Goal: Task Accomplishment & Management: Use online tool/utility

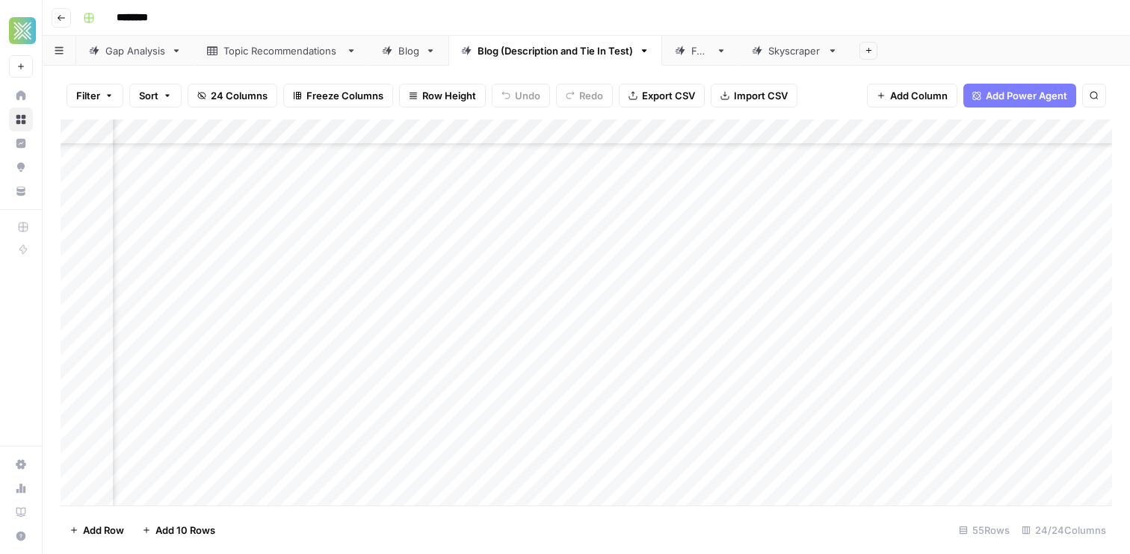
scroll to position [709, 0]
click at [575, 52] on div "Blog (Description and Tie In Test)" at bounding box center [554, 50] width 155 height 15
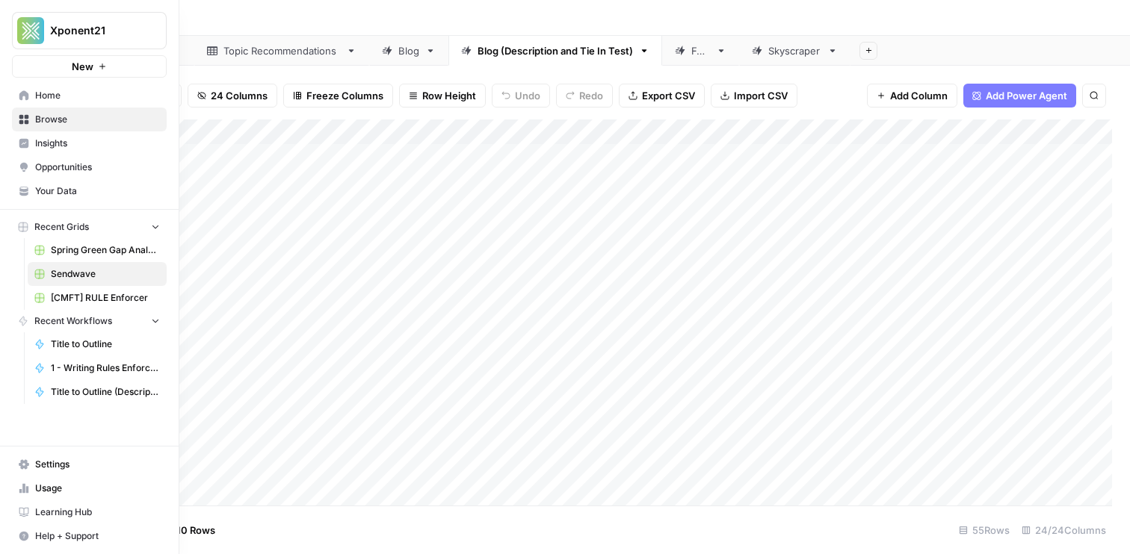
click at [75, 187] on span "Your Data" at bounding box center [97, 191] width 125 height 13
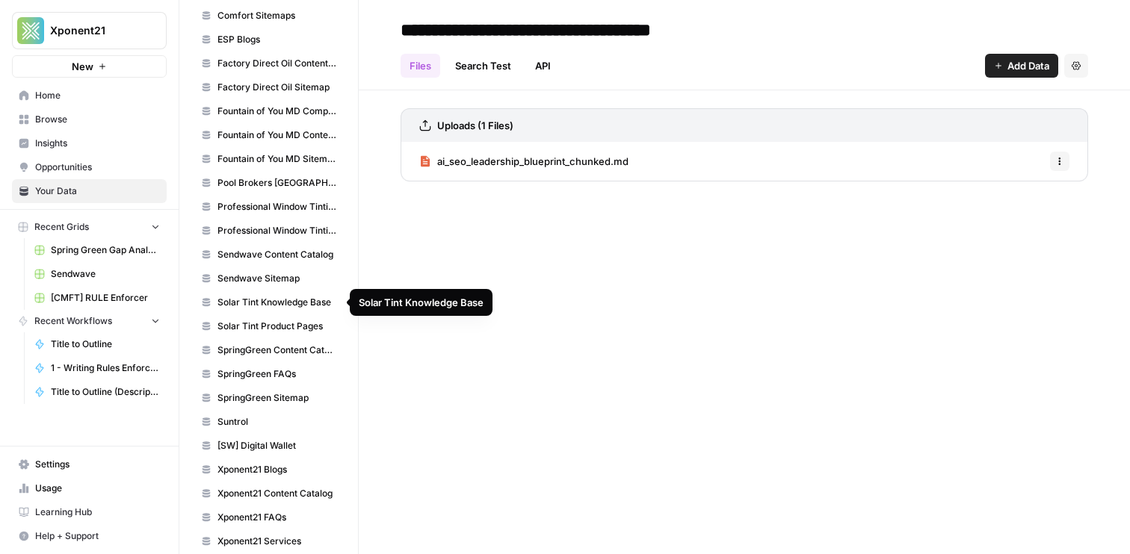
scroll to position [649, 0]
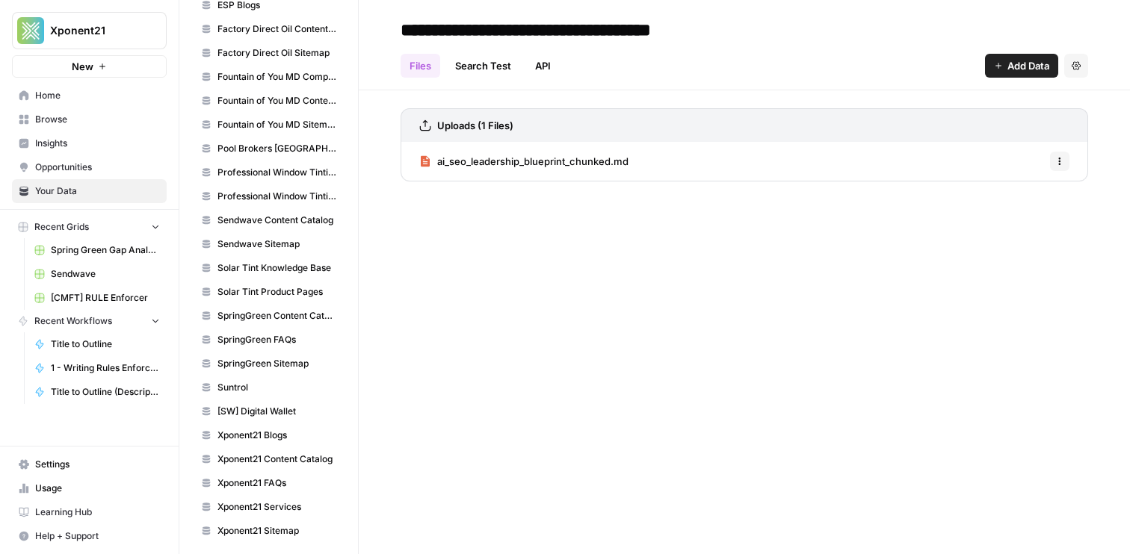
click at [256, 220] on span "Sendwave Content Catalog" at bounding box center [276, 220] width 119 height 13
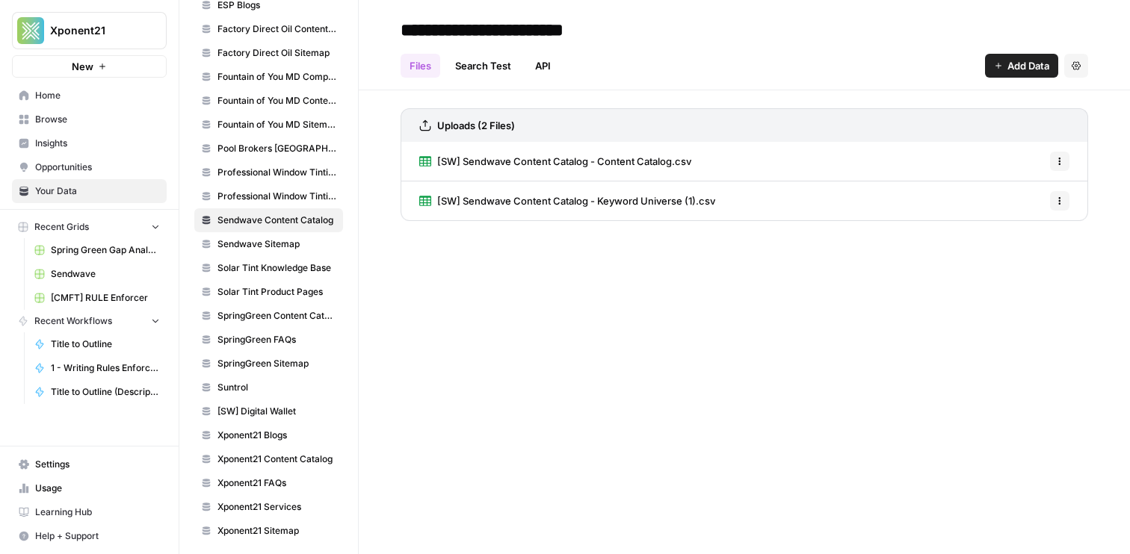
click at [408, 25] on input "**********" at bounding box center [520, 30] width 250 height 30
click at [406, 25] on input "**********" at bounding box center [520, 30] width 250 height 30
click at [401, 28] on input "**********" at bounding box center [520, 30] width 250 height 30
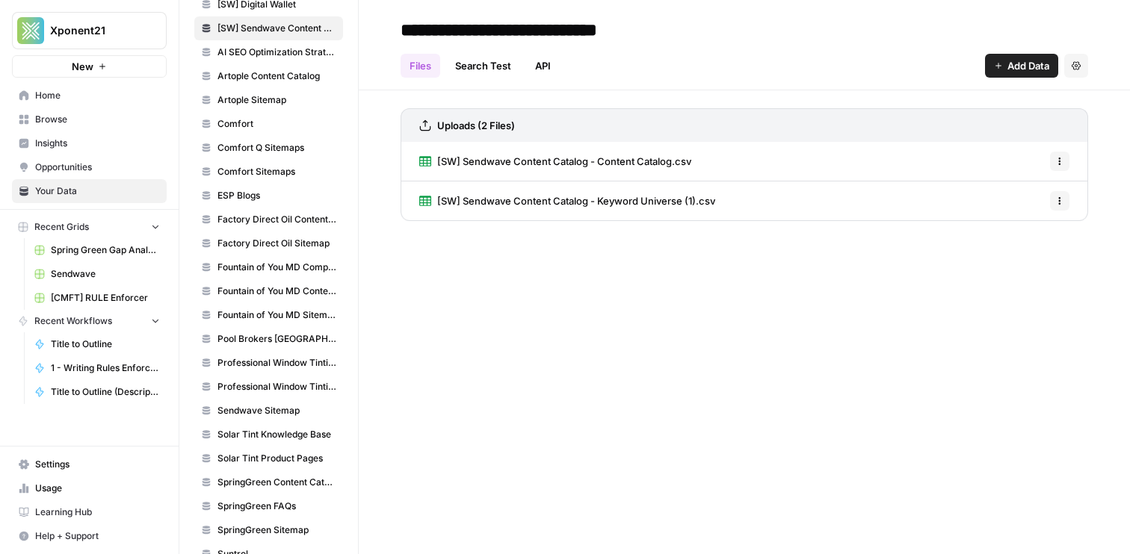
scroll to position [514, 0]
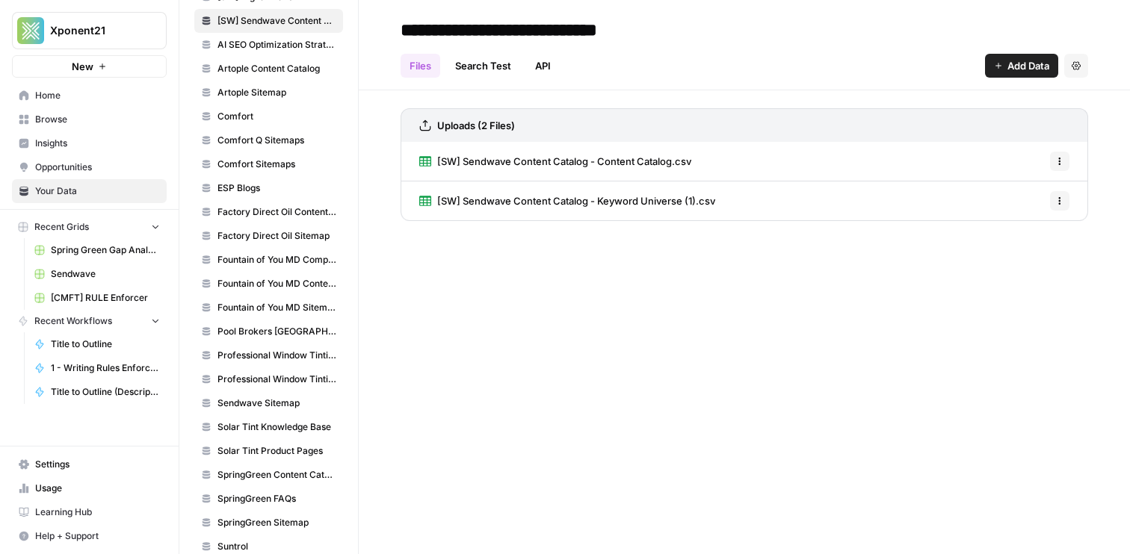
type input "**********"
click at [262, 404] on span "Sendwave Sitemap" at bounding box center [276, 403] width 119 height 13
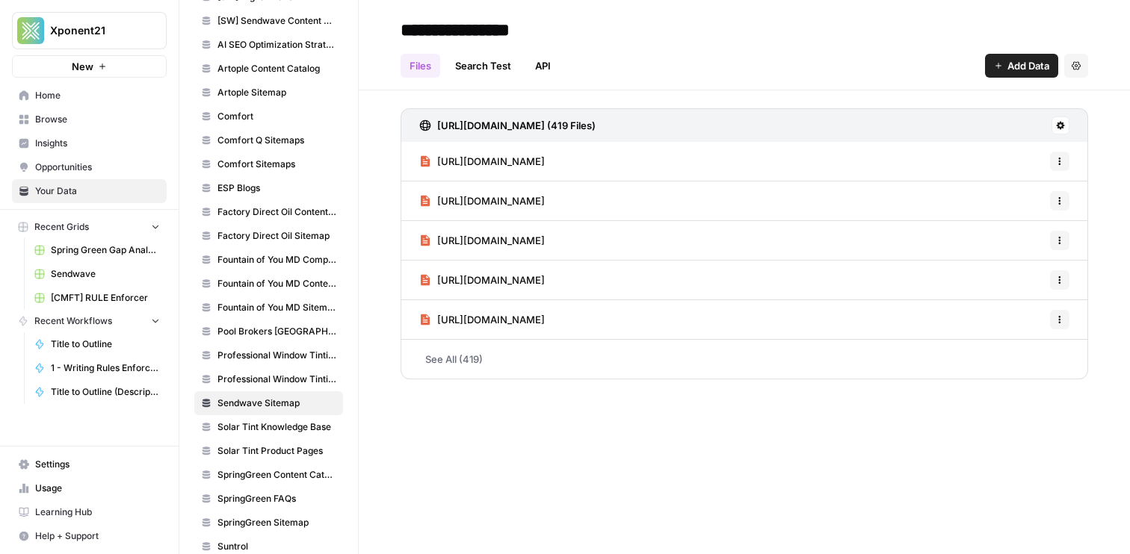
click at [404, 26] on input "**********" at bounding box center [514, 30] width 239 height 30
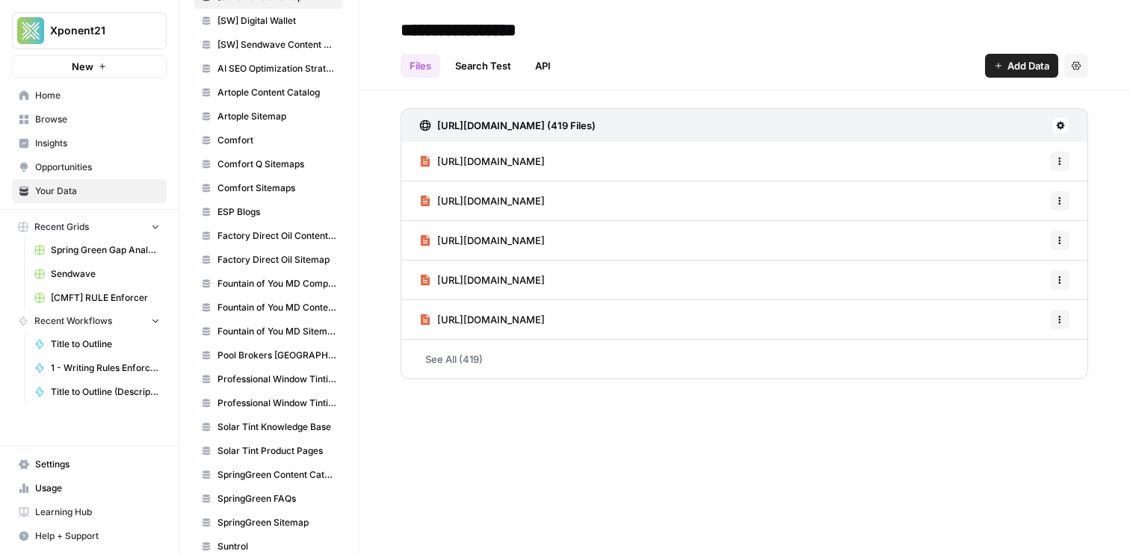
scroll to position [108, 0]
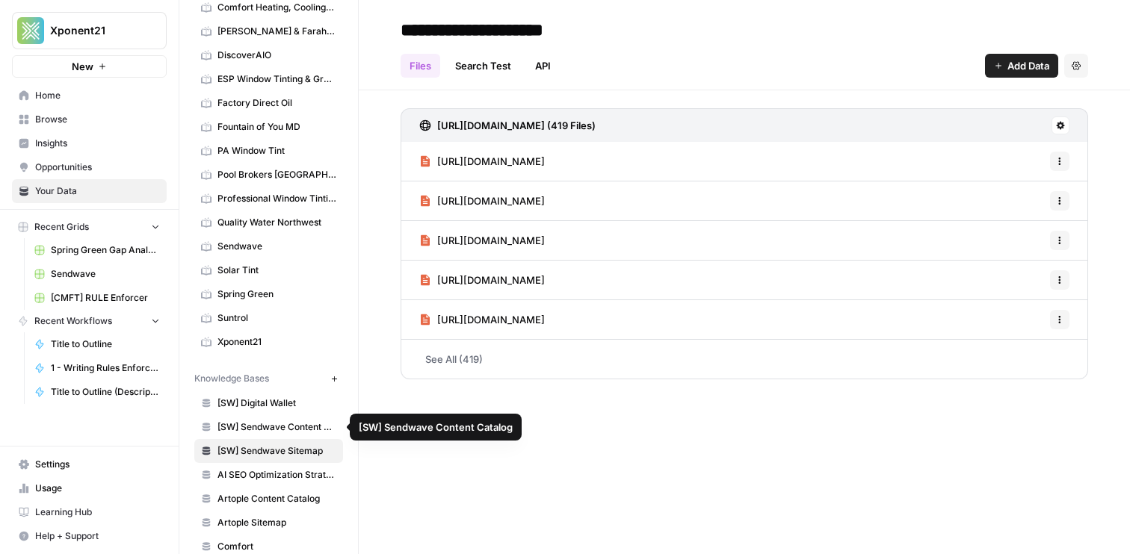
type input "**********"
click at [398, 438] on div "**********" at bounding box center [744, 277] width 771 height 554
click at [613, 465] on div "**********" at bounding box center [744, 277] width 771 height 554
click at [287, 398] on span "[SW] Digital Wallet" at bounding box center [276, 403] width 119 height 13
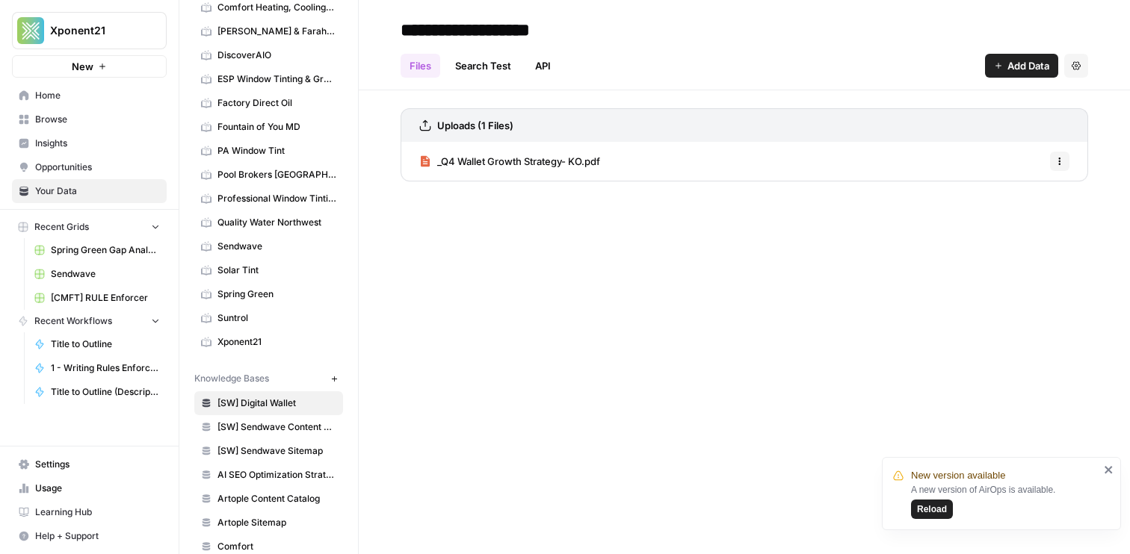
click at [93, 118] on span "Browse" at bounding box center [97, 119] width 125 height 13
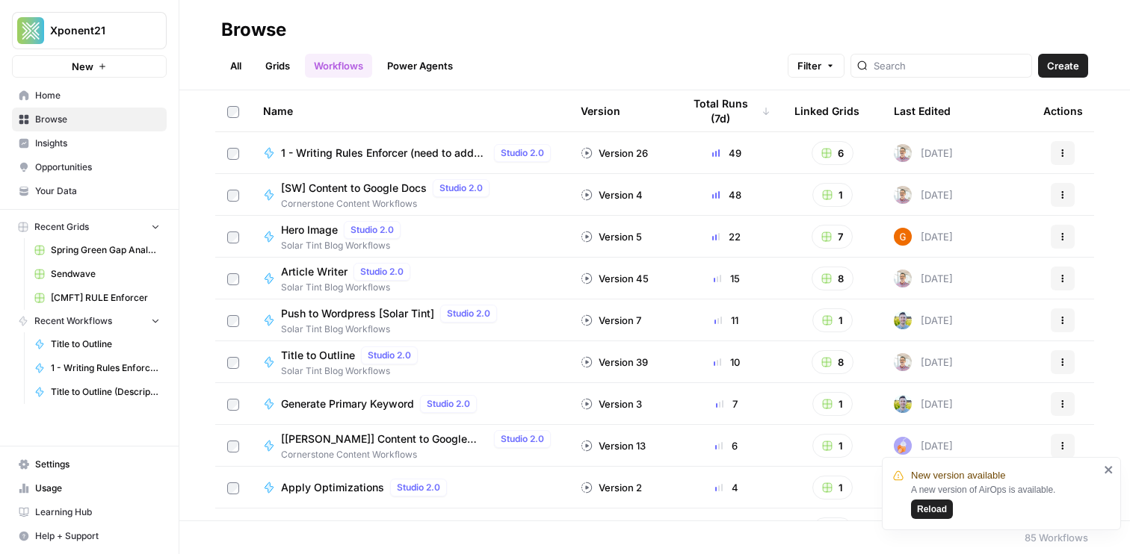
click at [336, 62] on link "Workflows" at bounding box center [338, 66] width 67 height 24
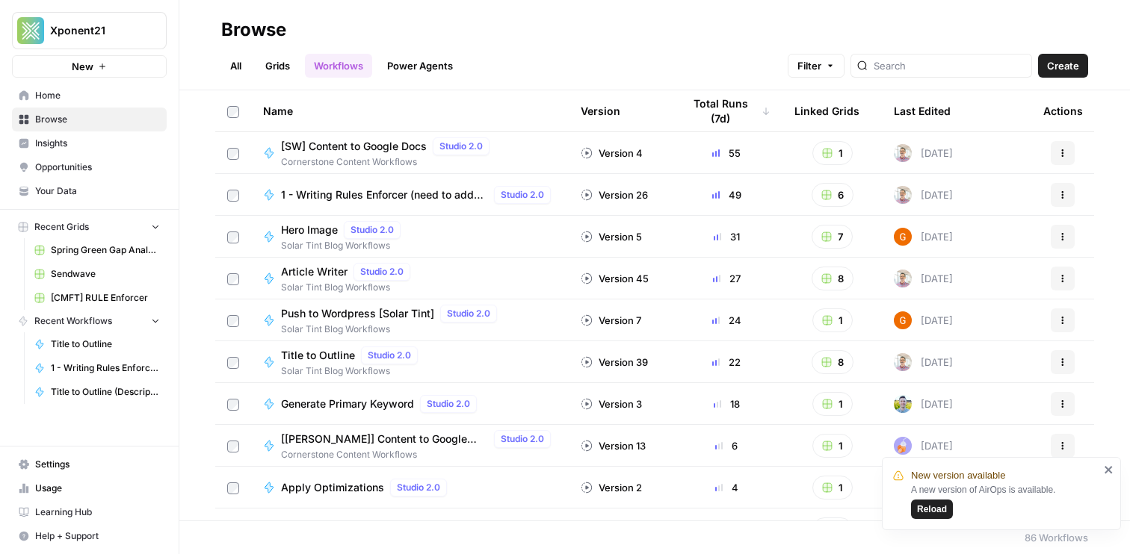
click at [906, 117] on div "Last Edited" at bounding box center [922, 110] width 57 height 41
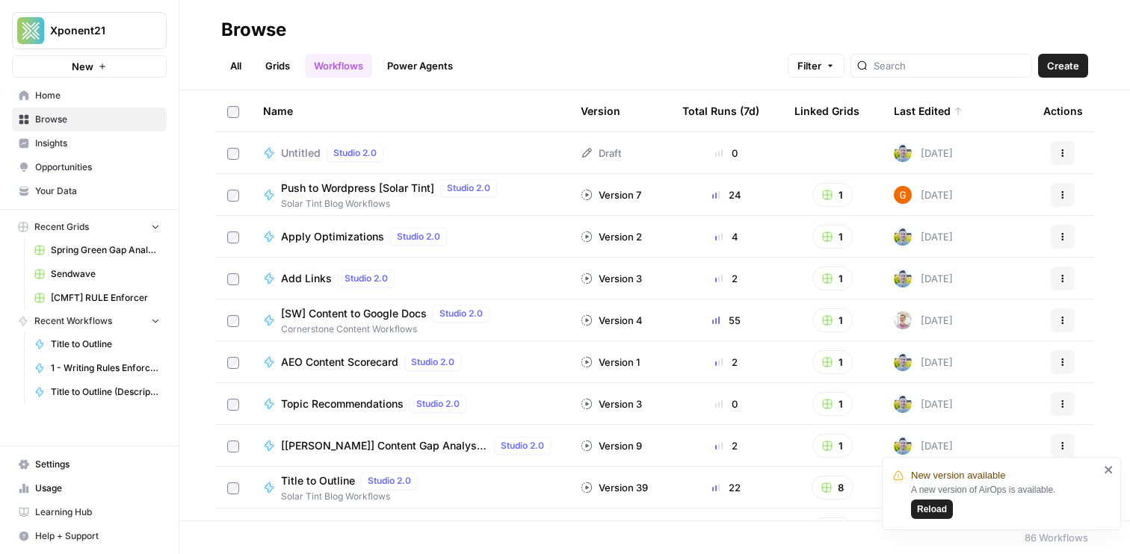
click at [906, 117] on div "Last Edited" at bounding box center [928, 110] width 69 height 41
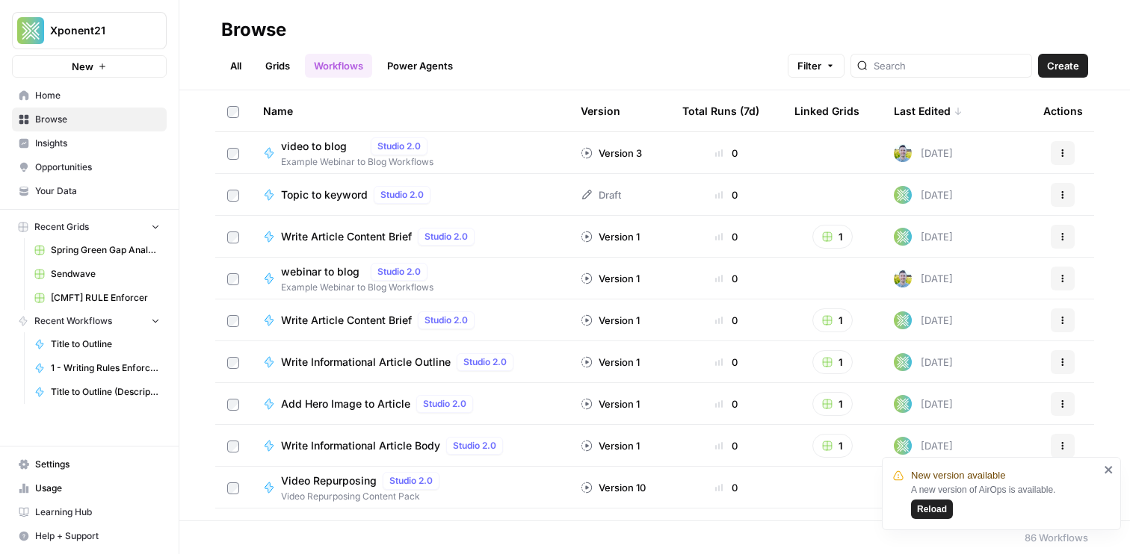
click at [955, 55] on div at bounding box center [941, 66] width 182 height 24
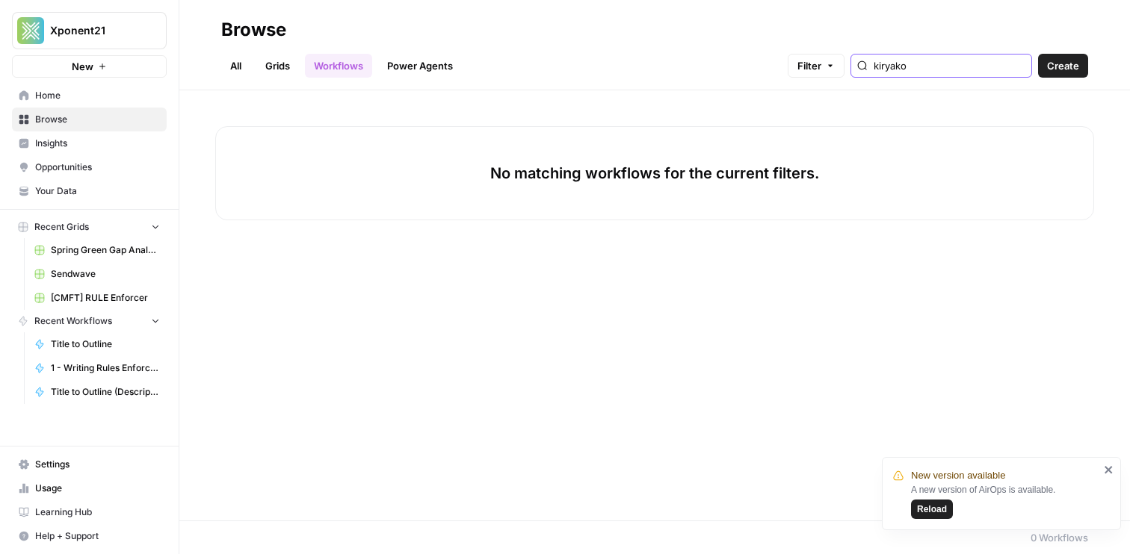
click at [1024, 67] on input "kiryako" at bounding box center [950, 65] width 152 height 15
type input "kiryako"
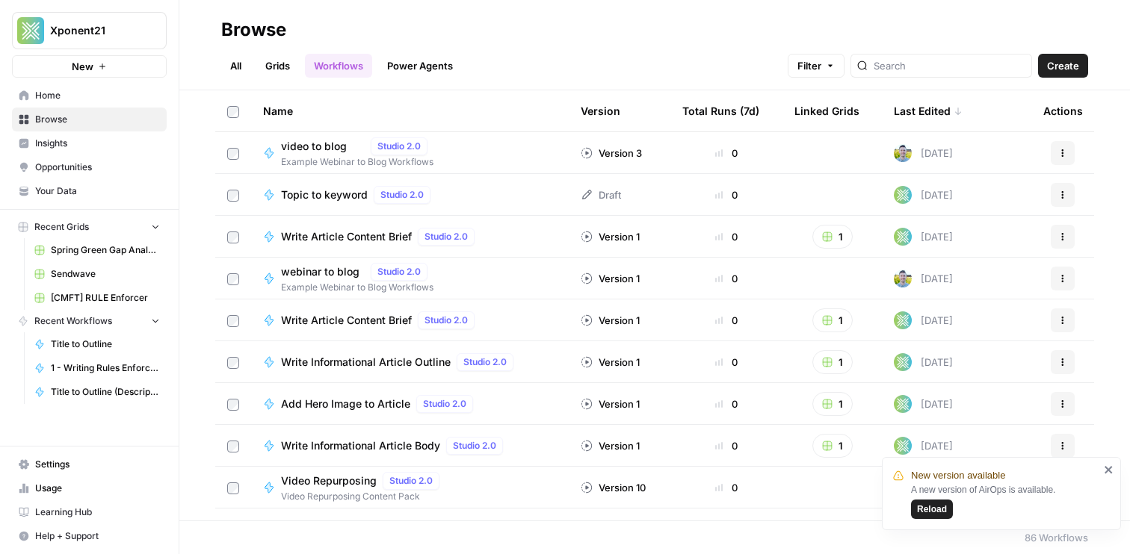
click at [912, 111] on div "Last Edited" at bounding box center [928, 110] width 69 height 41
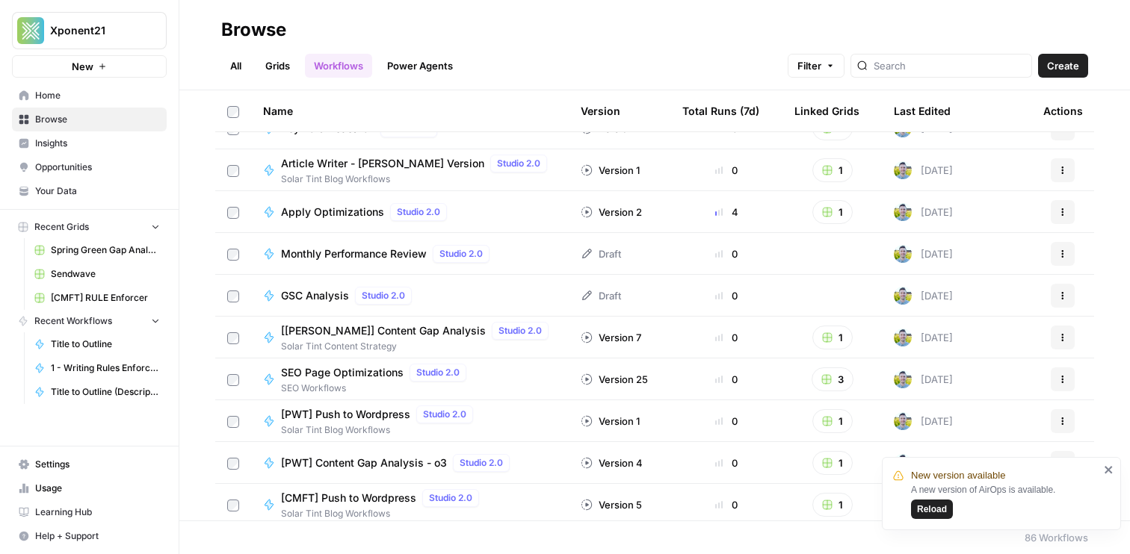
scroll to position [395, 0]
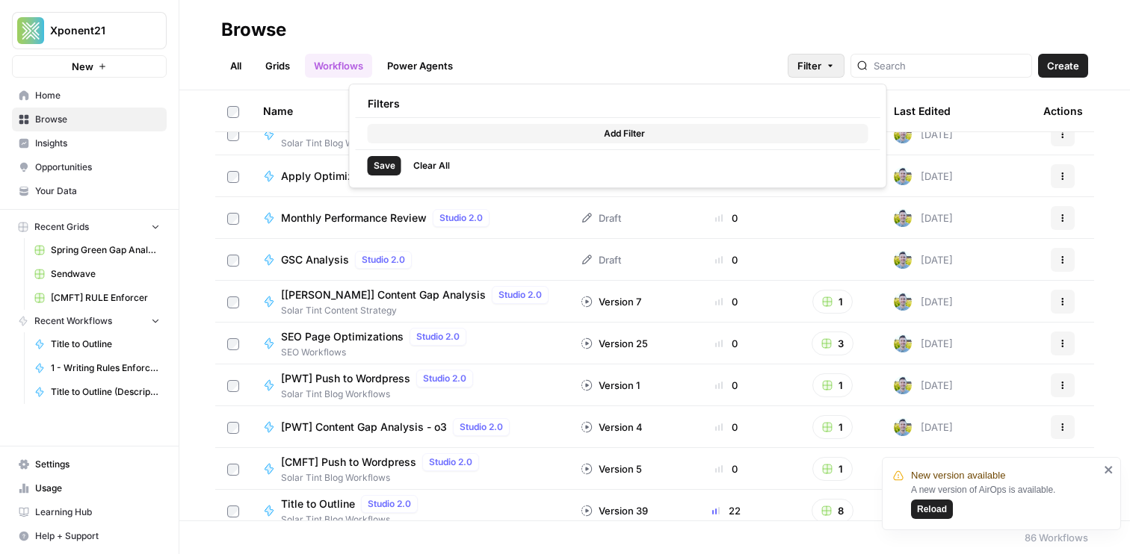
click at [821, 59] on span "Filter" at bounding box center [809, 65] width 24 height 15
click at [564, 132] on button "Add Filter" at bounding box center [618, 133] width 501 height 19
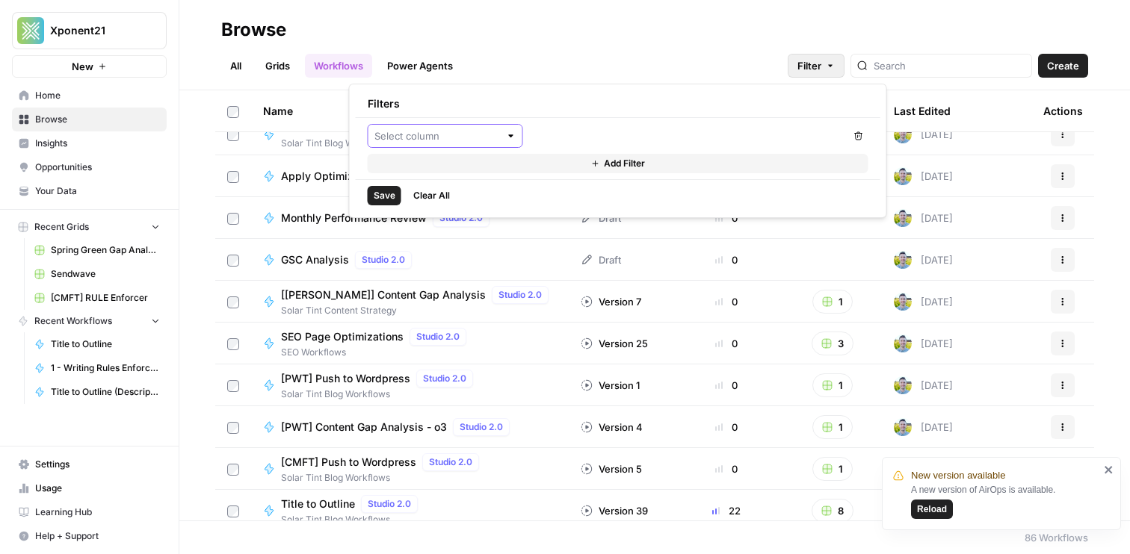
click at [467, 132] on input "text" at bounding box center [437, 136] width 126 height 15
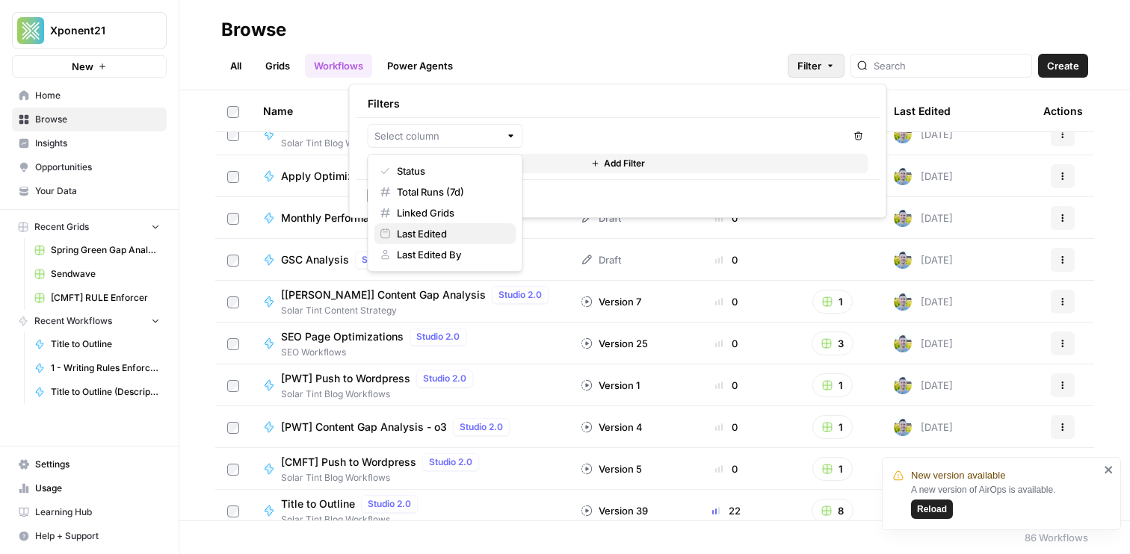
drag, startPoint x: 424, startPoint y: 223, endPoint x: 418, endPoint y: 237, distance: 15.4
click at [418, 237] on div "Status Total Runs (7d) Linked Grids Last Edited Last Edited By" at bounding box center [445, 213] width 155 height 118
click at [421, 235] on span "Last Edited" at bounding box center [451, 233] width 108 height 15
type input "Last Edited"
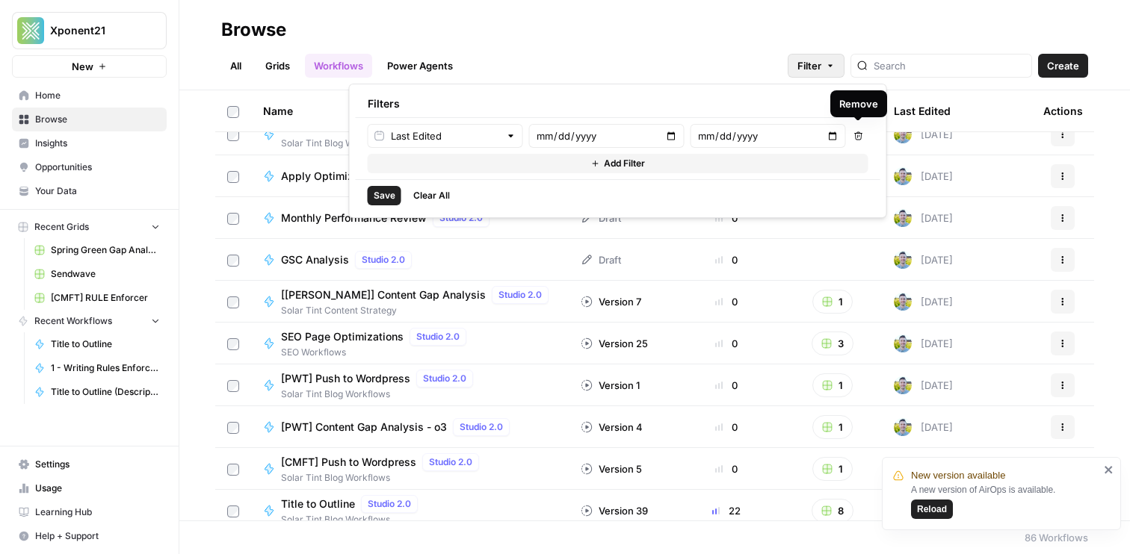
click at [856, 135] on icon "button" at bounding box center [858, 136] width 9 height 9
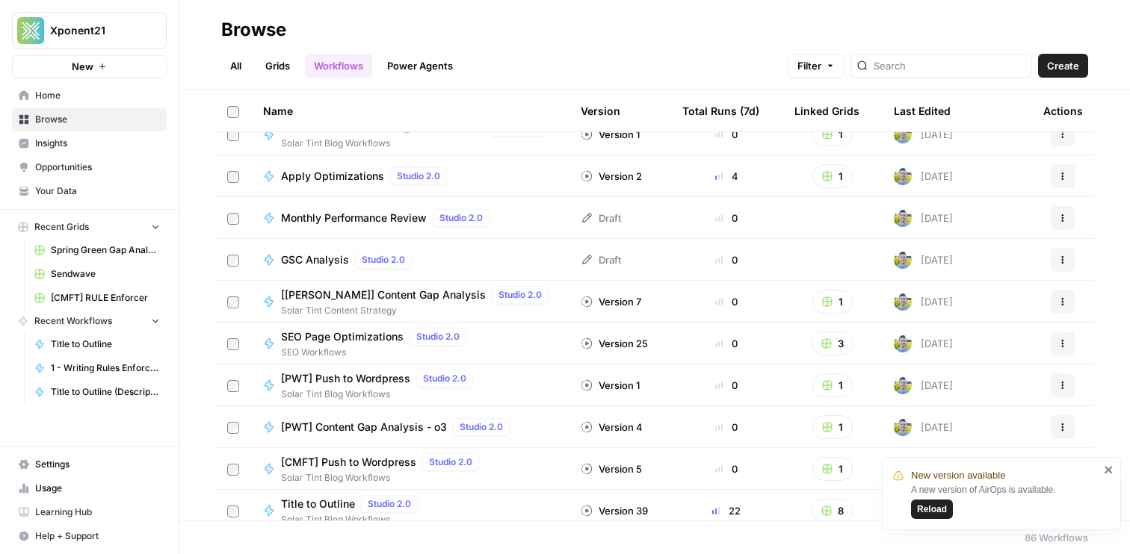
click at [695, 41] on div "Browse" at bounding box center [654, 30] width 867 height 24
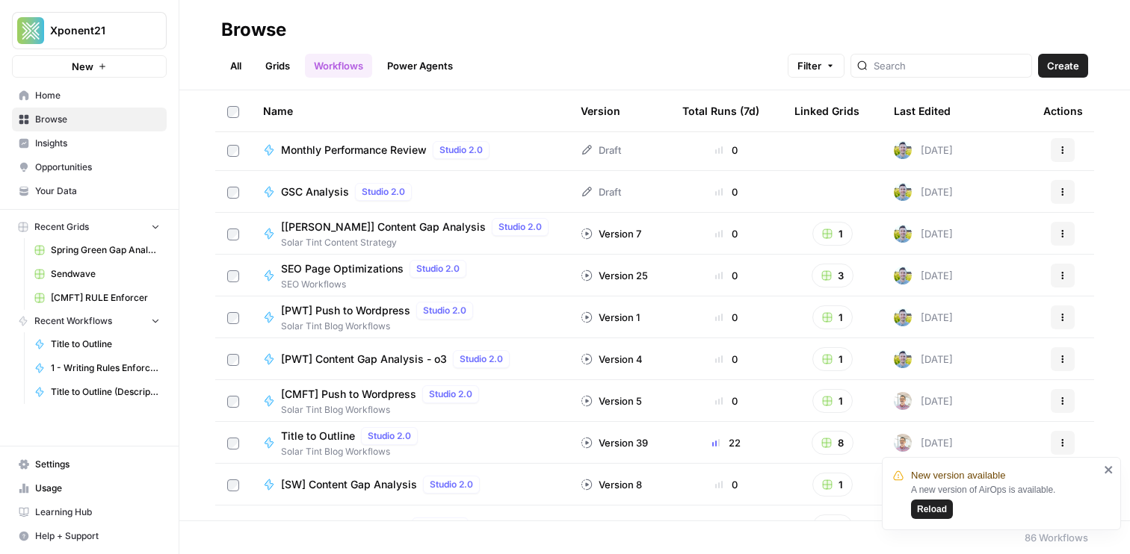
scroll to position [548, 0]
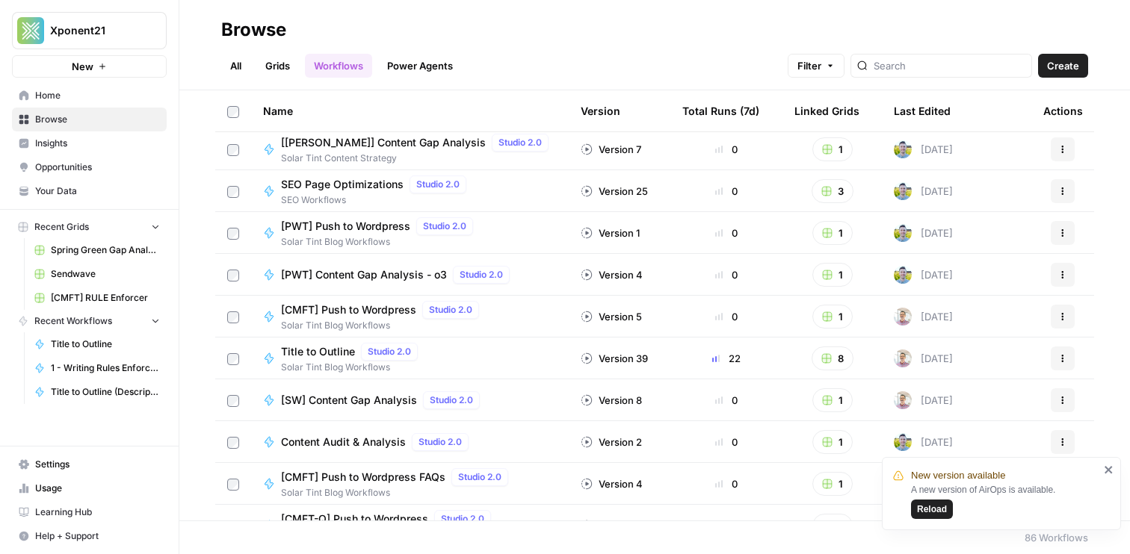
click at [931, 510] on span "Reload" at bounding box center [932, 509] width 30 height 13
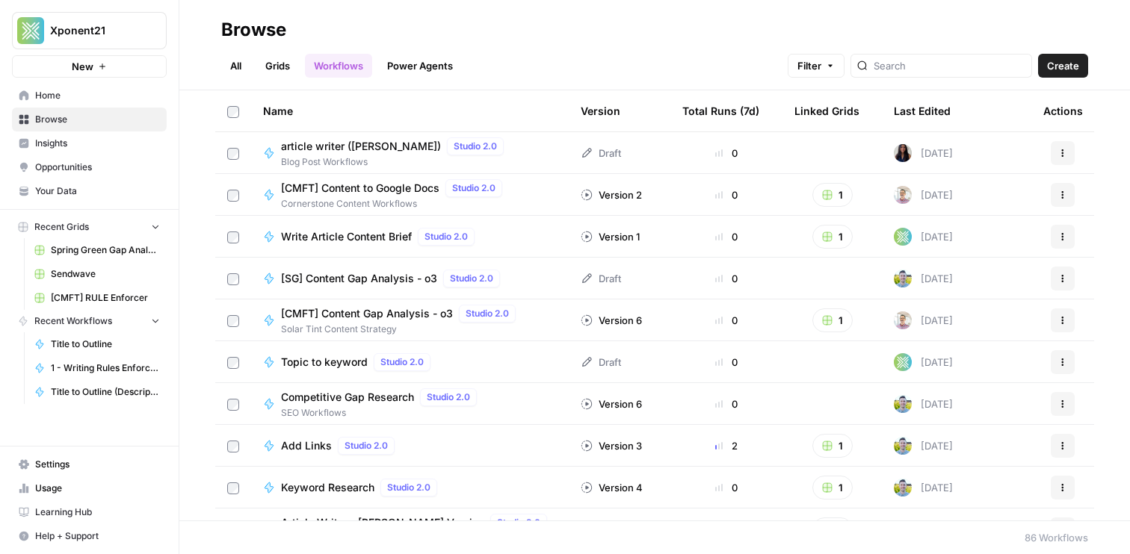
click at [88, 279] on span "Sendwave" at bounding box center [105, 274] width 109 height 13
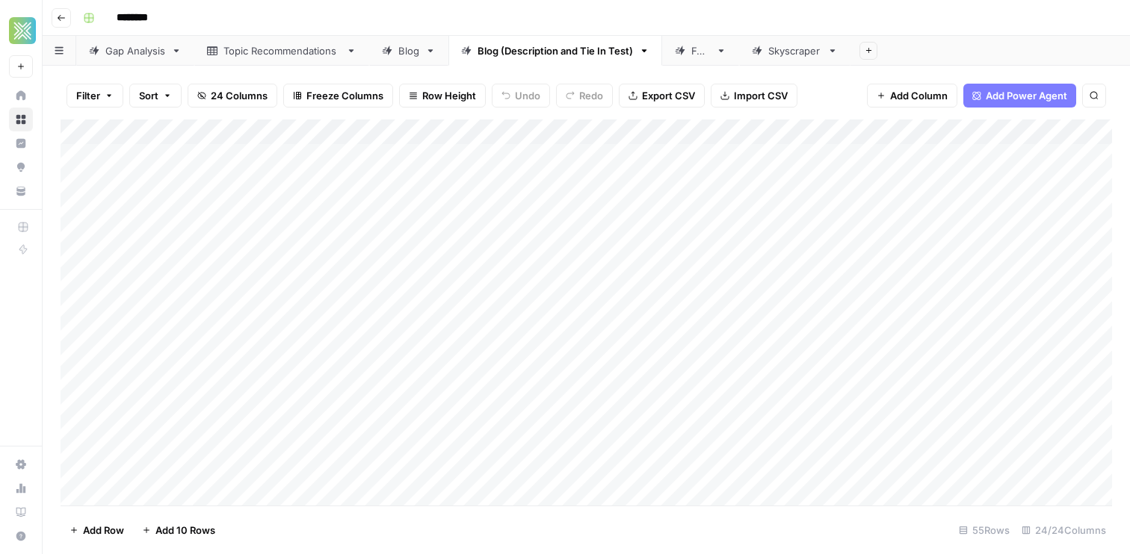
click at [600, 53] on div "Blog (Description and Tie In Test)" at bounding box center [554, 50] width 155 height 15
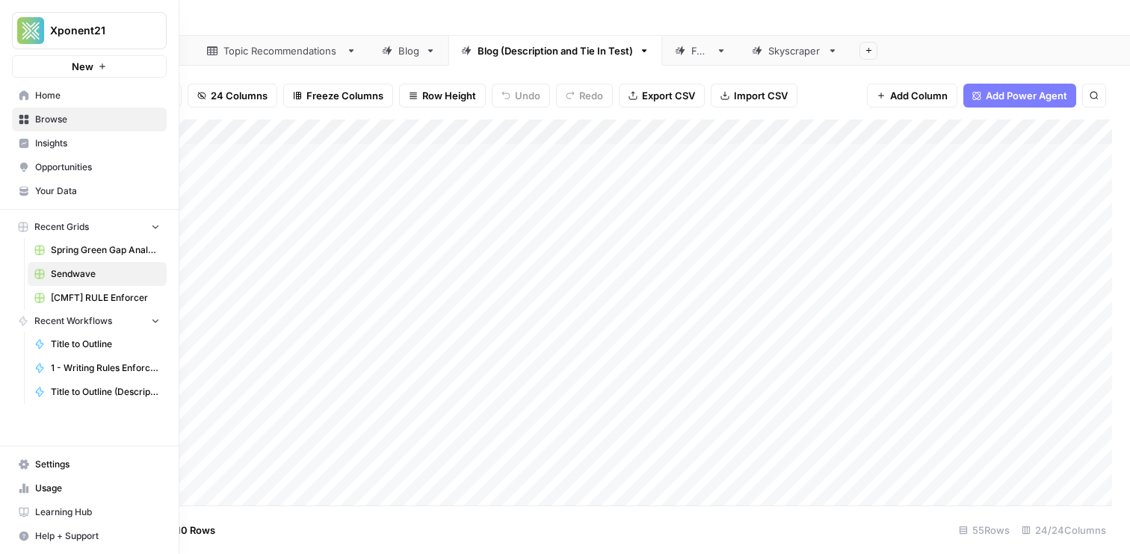
click at [56, 115] on span "Browse" at bounding box center [97, 119] width 125 height 13
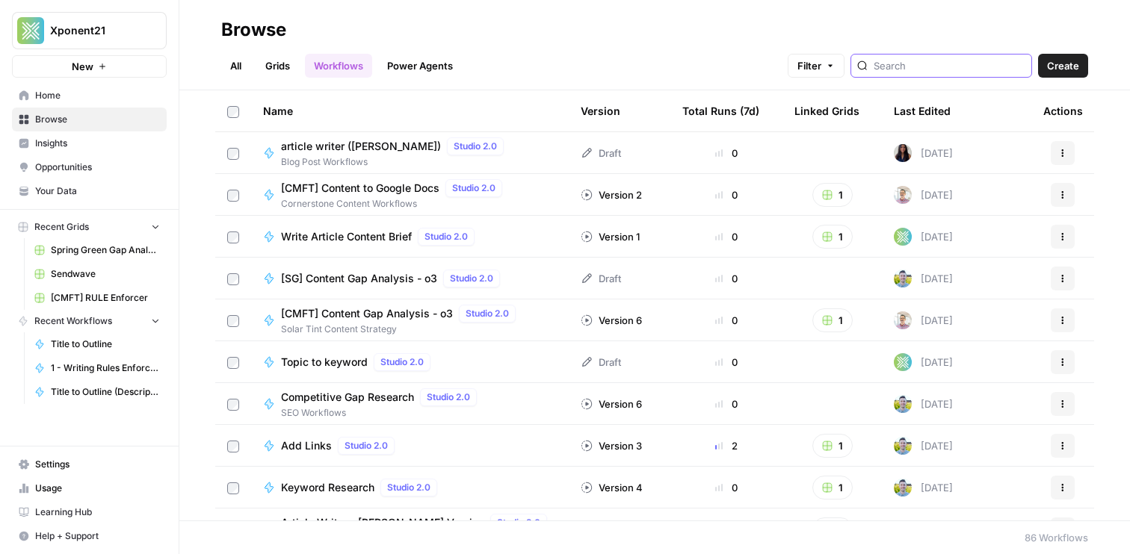
click at [931, 70] on input "search" at bounding box center [950, 65] width 152 height 15
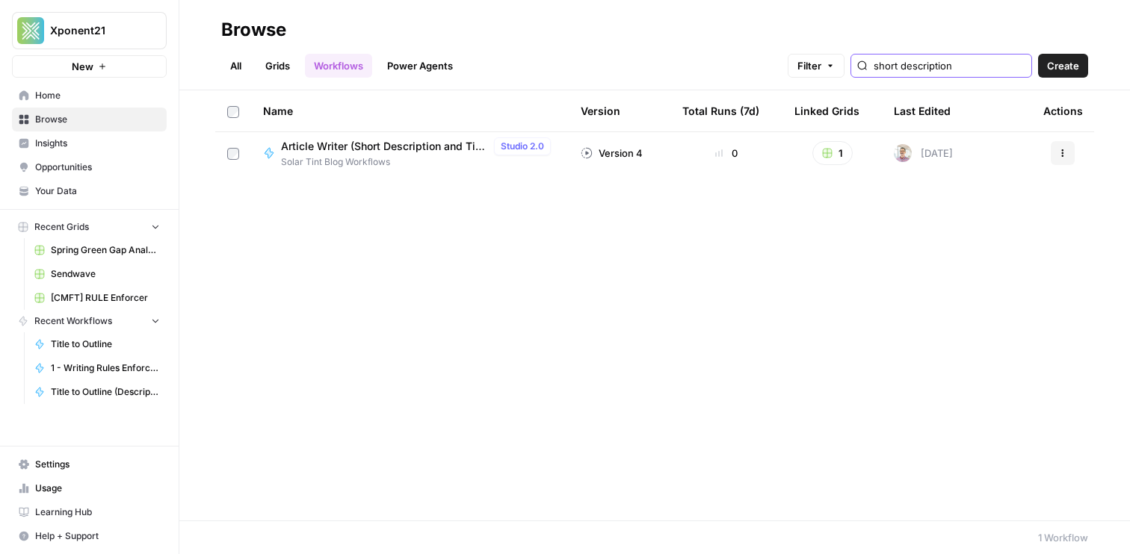
click at [965, 63] on input "short description" at bounding box center [950, 65] width 152 height 15
click at [1017, 68] on input "short" at bounding box center [950, 65] width 152 height 15
type input "short"
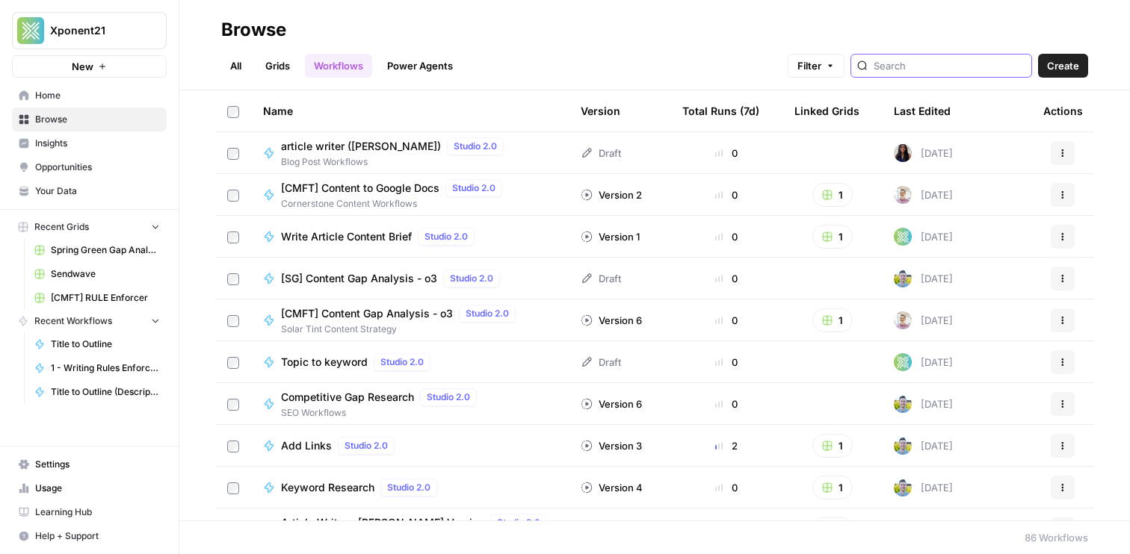
click at [946, 68] on input "search" at bounding box center [950, 65] width 152 height 15
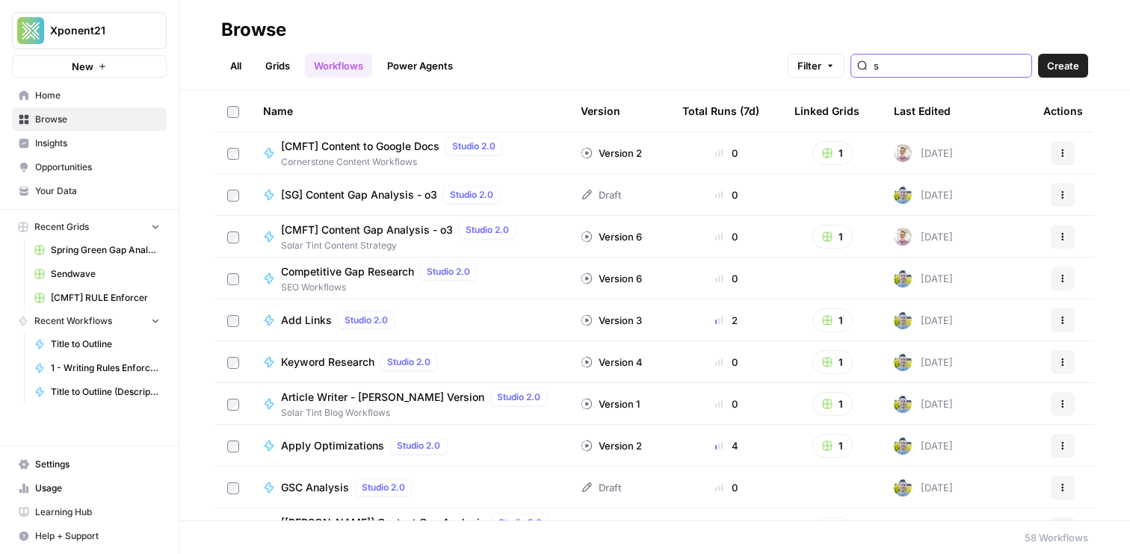
type input "s"
type input "description"
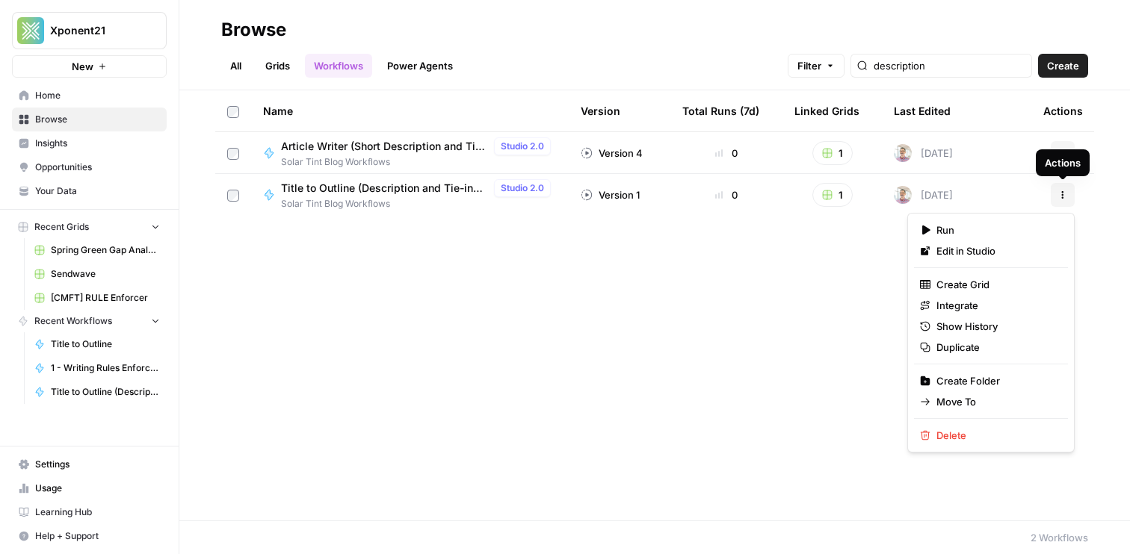
click at [1059, 196] on icon "button" at bounding box center [1062, 195] width 9 height 9
click at [976, 350] on span "Duplicate" at bounding box center [996, 347] width 120 height 15
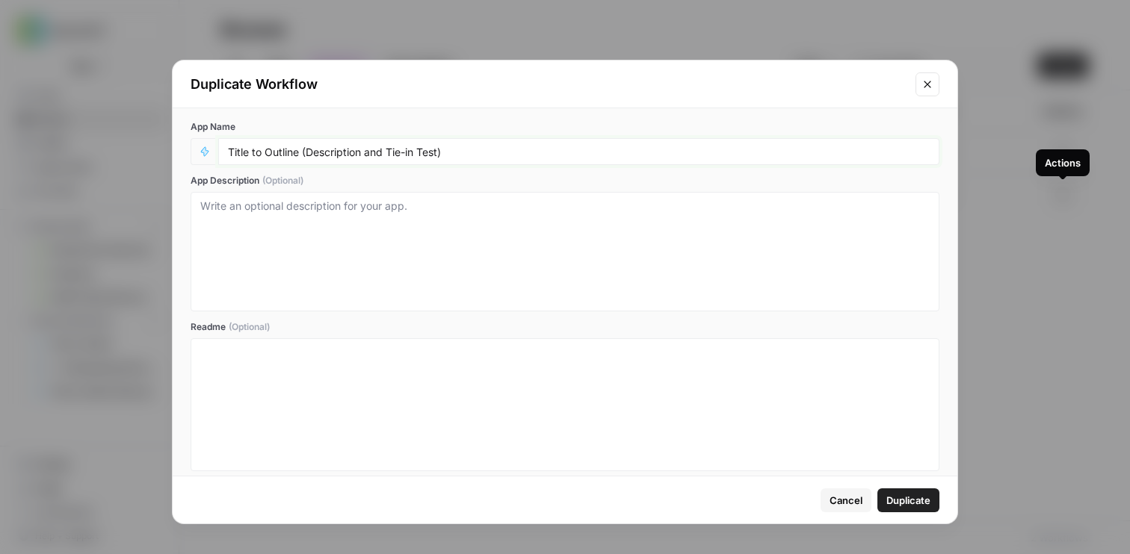
click at [307, 147] on input "Title to Outline (Description and Tie-in Test)" at bounding box center [579, 151] width 702 height 13
type input "Title to Outline (Knowlege Base -Description and Tie-in Test)"
click at [902, 498] on span "Duplicate" at bounding box center [908, 500] width 44 height 15
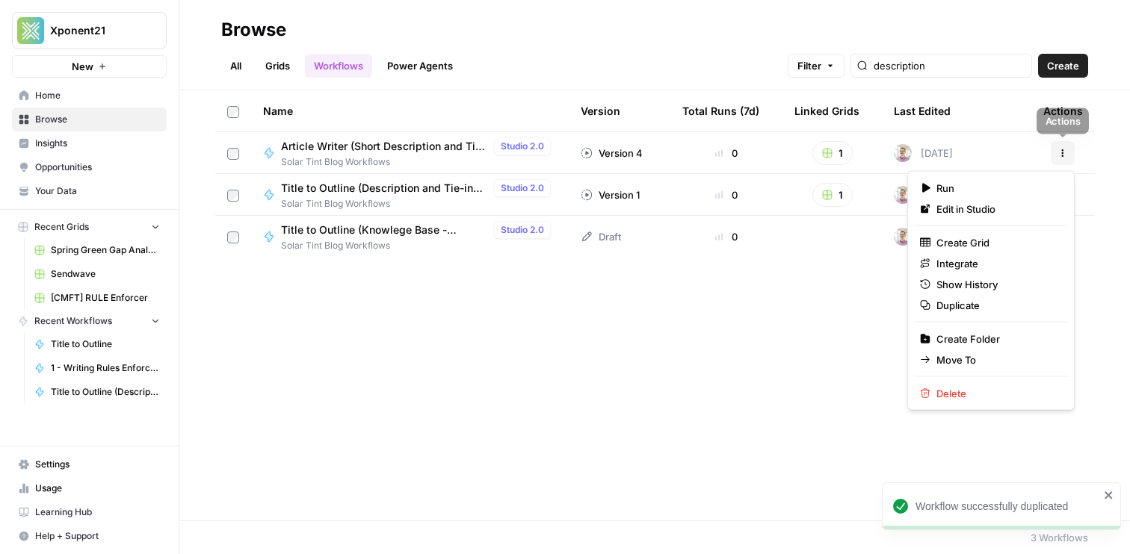
click at [1060, 152] on icon "button" at bounding box center [1062, 153] width 9 height 9
click at [959, 308] on span "Duplicate" at bounding box center [996, 305] width 120 height 15
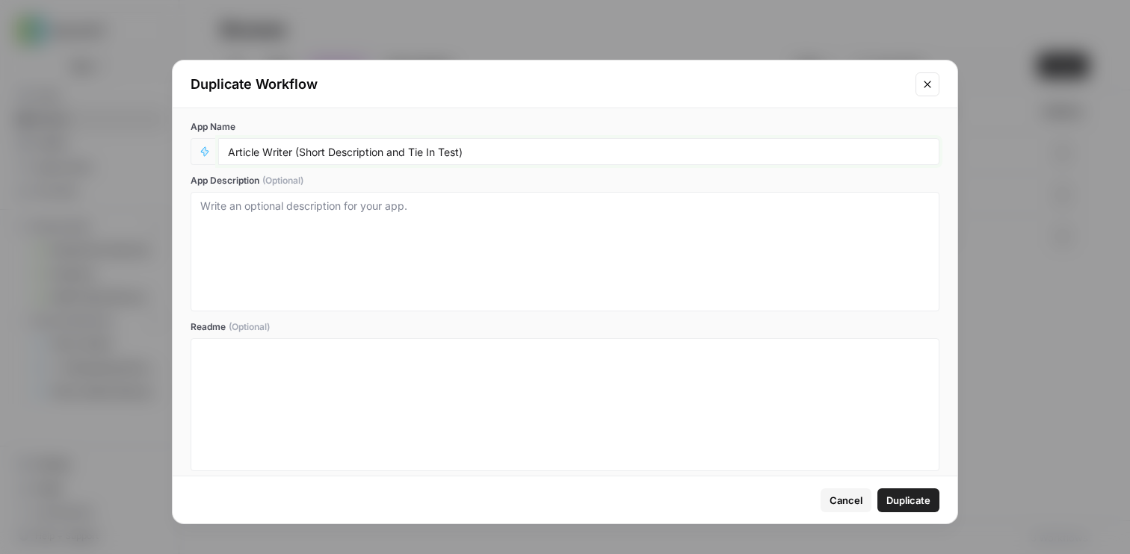
click at [303, 151] on input "Article Writer (Short Description and Tie In Test)" at bounding box center [579, 151] width 702 height 13
type input "Article Writer (Knowledge Base - Short Description and Tie In Test)"
click at [909, 493] on span "Duplicate" at bounding box center [908, 500] width 44 height 15
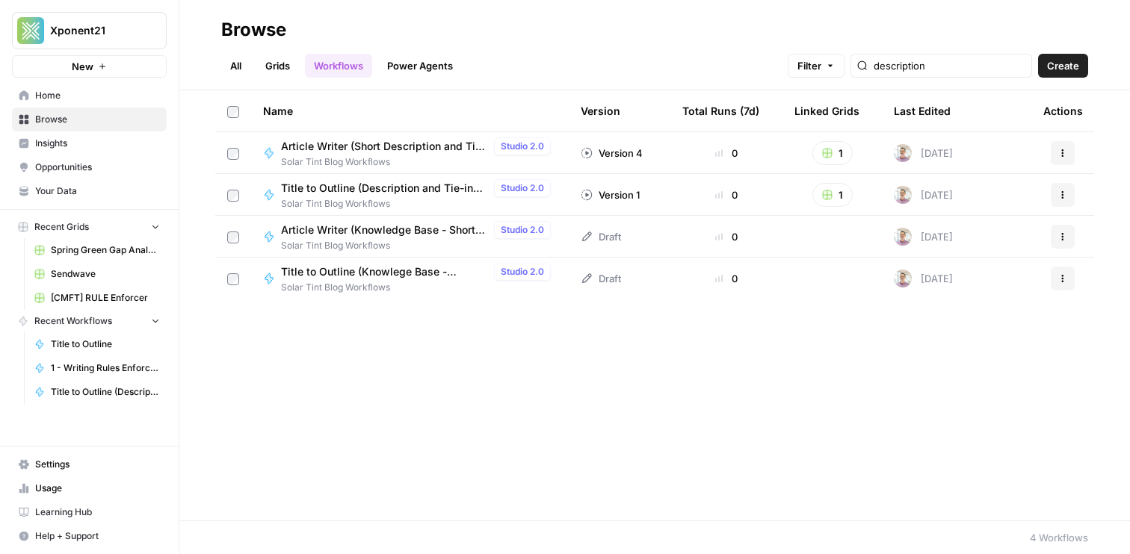
click at [401, 276] on span "Title to Outline (Knowlege Base -Description and Tie-in Test)" at bounding box center [384, 272] width 207 height 15
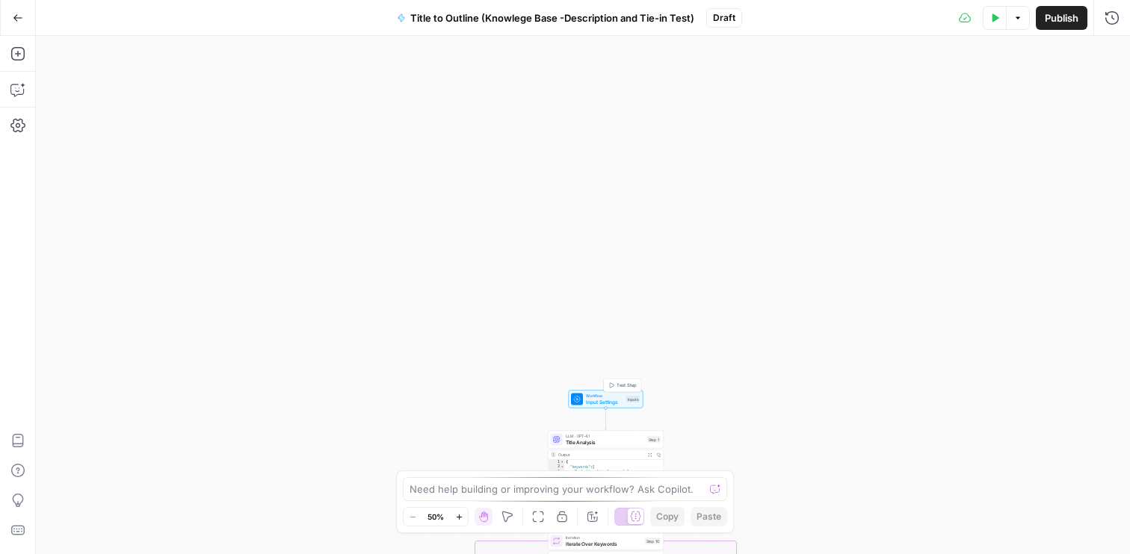
click at [613, 401] on span "Input Settings" at bounding box center [604, 401] width 37 height 7
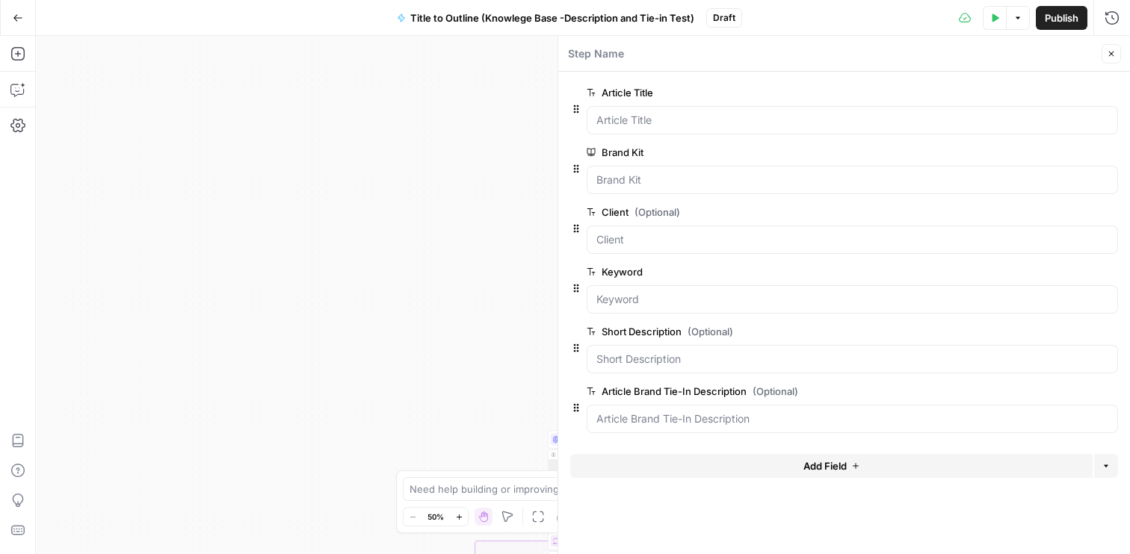
click at [762, 467] on button "Add Field" at bounding box center [831, 466] width 522 height 24
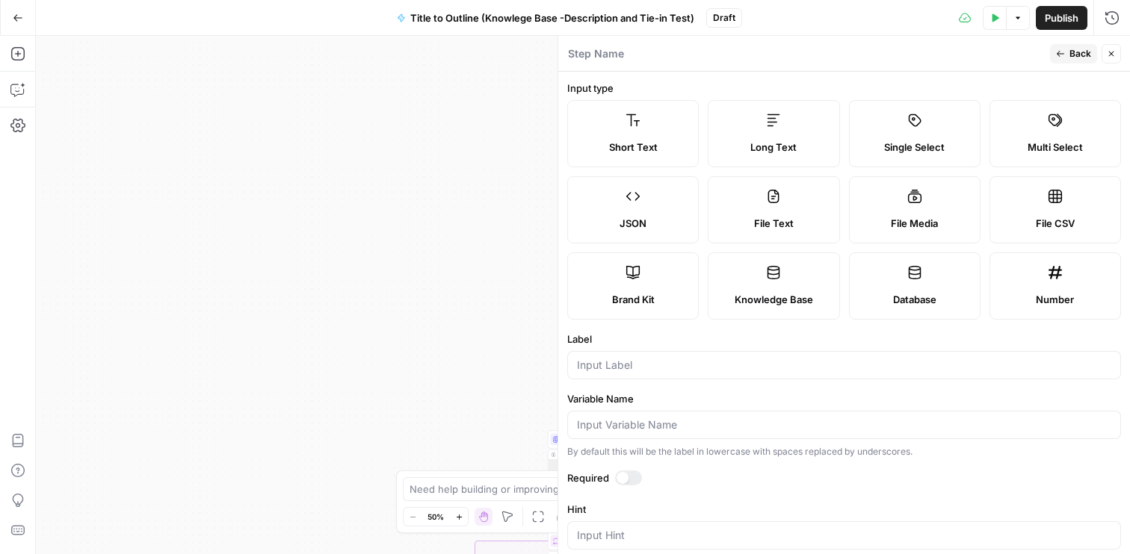
click at [637, 291] on label "Brand Kit" at bounding box center [633, 286] width 132 height 67
type input "Brand Kit"
type input "brand_kit"
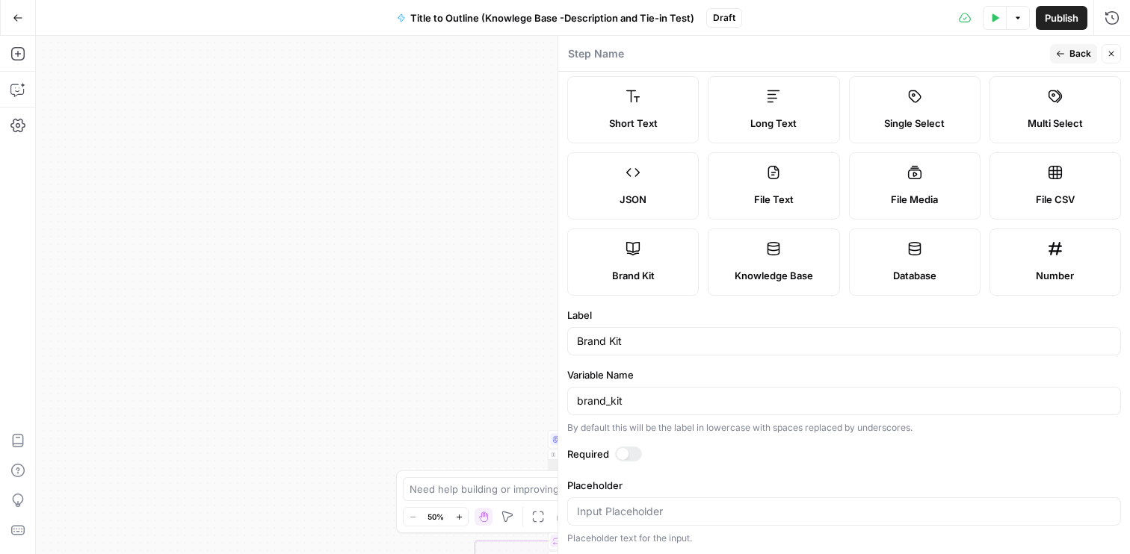
click at [761, 259] on label "Knowledge Base" at bounding box center [774, 262] width 132 height 67
click at [655, 262] on label "Brand Kit" at bounding box center [633, 262] width 132 height 67
click at [789, 265] on label "Knowledge Base" at bounding box center [774, 262] width 132 height 67
click at [1110, 51] on icon "button" at bounding box center [1111, 53] width 9 height 9
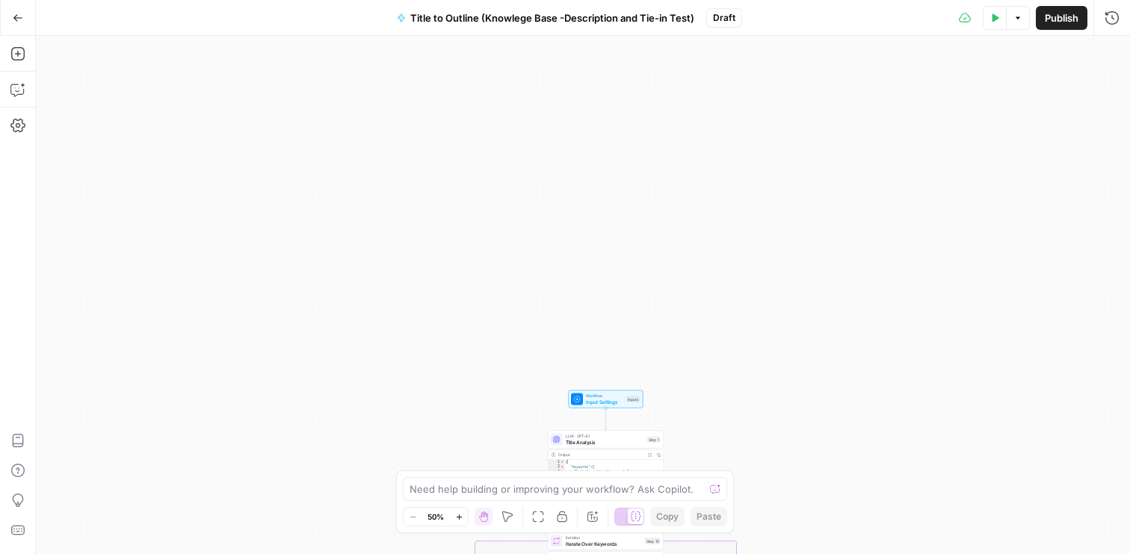
click at [613, 395] on span "Workflow" at bounding box center [604, 396] width 37 height 6
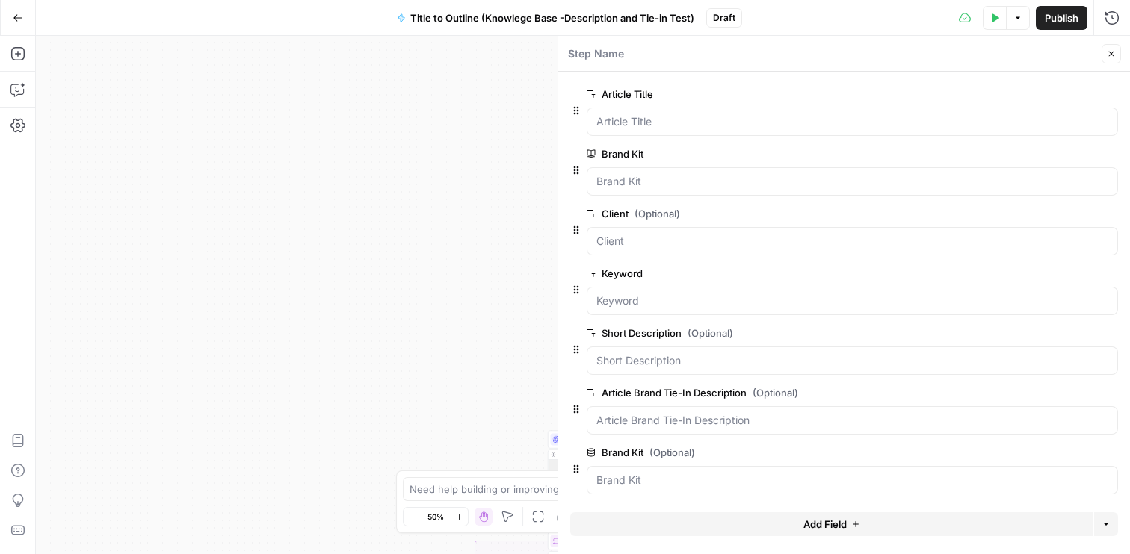
scroll to position [39, 0]
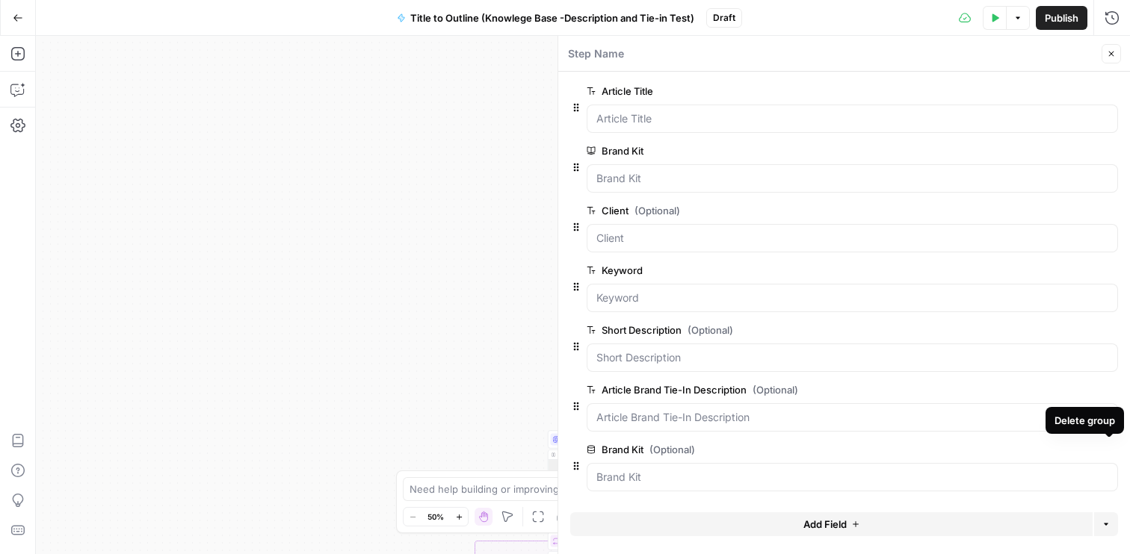
click at [1113, 447] on button "Delete group" at bounding box center [1109, 450] width 18 height 18
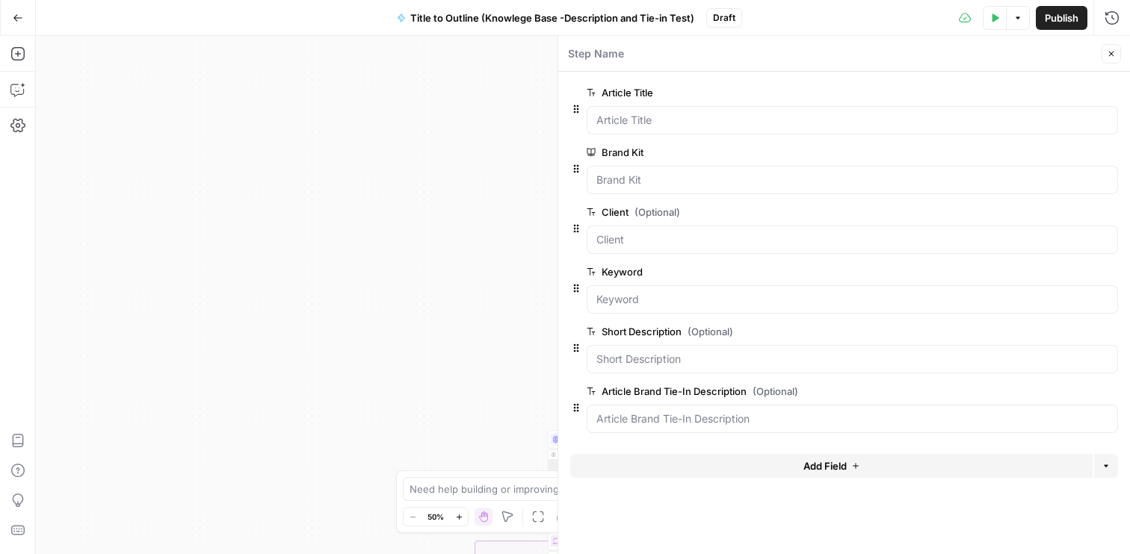
scroll to position [0, 0]
click at [772, 187] on Kit "Brand Kit" at bounding box center [852, 180] width 512 height 15
click at [1054, 147] on span "edit field" at bounding box center [1061, 152] width 33 height 12
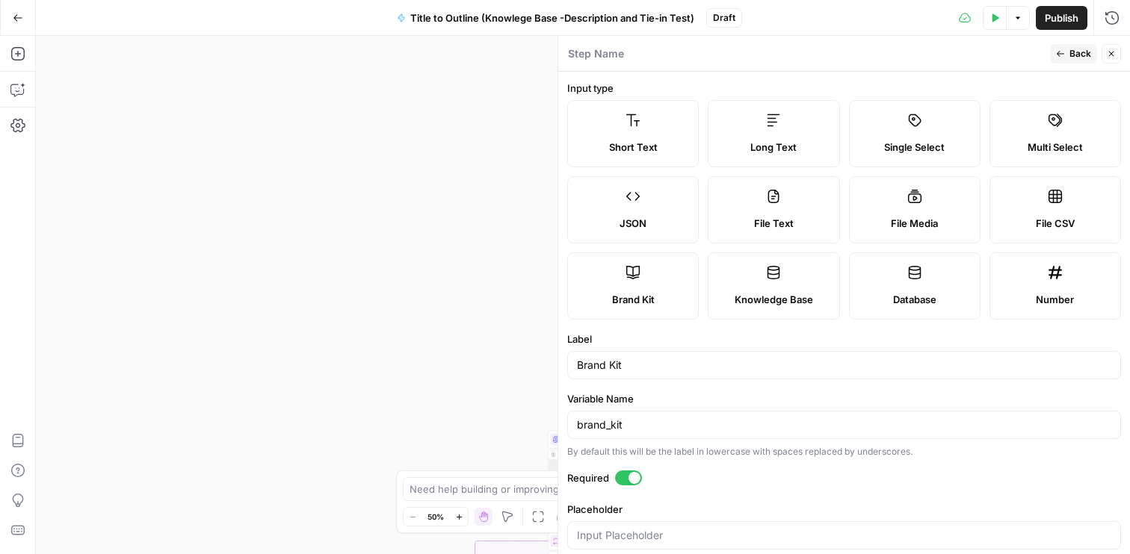
click at [500, 234] on div "true false Workflow Input Settings Inputs LLM · GPT-4.1 Title Analysis Step 1 O…" at bounding box center [583, 295] width 1094 height 519
click at [1113, 59] on button "Close" at bounding box center [1110, 53] width 19 height 19
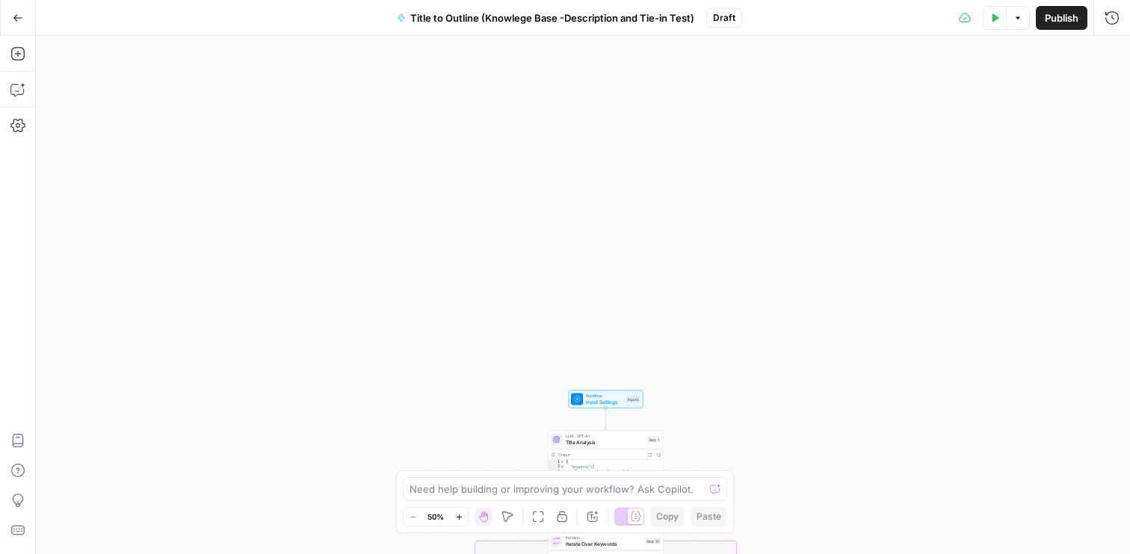
click at [998, 24] on button "Test Data" at bounding box center [995, 18] width 24 height 24
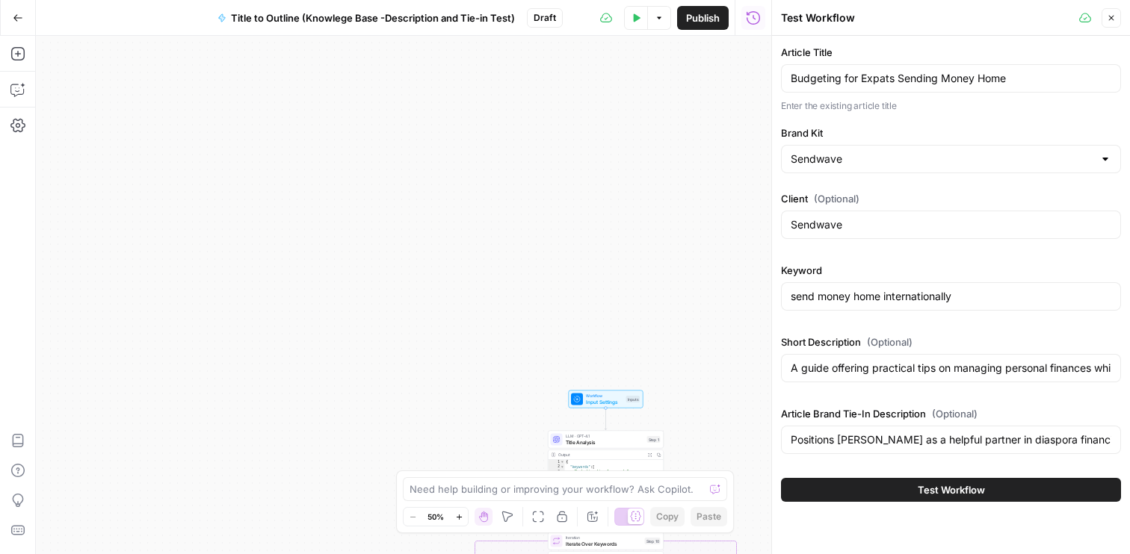
type input "Sendwave"
click at [1068, 166] on input "Brand Kit" at bounding box center [942, 159] width 303 height 15
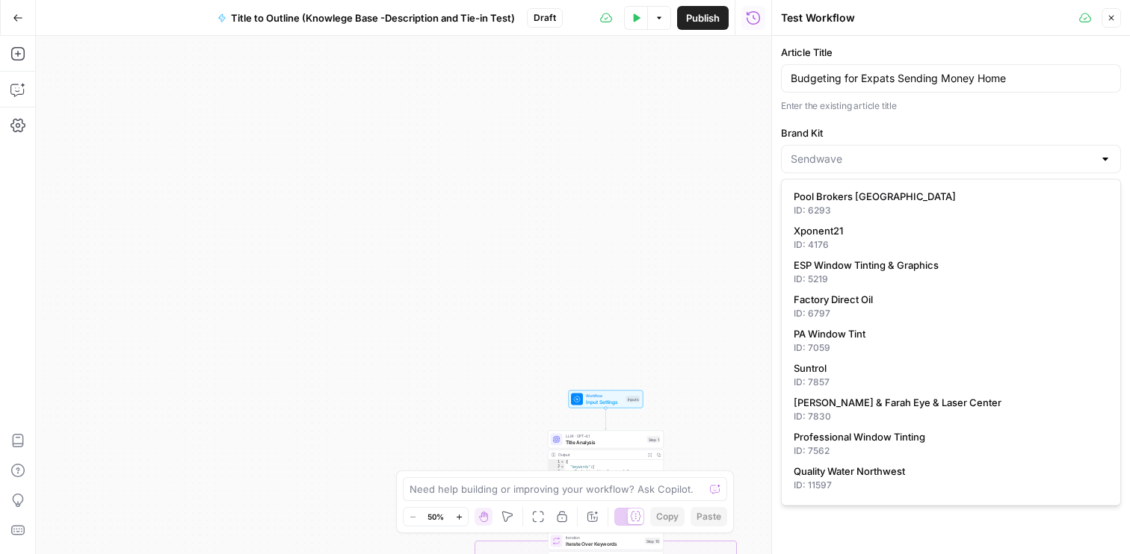
type input "Sendwave"
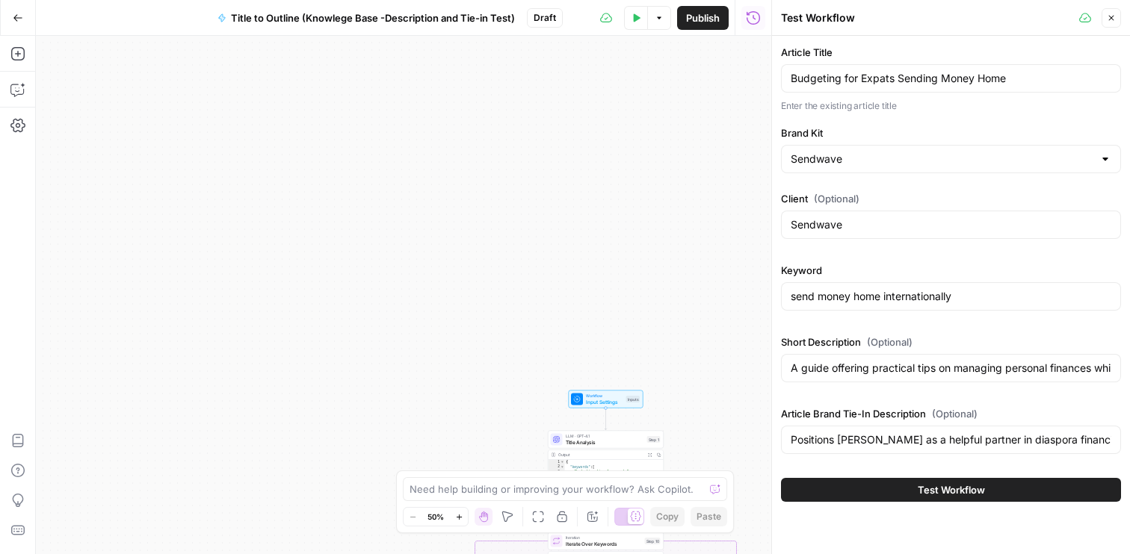
click at [607, 216] on div "true false Workflow Input Settings Inputs LLM · GPT-4.1 Title Analysis Step 1 O…" at bounding box center [403, 295] width 735 height 519
click at [1112, 21] on icon "button" at bounding box center [1111, 17] width 9 height 9
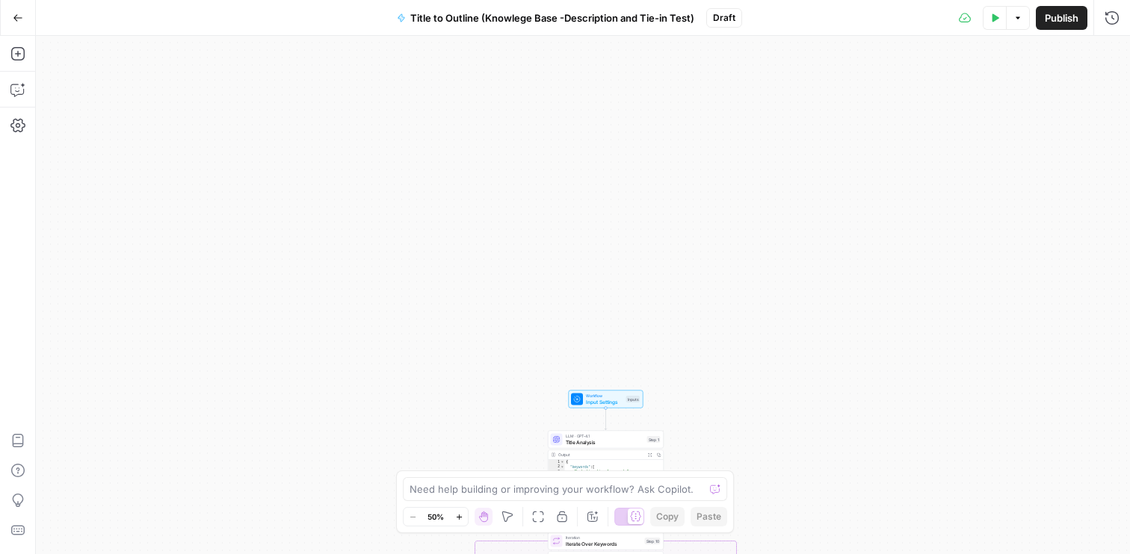
click at [607, 401] on span "Input Settings" at bounding box center [604, 401] width 37 height 7
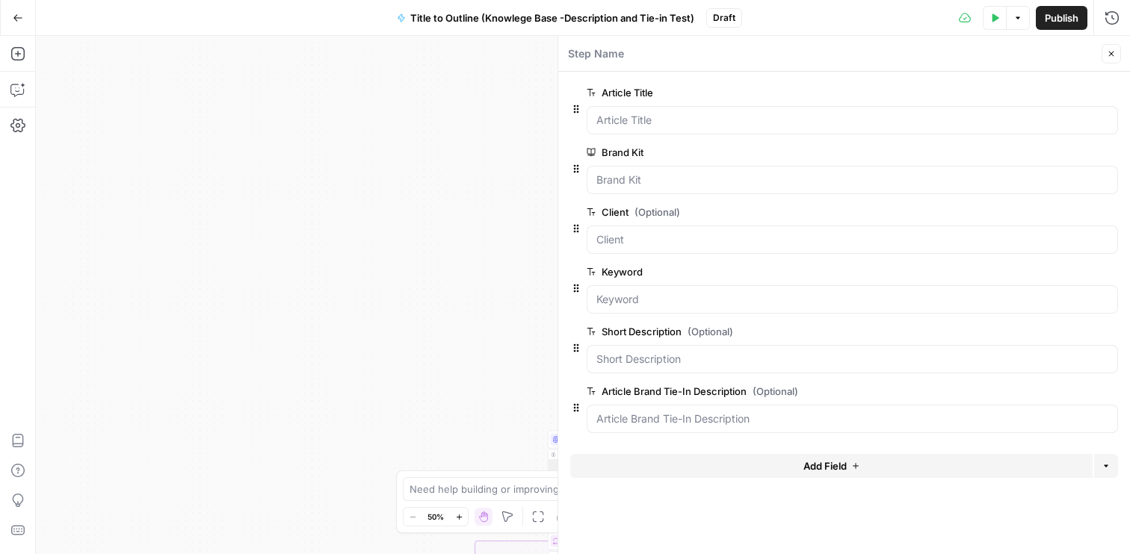
click at [769, 457] on button "Add Field" at bounding box center [831, 466] width 522 height 24
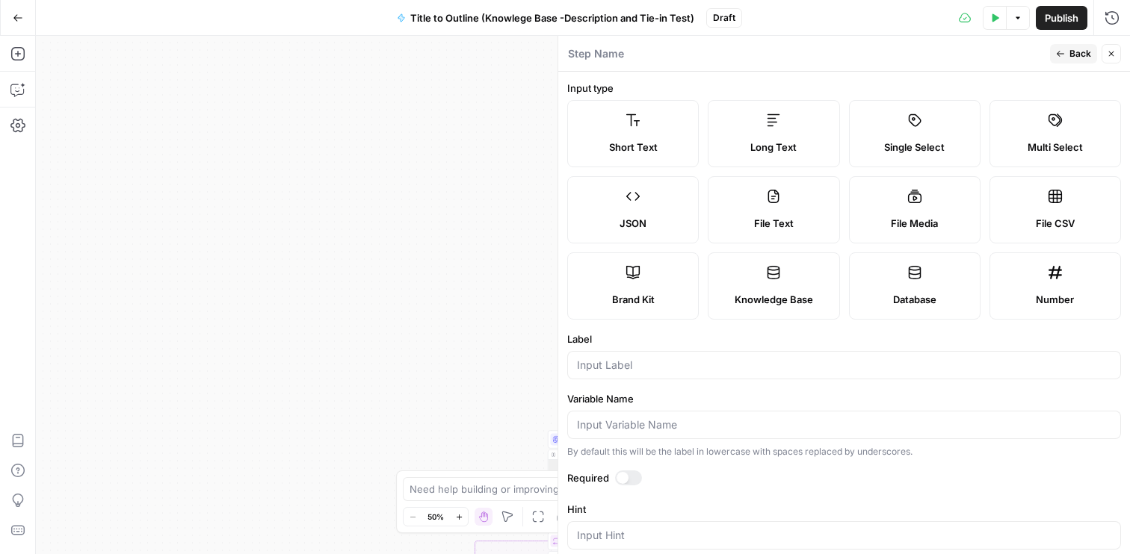
click at [776, 288] on label "Knowledge Base" at bounding box center [774, 286] width 132 height 67
click at [619, 365] on input "Label" at bounding box center [844, 365] width 534 height 15
click at [1064, 137] on label "Multi Select" at bounding box center [1055, 133] width 132 height 67
click at [946, 149] on div "Single Select" at bounding box center [915, 147] width 106 height 15
click at [1080, 131] on label "Multi Select" at bounding box center [1055, 133] width 132 height 67
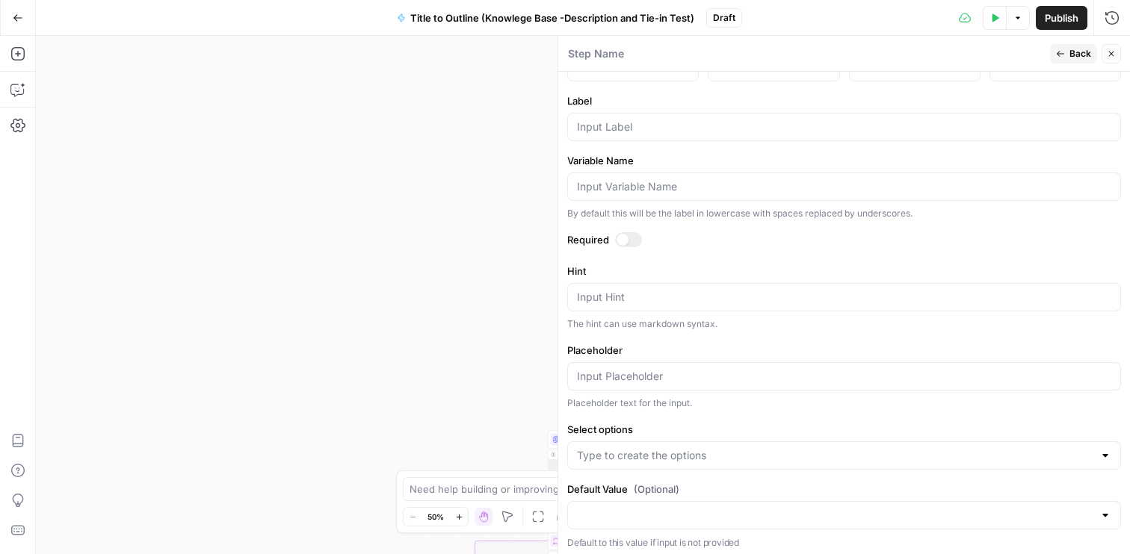
scroll to position [243, 0]
click at [720, 451] on input "Select options" at bounding box center [835, 451] width 516 height 15
click at [733, 409] on form "Input type Short Text Long Text Single Select Multi Select JSON File Text File …" at bounding box center [844, 313] width 572 height 483
click at [1052, 371] on input "Placeholder" at bounding box center [844, 372] width 534 height 15
click at [934, 287] on textarea "Hint" at bounding box center [844, 292] width 534 height 15
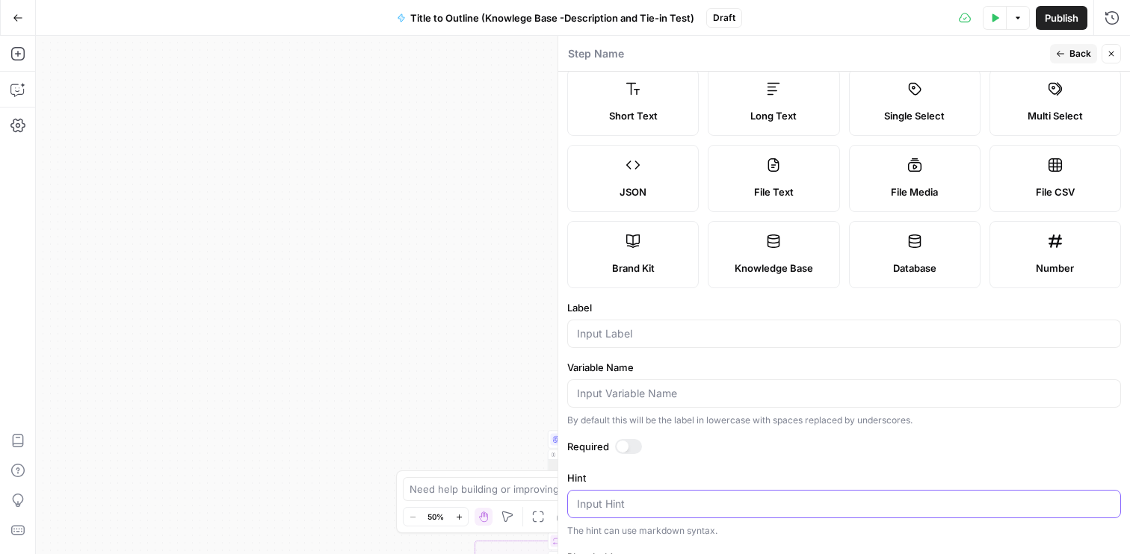
scroll to position [0, 0]
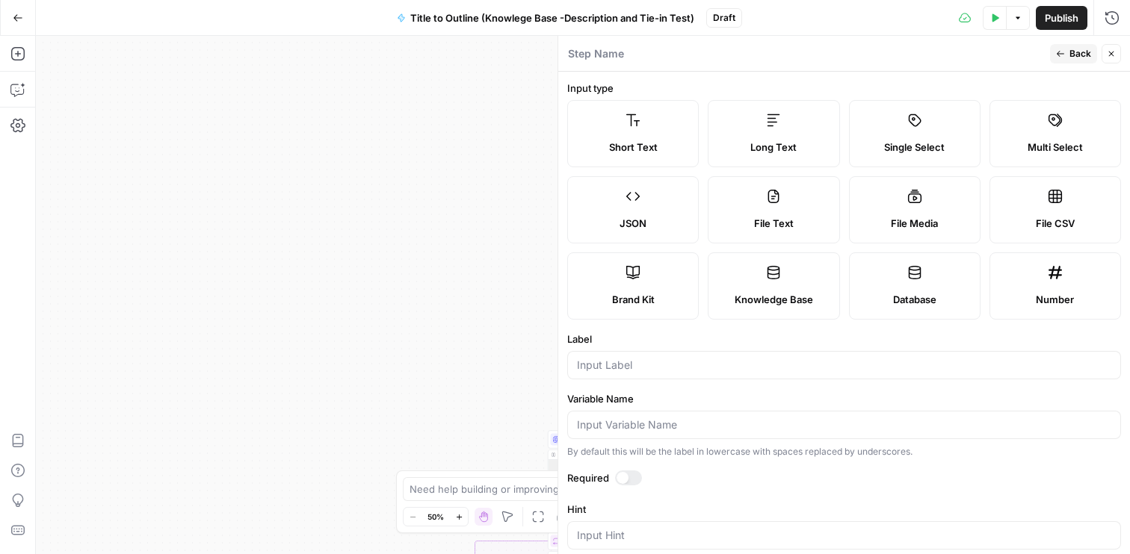
click at [767, 292] on span "Knowledge Base" at bounding box center [774, 299] width 78 height 15
click at [348, 338] on div "true false Workflow Input Settings Inputs LLM · GPT-4.1 Title Analysis Step 1 O…" at bounding box center [583, 295] width 1094 height 519
click at [1116, 58] on button "Close" at bounding box center [1110, 53] width 19 height 19
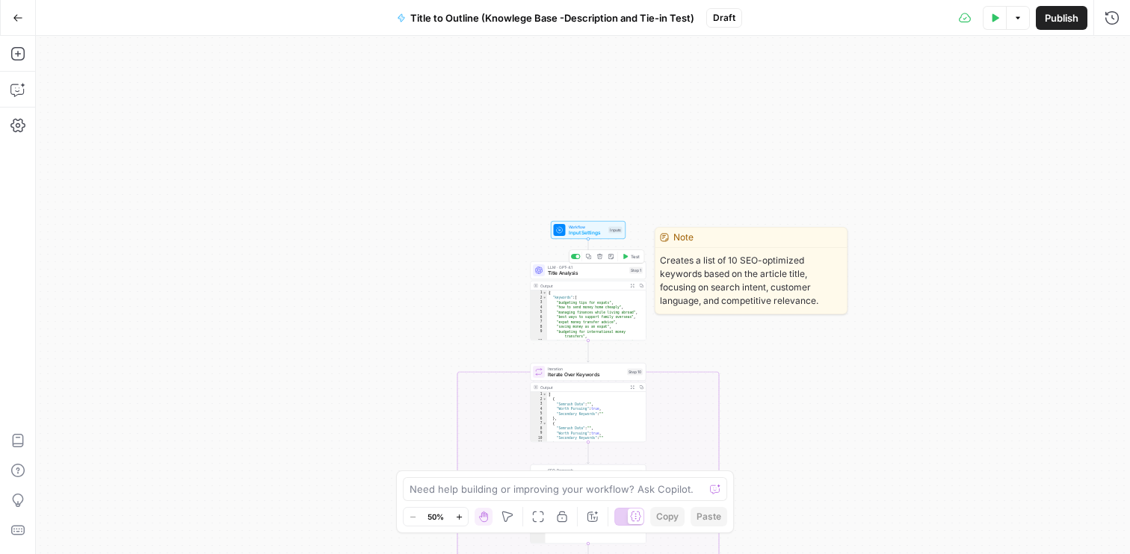
click at [592, 269] on div "LLM · GPT-4.1 Title Analysis" at bounding box center [587, 271] width 78 height 13
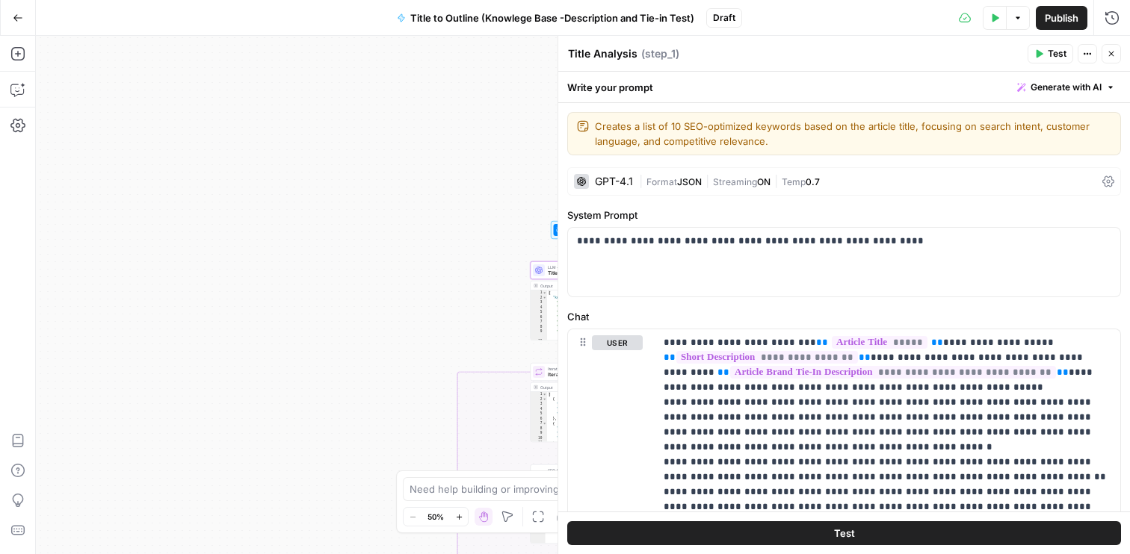
click at [588, 52] on textarea "Title Analysis" at bounding box center [602, 53] width 69 height 15
type textarea "Title & Description Analysis"
click at [945, 260] on div "**********" at bounding box center [844, 262] width 552 height 69
click at [1116, 53] on button "Close" at bounding box center [1110, 53] width 19 height 19
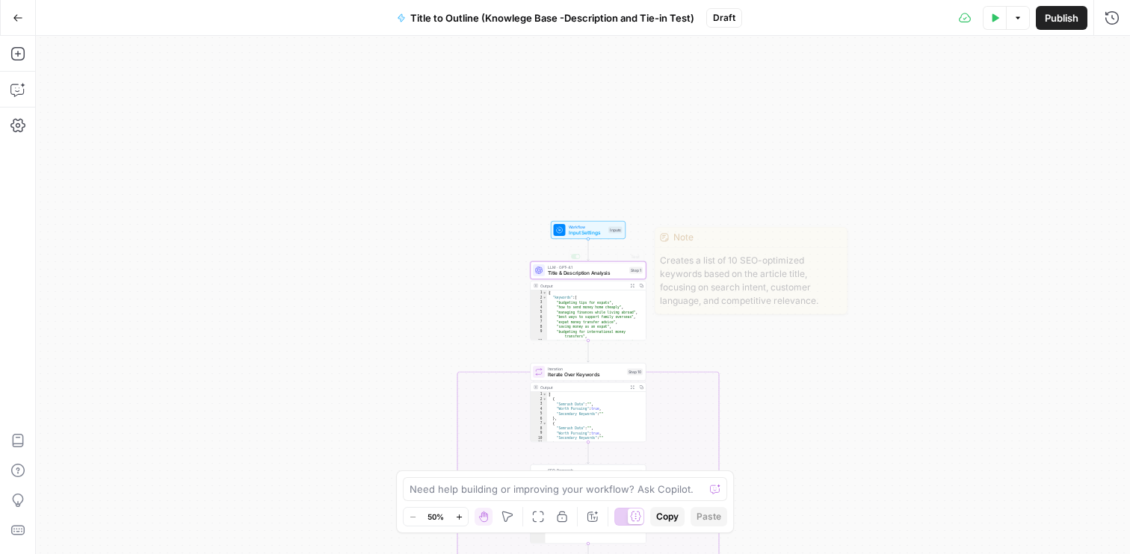
click at [599, 224] on span "Workflow" at bounding box center [587, 227] width 37 height 6
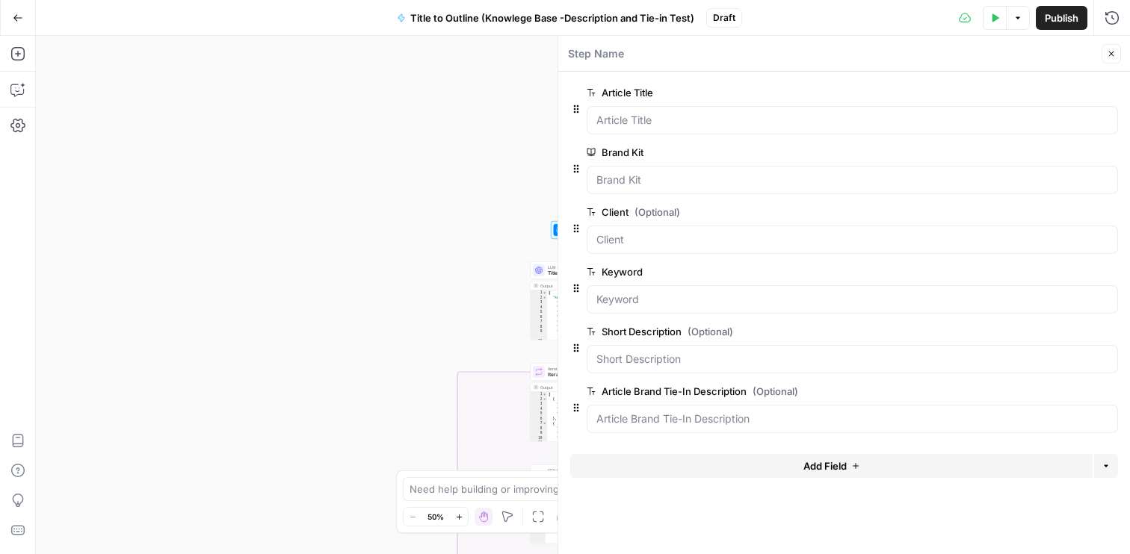
click at [734, 459] on button "Add Field" at bounding box center [831, 466] width 522 height 24
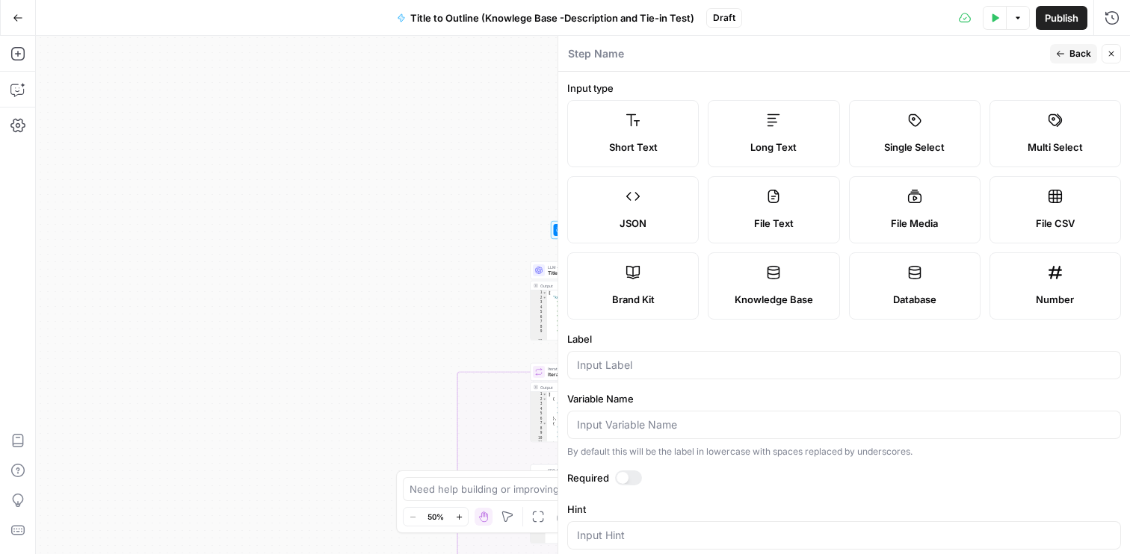
click at [802, 280] on label "Knowledge Base" at bounding box center [774, 286] width 132 height 67
click at [625, 376] on div at bounding box center [844, 365] width 554 height 28
type input "Knowledge Base Inclusion"
click at [790, 427] on input "Variable Name" at bounding box center [844, 425] width 534 height 15
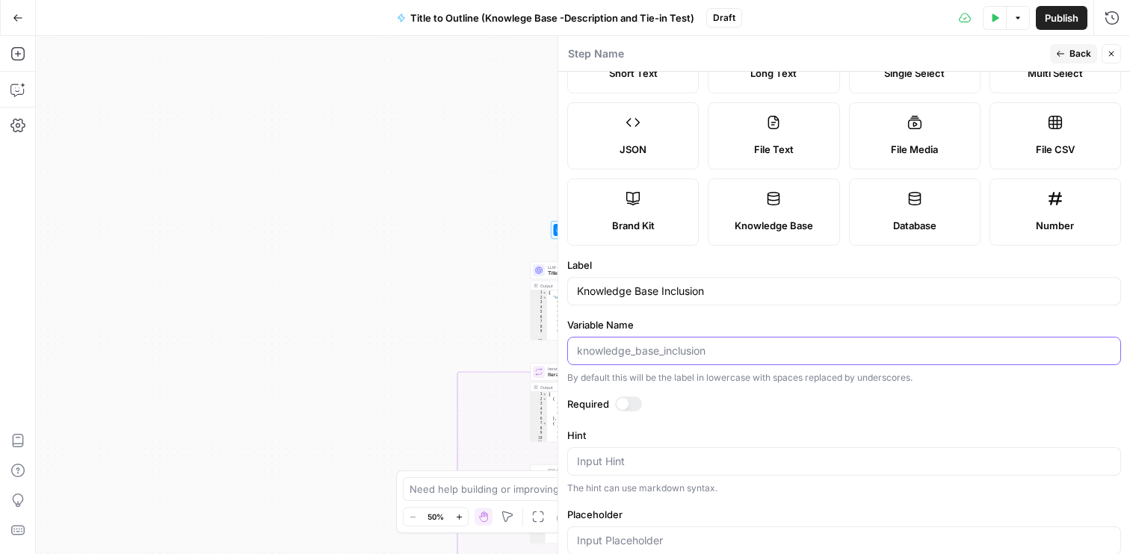
scroll to position [103, 0]
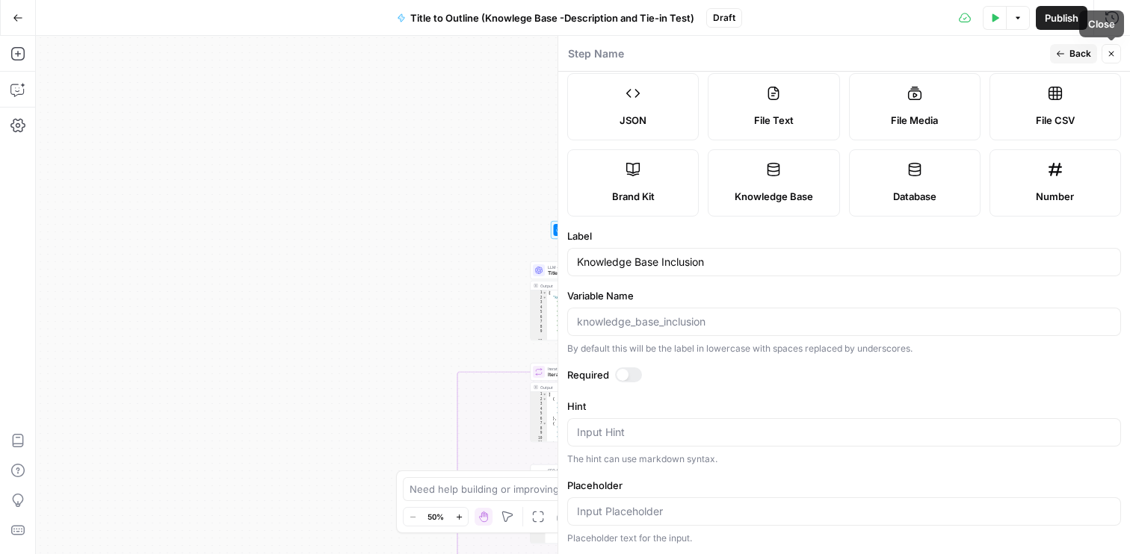
click at [1035, 55] on div "Step Name" at bounding box center [806, 54] width 478 height 16
click at [1067, 55] on button "Back" at bounding box center [1073, 53] width 47 height 19
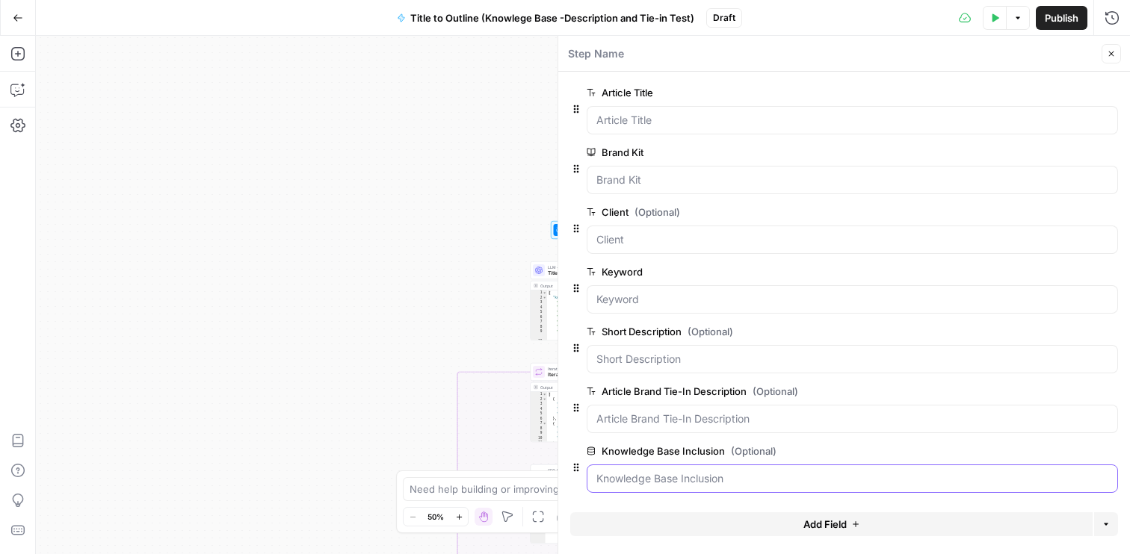
click at [800, 477] on Inclusion "Knowledge Base Inclusion (Optional)" at bounding box center [852, 479] width 512 height 15
click at [1064, 474] on Inclusion "Knowledge Base Inclusion (Optional)" at bounding box center [852, 479] width 512 height 15
click at [1054, 483] on Inclusion "Knowledge Base Inclusion (Optional)" at bounding box center [852, 479] width 512 height 15
click at [1064, 454] on span "edit field" at bounding box center [1061, 451] width 33 height 12
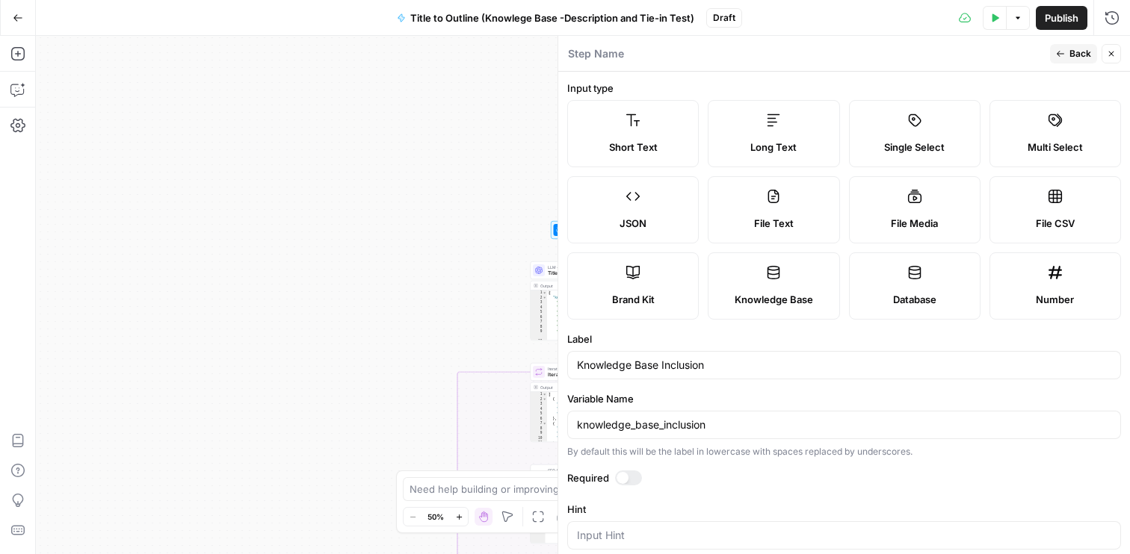
click at [643, 300] on span "Brand Kit" at bounding box center [633, 299] width 43 height 15
click at [797, 436] on div "knowledge_base_inclusion" at bounding box center [844, 425] width 554 height 28
click at [663, 363] on input "Knowledge Base Inclusion" at bounding box center [844, 365] width 534 height 15
type input "Knowledge Base Variable"
click at [1023, 58] on div "Step Name" at bounding box center [806, 54] width 478 height 16
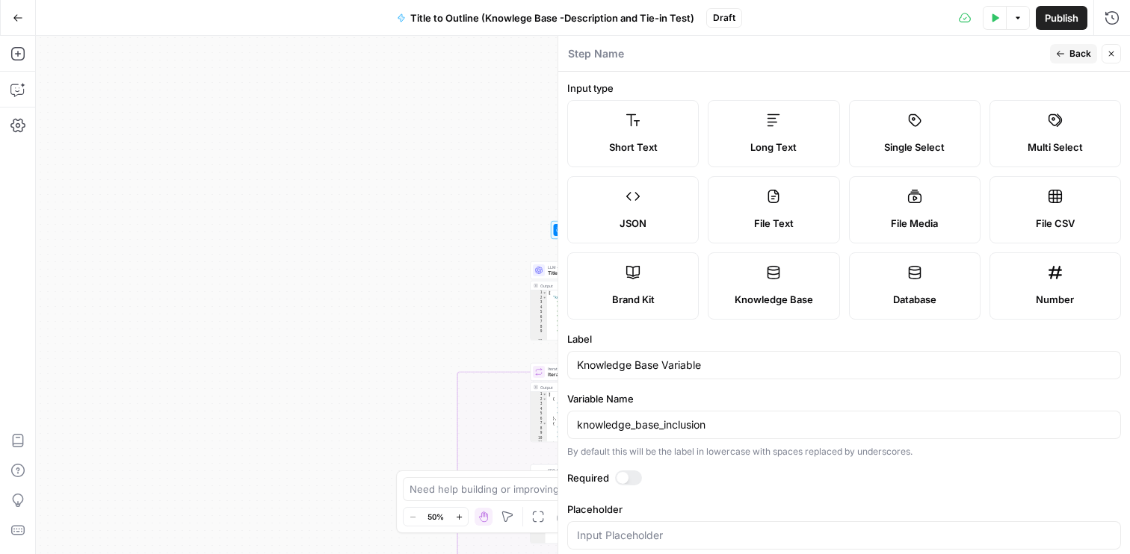
click at [1065, 49] on icon "button" at bounding box center [1060, 53] width 9 height 9
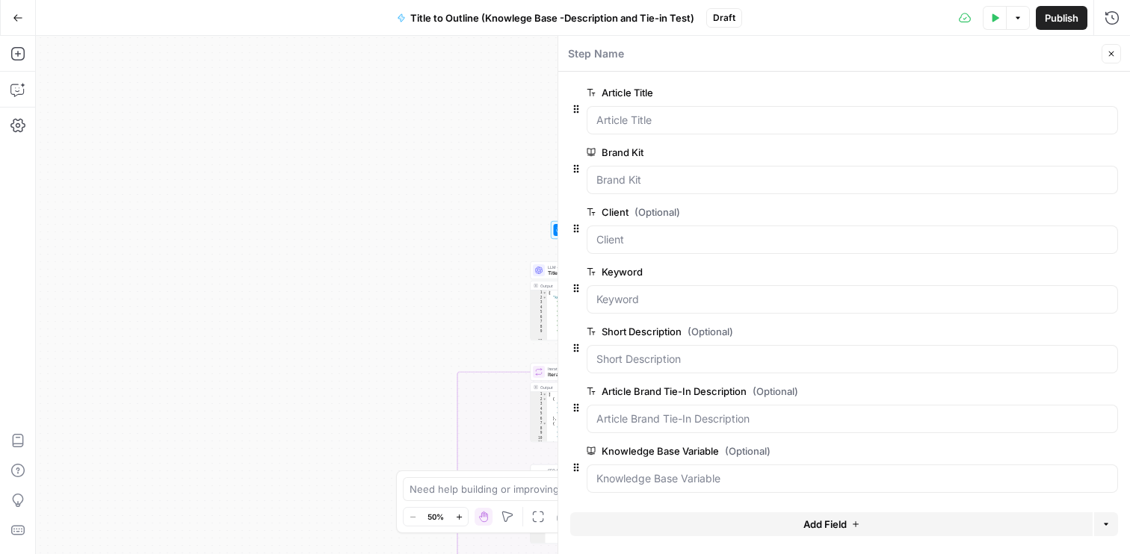
scroll to position [1, 0]
click at [896, 474] on Variable "Knowledge Base Variable (Optional)" at bounding box center [852, 477] width 512 height 15
click at [871, 183] on Kit "Brand Kit" at bounding box center [852, 178] width 512 height 15
click at [996, 21] on icon "button" at bounding box center [994, 17] width 9 height 9
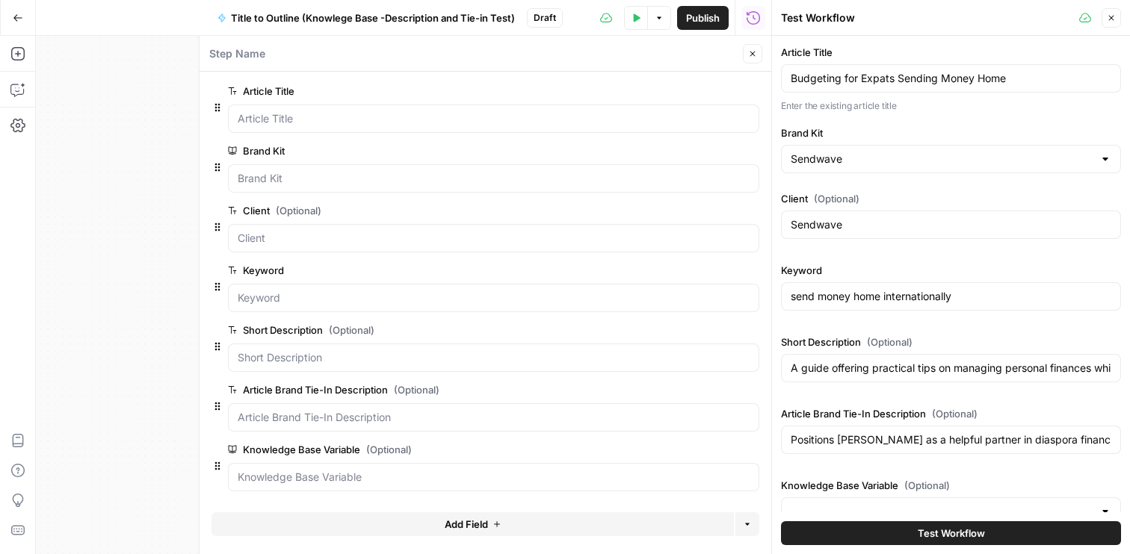
scroll to position [22, 0]
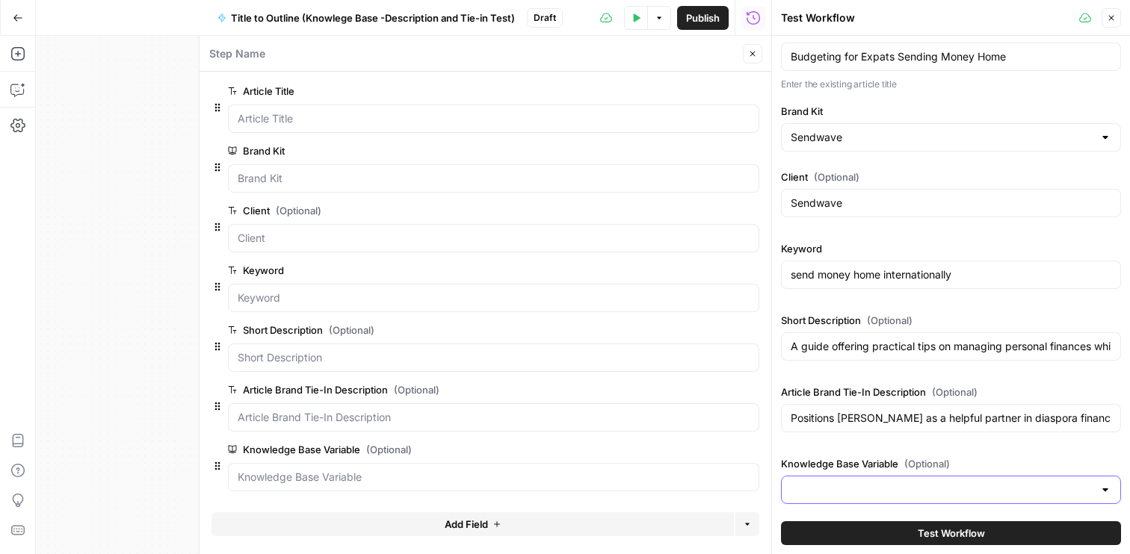
click at [967, 493] on input "Knowledge Base Variable (Optional)" at bounding box center [942, 490] width 303 height 15
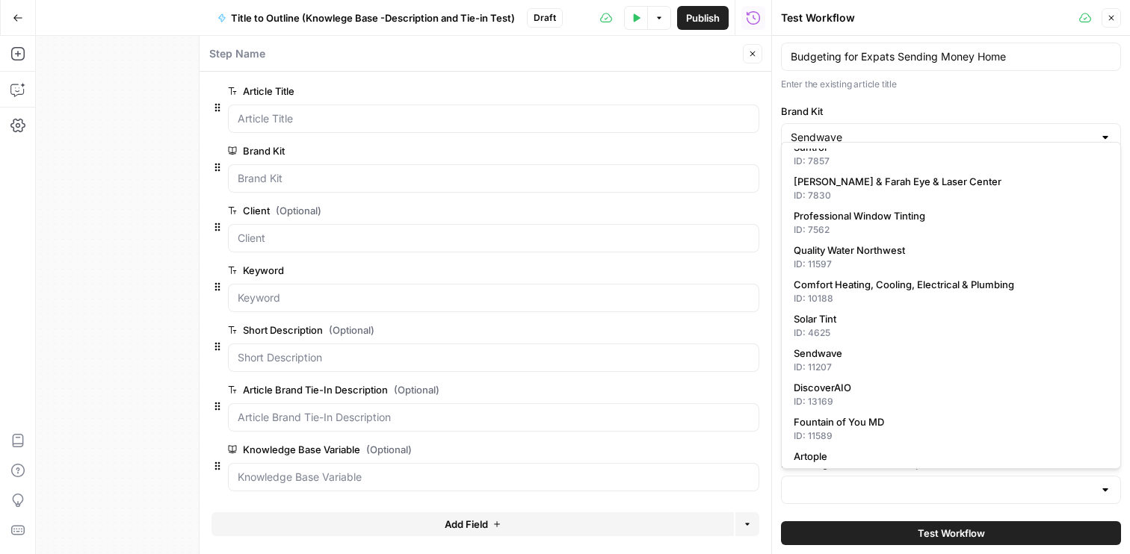
scroll to position [236, 0]
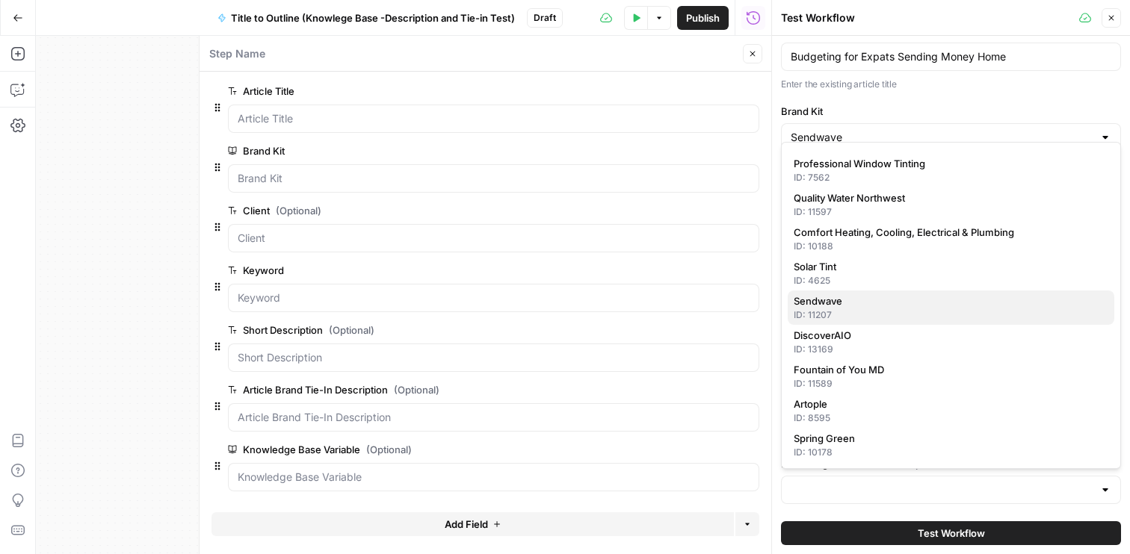
click at [831, 294] on span "Sendwave" at bounding box center [948, 301] width 309 height 15
type input "Sendwave"
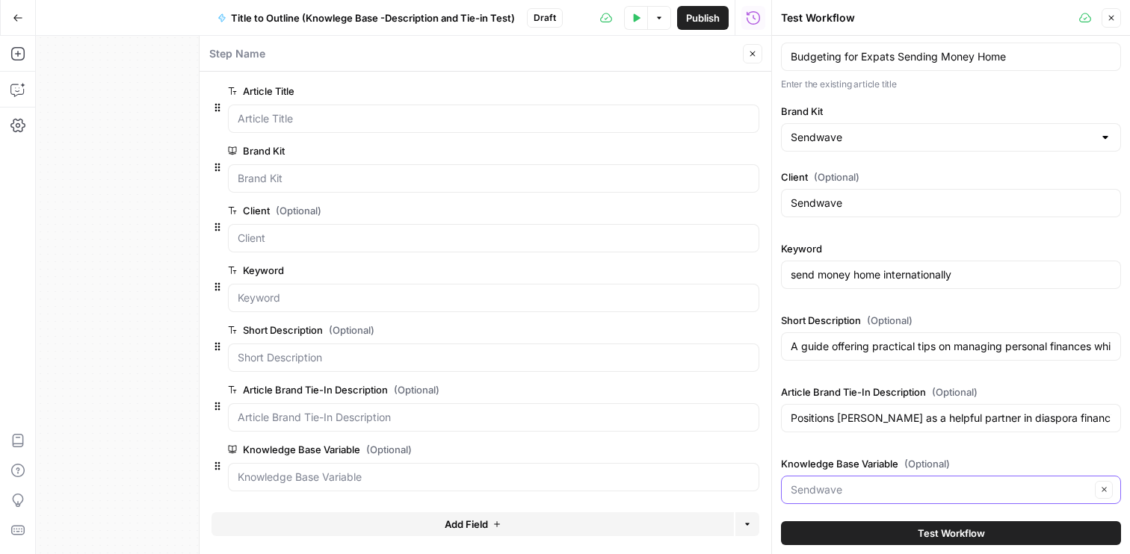
click at [932, 486] on input "Knowledge Base Variable (Optional)" at bounding box center [941, 490] width 300 height 15
click at [763, 431] on form "Article Title edit field Delete group Brand Kit edit field Delete group Client …" at bounding box center [486, 313] width 572 height 483
click at [751, 454] on icon "button" at bounding box center [750, 450] width 8 height 8
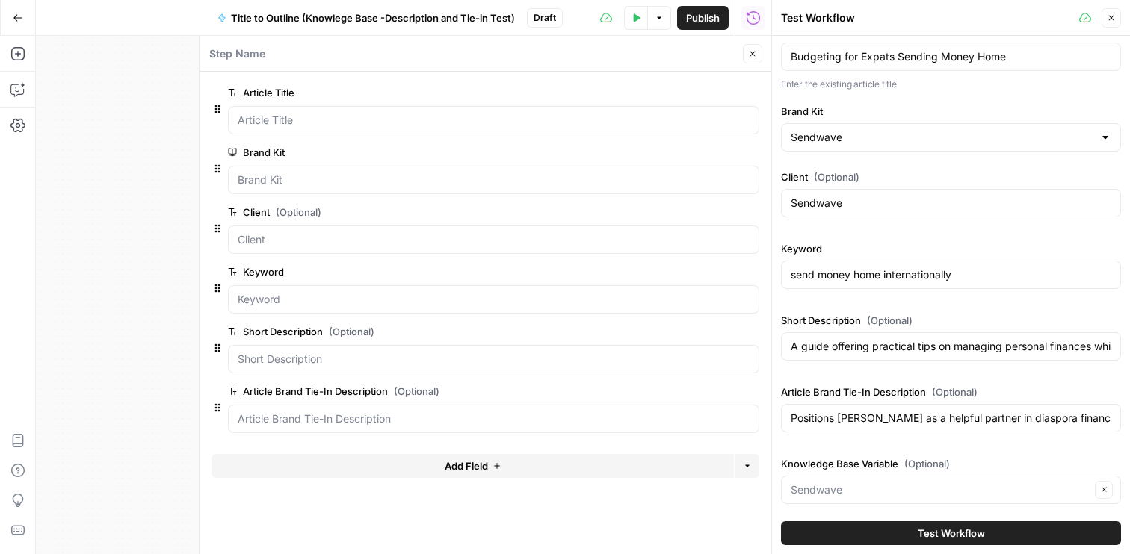
scroll to position [0, 0]
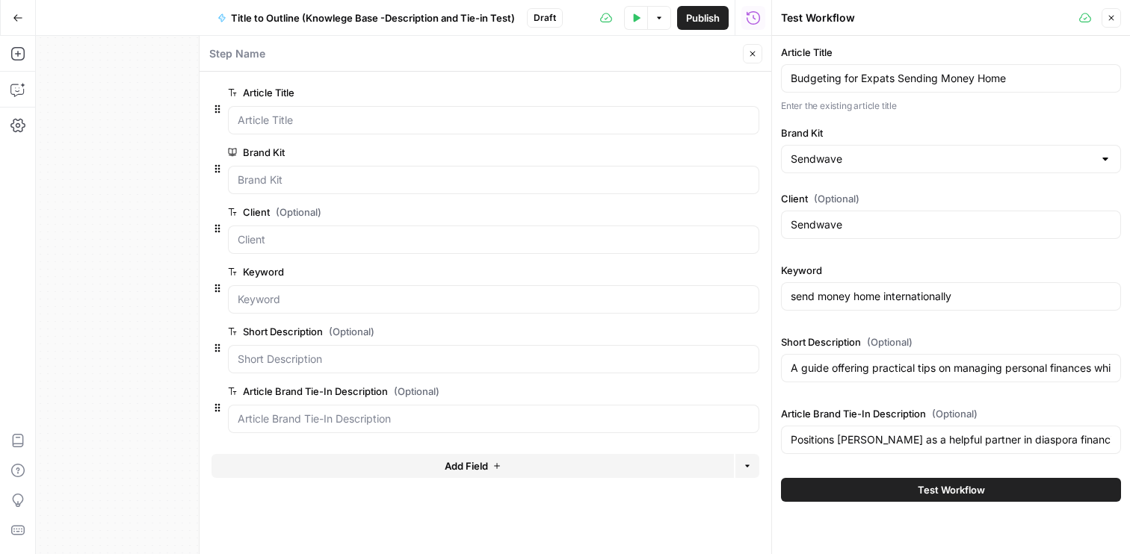
click at [581, 471] on button "Add Field" at bounding box center [472, 466] width 522 height 24
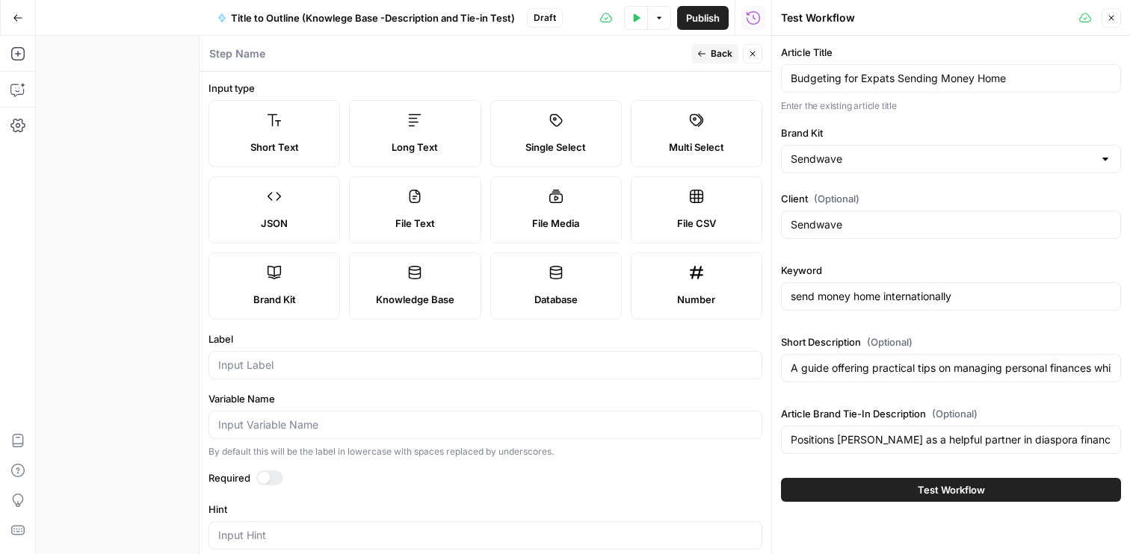
click at [401, 288] on label "Knowledge Base" at bounding box center [415, 286] width 132 height 67
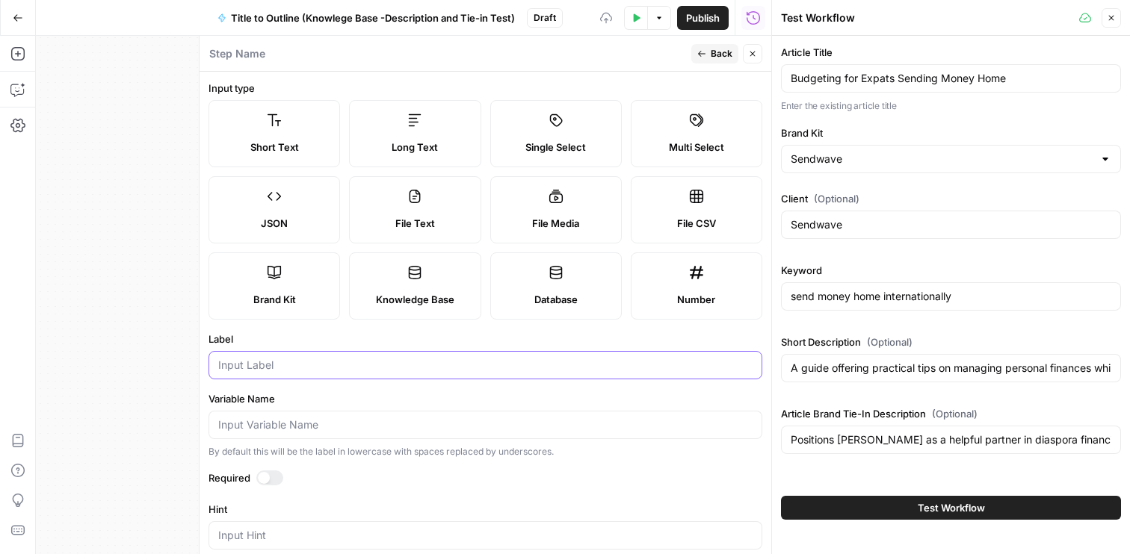
click at [269, 368] on input "Label" at bounding box center [485, 365] width 534 height 15
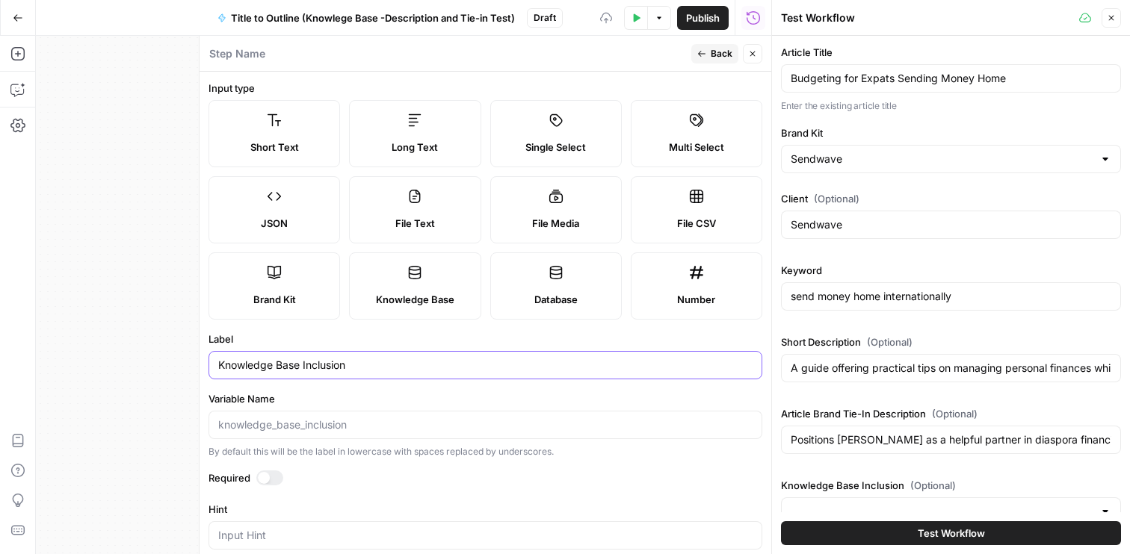
type input "Knowledge Base Inclusion"
click at [483, 406] on label "Variable Name" at bounding box center [485, 399] width 554 height 15
click at [483, 418] on input "Variable Name" at bounding box center [485, 425] width 534 height 15
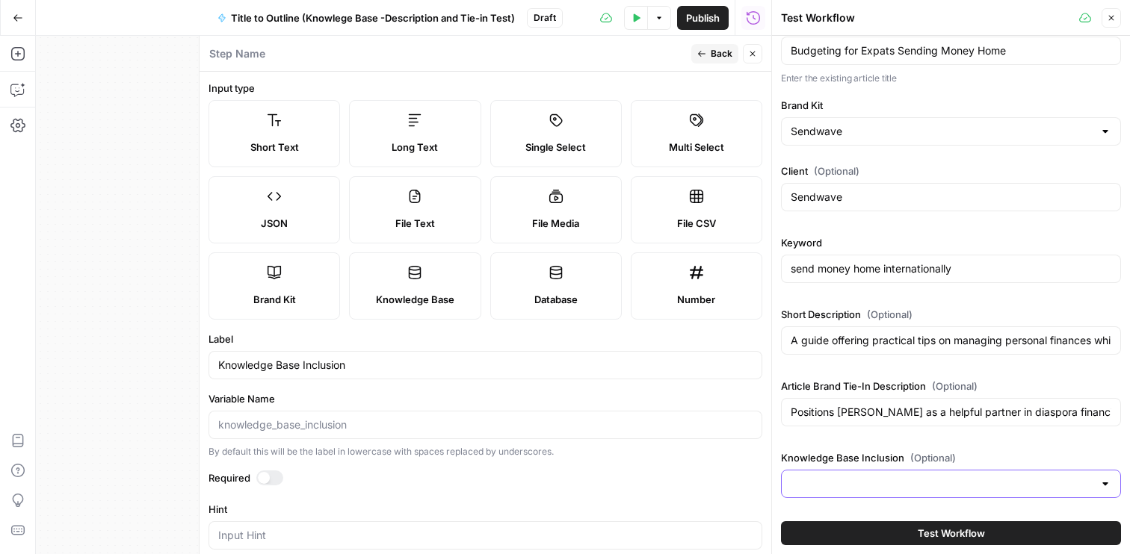
click at [933, 489] on input "Knowledge Base Inclusion (Optional)" at bounding box center [942, 484] width 303 height 15
click at [395, 285] on label "Knowledge Base" at bounding box center [415, 286] width 132 height 67
click at [649, 54] on div "Step Name" at bounding box center [447, 54] width 478 height 16
click at [1060, 492] on div at bounding box center [951, 484] width 340 height 28
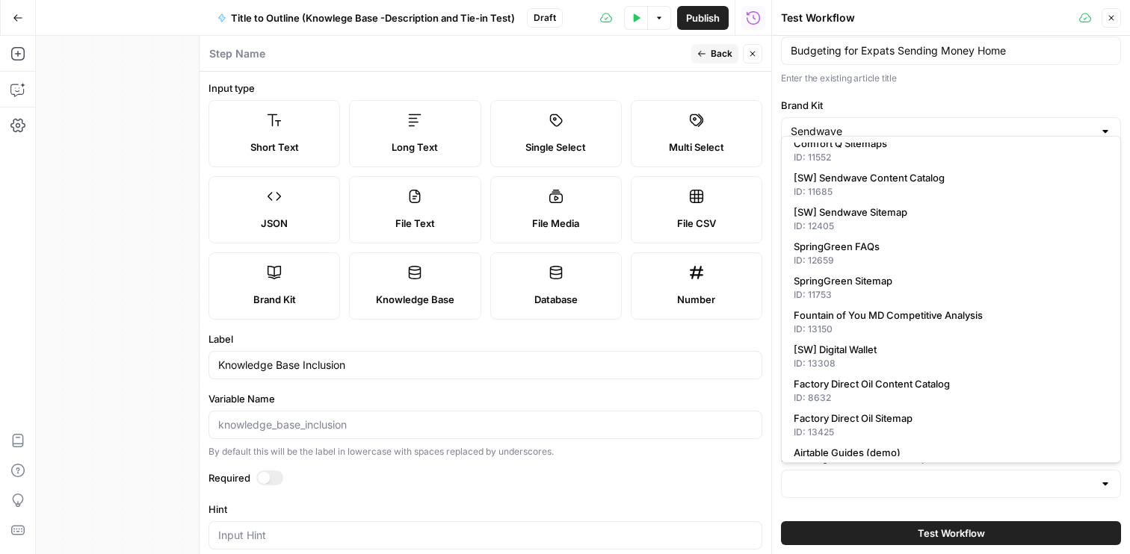
scroll to position [681, 0]
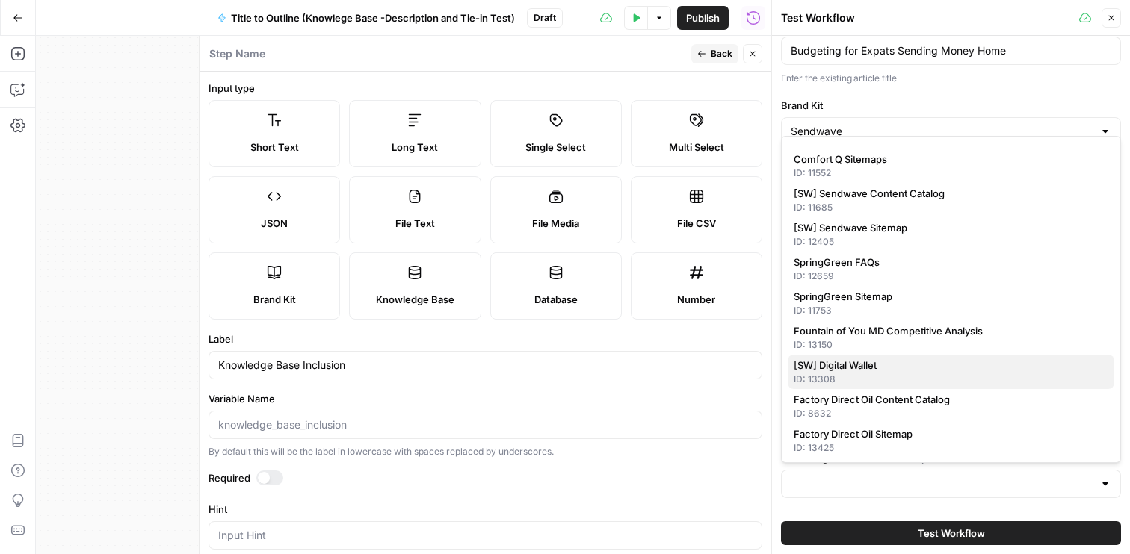
click at [888, 362] on span "[SW] Digital Wallet" at bounding box center [948, 365] width 309 height 15
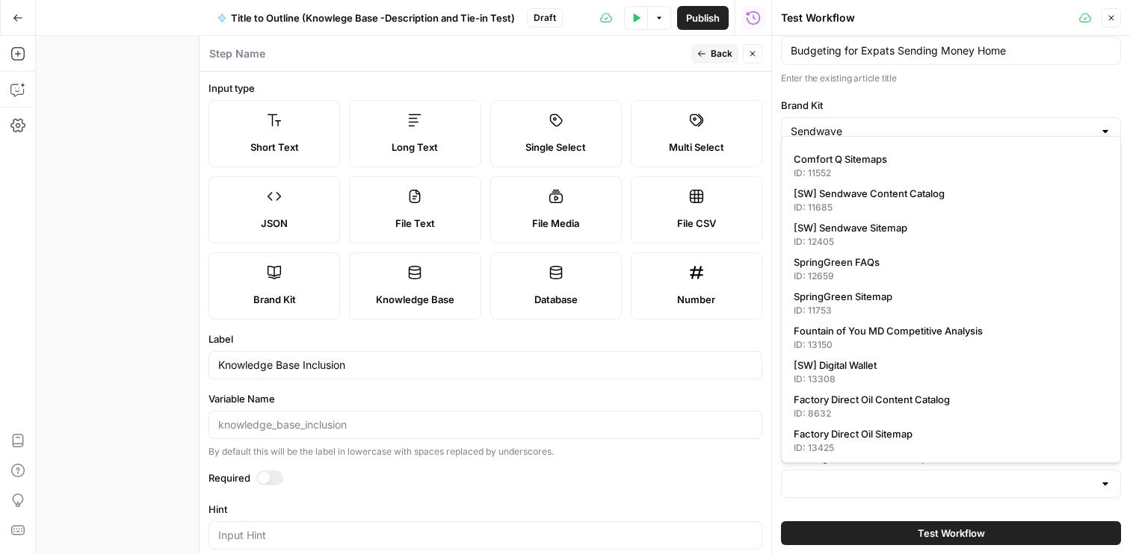
type input "[SW] Digital Wallet"
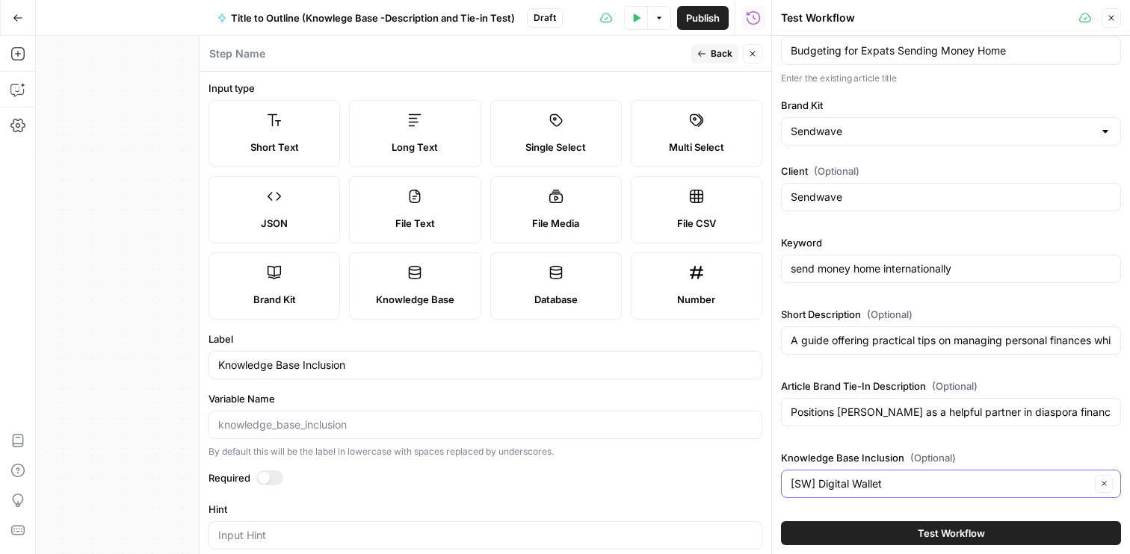
click at [1106, 480] on icon "button" at bounding box center [1104, 484] width 8 height 8
click at [1111, 25] on button "Close" at bounding box center [1110, 17] width 19 height 19
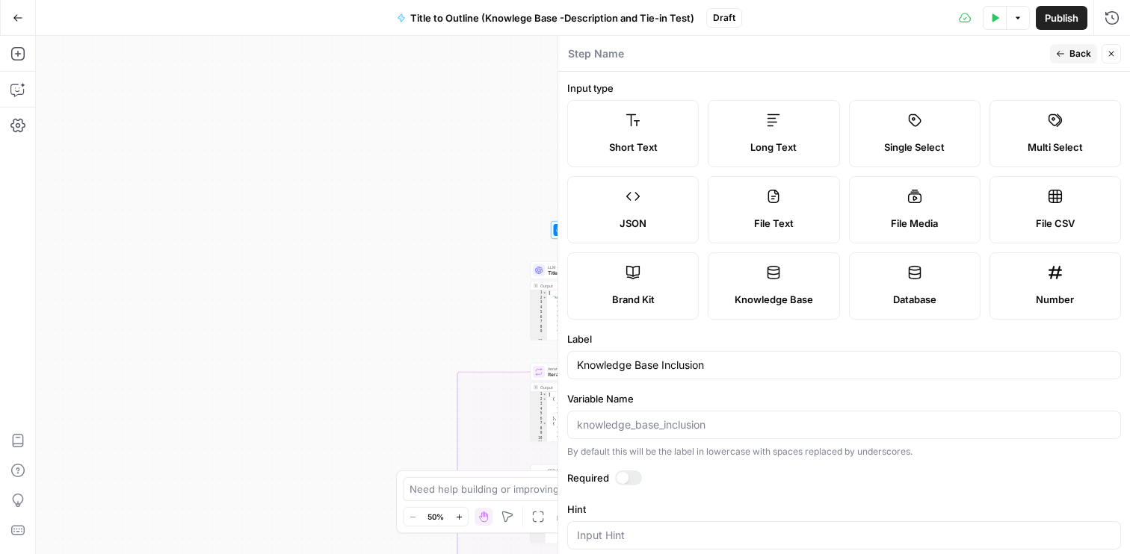
click at [1116, 58] on button "Close" at bounding box center [1110, 53] width 19 height 19
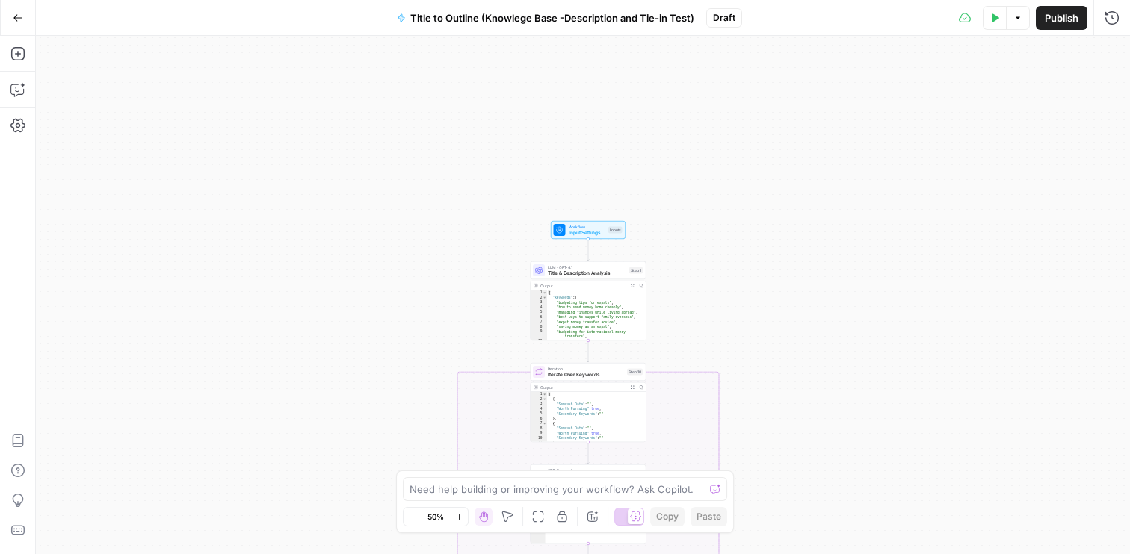
click at [585, 270] on span "Title & Description Analysis" at bounding box center [587, 273] width 78 height 7
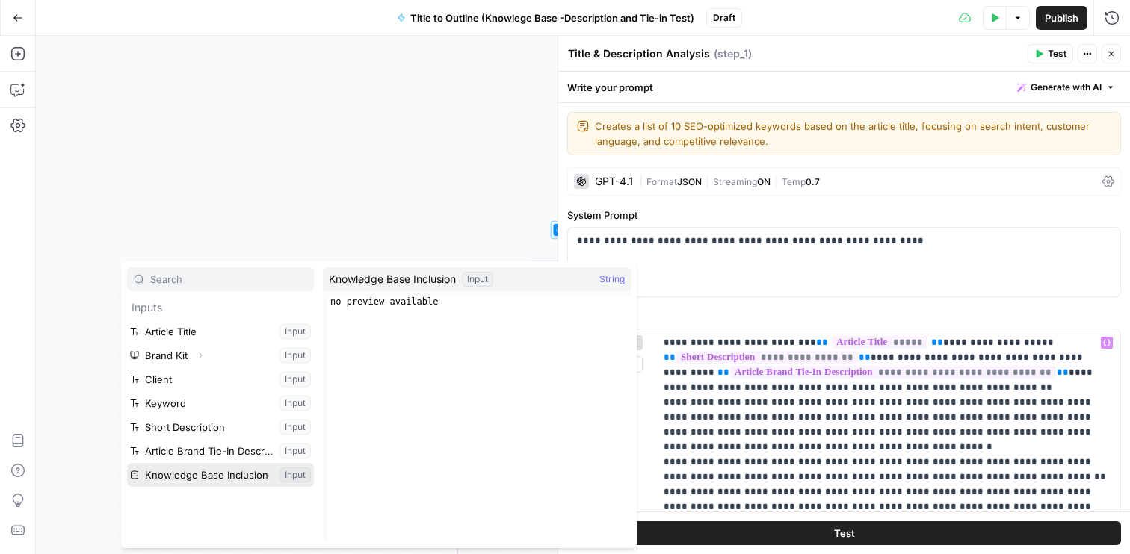
click at [288, 470] on button "Select variable Knowledge Base Inclusion" at bounding box center [220, 475] width 187 height 24
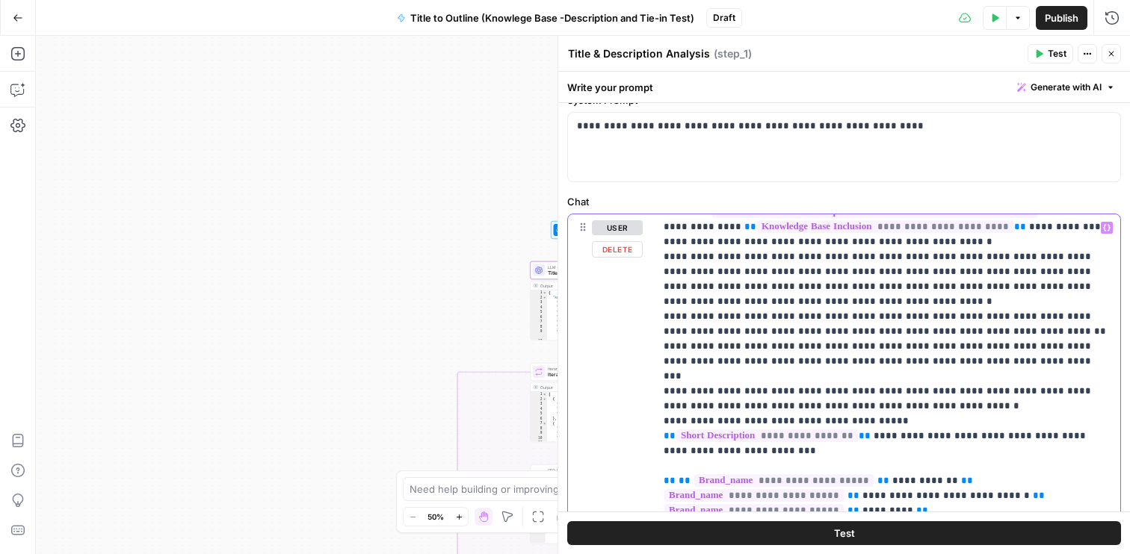
scroll to position [117, 0]
click at [1077, 391] on p "**********" at bounding box center [888, 487] width 448 height 658
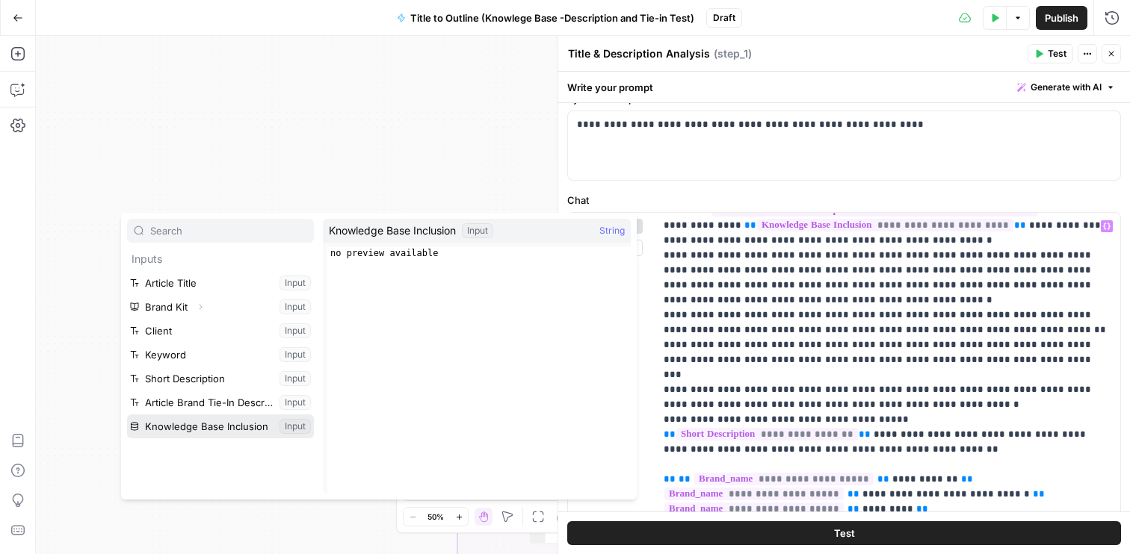
click at [301, 427] on button "Select variable Knowledge Base Inclusion" at bounding box center [220, 427] width 187 height 24
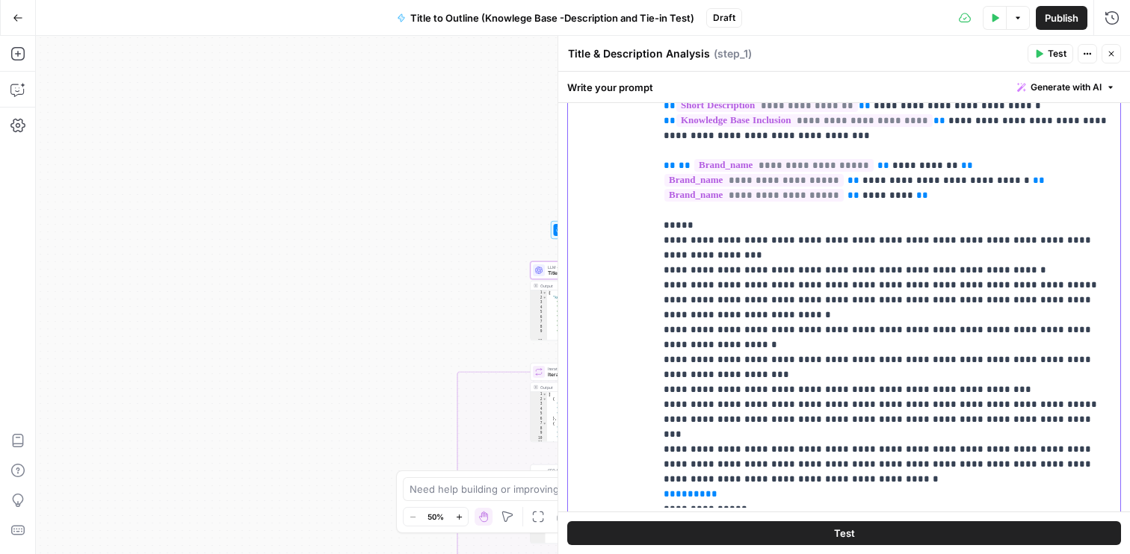
scroll to position [429, 0]
click at [739, 432] on p "**********" at bounding box center [888, 167] width 448 height 673
click at [964, 58] on div "Title & Description Analysis Title & Description Analysis ( step_1 )" at bounding box center [795, 54] width 456 height 16
click at [994, 54] on div "Title & Description Analysis Title & Description Analysis ( step_1 )" at bounding box center [795, 54] width 456 height 16
click at [1113, 52] on icon "button" at bounding box center [1111, 53] width 9 height 9
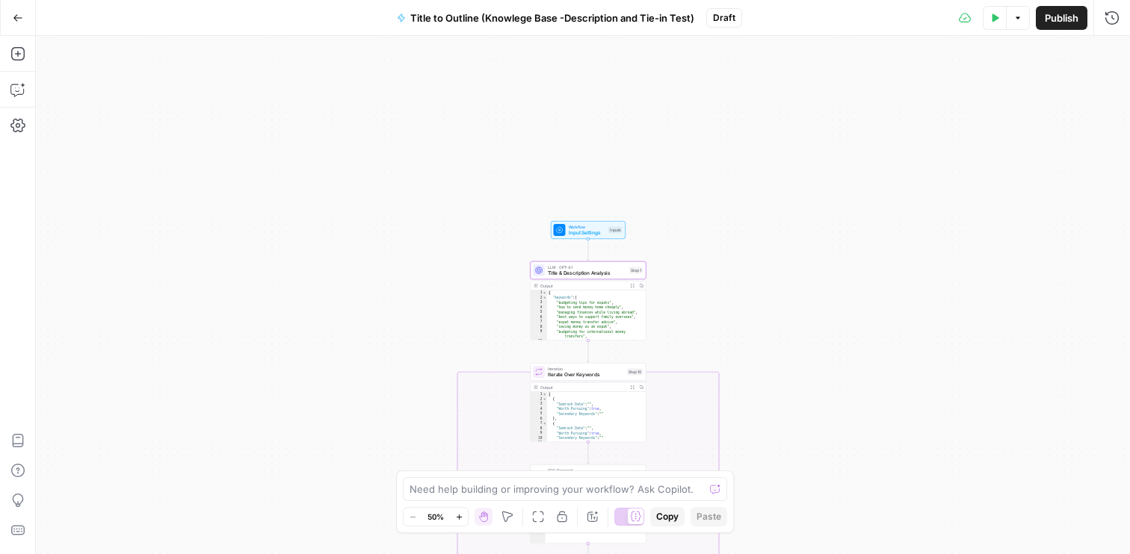
click at [598, 235] on span "Input Settings" at bounding box center [587, 232] width 37 height 7
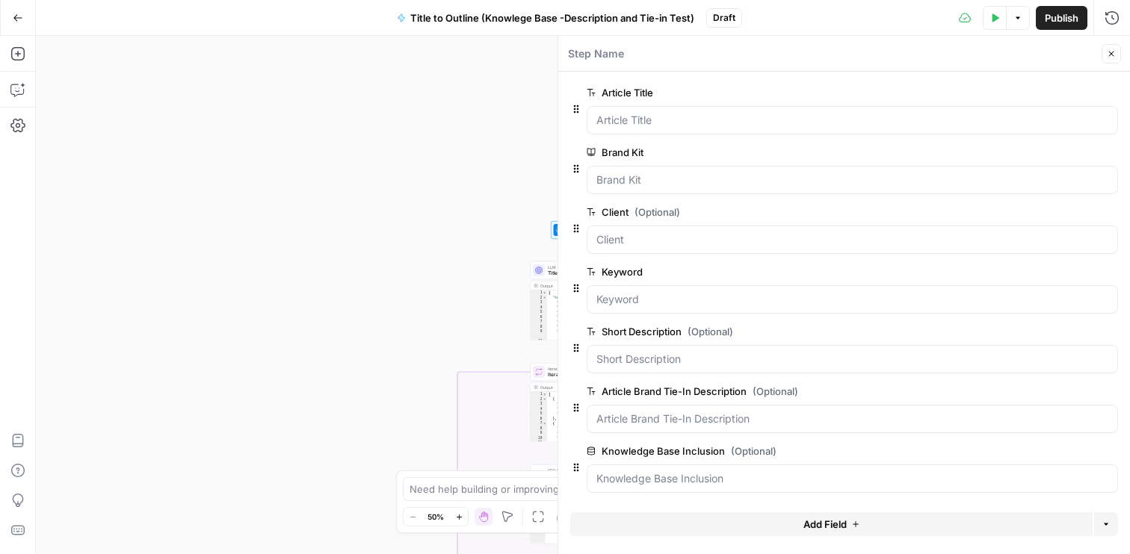
click at [335, 353] on div "true false Workflow Input Settings Inputs LLM · GPT-4.1 Title & Description Ana…" at bounding box center [583, 295] width 1094 height 519
click at [1116, 47] on button "Close" at bounding box center [1110, 53] width 19 height 19
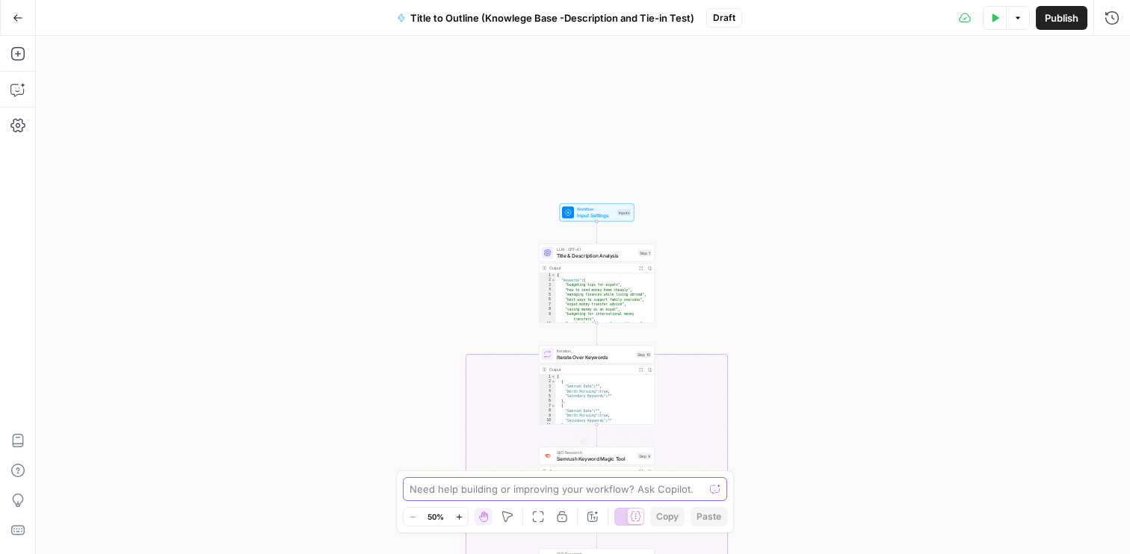
click at [503, 492] on textarea at bounding box center [556, 489] width 294 height 15
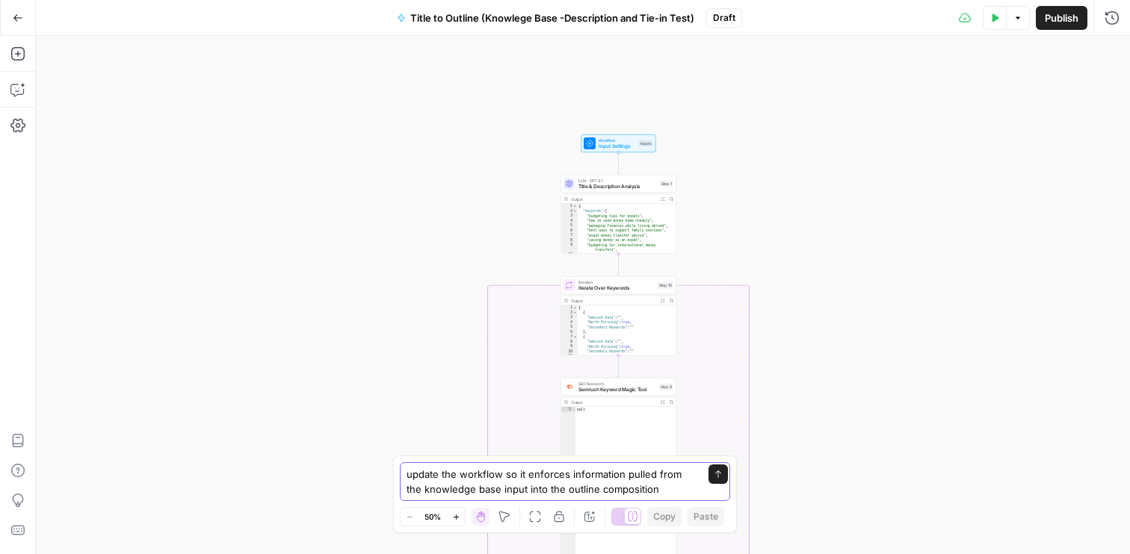
type textarea "update the workflow so it enforces information pulled from the knowledge base i…"
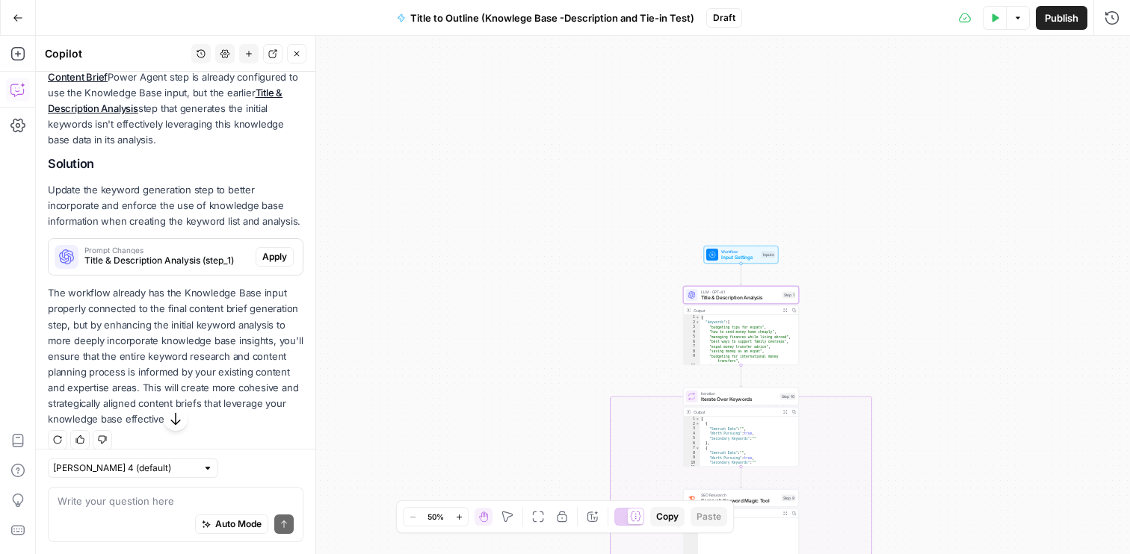
scroll to position [229, 0]
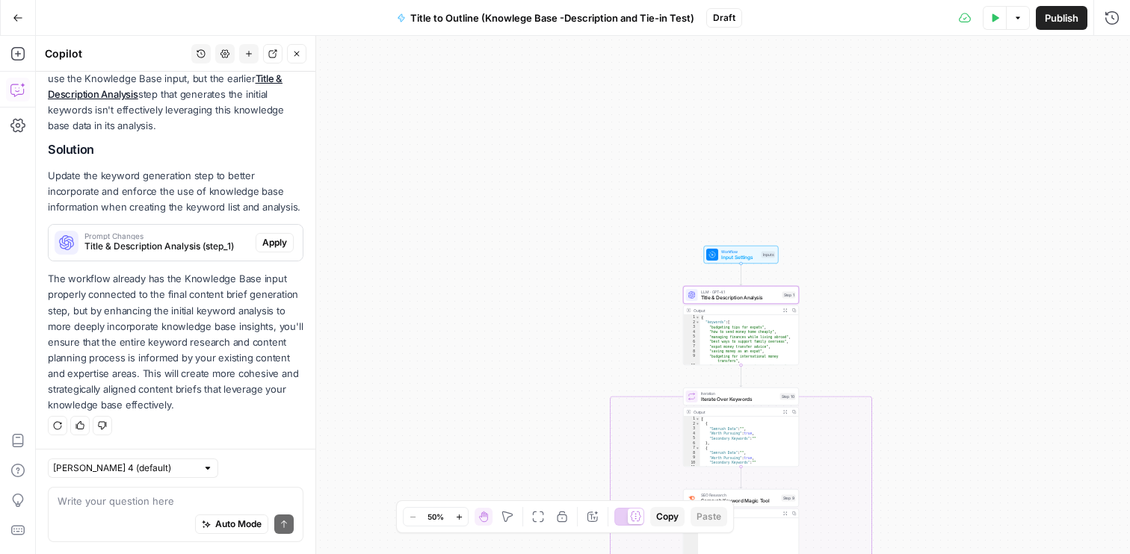
click at [286, 245] on span "Apply" at bounding box center [274, 242] width 25 height 13
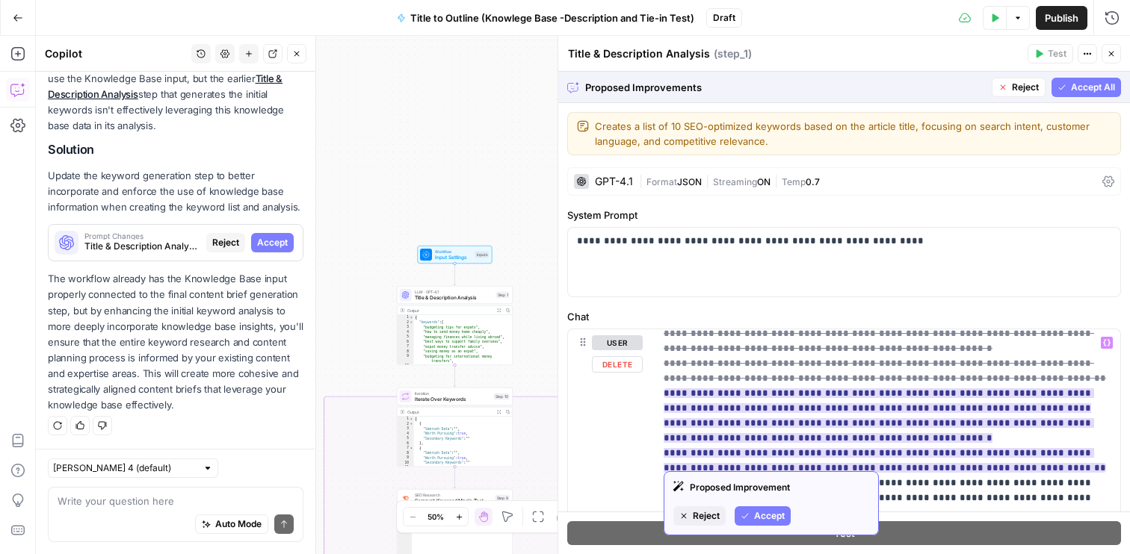
scroll to position [114, 0]
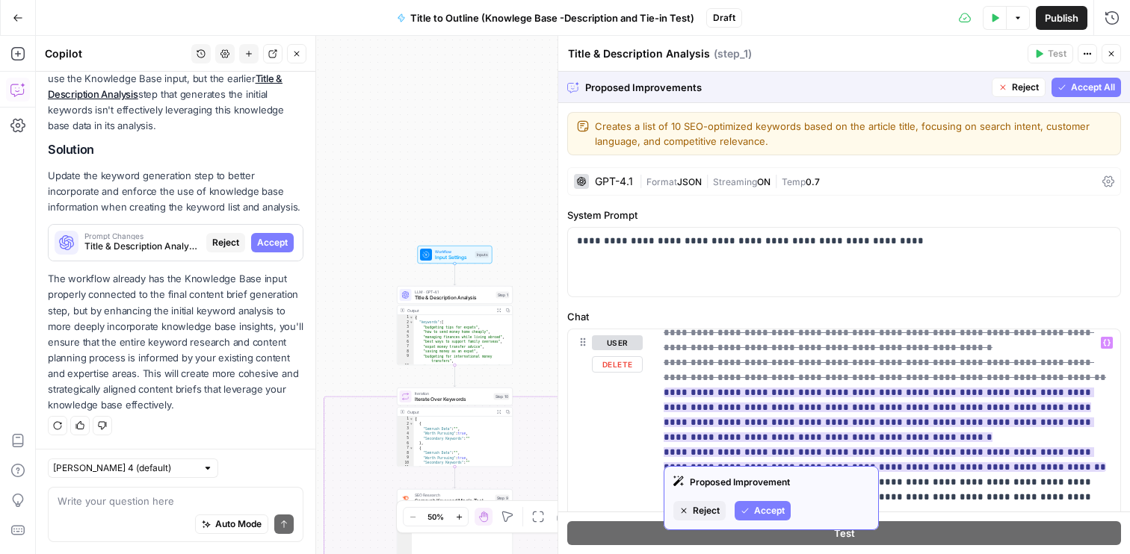
click at [785, 507] on button "Accept" at bounding box center [763, 510] width 56 height 19
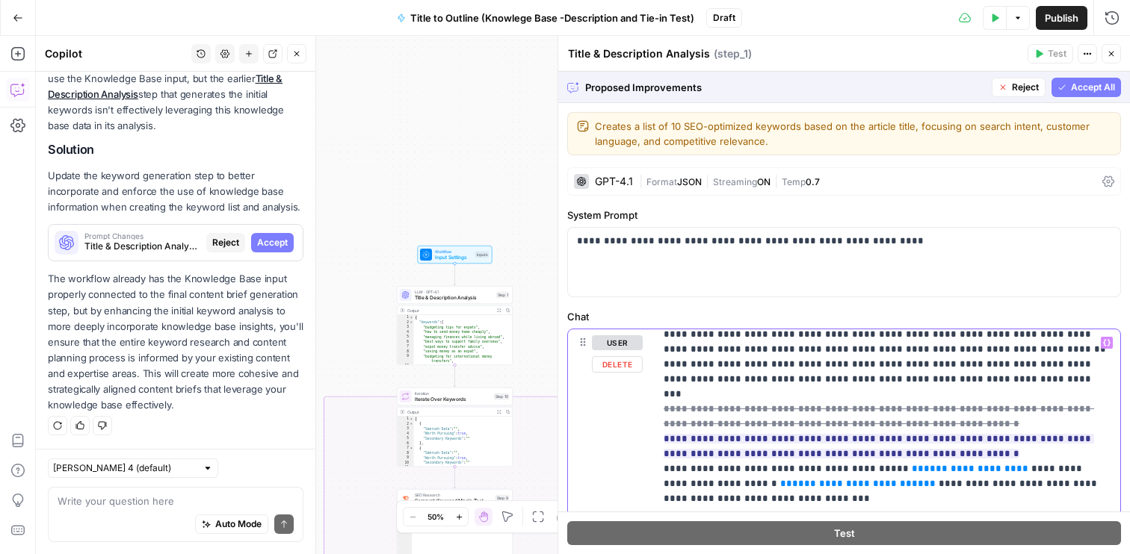
scroll to position [140, 0]
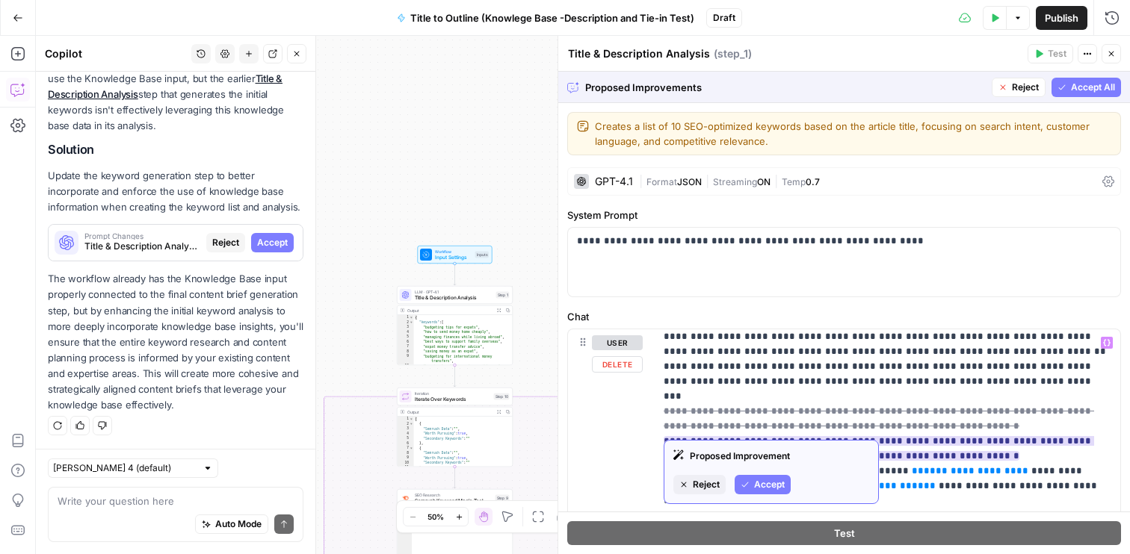
click at [767, 483] on span "Accept" at bounding box center [769, 484] width 31 height 13
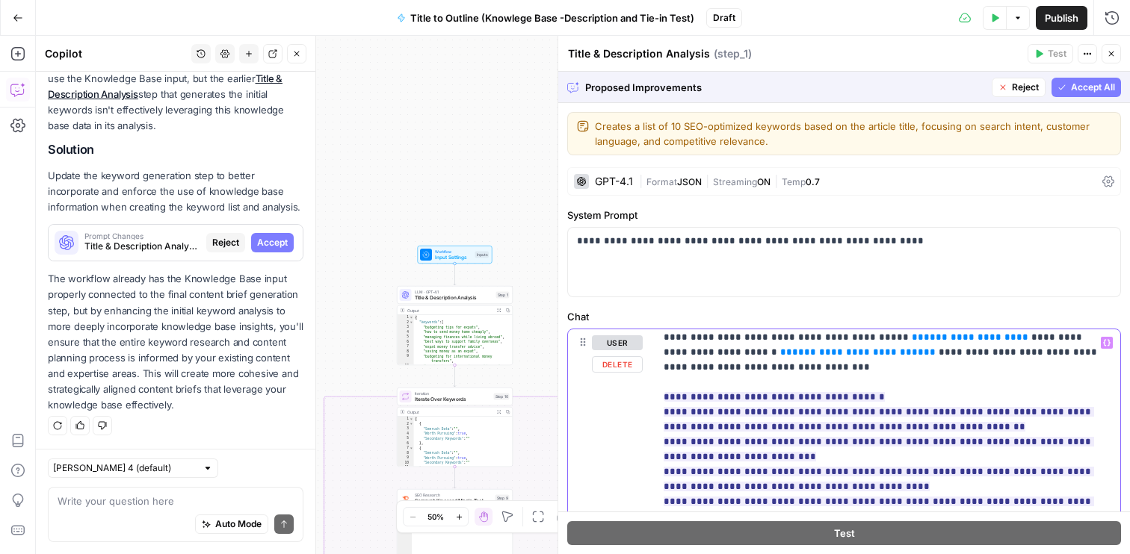
scroll to position [270, 0]
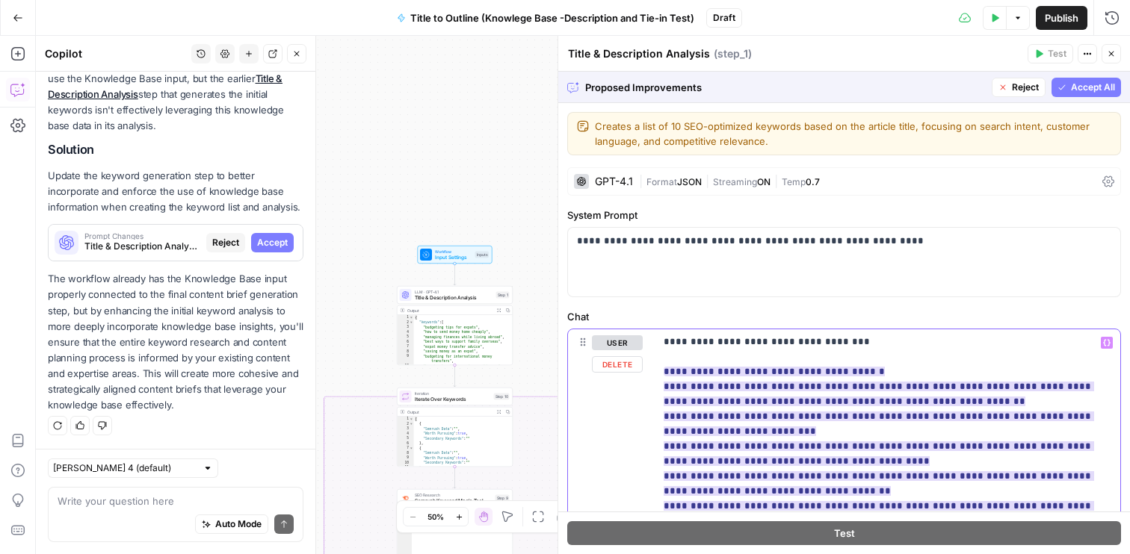
click at [874, 411] on ins "**********" at bounding box center [879, 461] width 430 height 189
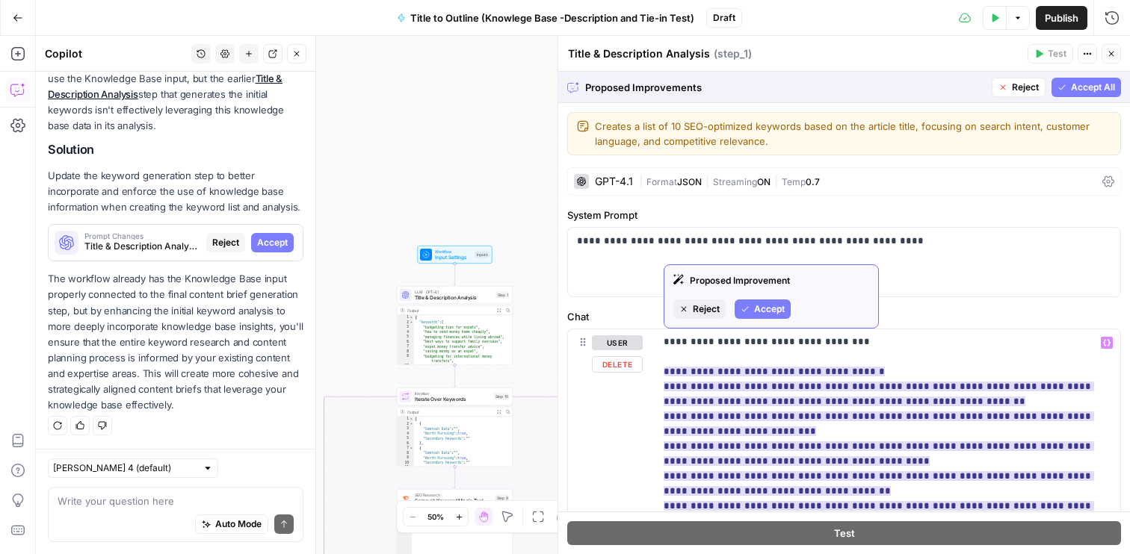
click at [777, 305] on span "Accept" at bounding box center [769, 309] width 31 height 13
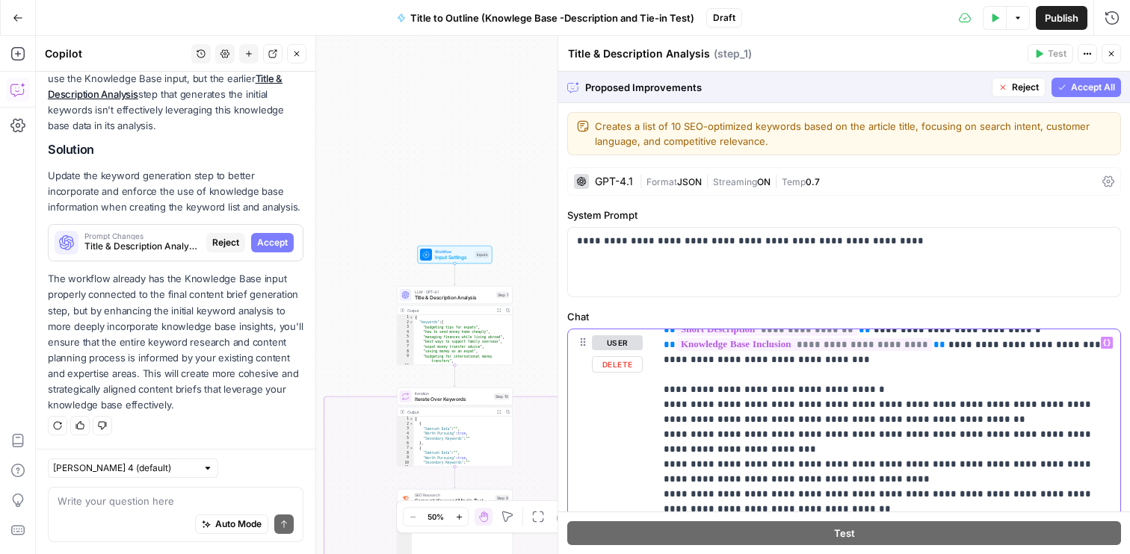
scroll to position [300, 0]
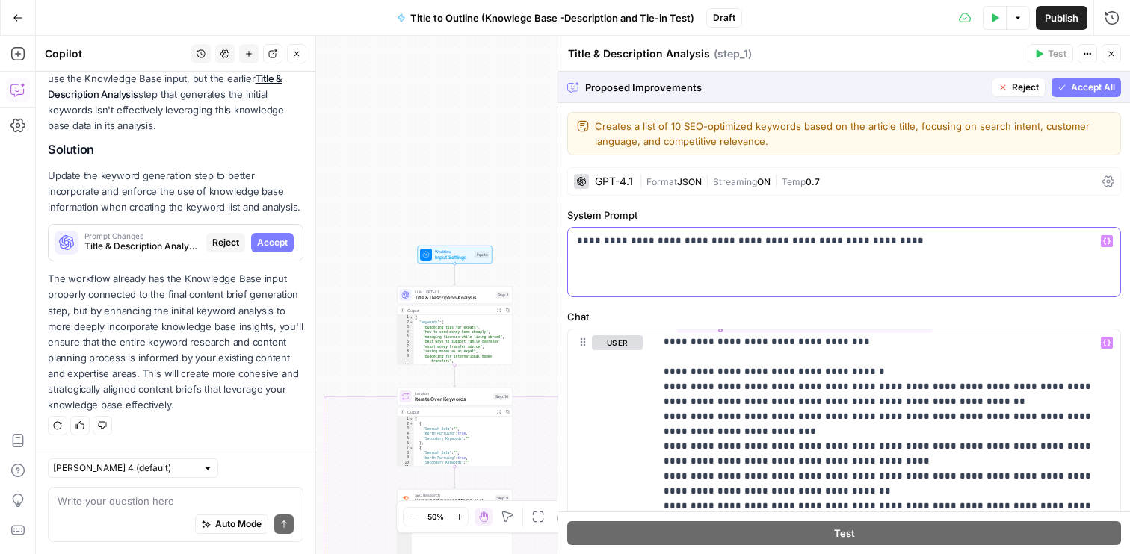
click at [953, 247] on p "**********" at bounding box center [844, 241] width 534 height 15
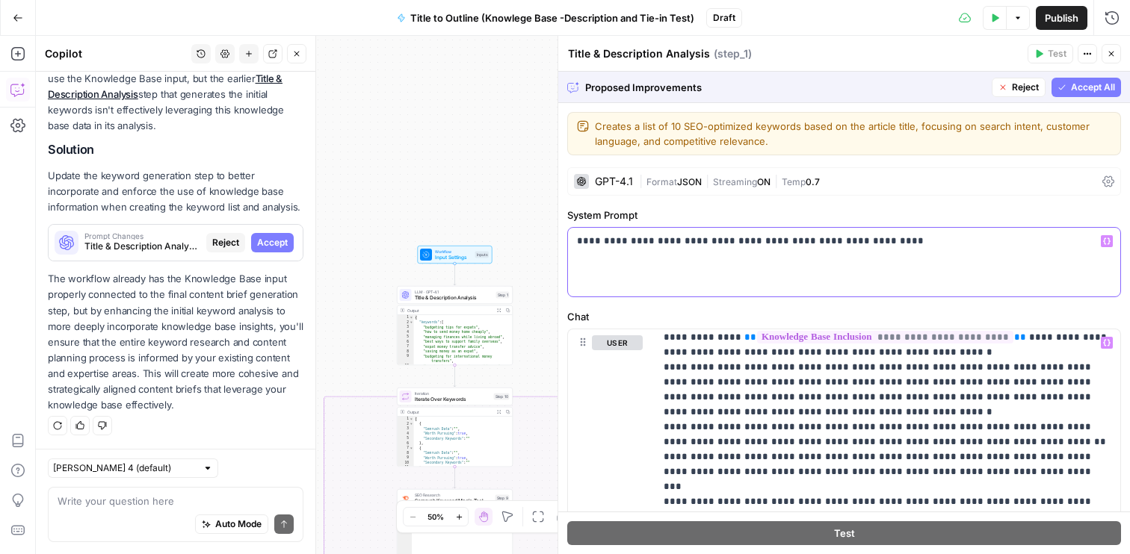
scroll to position [0, 0]
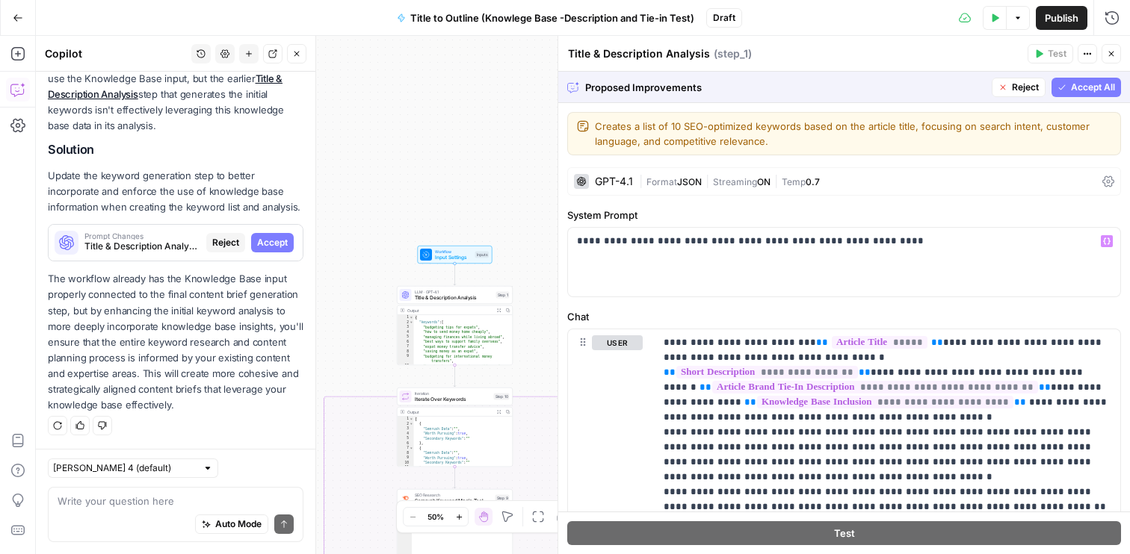
click at [1081, 90] on span "Accept All" at bounding box center [1093, 87] width 44 height 13
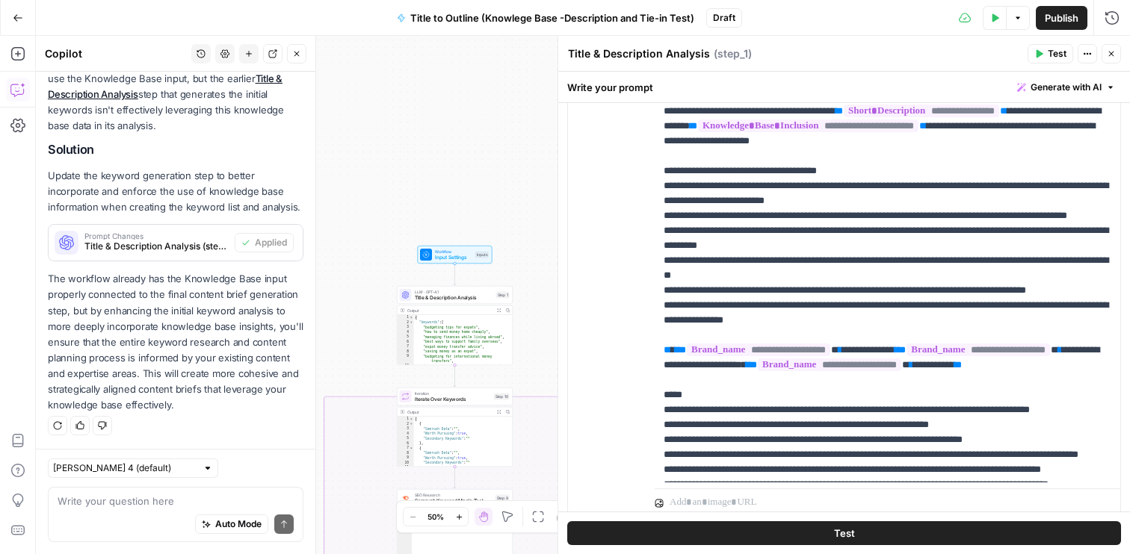
scroll to position [506, 0]
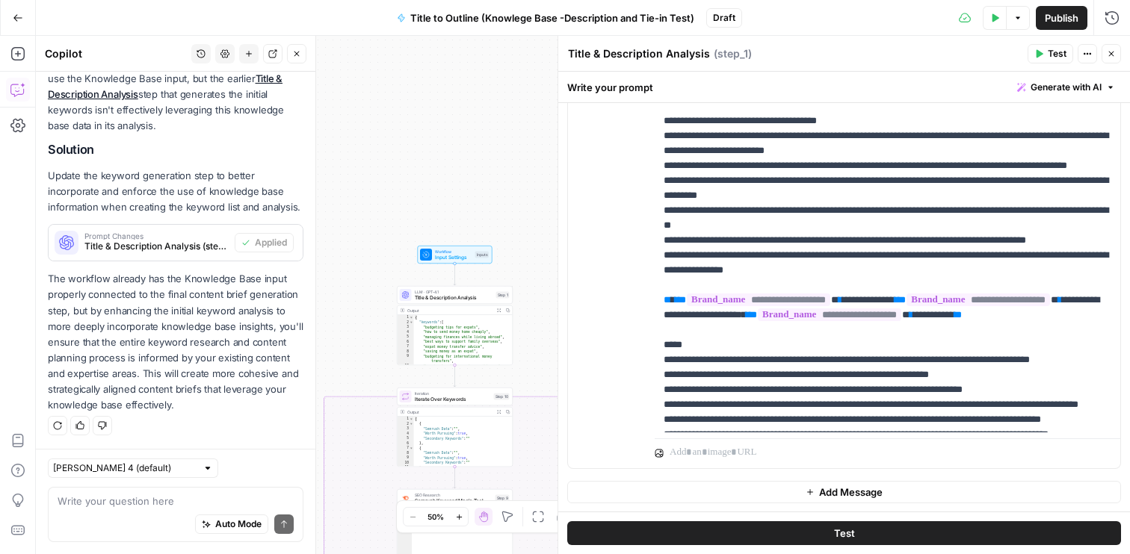
click at [1034, 61] on button "Test" at bounding box center [1050, 53] width 46 height 19
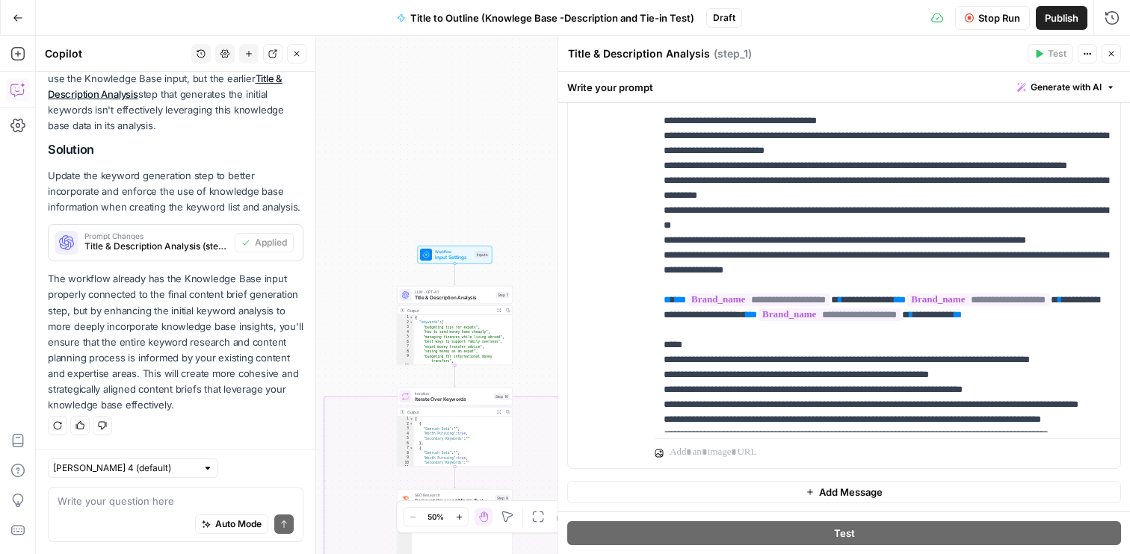
click at [1045, 56] on body "Xponent21 New Home Browse Insights Opportunities Your Data Recent Grids Spring …" at bounding box center [565, 277] width 1130 height 554
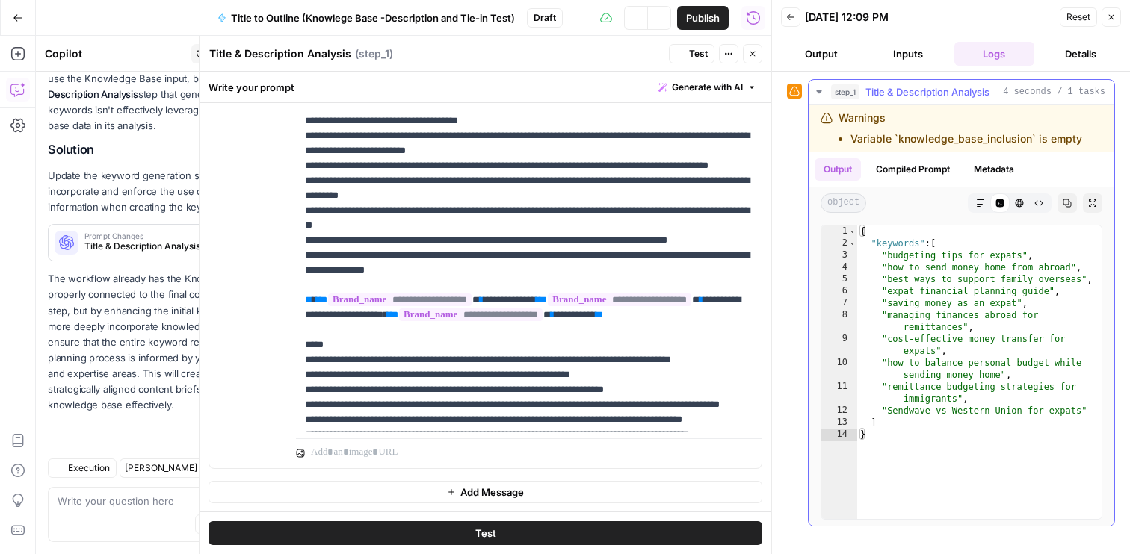
scroll to position [253, 0]
click at [823, 90] on icon "button" at bounding box center [819, 92] width 12 height 12
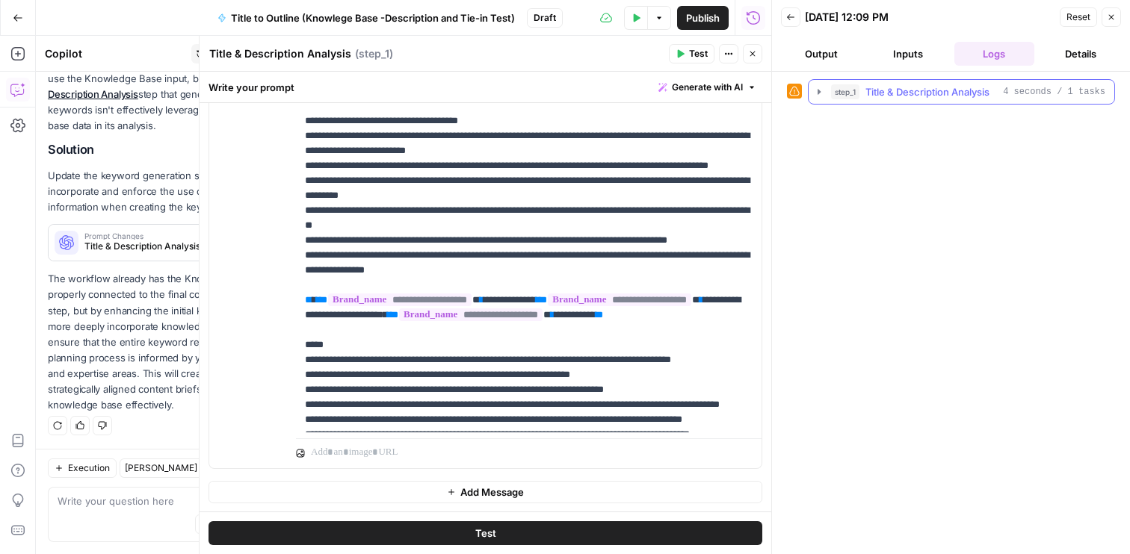
click at [819, 90] on icon "button" at bounding box center [819, 92] width 12 height 12
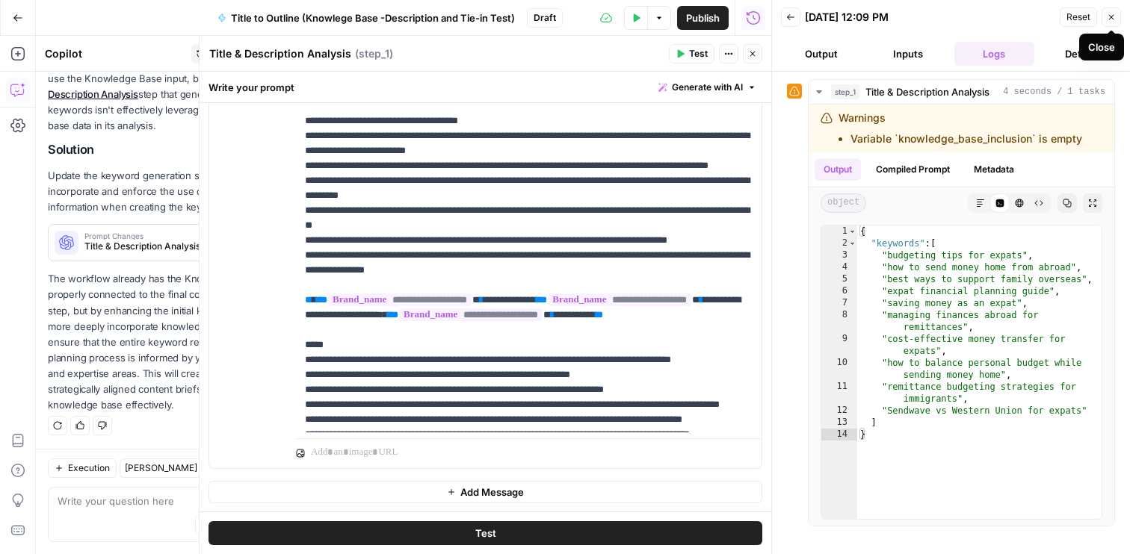
click at [1115, 18] on icon "button" at bounding box center [1111, 17] width 9 height 9
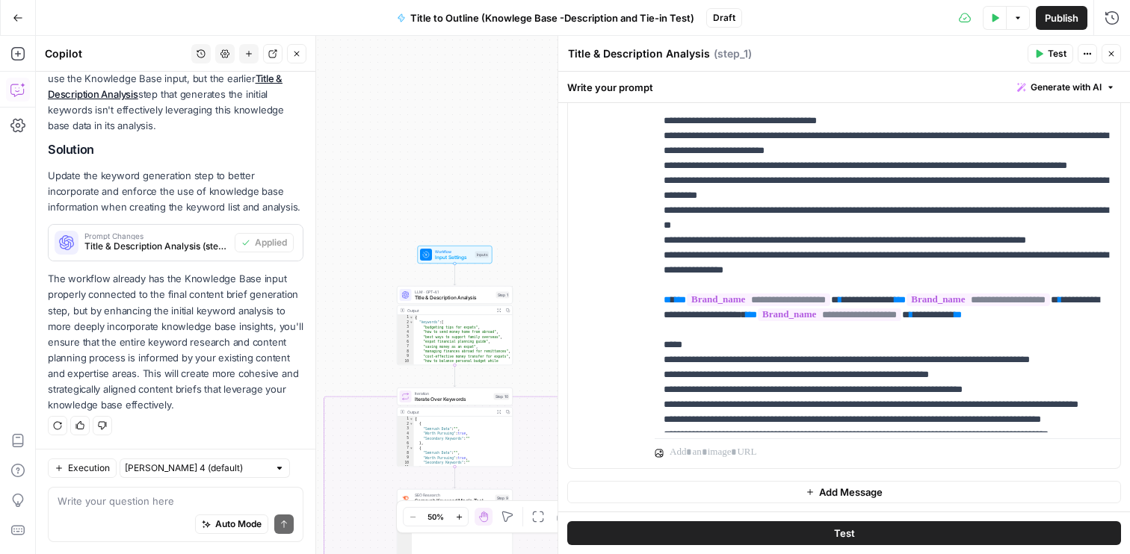
click at [498, 99] on div "true false Workflow Input Settings Inputs LLM · GPT-4.1 Title & Description Ana…" at bounding box center [583, 295] width 1094 height 519
click at [1113, 61] on button "Close" at bounding box center [1110, 53] width 19 height 19
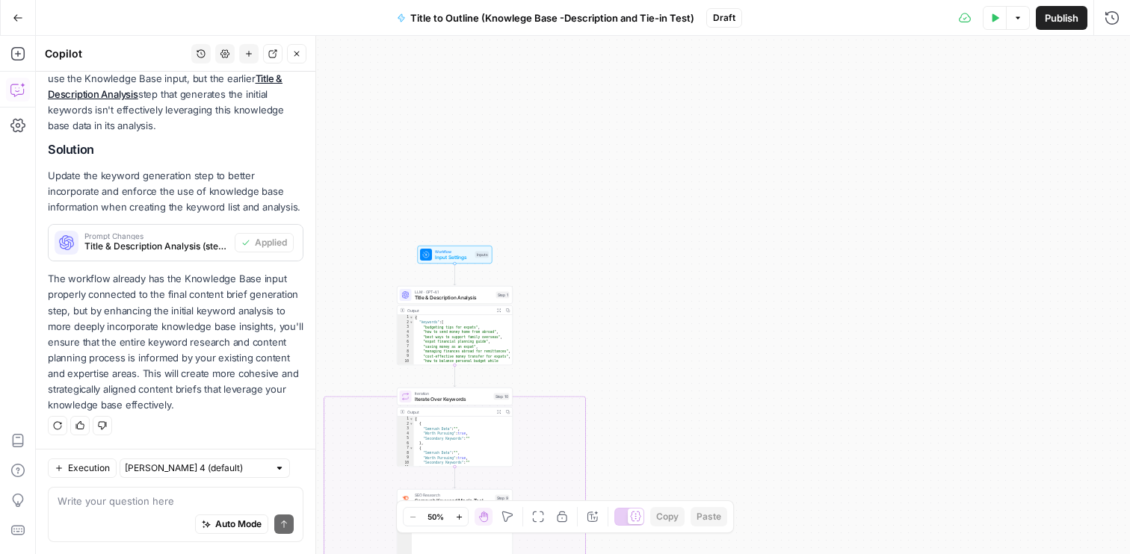
click at [992, 13] on icon "button" at bounding box center [994, 17] width 9 height 9
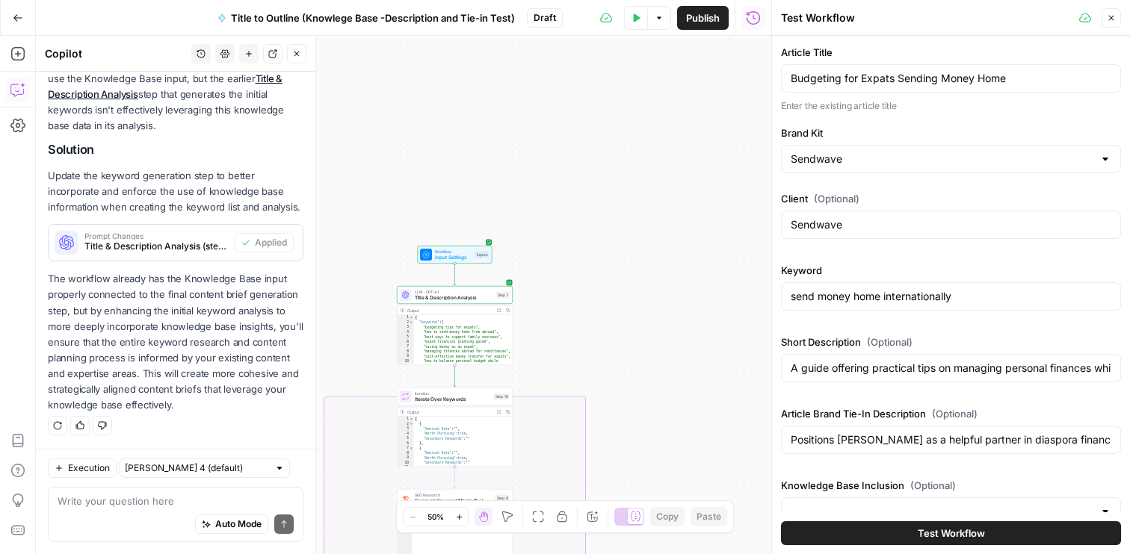
scroll to position [28, 0]
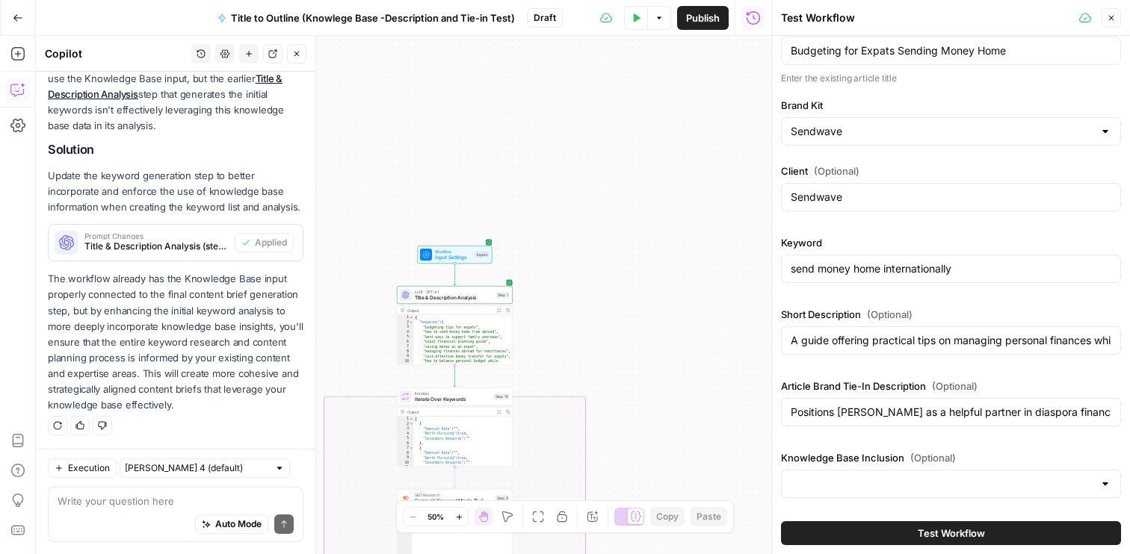
click at [1029, 493] on div at bounding box center [951, 484] width 340 height 28
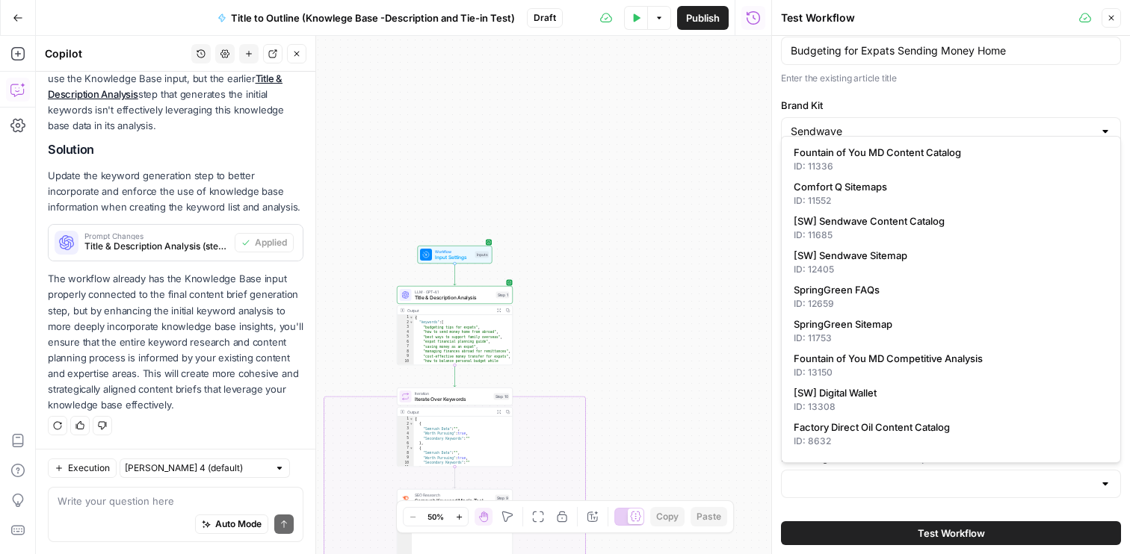
scroll to position [717, 0]
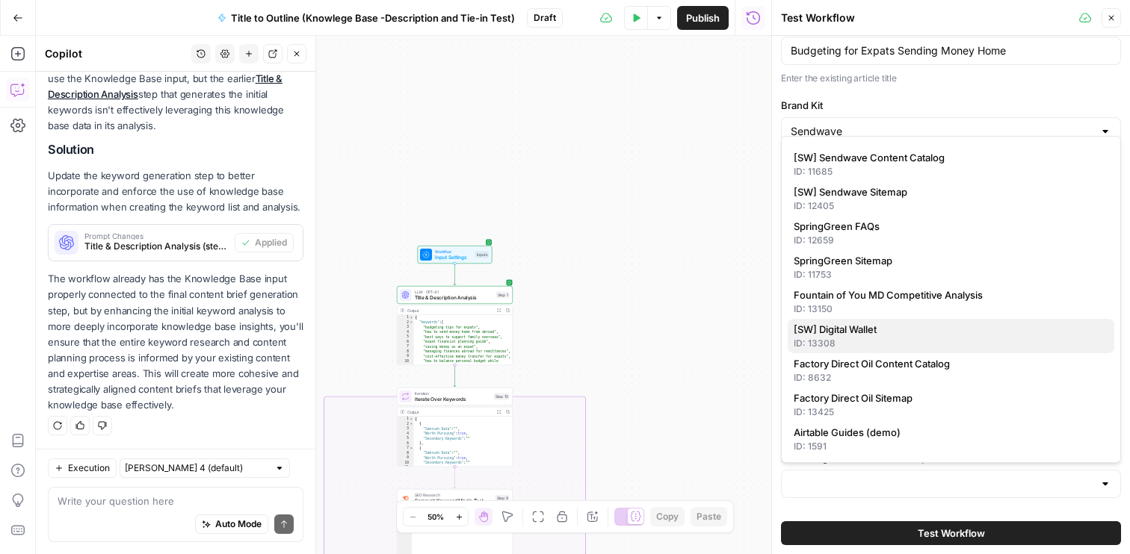
click at [860, 330] on span "[SW] Digital Wallet" at bounding box center [948, 329] width 309 height 15
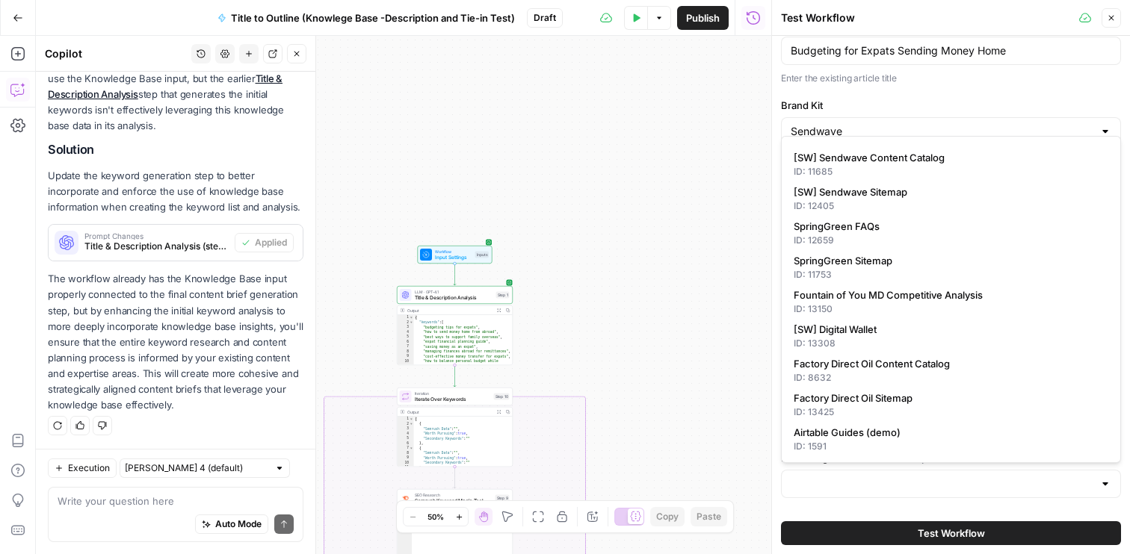
type input "[SW] Digital Wallet"
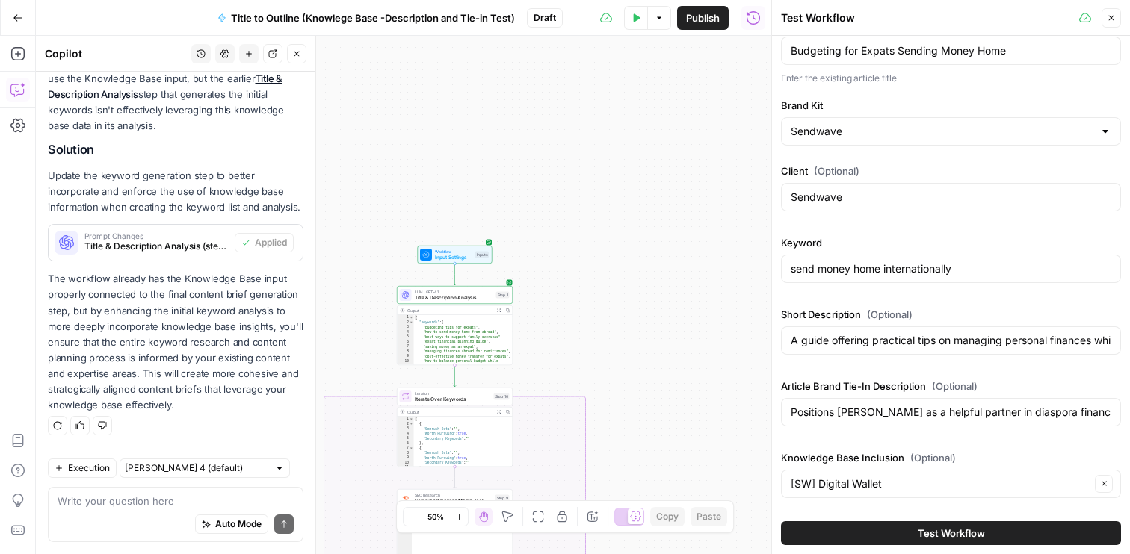
scroll to position [0, 0]
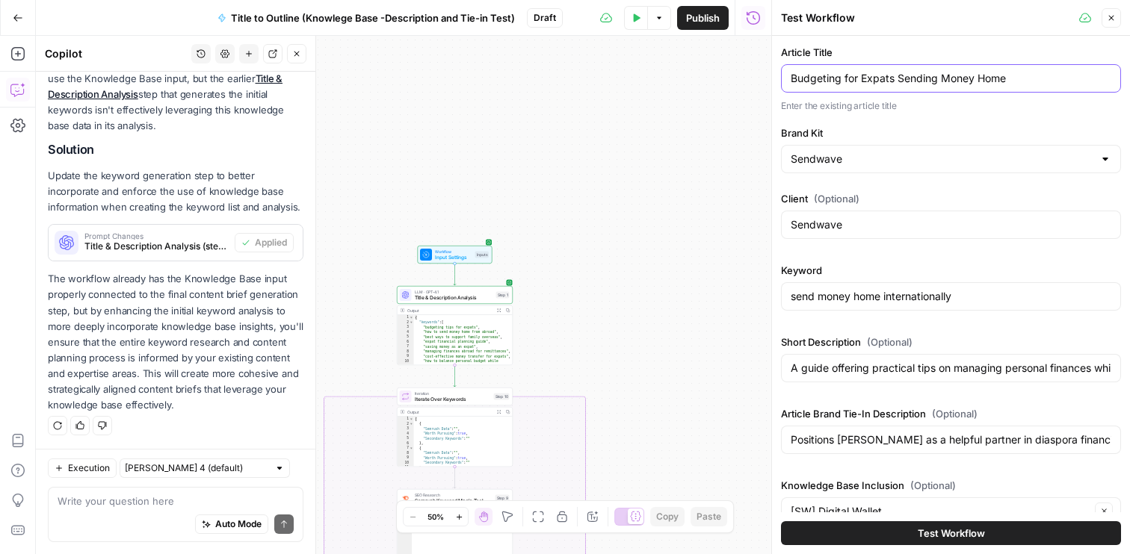
drag, startPoint x: 1045, startPoint y: 83, endPoint x: 666, endPoint y: 79, distance: 378.9
click at [666, 79] on body "Xponent21 New Home Browse Insights Opportunities Your Data Recent Grids Spring …" at bounding box center [565, 277] width 1130 height 554
paste input "How Mobile Wallets Build Financial Confidenc"
type input "How Mobile Wallets Build Financial Confidence"
drag, startPoint x: 991, startPoint y: 287, endPoint x: 781, endPoint y: 280, distance: 210.1
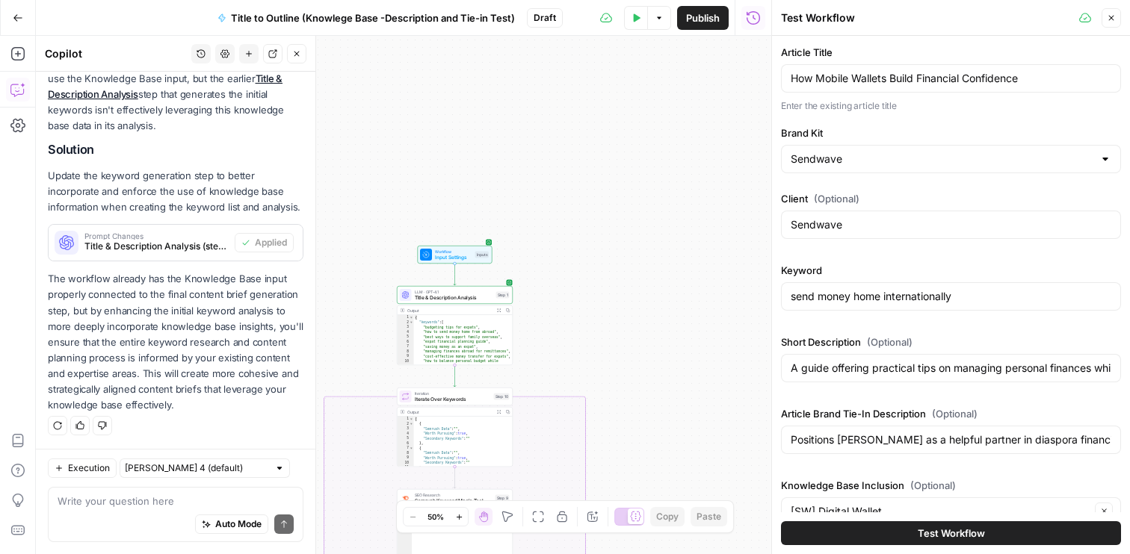
click at [781, 280] on div "Keyword send money home internationally" at bounding box center [951, 290] width 340 height 54
click at [976, 300] on input "send money home internationally" at bounding box center [951, 296] width 321 height 15
paste input "mobile wallet benefits"
paste input "text"
type input "mobile wallet benefits"
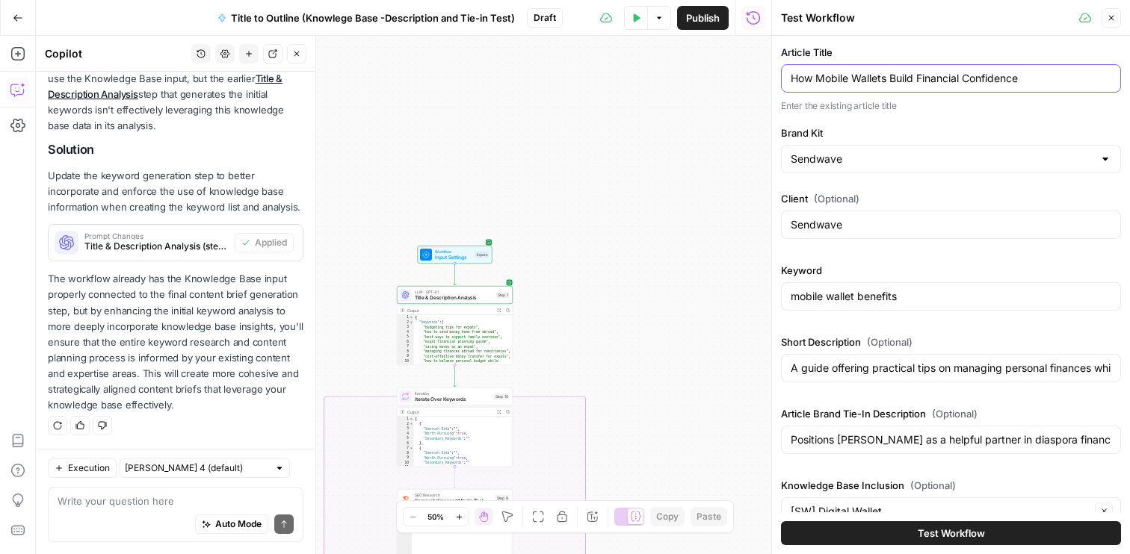
drag, startPoint x: 1029, startPoint y: 83, endPoint x: 737, endPoint y: 78, distance: 292.2
click at [737, 78] on body "Xponent21 New Home Browse Insights Opportunities Your Data Recent Grids Spring …" at bounding box center [565, 277] width 1130 height 554
click at [914, 68] on div "How Mobile Wallets Build Financial Confidence" at bounding box center [951, 78] width 340 height 28
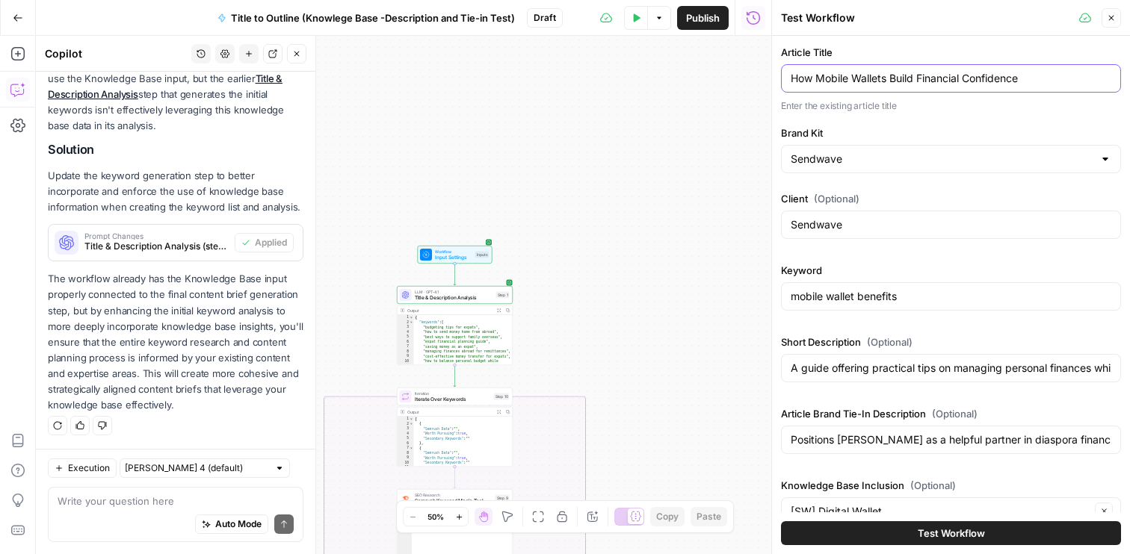
click at [910, 80] on input "How Mobile Wallets Build Financial Confidence" at bounding box center [951, 78] width 321 height 15
paste input "for Everyday Users"
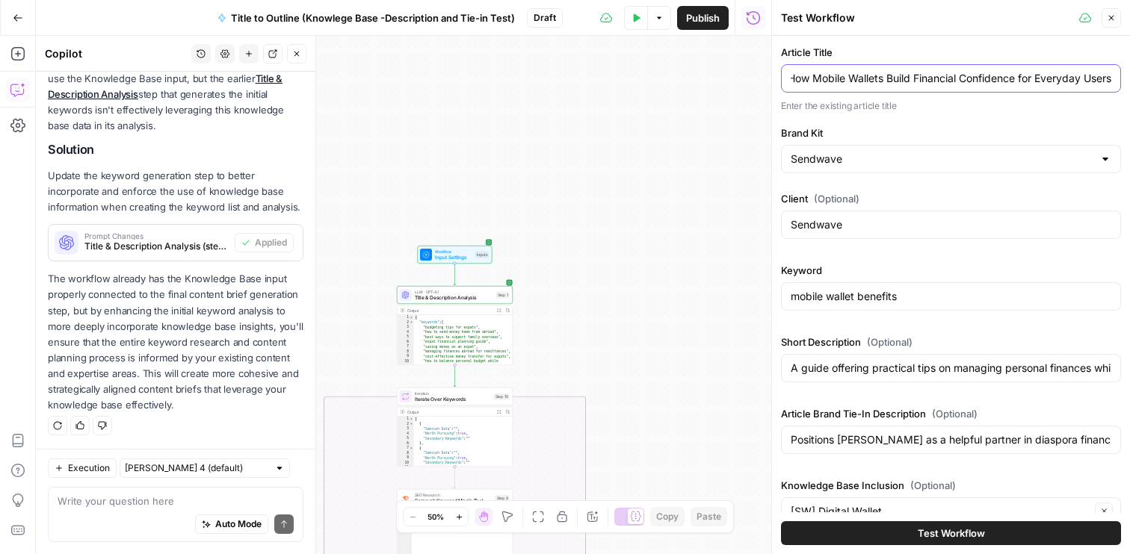
type input "How Mobile Wallets Build Financial Confidence for Everyday Users"
click at [860, 374] on input "A guide offering practical tips on managing personal finances while regularly s…" at bounding box center [951, 368] width 321 height 15
paste input "Examines how mobile wallets encourage saving, tracking, and financial empowerme…"
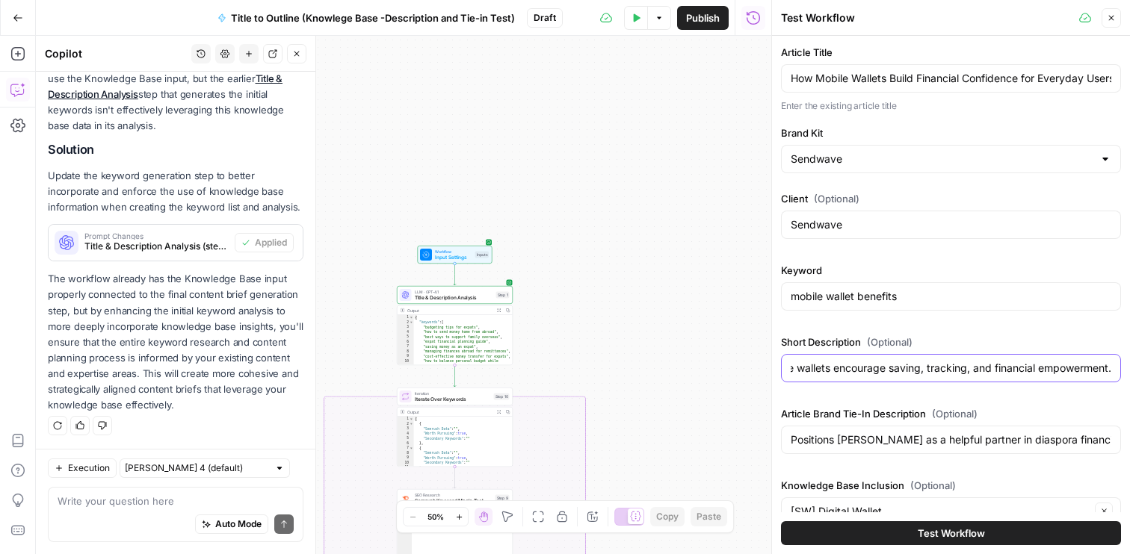
click at [860, 374] on input "Examines how mobile wallets encourage saving, tracking, and financial empowerme…" at bounding box center [951, 368] width 321 height 15
type input "Examines how mobile wallets encourage saving, tracking, and financial empowerme…"
click at [852, 441] on input "Positions Sendwave as a helpful partner in diaspora financial planning, address…" at bounding box center [951, 440] width 321 height 15
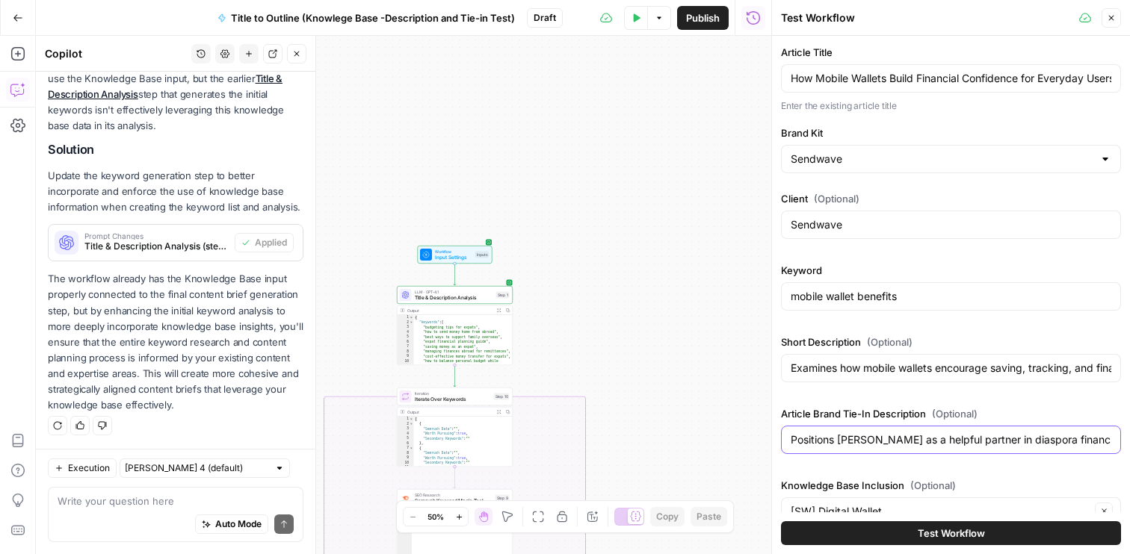
click at [852, 441] on input "Positions Sendwave as a helpful partner in diaspora financial planning, address…" at bounding box center [951, 440] width 321 height 15
paste input "Highlights how Sendwave’s wallet helps users manage funds flexibly with ease an…"
drag, startPoint x: 834, startPoint y: 444, endPoint x: 1129, endPoint y: 439, distance: 295.2
click at [1129, 439] on div "Article Title How Mobile Wallets Build Financial Confidence for Everyday Users …" at bounding box center [951, 295] width 358 height 519
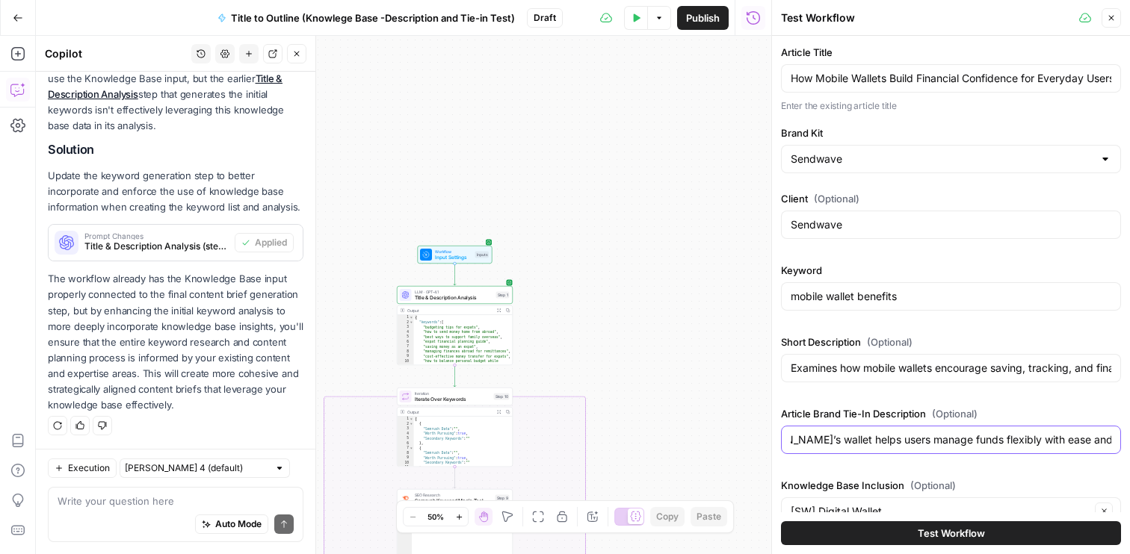
click at [1085, 442] on input "Highlights how [PERSON_NAME]’s wallet helps users manage funds flexibly with ea…" at bounding box center [951, 440] width 321 height 15
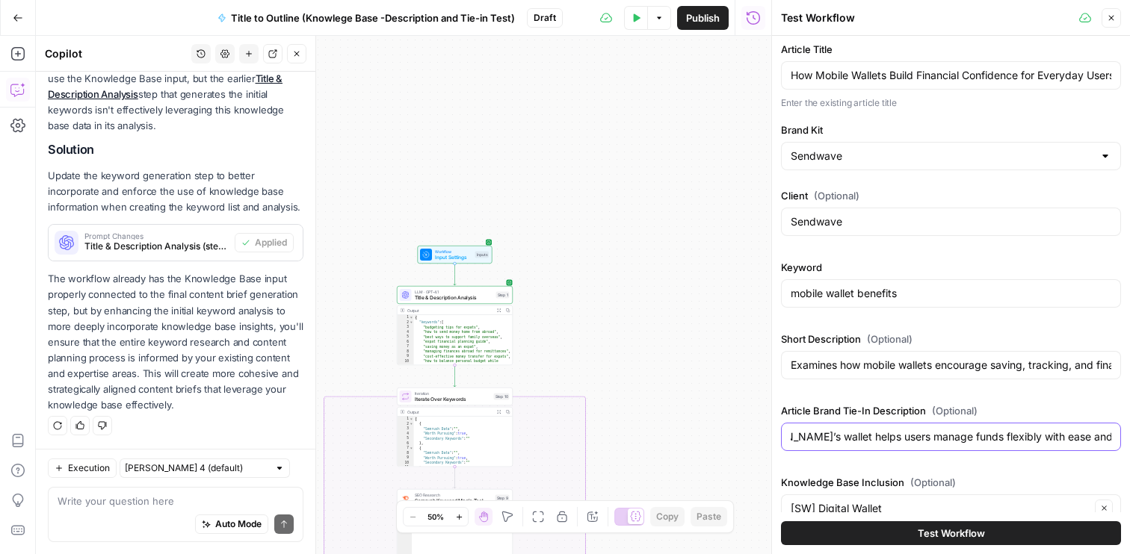
scroll to position [0, 0]
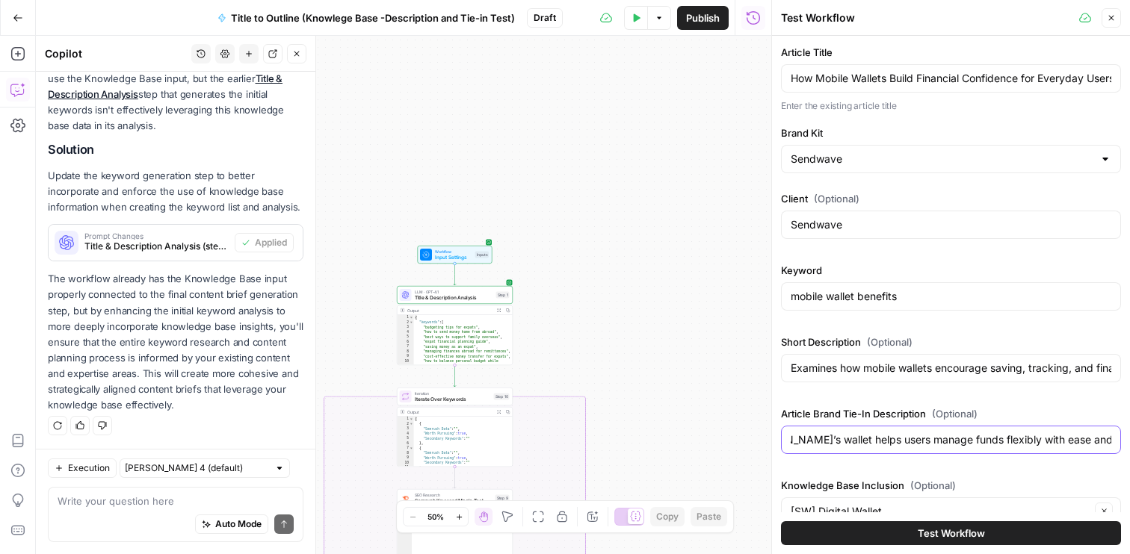
type input "Highlights how [PERSON_NAME]’s wallet helps users manage funds flexibly with ea…"
click at [944, 532] on span "Test Workflow" at bounding box center [951, 533] width 67 height 15
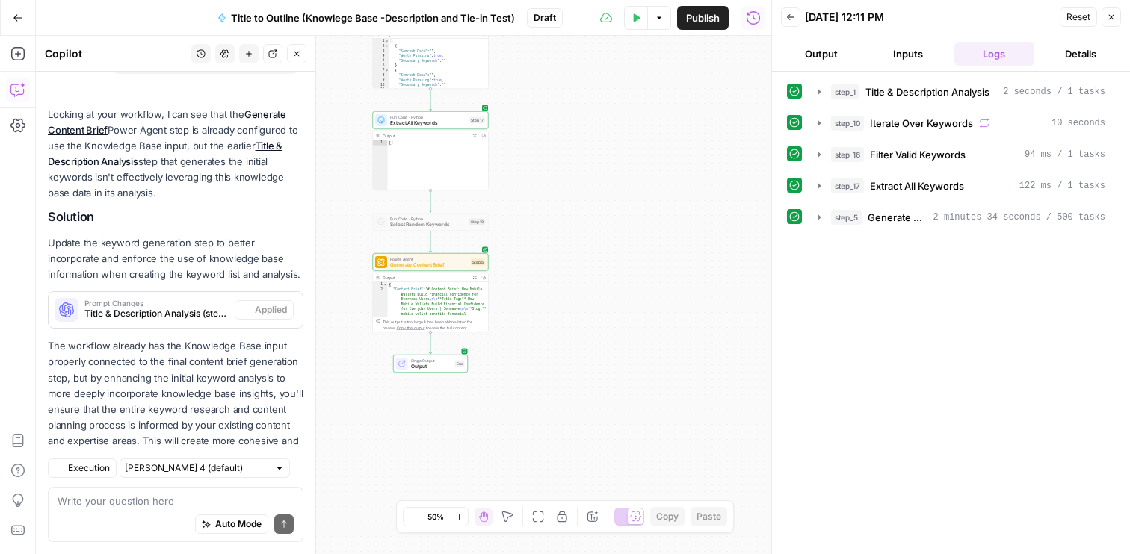
scroll to position [253, 0]
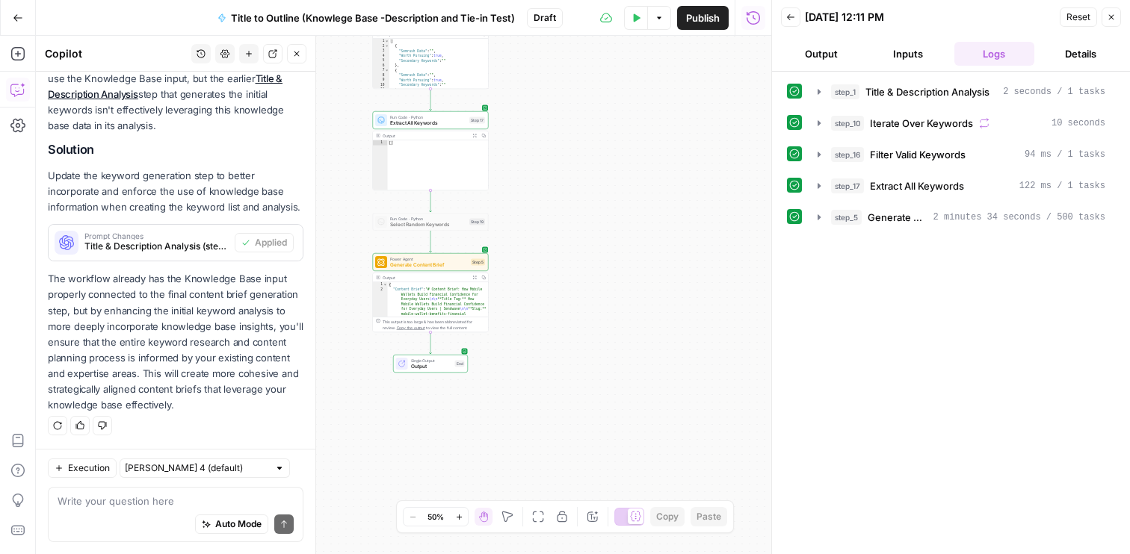
click at [825, 62] on button "Output" at bounding box center [821, 54] width 81 height 24
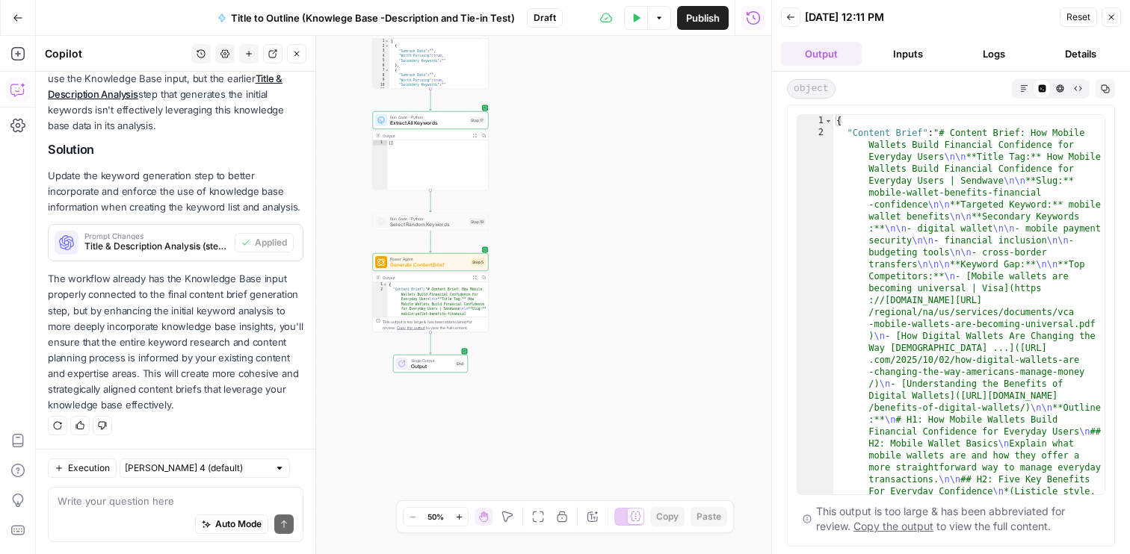
click at [915, 47] on button "Inputs" at bounding box center [908, 54] width 81 height 24
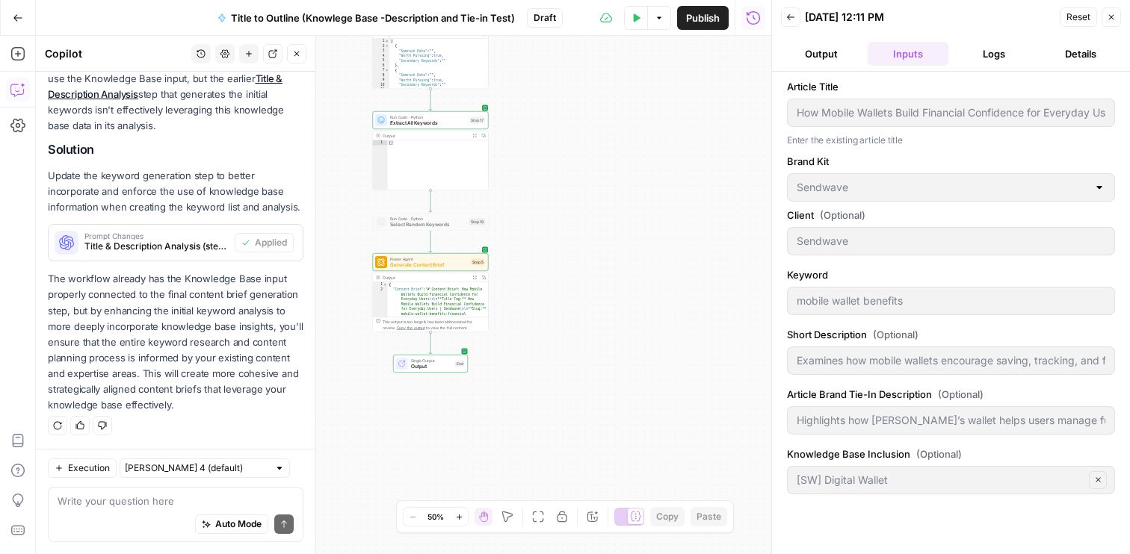
click at [975, 46] on button "Logs" at bounding box center [994, 54] width 81 height 24
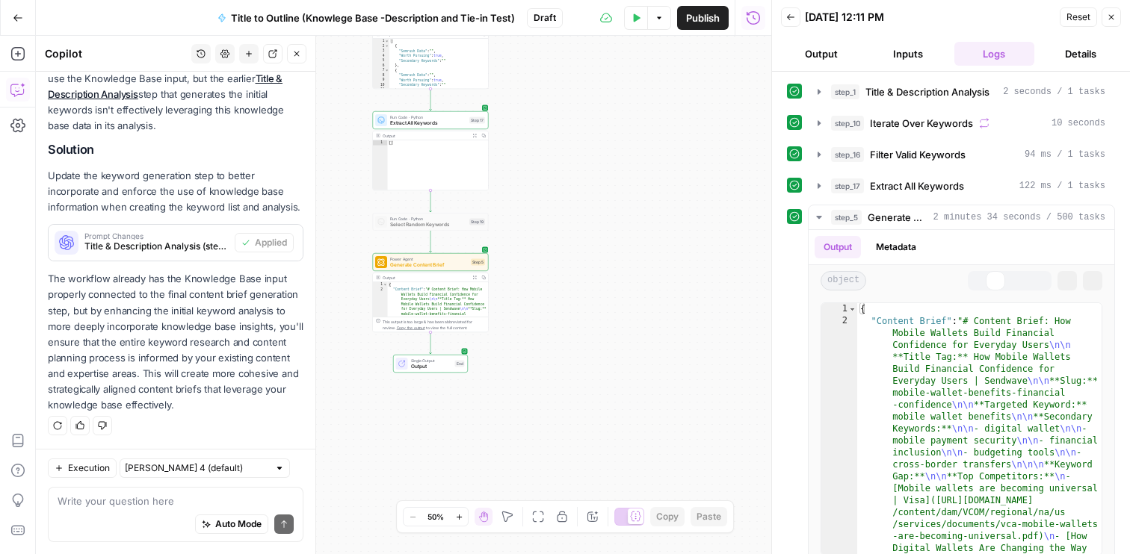
click at [1064, 49] on button "Details" at bounding box center [1080, 54] width 81 height 24
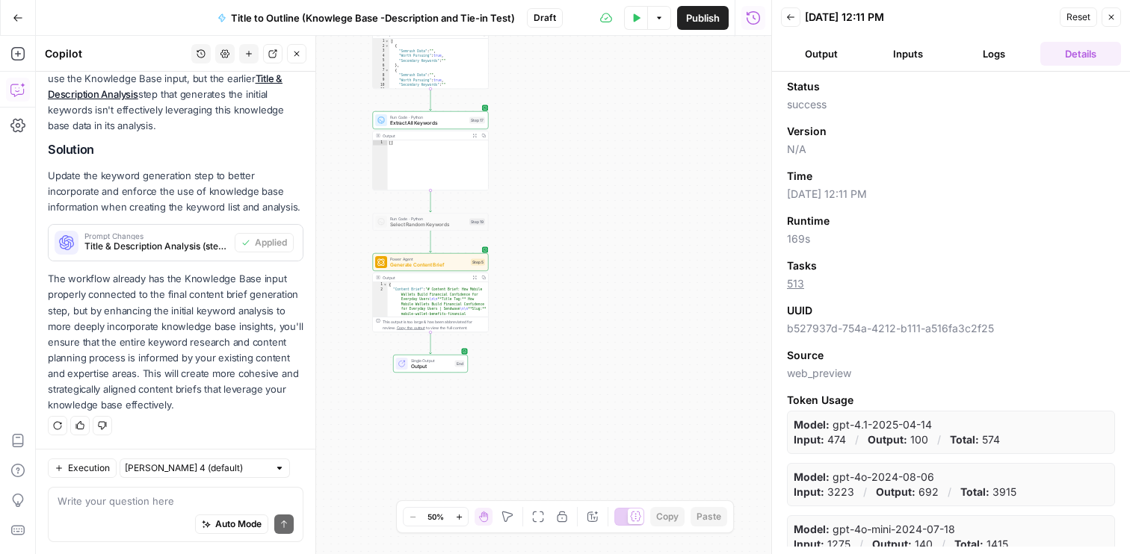
click at [838, 52] on button "Output" at bounding box center [821, 54] width 81 height 24
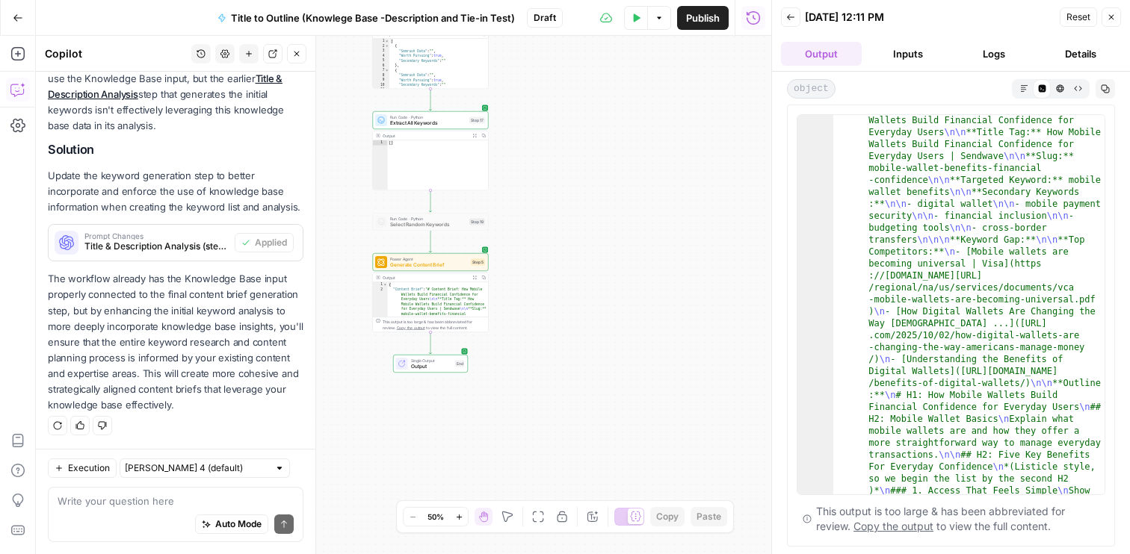
scroll to position [1, 0]
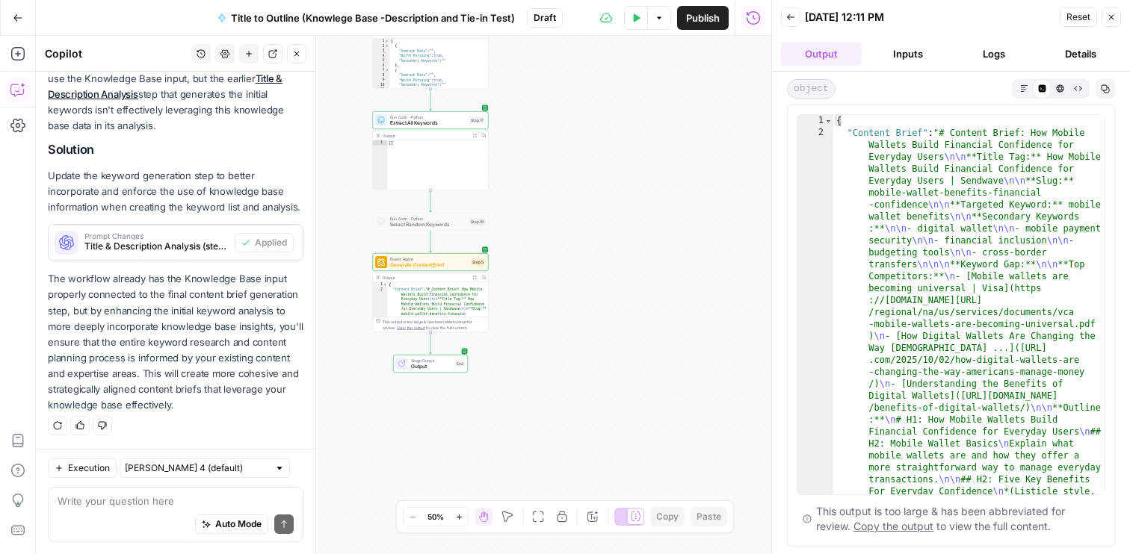
click at [1108, 17] on icon "button" at bounding box center [1111, 17] width 9 height 9
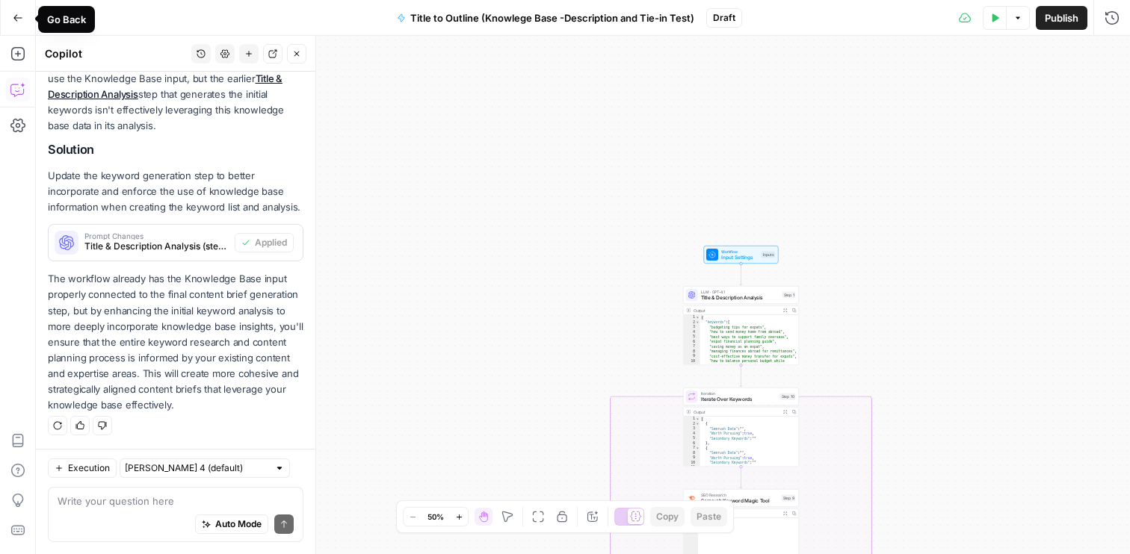
click at [14, 22] on icon "button" at bounding box center [18, 18] width 10 height 10
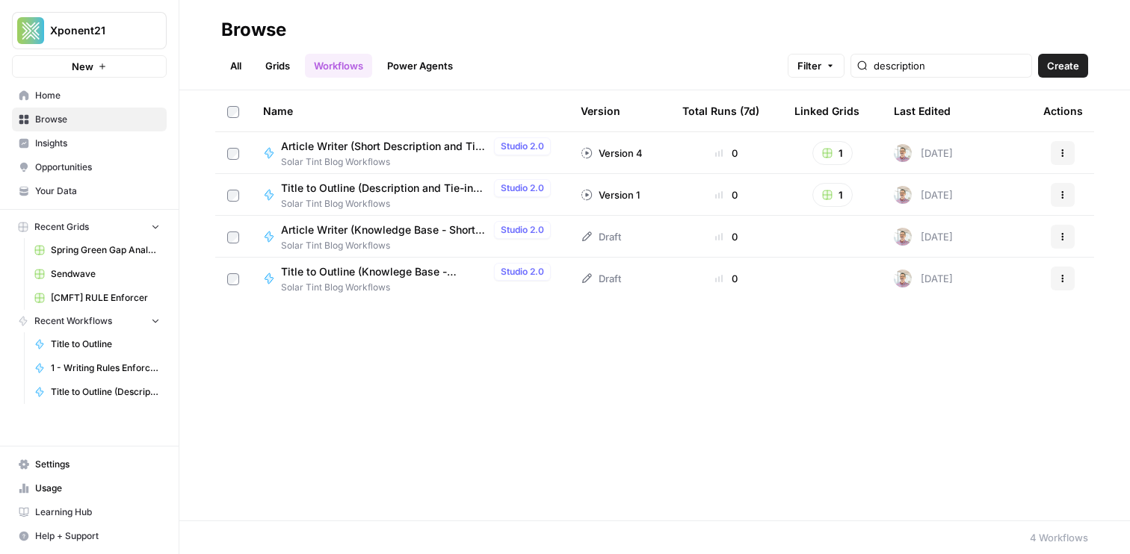
click at [392, 227] on span "Article Writer (Knowledge Base - Short Description and Tie In Test)" at bounding box center [384, 230] width 207 height 15
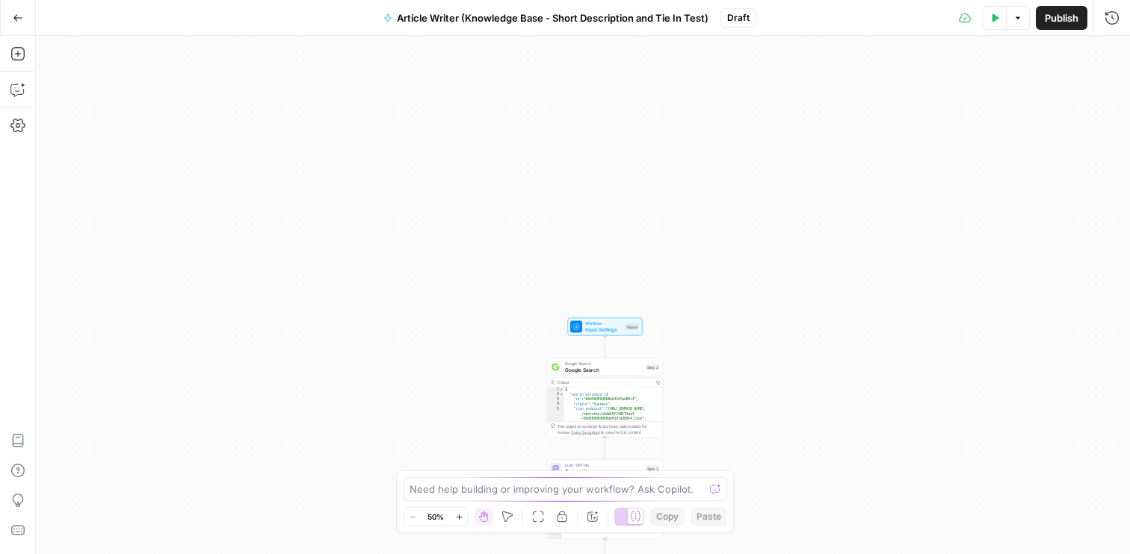
click at [607, 330] on span "Input Settings" at bounding box center [603, 329] width 37 height 7
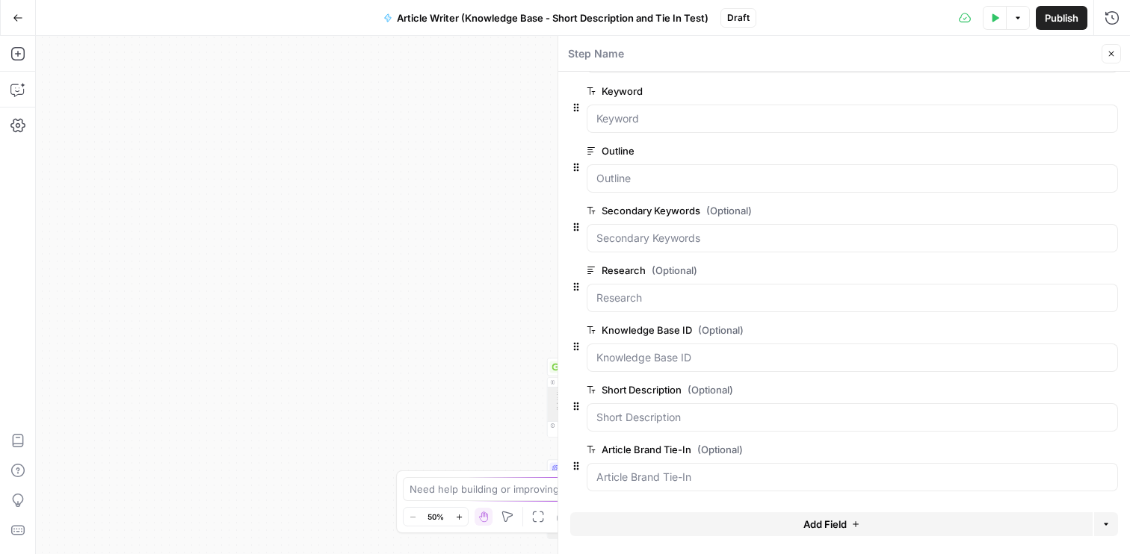
scroll to position [60, 0]
click at [1109, 52] on icon "button" at bounding box center [1111, 54] width 5 height 5
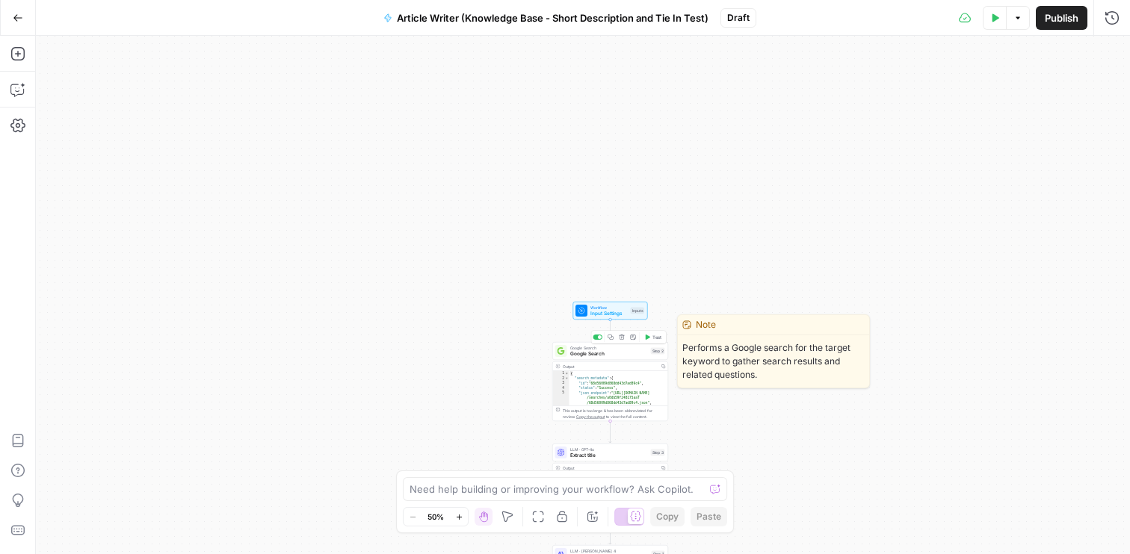
click at [611, 358] on div "Google Search Google Search Step 2 Copy step Delete step Edit Note Test" at bounding box center [610, 351] width 116 height 18
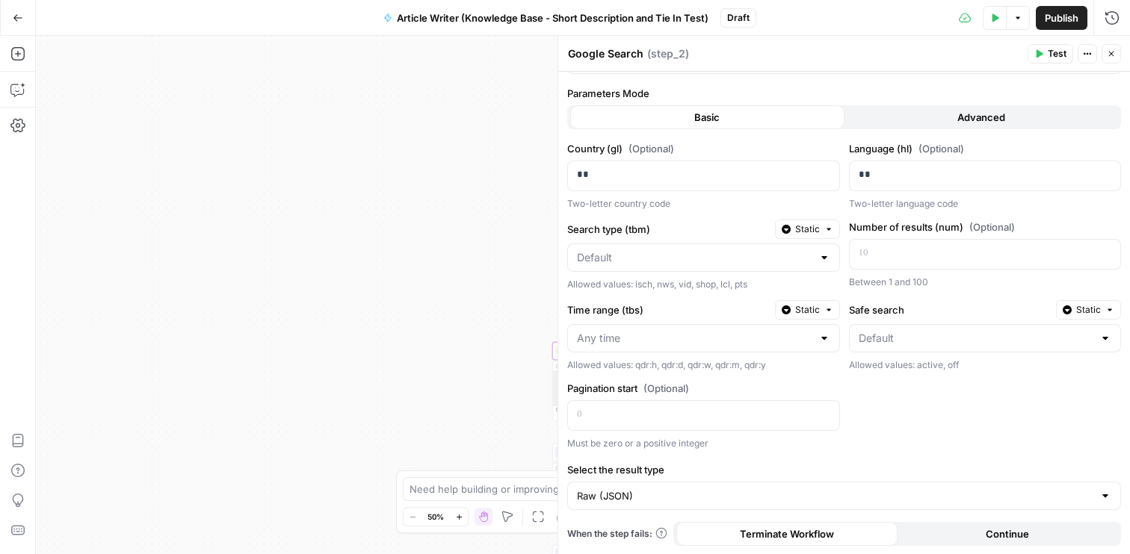
scroll to position [0, 0]
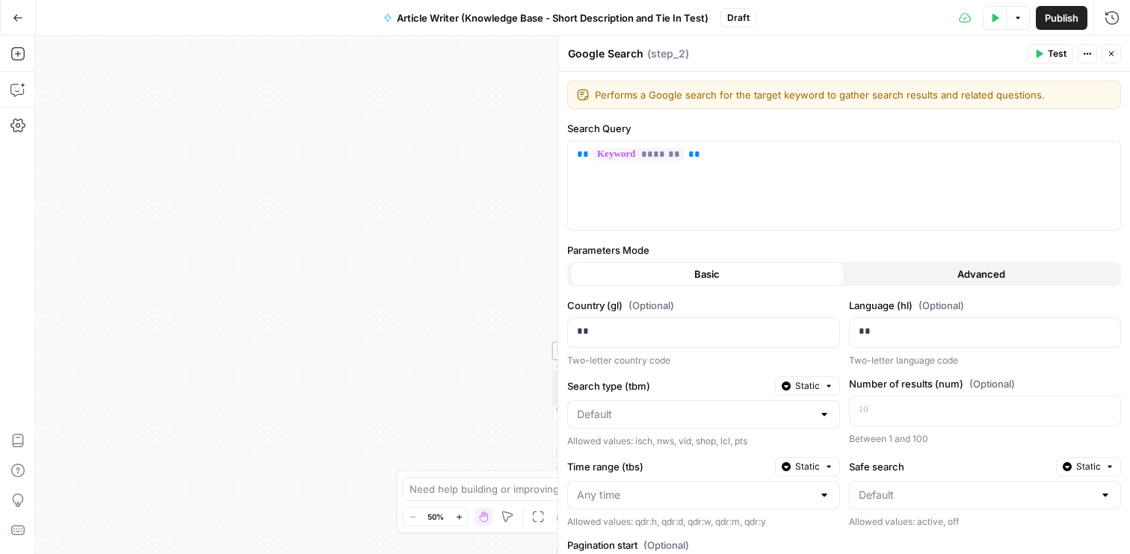
click at [1110, 55] on icon "button" at bounding box center [1111, 54] width 5 height 5
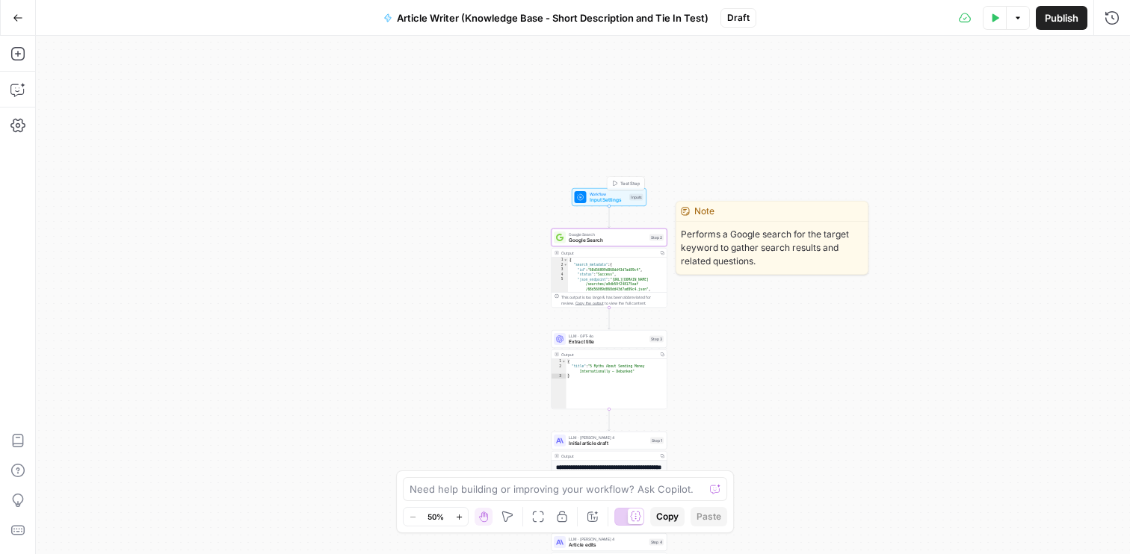
click at [625, 245] on div "Google Search Google Search Step 2 Copy step Delete step Edit Note Test" at bounding box center [609, 238] width 116 height 18
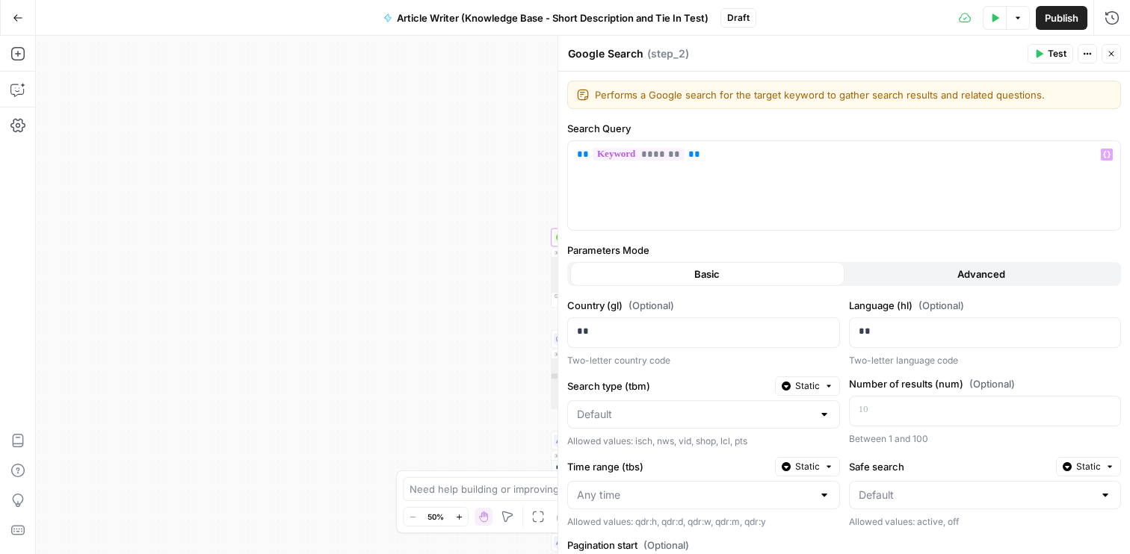
click at [487, 204] on div "**********" at bounding box center [583, 295] width 1094 height 519
click at [1112, 55] on icon "button" at bounding box center [1111, 53] width 9 height 9
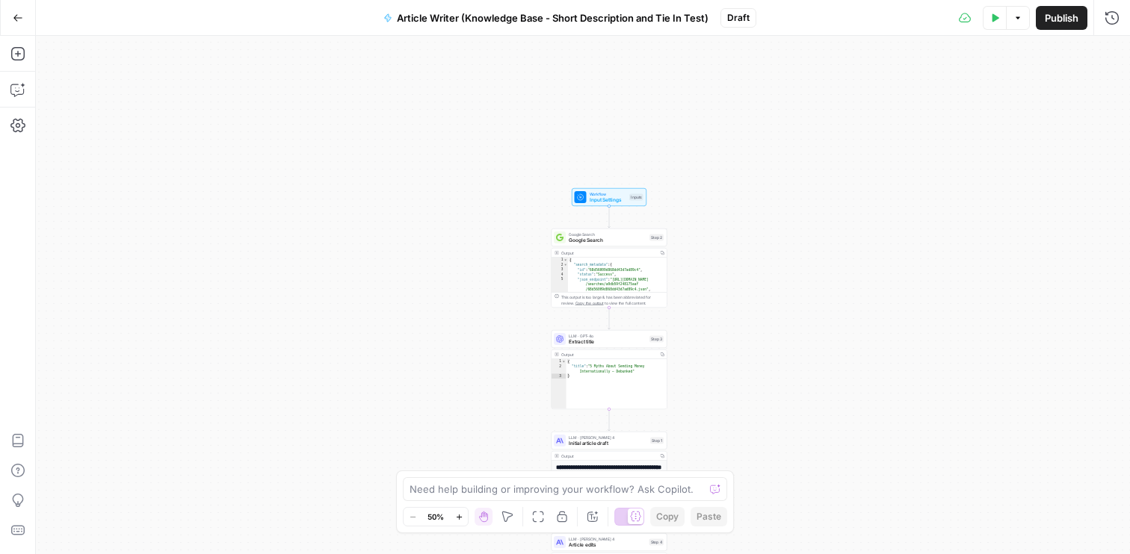
click at [619, 193] on span "Workflow" at bounding box center [608, 194] width 37 height 6
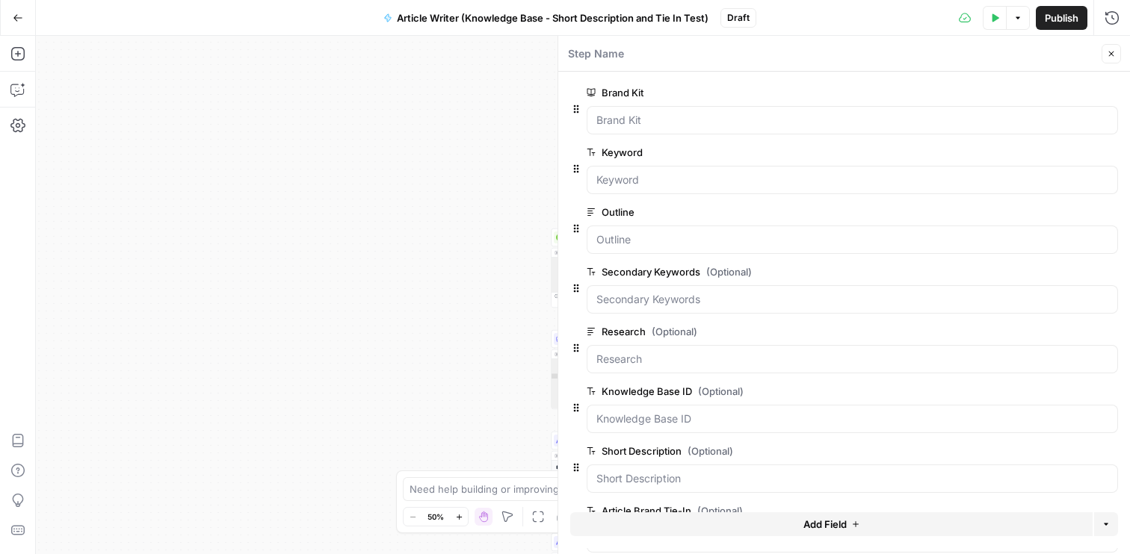
scroll to position [61, 0]
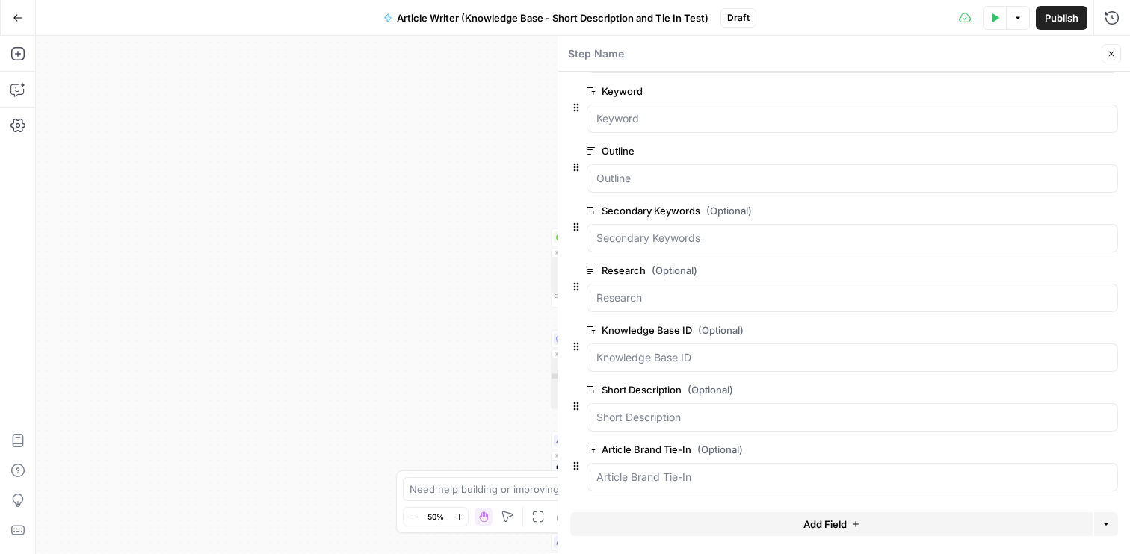
click at [663, 334] on label "Knowledge Base ID (Optional)" at bounding box center [810, 330] width 447 height 15
click at [663, 350] on ID "Knowledge Base ID (Optional)" at bounding box center [852, 357] width 512 height 15
click at [983, 339] on div "Knowledge Base ID (Optional) edit field Delete group" at bounding box center [852, 346] width 531 height 51
click at [817, 528] on span "Add Field" at bounding box center [824, 524] width 43 height 15
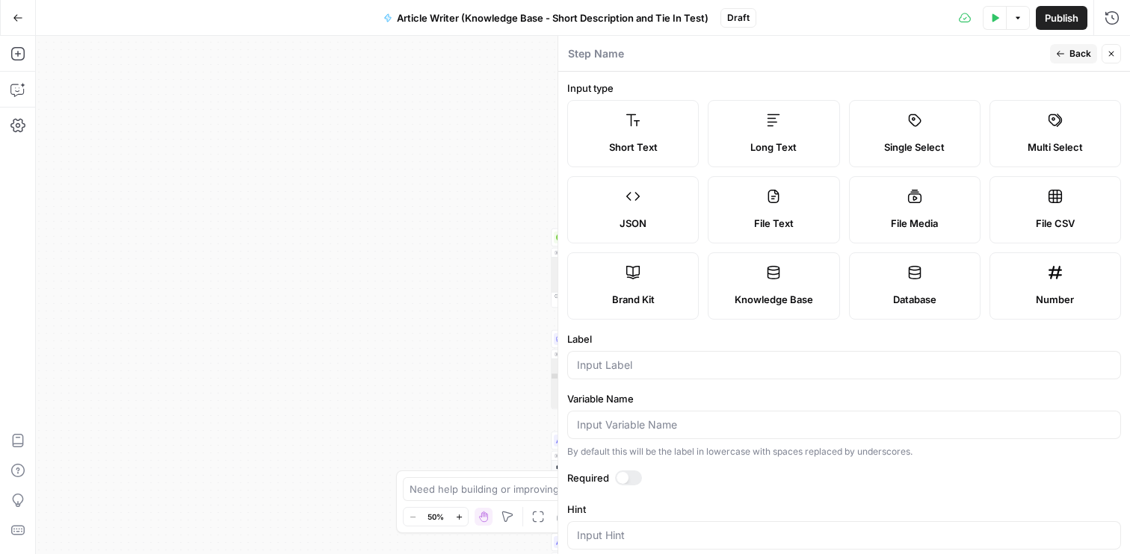
click at [391, 297] on div "**********" at bounding box center [583, 295] width 1094 height 519
click at [1112, 57] on icon "button" at bounding box center [1111, 53] width 9 height 9
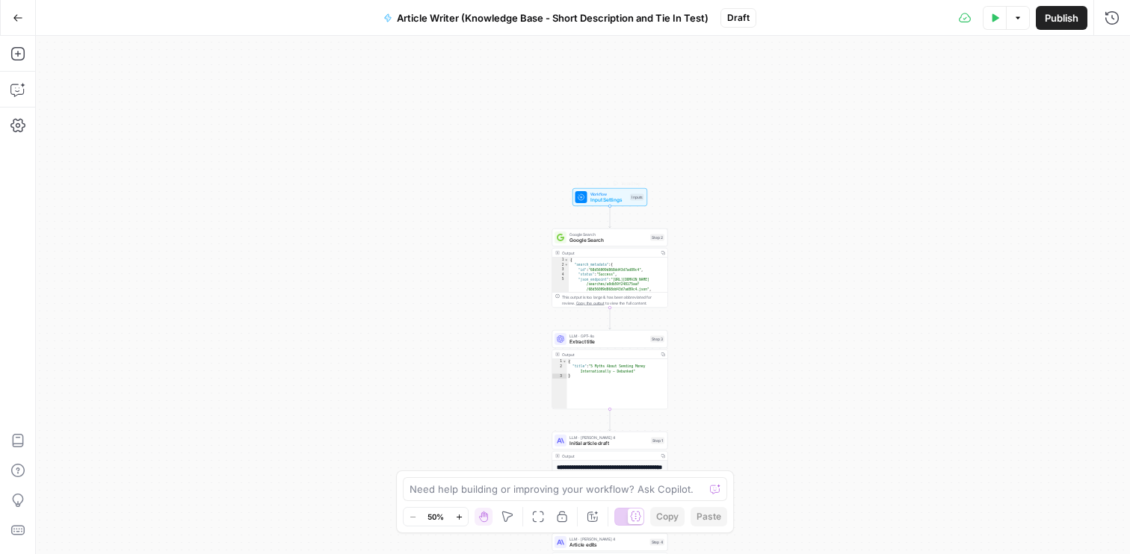
click at [607, 200] on span "Input Settings" at bounding box center [608, 200] width 37 height 7
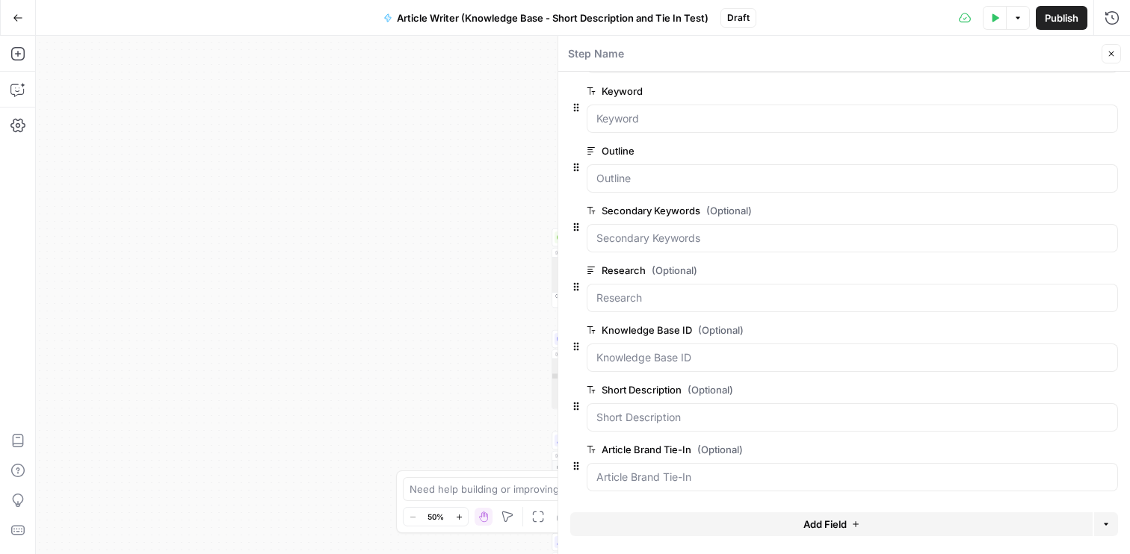
click at [387, 244] on div "**********" at bounding box center [583, 295] width 1094 height 519
click at [1114, 55] on icon "button" at bounding box center [1111, 53] width 9 height 9
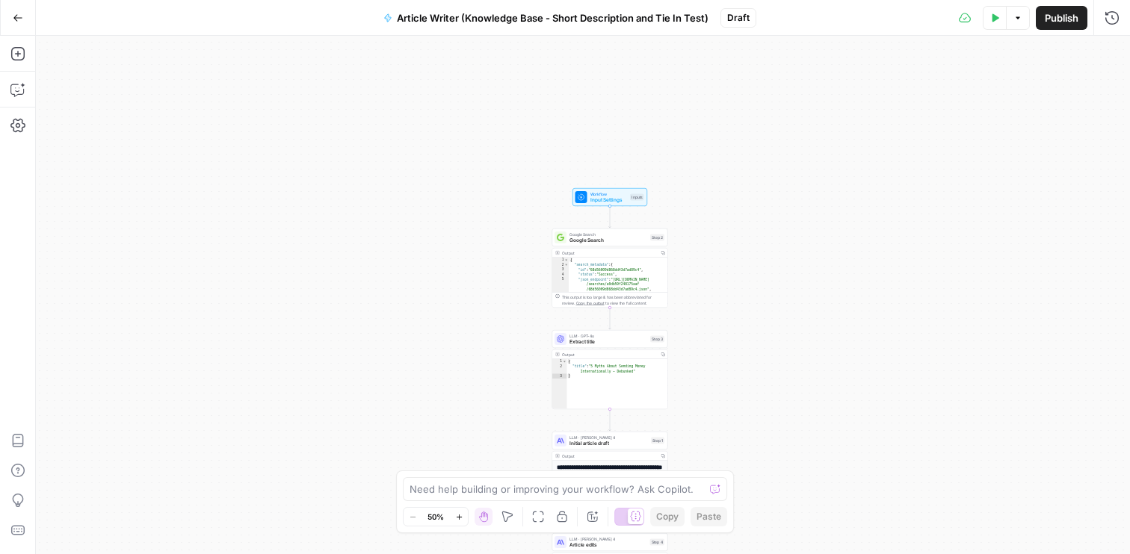
click at [619, 244] on div "Google Search Google Search Step 2 Copy step Delete step Edit Note Test" at bounding box center [610, 238] width 116 height 18
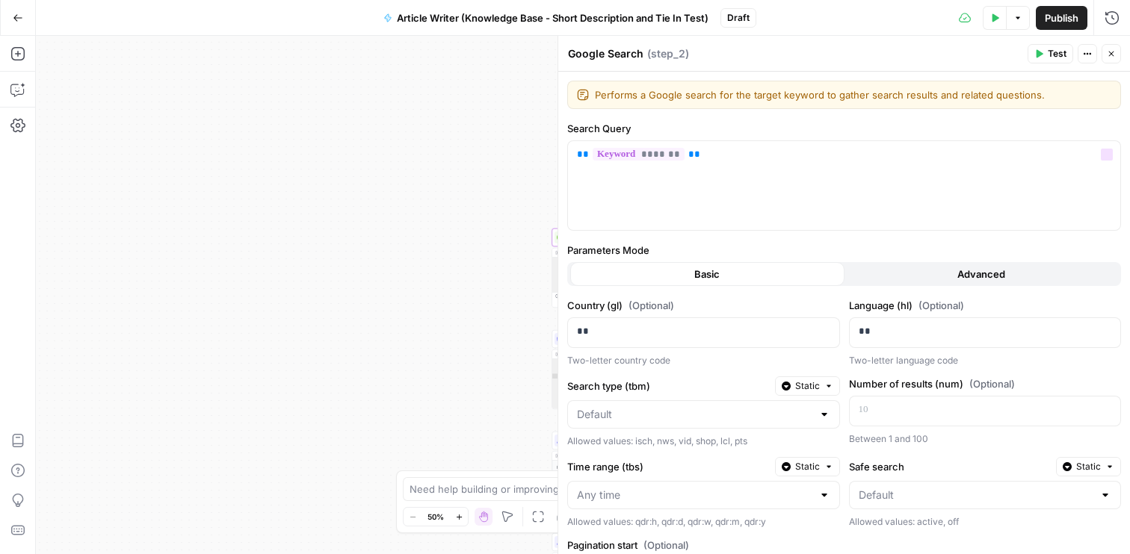
scroll to position [157, 0]
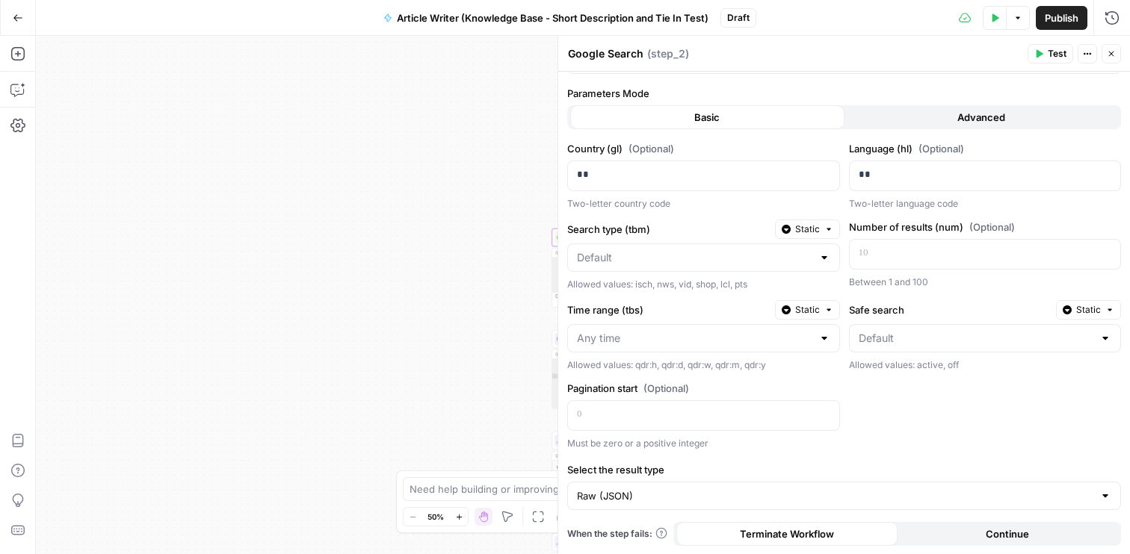
click at [359, 301] on div "**********" at bounding box center [583, 295] width 1094 height 519
click at [1110, 64] on header "Google Search Google Search ( step_2 ) Test Actions Close" at bounding box center [844, 54] width 572 height 36
click at [1112, 58] on icon "button" at bounding box center [1111, 53] width 9 height 9
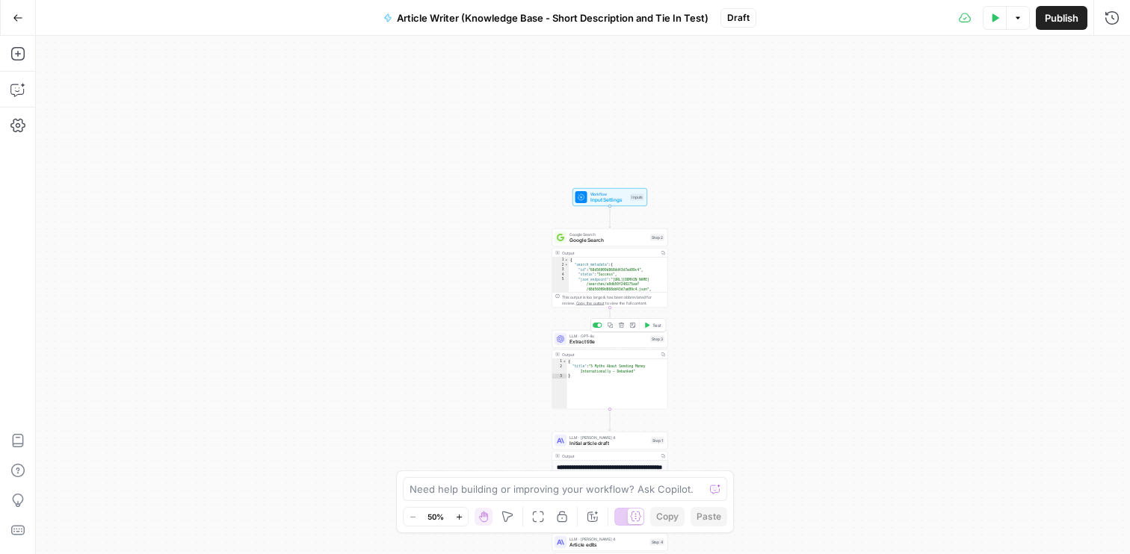
click at [613, 338] on span "Extract title" at bounding box center [608, 341] width 78 height 7
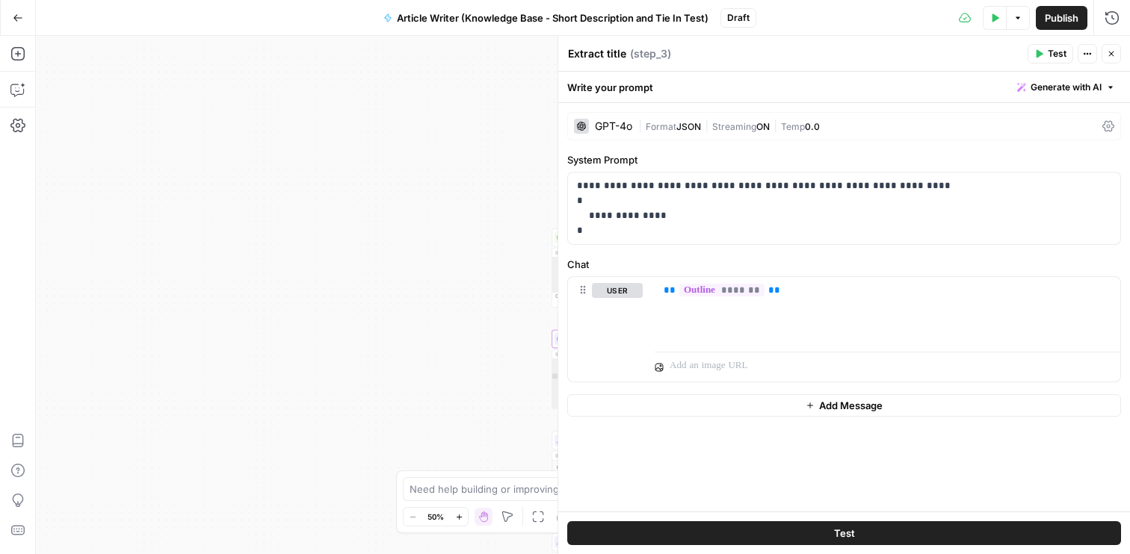
click at [1115, 60] on button "Close" at bounding box center [1110, 53] width 19 height 19
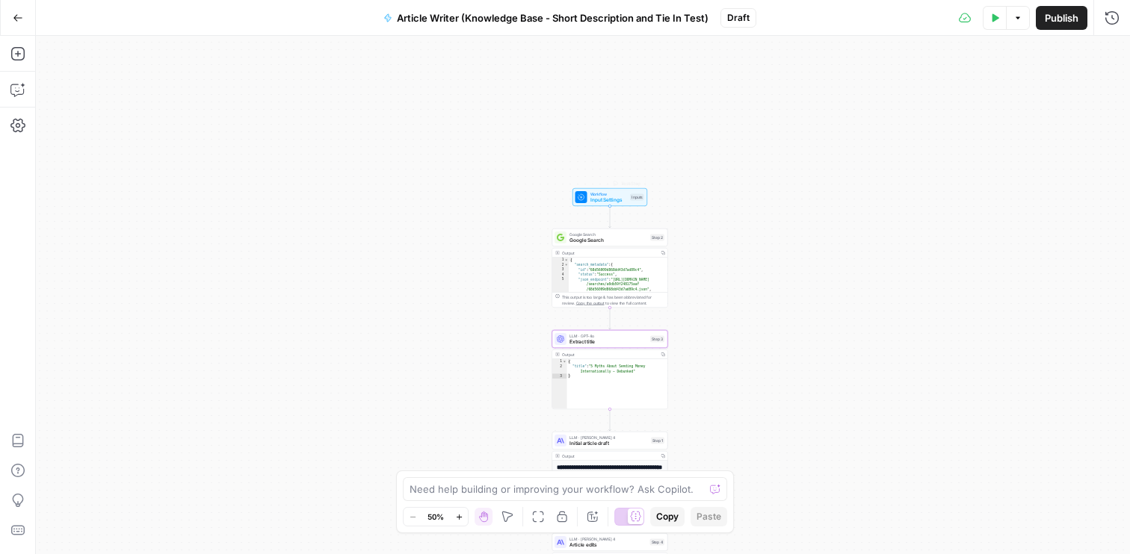
click at [599, 199] on span "Input Settings" at bounding box center [608, 200] width 37 height 7
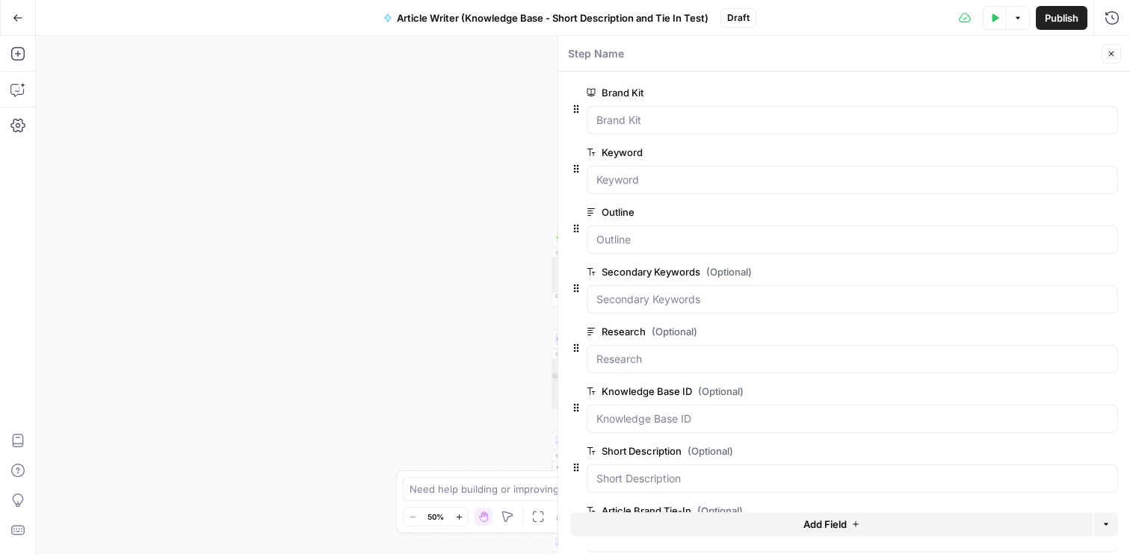
click at [504, 479] on div "Need help building or improving your workflow? Ask Copilot." at bounding box center [565, 489] width 324 height 24
type textarea "where is the knowledge base id input used"
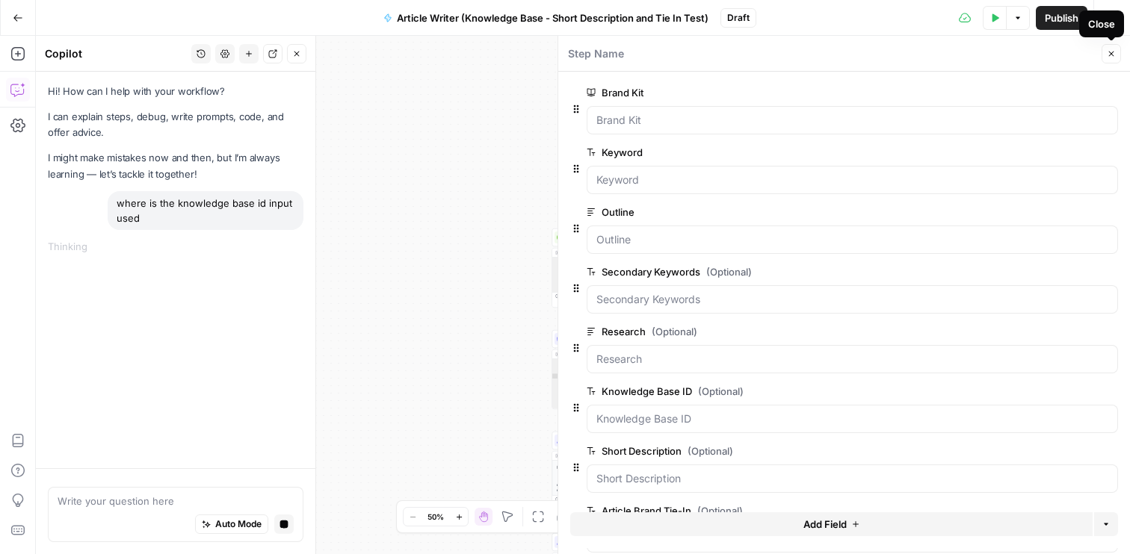
click at [1113, 55] on icon "button" at bounding box center [1111, 54] width 5 height 5
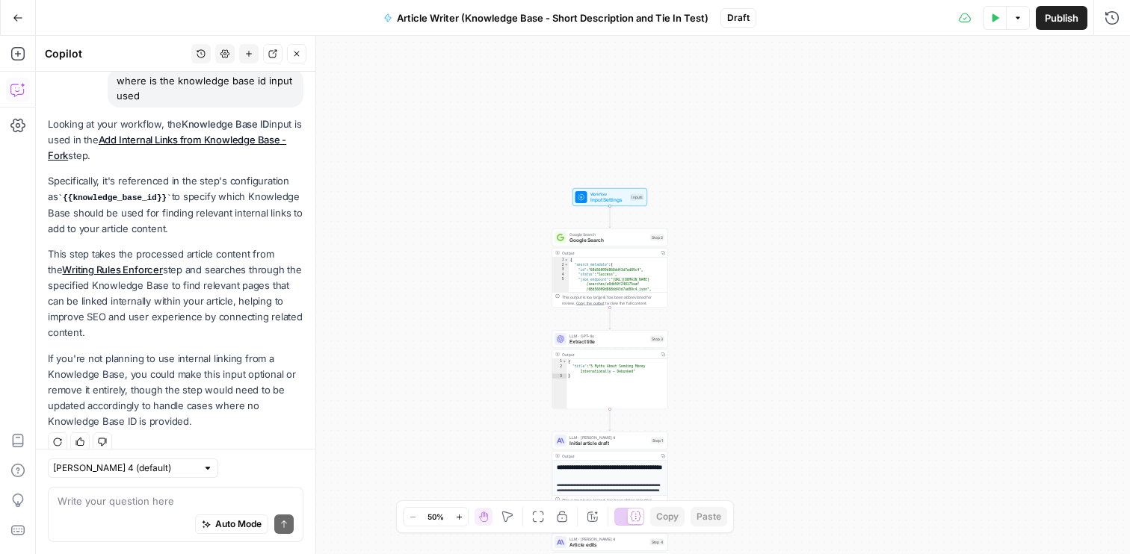
scroll to position [123, 0]
click at [619, 195] on span "Workflow" at bounding box center [608, 194] width 37 height 6
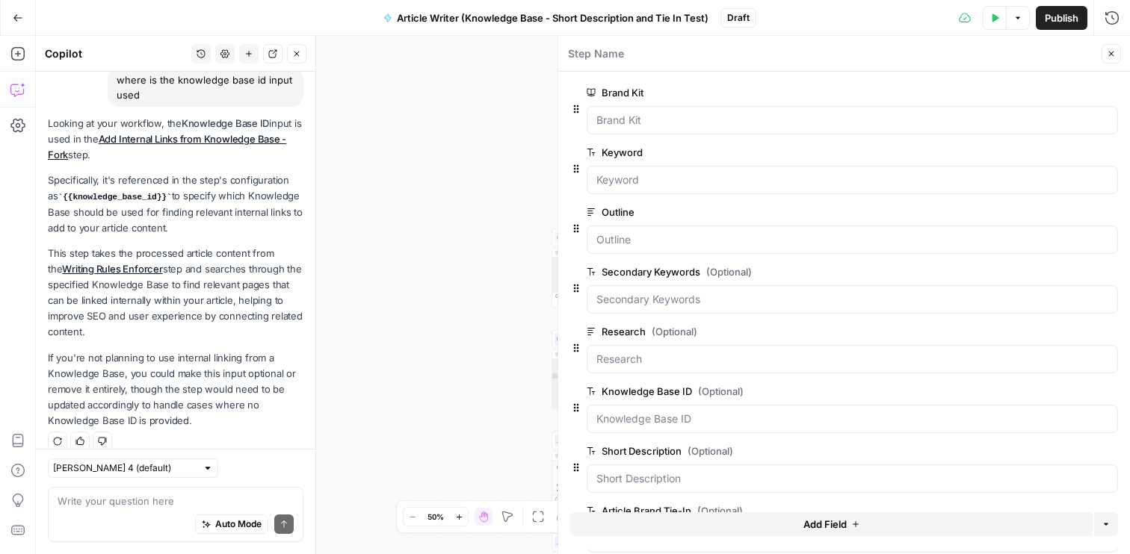
scroll to position [61, 0]
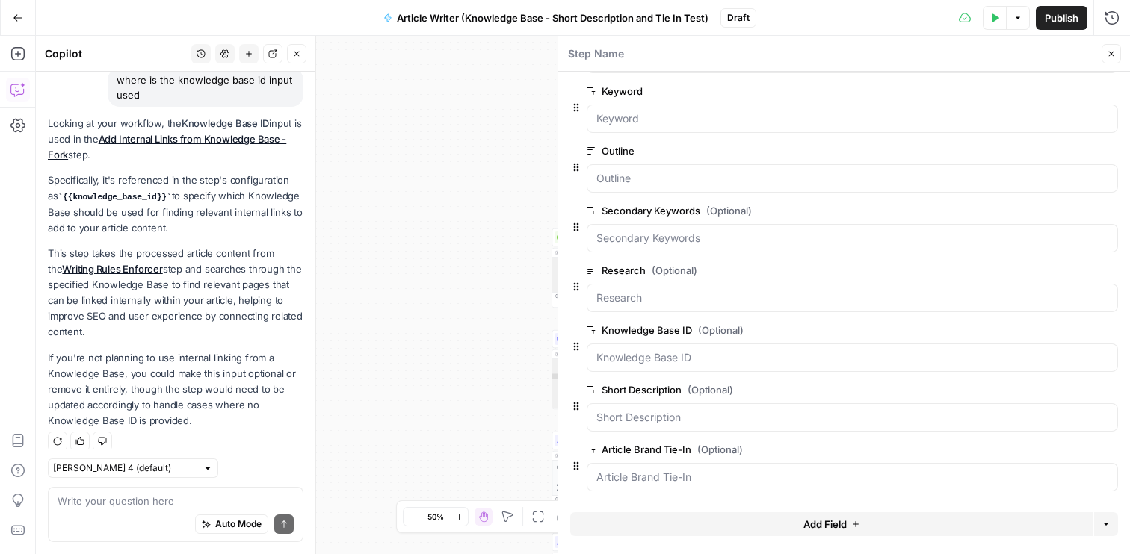
click at [1060, 335] on span "edit field" at bounding box center [1061, 330] width 33 height 12
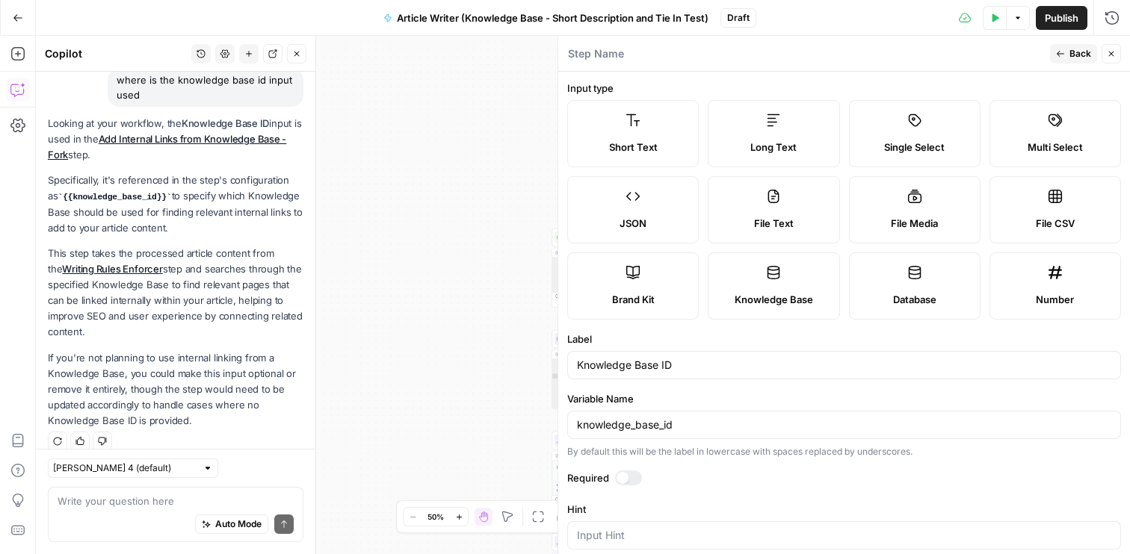
click at [770, 293] on span "Knowledge Base" at bounding box center [774, 299] width 78 height 15
drag, startPoint x: 681, startPoint y: 368, endPoint x: 663, endPoint y: 368, distance: 18.7
click at [663, 368] on input "Knowledge Base ID" at bounding box center [844, 365] width 534 height 15
type input "Knowledge Base Sitemap"
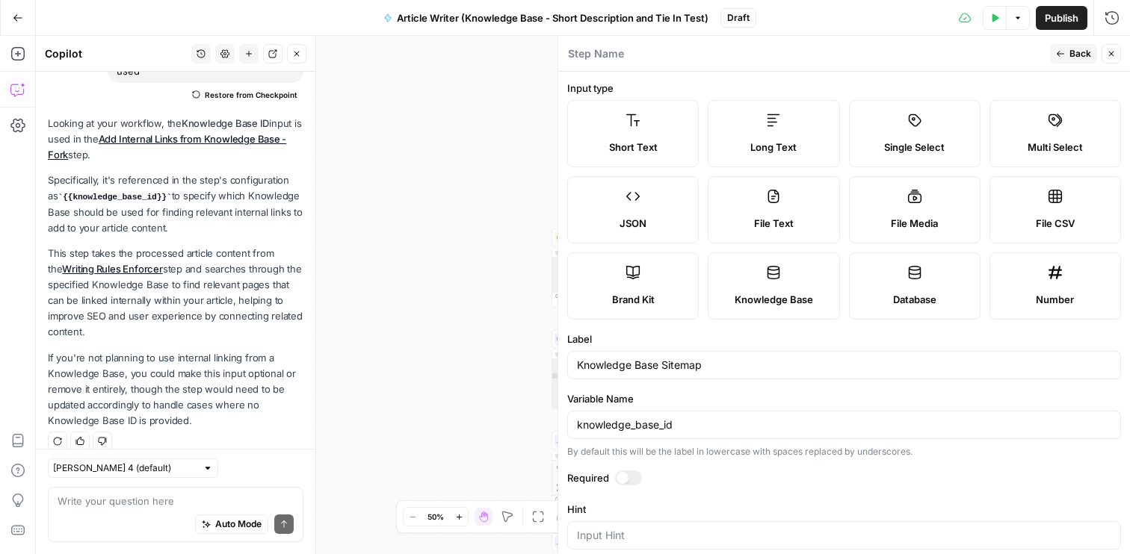
click at [731, 398] on label "Variable Name" at bounding box center [844, 399] width 554 height 15
click at [731, 418] on input "knowledge_base_id" at bounding box center [844, 425] width 534 height 15
click at [841, 411] on div "knowledge_base_sitemap" at bounding box center [844, 425] width 554 height 28
click at [812, 392] on label "Variable Name" at bounding box center [844, 399] width 554 height 15
click at [812, 418] on input "knowledge_base_sitemap" at bounding box center [844, 425] width 534 height 15
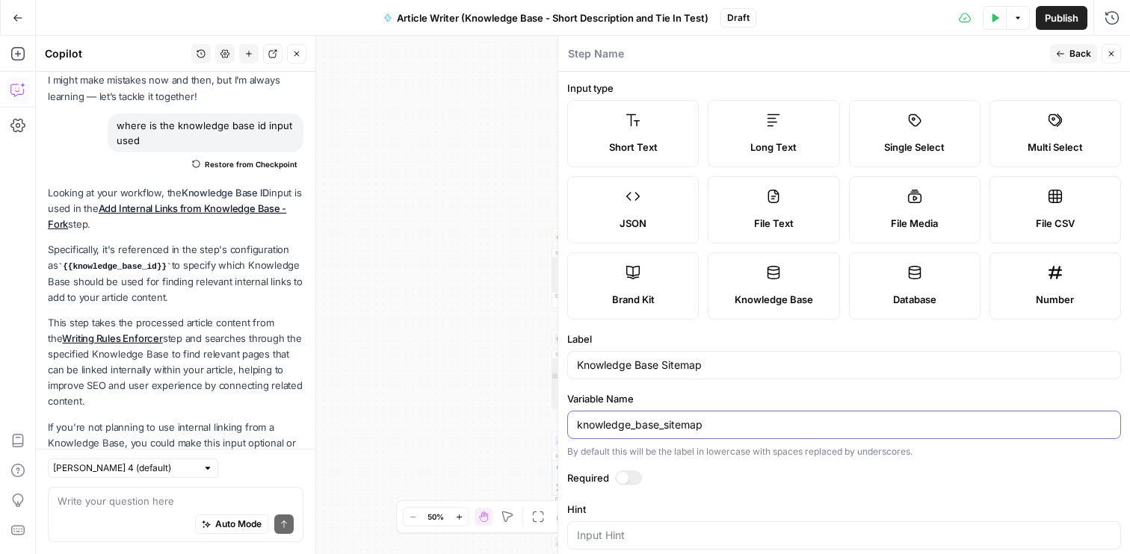
scroll to position [76, 0]
type input "knowledge_base_id"
click at [1110, 52] on span "E" at bounding box center [1106, 49] width 10 height 13
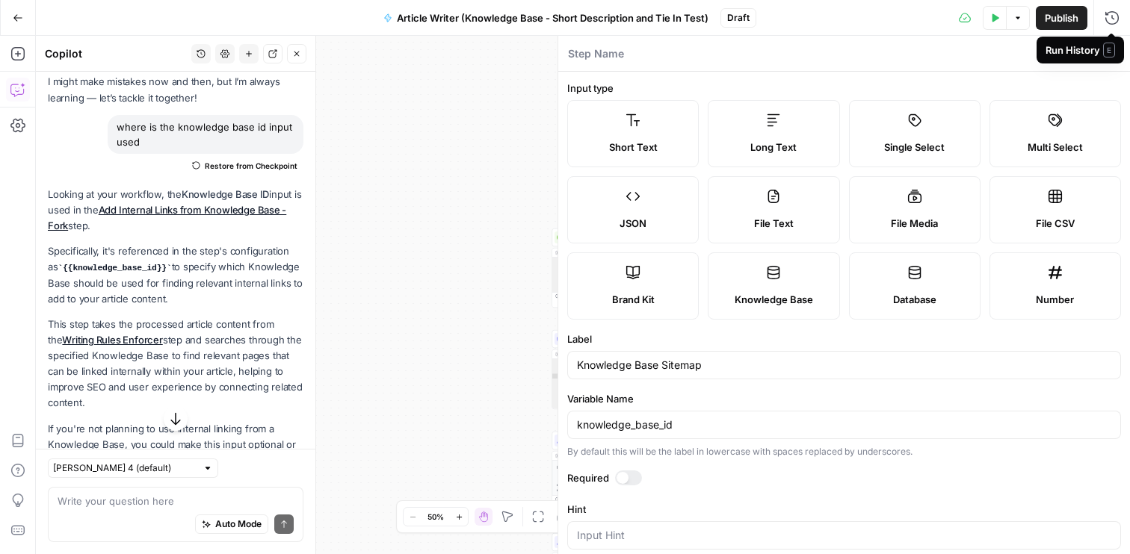
click at [1108, 75] on form "Input type Short Text Long Text Single Select Multi Select JSON File Text File …" at bounding box center [844, 313] width 572 height 483
click at [1109, 58] on button "Close" at bounding box center [1110, 53] width 19 height 19
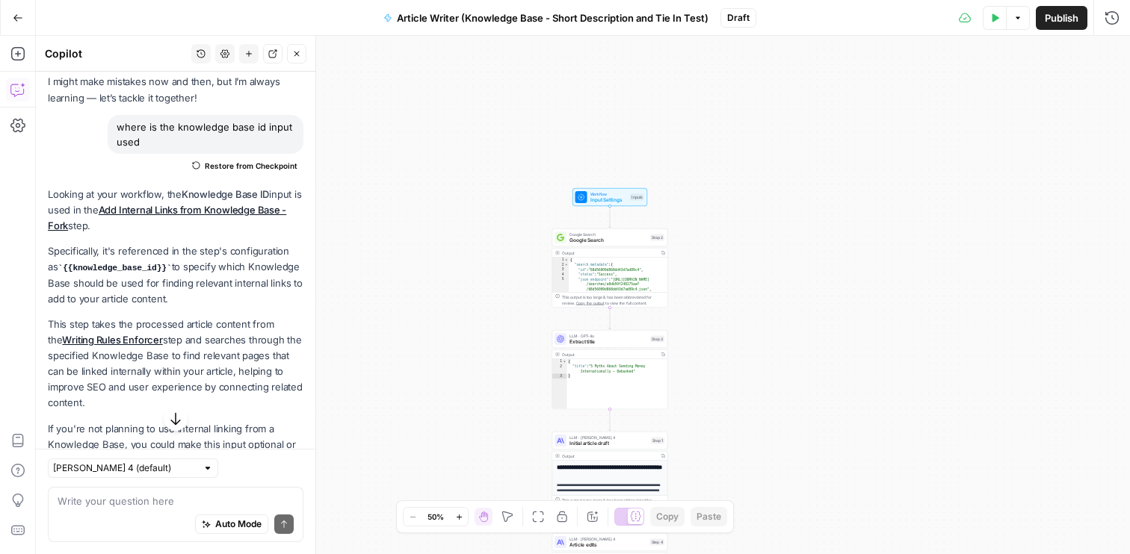
click at [611, 198] on span "Input Settings" at bounding box center [608, 200] width 37 height 7
click at [611, 198] on div "Step Name Close Brand Kit edit field Delete group Keyword edit field Delete gro…" at bounding box center [843, 295] width 572 height 519
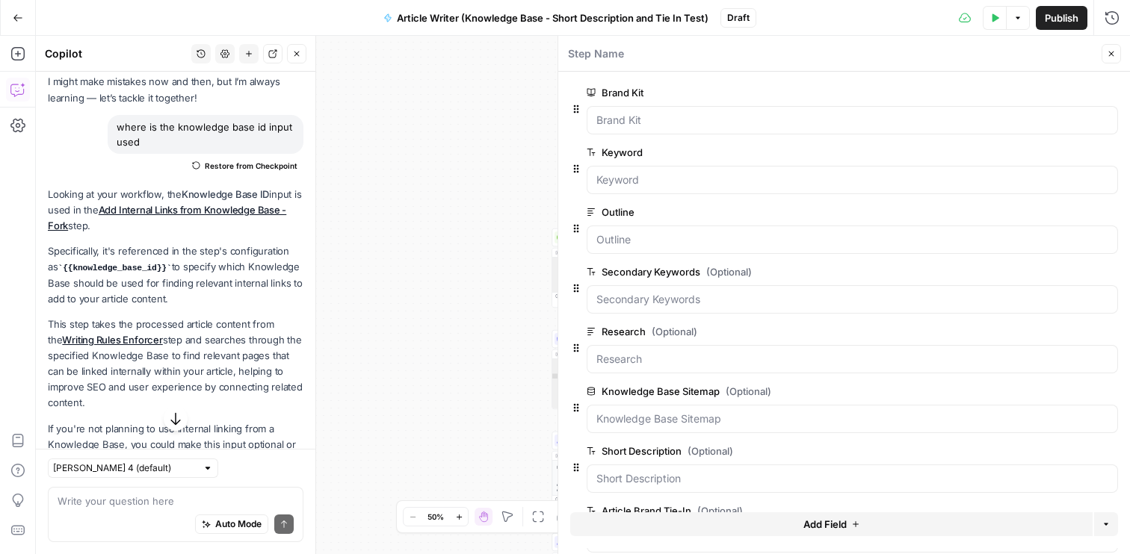
scroll to position [61, 0]
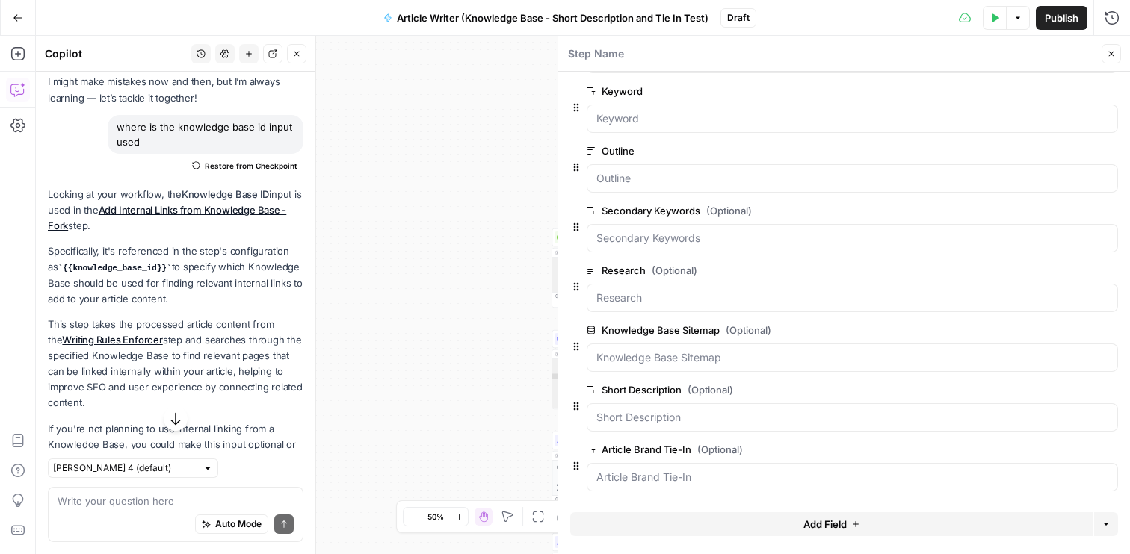
click at [1110, 55] on icon "button" at bounding box center [1111, 53] width 9 height 9
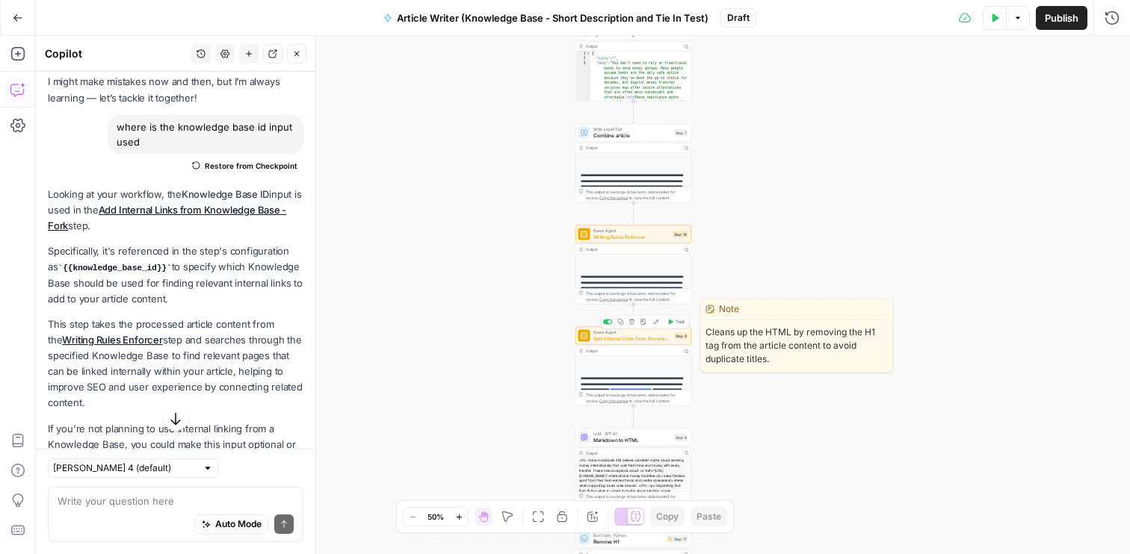
click at [622, 336] on span "Add Internal Links from Knowledge Base - Fork" at bounding box center [632, 338] width 78 height 7
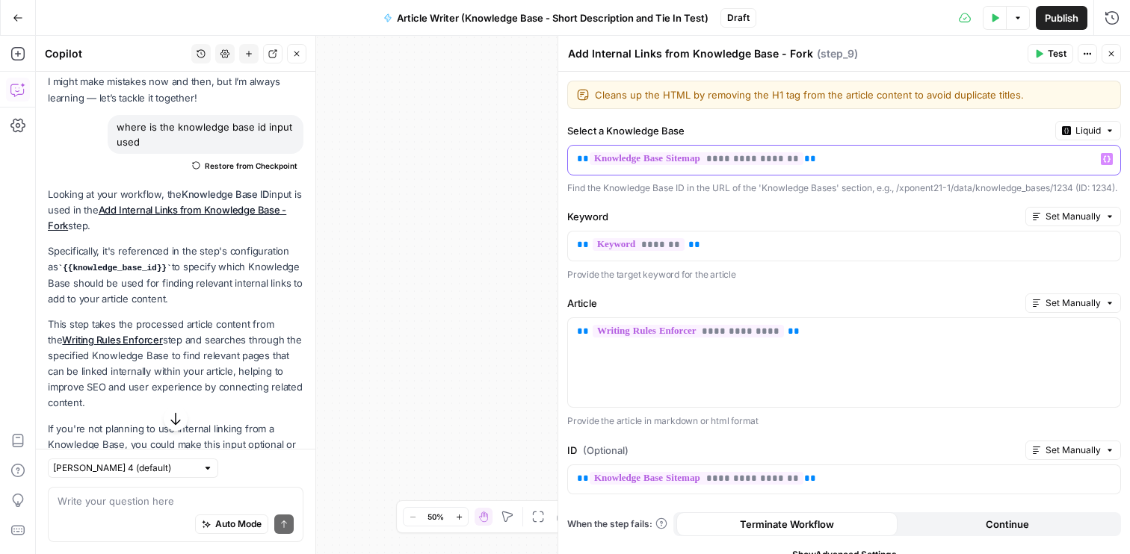
click at [838, 161] on p "**********" at bounding box center [832, 159] width 510 height 15
click at [1107, 162] on icon "button" at bounding box center [1106, 158] width 7 height 7
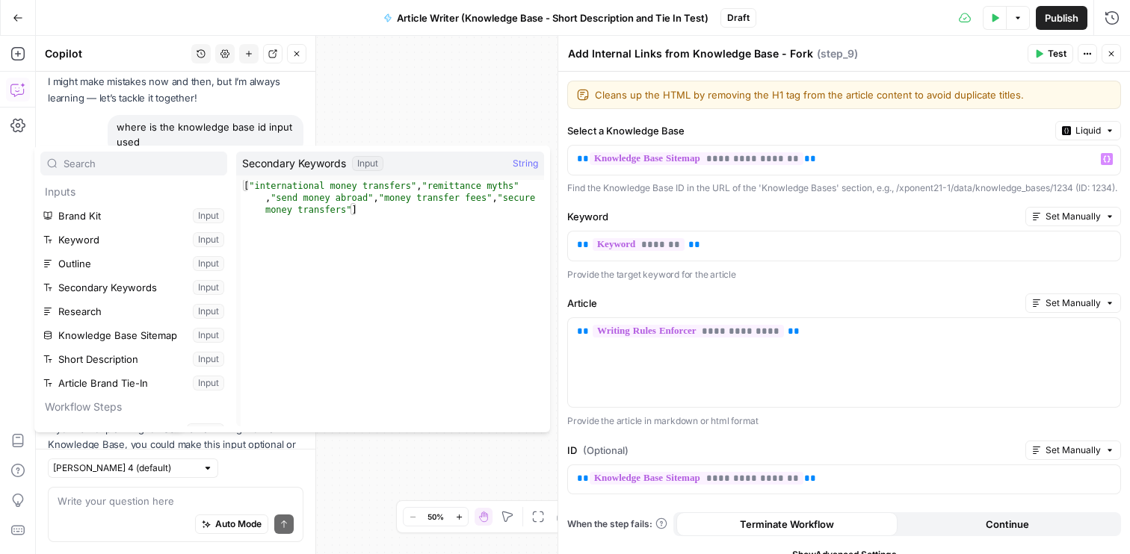
scroll to position [28, 0]
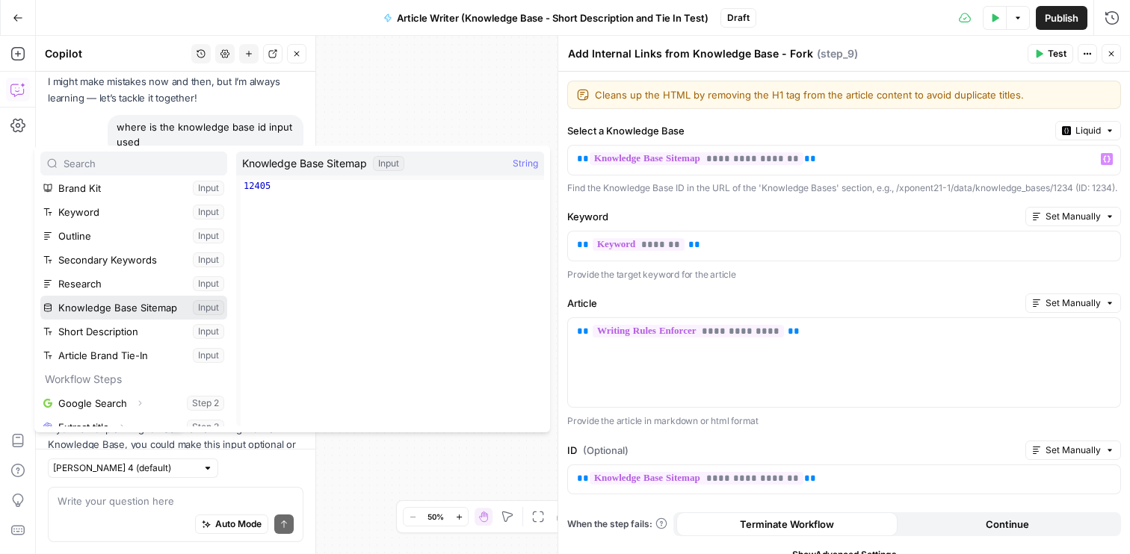
click at [215, 308] on button "Select variable Knowledge Base Sitemap" at bounding box center [133, 308] width 187 height 24
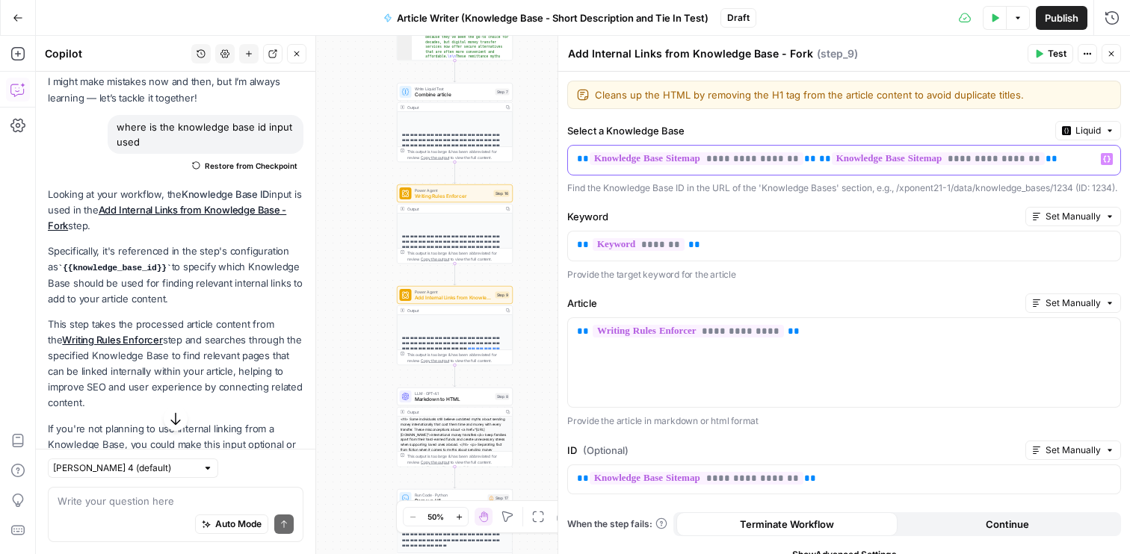
click at [820, 158] on p "**********" at bounding box center [832, 159] width 510 height 15
click at [952, 212] on div "**********" at bounding box center [844, 339] width 572 height 535
click at [1039, 56] on icon "button" at bounding box center [1038, 53] width 9 height 9
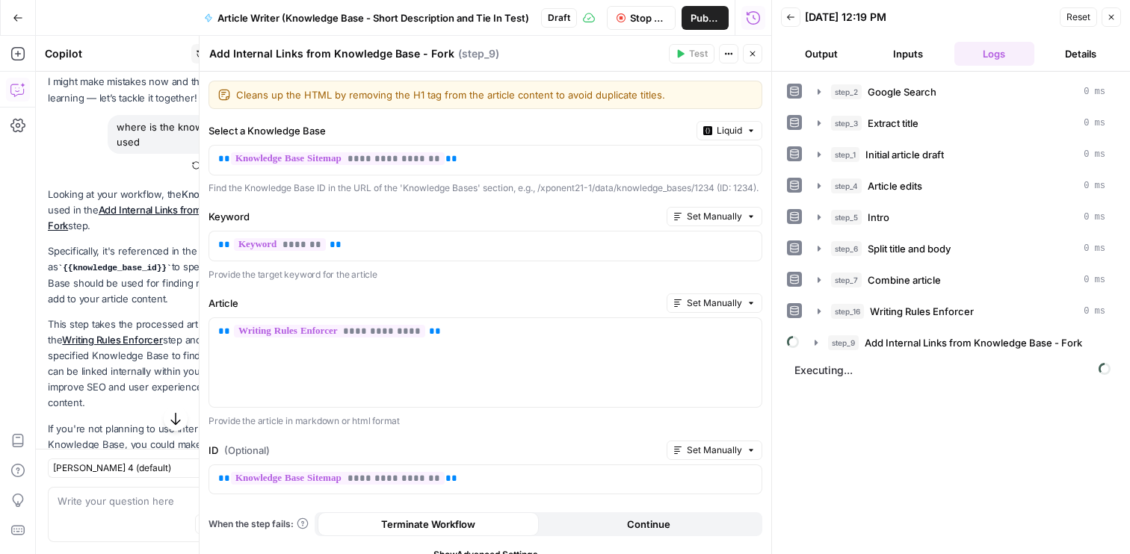
click at [1107, 18] on icon "button" at bounding box center [1111, 17] width 9 height 9
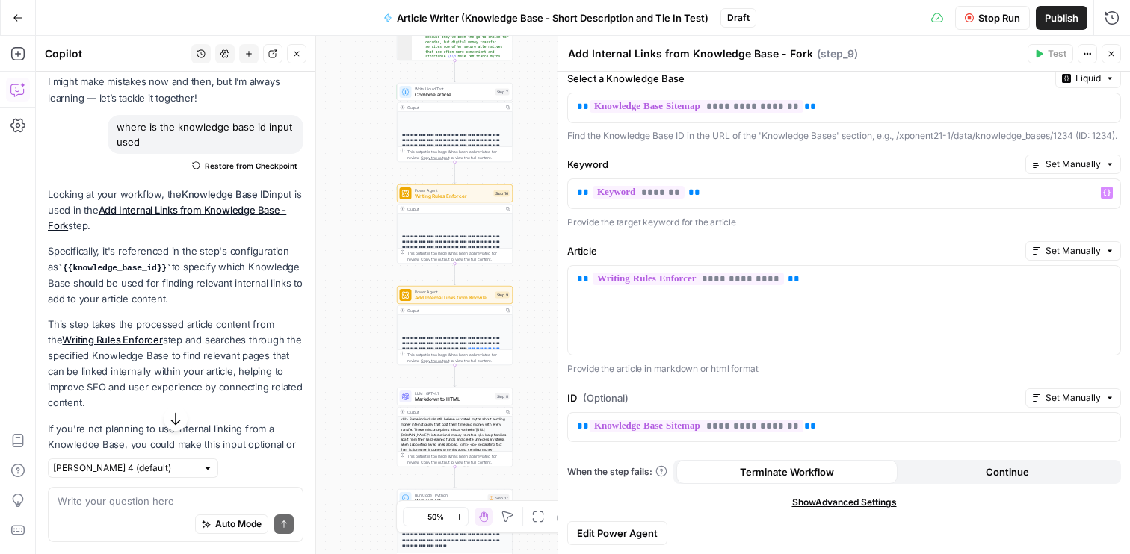
scroll to position [39, 0]
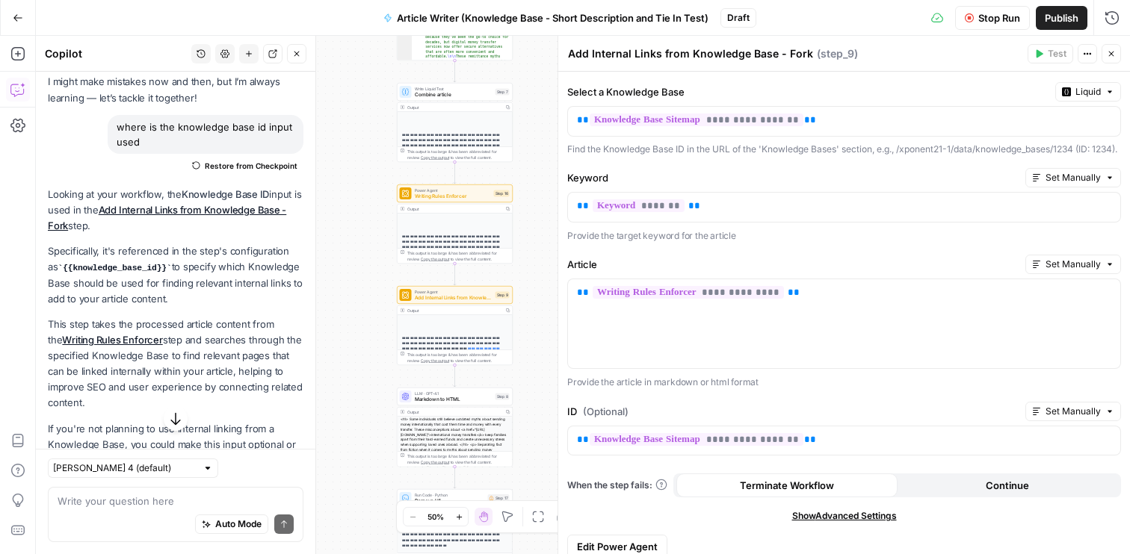
click at [1113, 55] on icon "button" at bounding box center [1111, 53] width 9 height 9
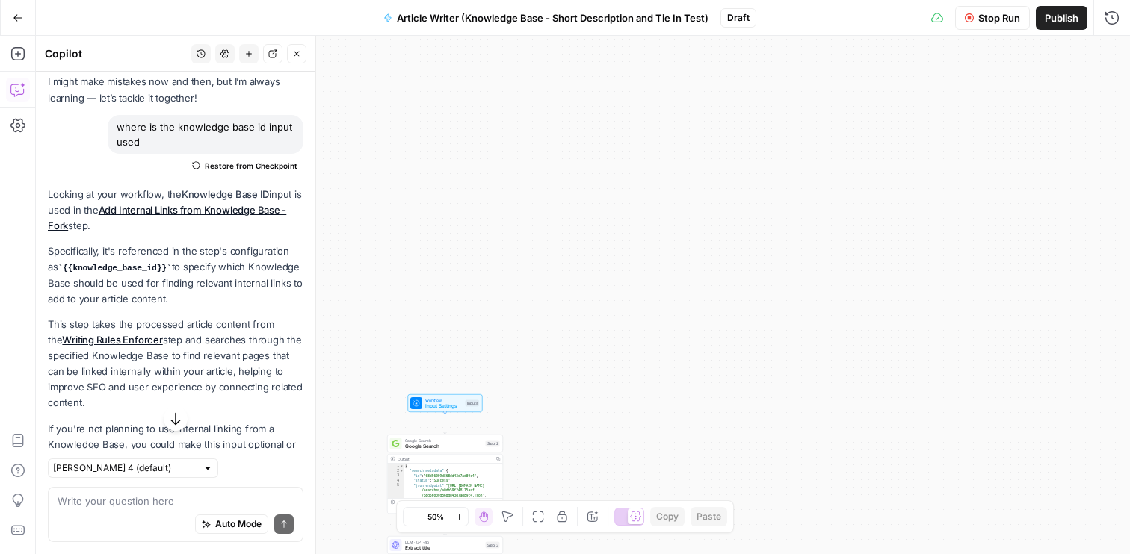
click at [451, 401] on span "Workflow" at bounding box center [443, 401] width 37 height 6
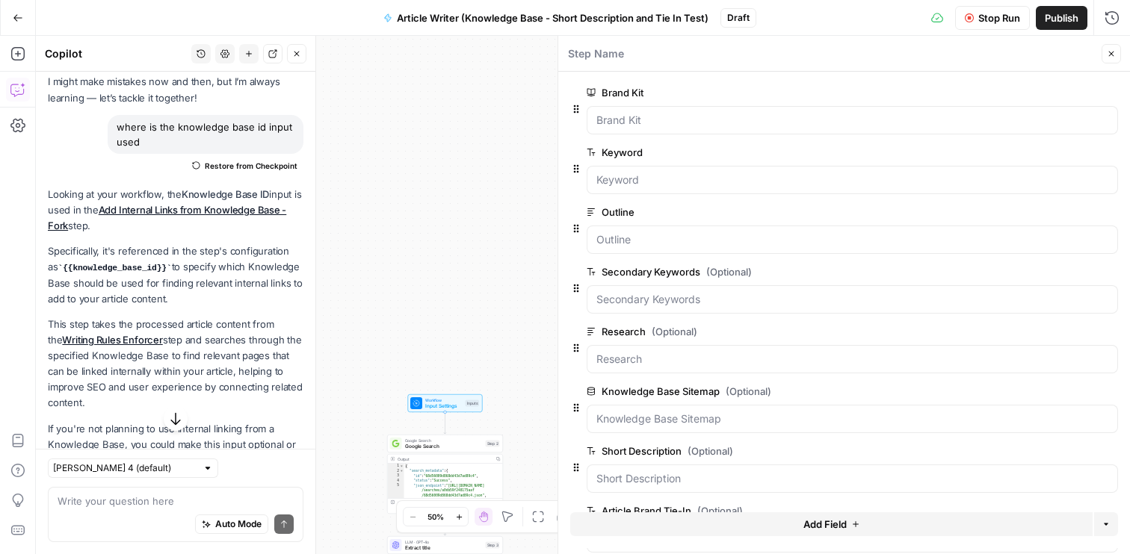
scroll to position [61, 0]
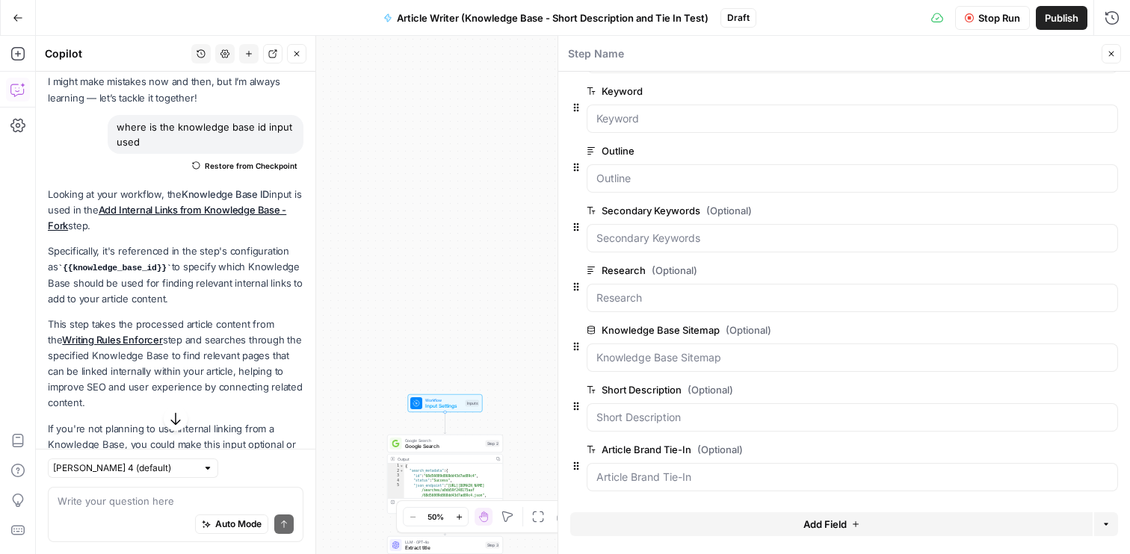
click at [988, 19] on span "Stop Run" at bounding box center [999, 17] width 42 height 15
click at [998, 17] on button "Test Data" at bounding box center [995, 18] width 24 height 24
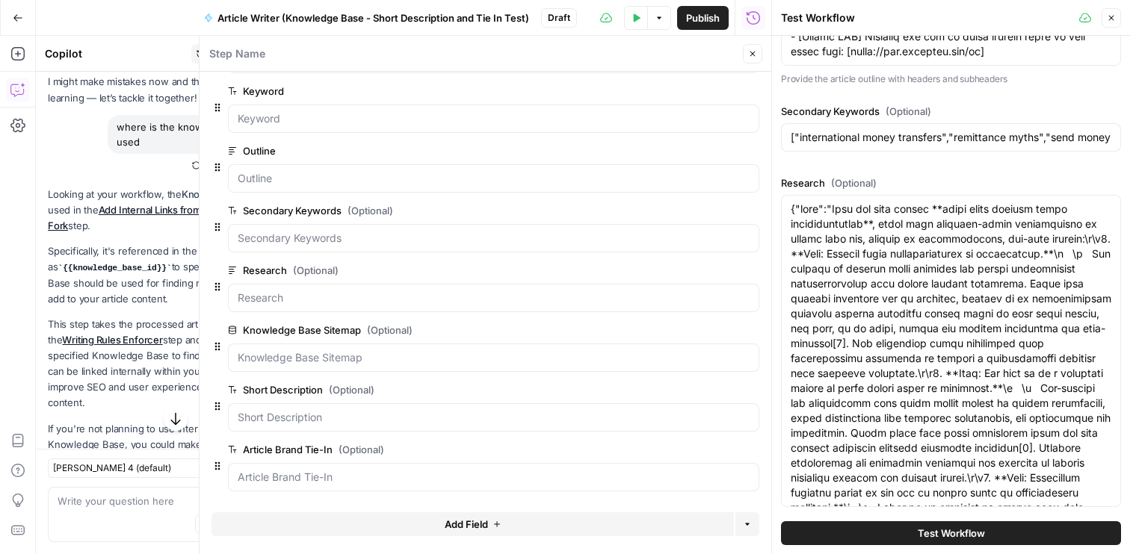
scroll to position [676, 0]
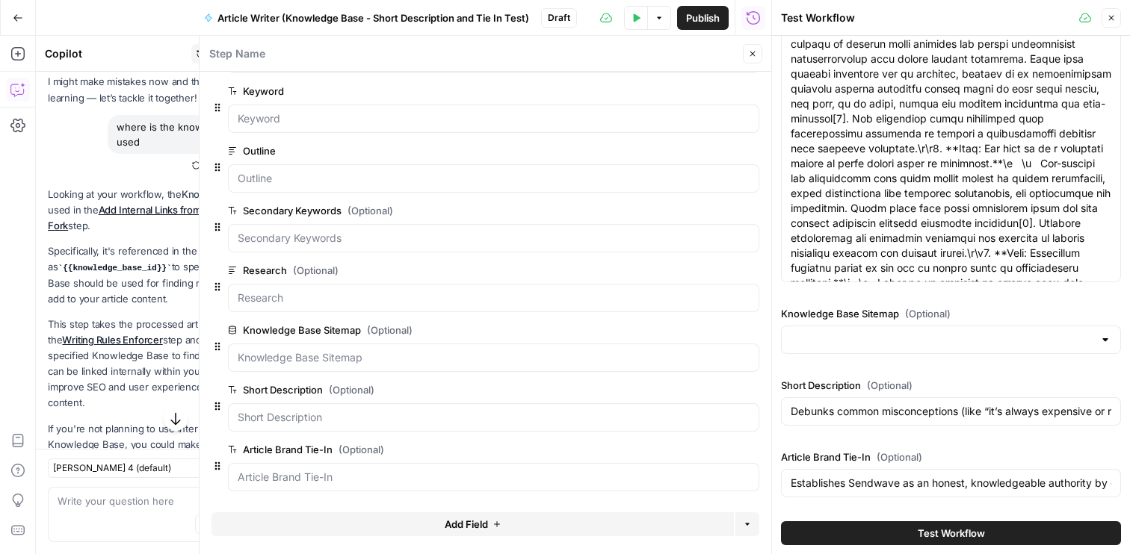
click at [1033, 340] on input "Knowledge Base Sitemap (Optional)" at bounding box center [942, 340] width 303 height 15
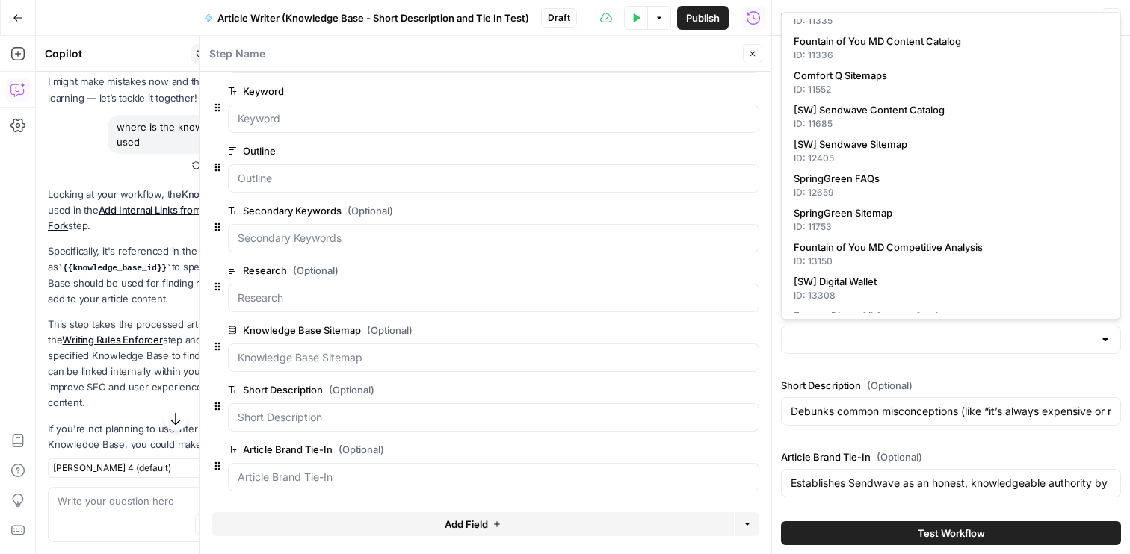
scroll to position [635, 0]
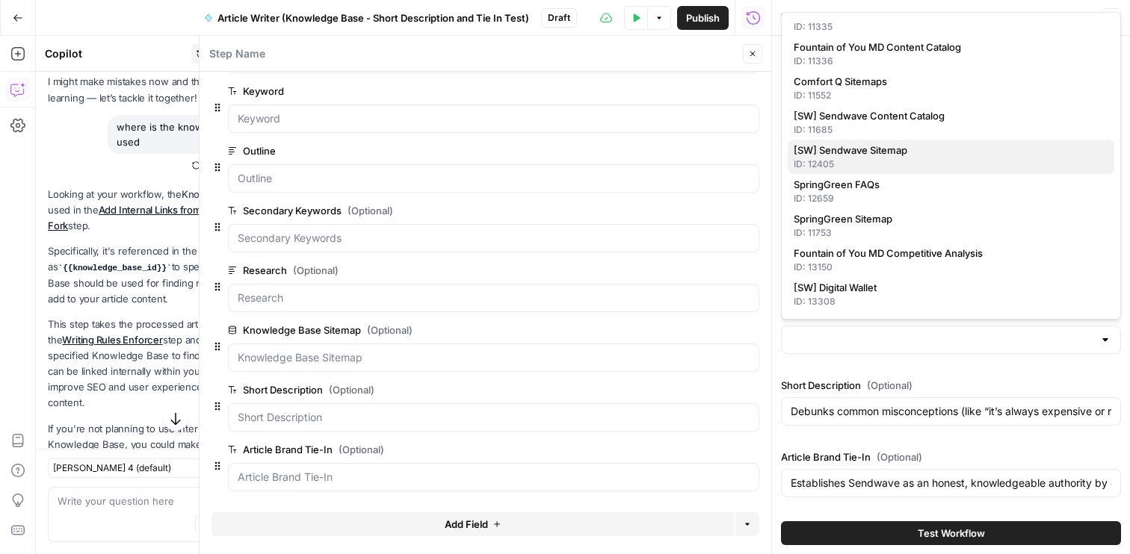
click at [891, 158] on div "ID: 12405" at bounding box center [951, 164] width 315 height 13
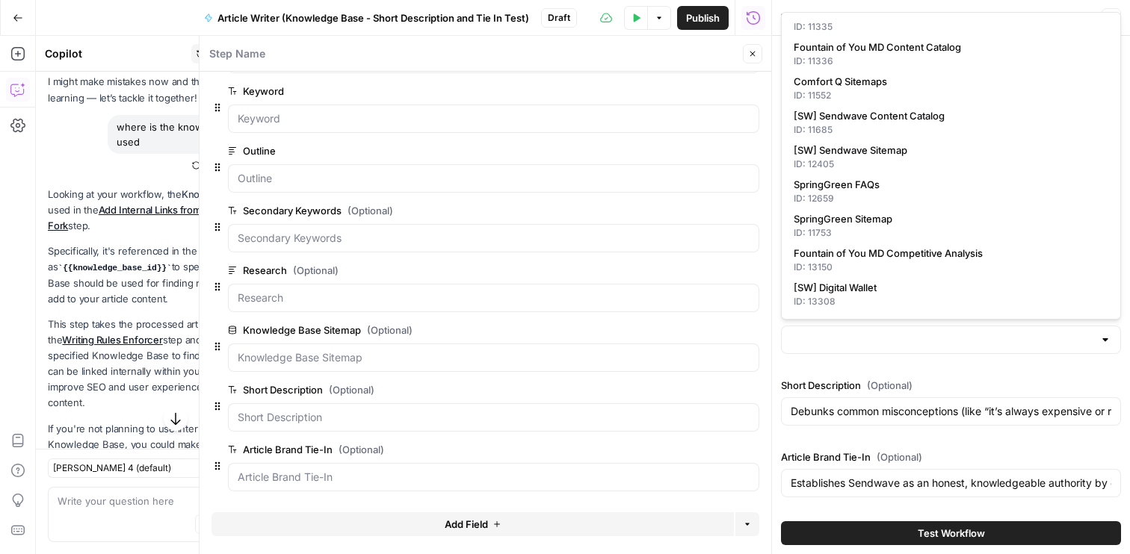
type input "[SW] Sendwave Sitemap"
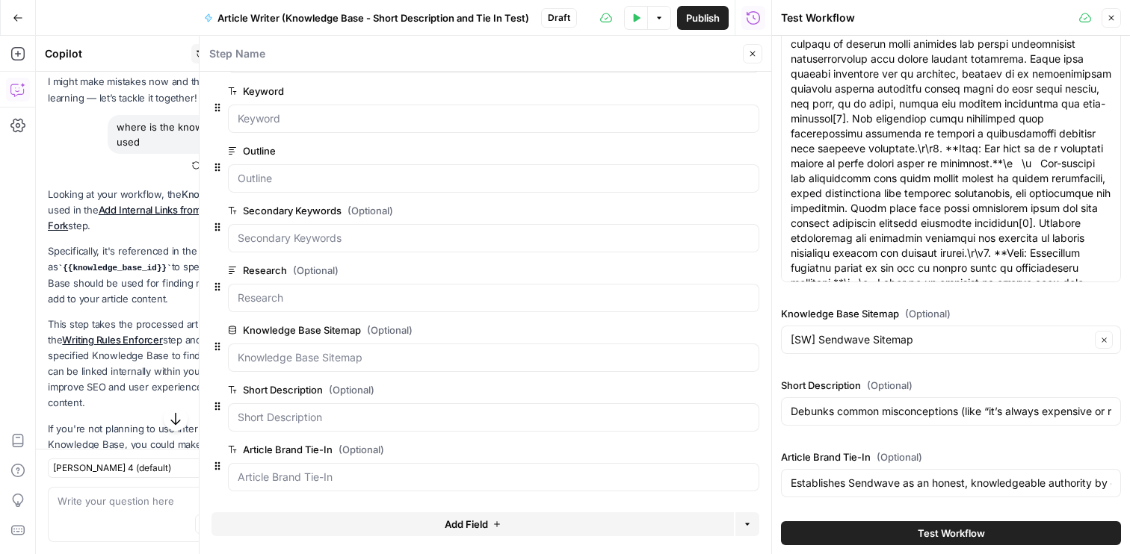
click at [987, 387] on label "Short Description (Optional)" at bounding box center [951, 385] width 340 height 15
click at [987, 404] on input "Debunks common misconceptions (like “it’s always expensive or risky to send mon…" at bounding box center [951, 411] width 321 height 15
click at [947, 524] on button "Test Workflow" at bounding box center [951, 534] width 340 height 24
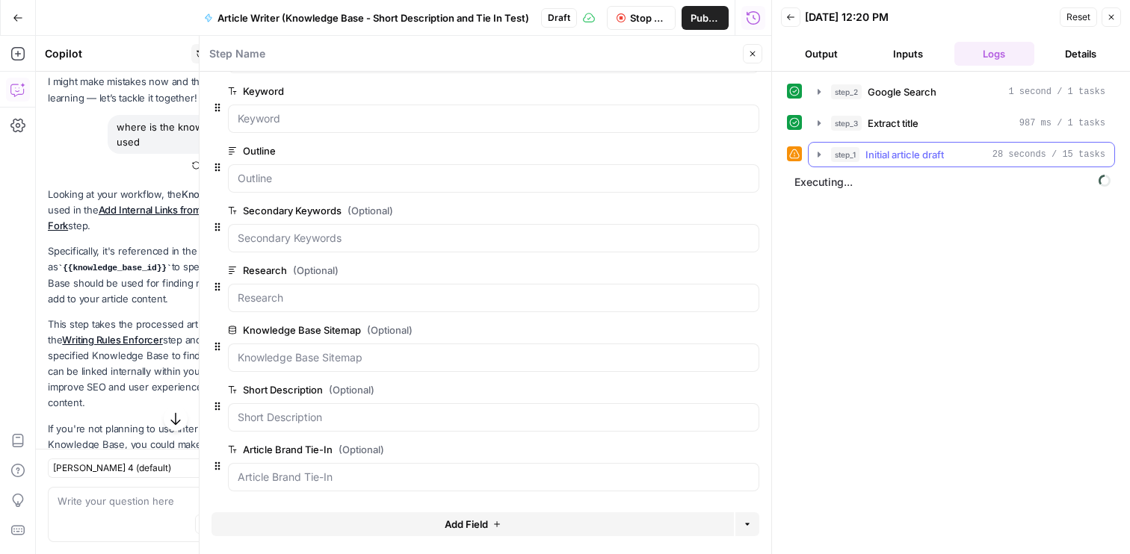
click at [815, 153] on icon "button" at bounding box center [819, 155] width 12 height 12
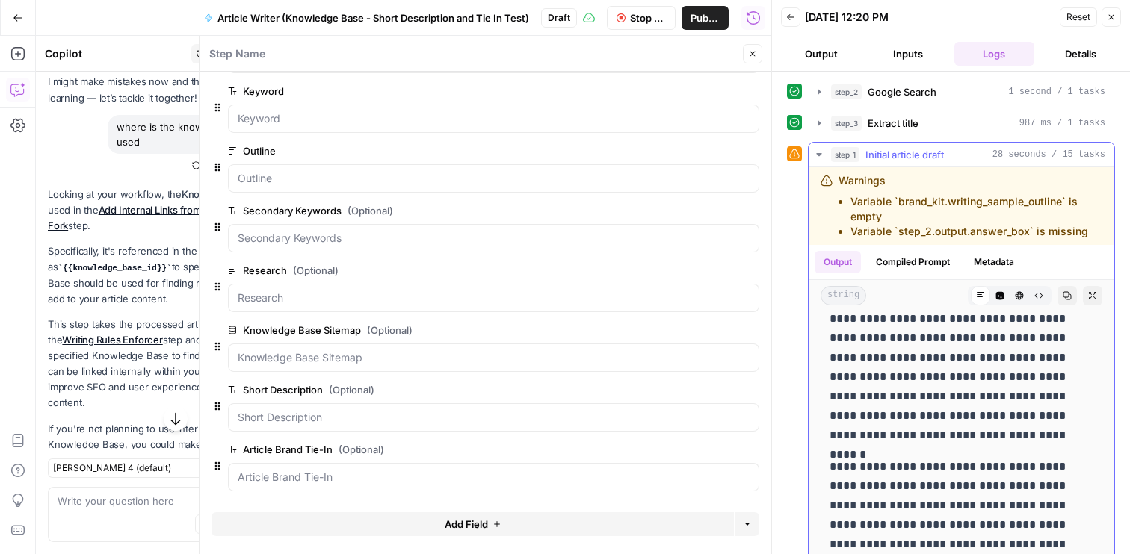
scroll to position [6, 0]
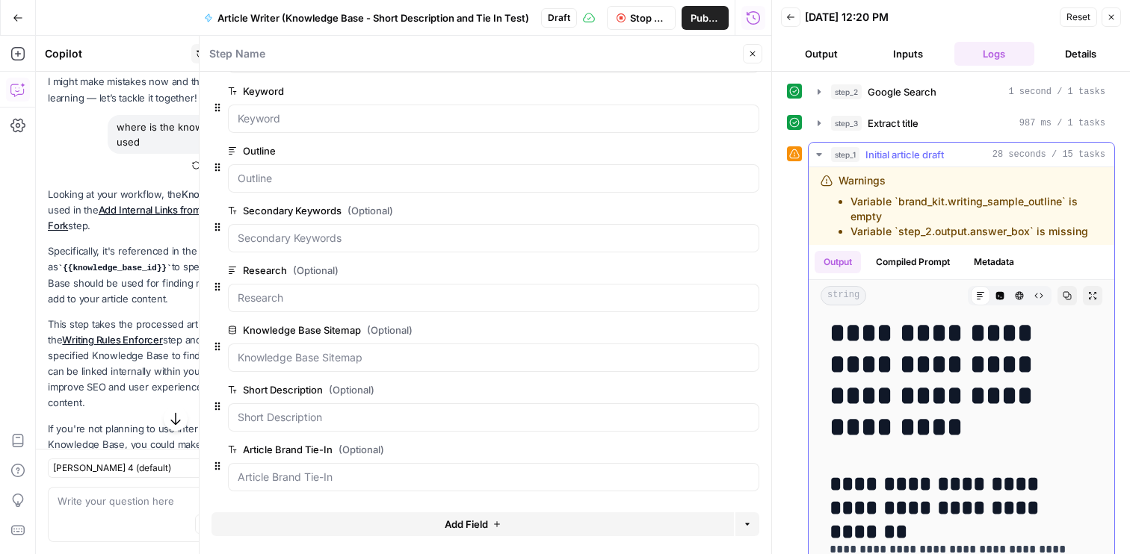
click at [820, 155] on icon "button" at bounding box center [819, 155] width 12 height 12
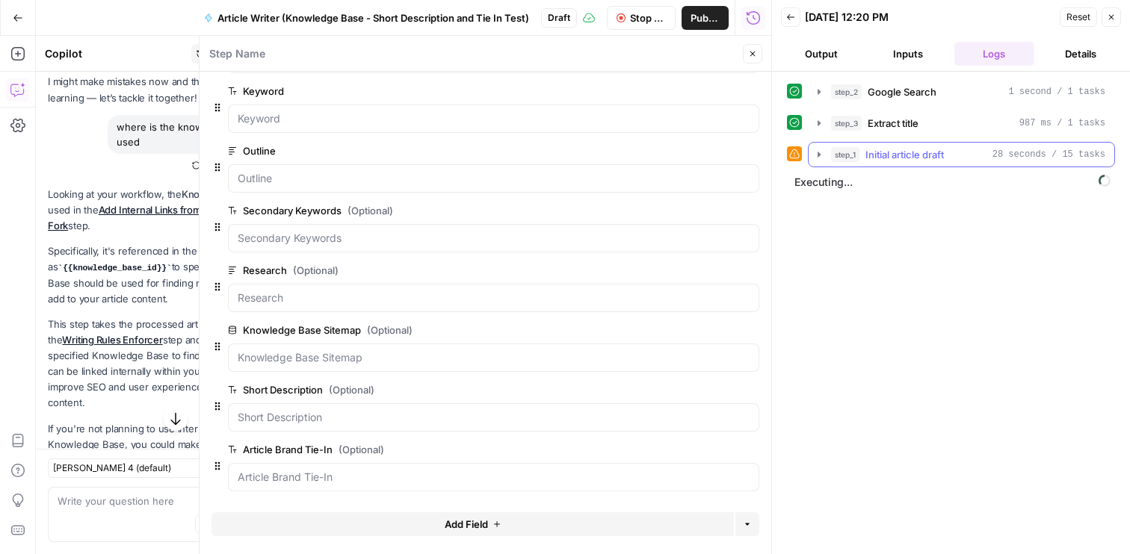
click at [820, 155] on icon "button" at bounding box center [819, 155] width 12 height 12
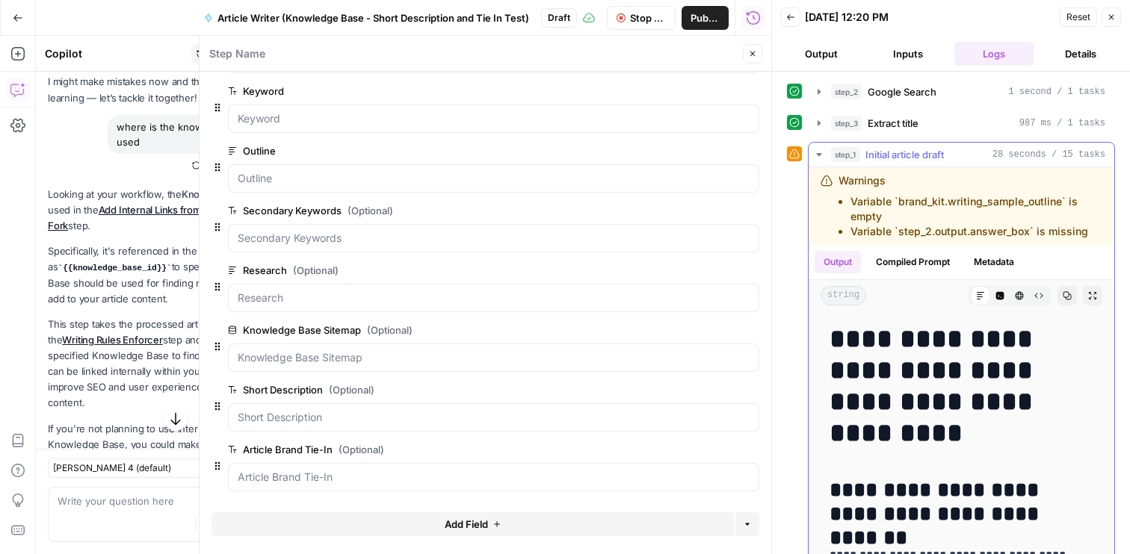
click at [824, 154] on button "step_1 Initial article draft 28 seconds / 15 tasks" at bounding box center [962, 155] width 306 height 24
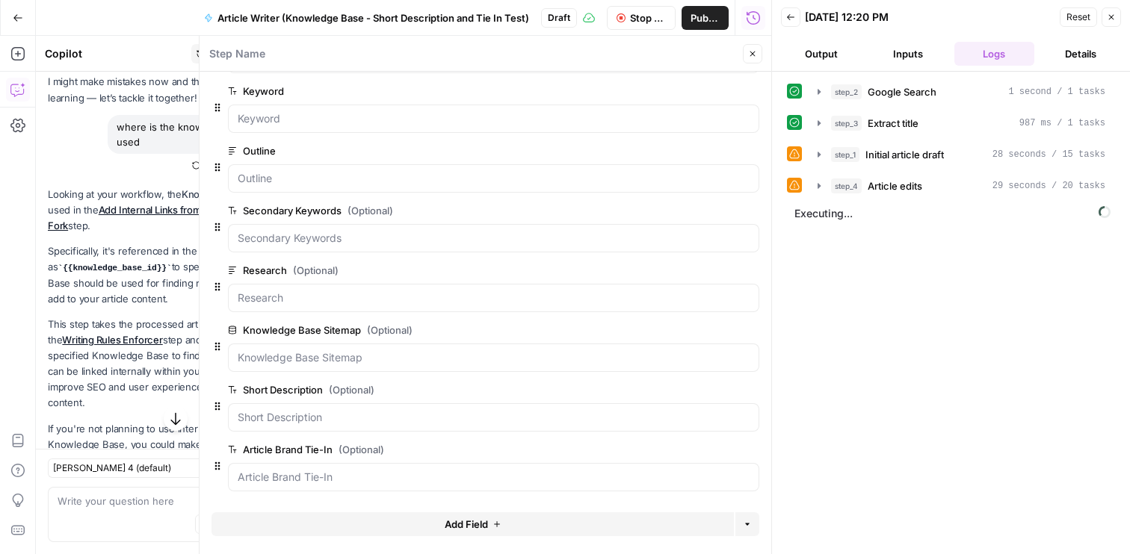
click at [750, 55] on icon "button" at bounding box center [752, 53] width 9 height 9
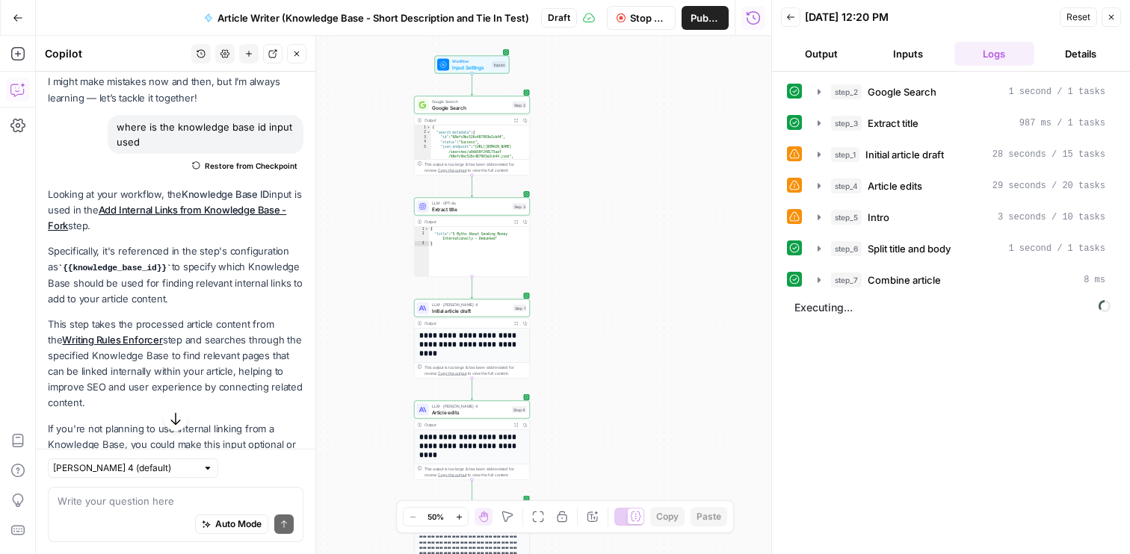
click at [480, 306] on span "LLM · Claude Sonnet 4" at bounding box center [471, 305] width 78 height 6
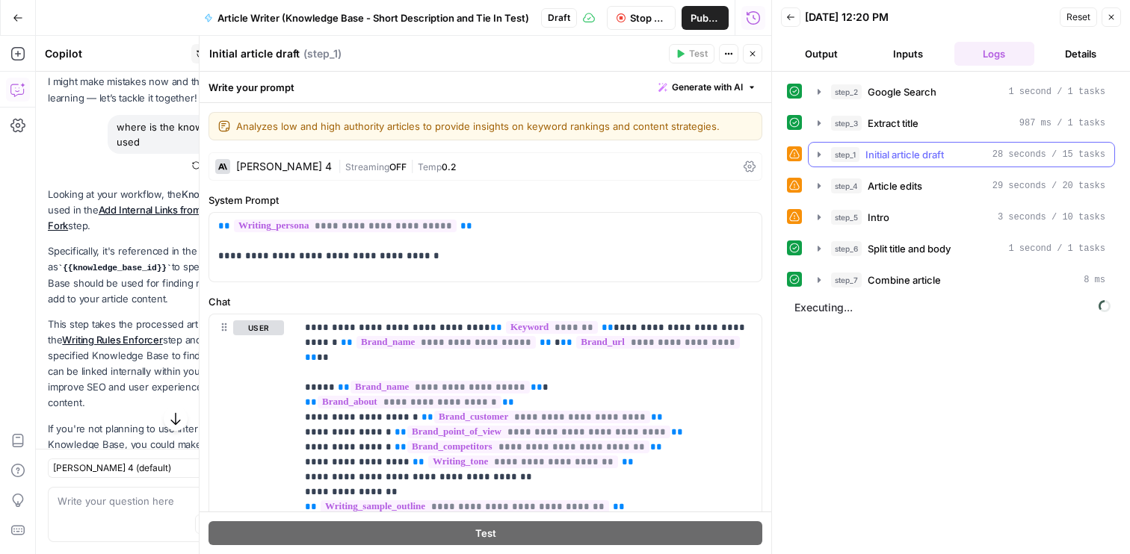
click at [820, 155] on icon "button" at bounding box center [818, 154] width 3 height 5
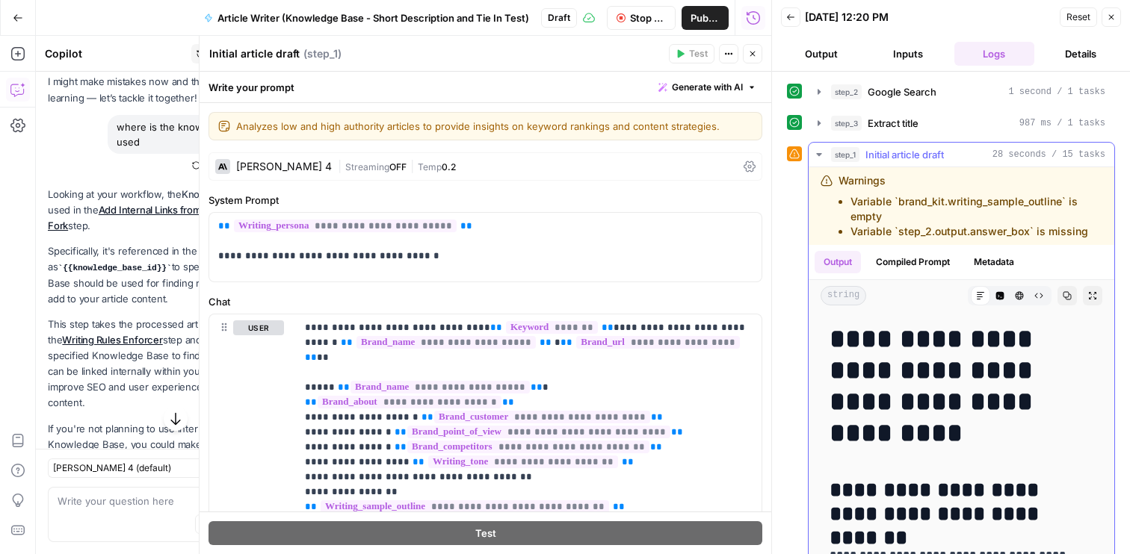
click at [818, 155] on icon "button" at bounding box center [818, 154] width 5 height 3
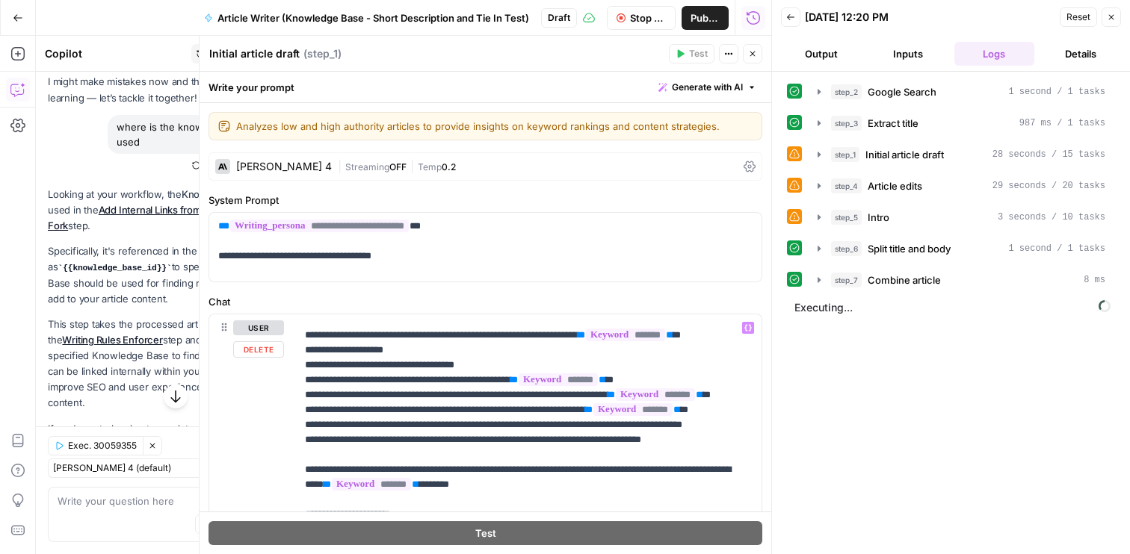
scroll to position [487, 0]
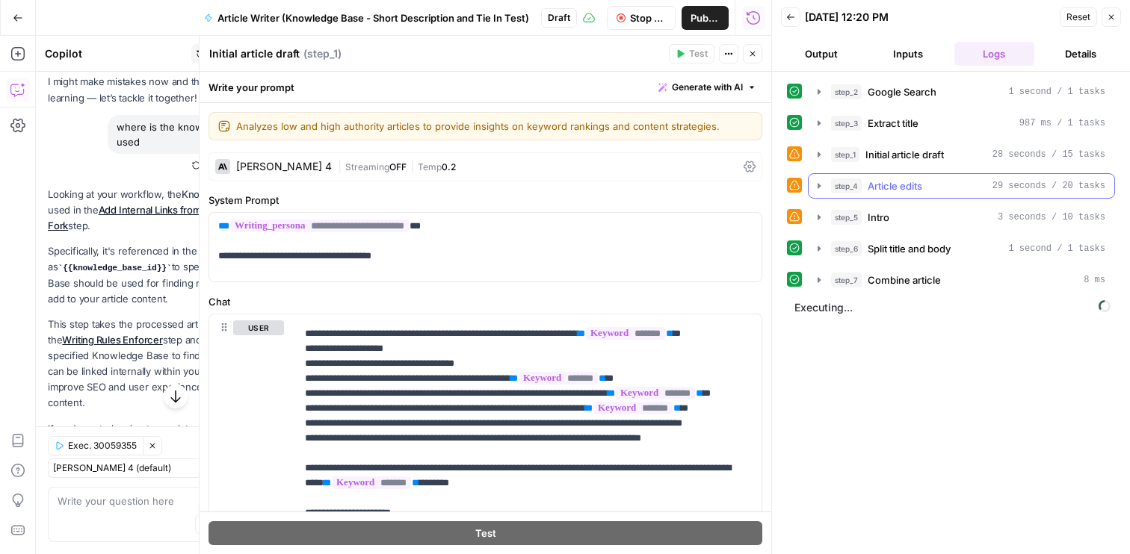
click at [824, 185] on icon "button" at bounding box center [819, 186] width 12 height 12
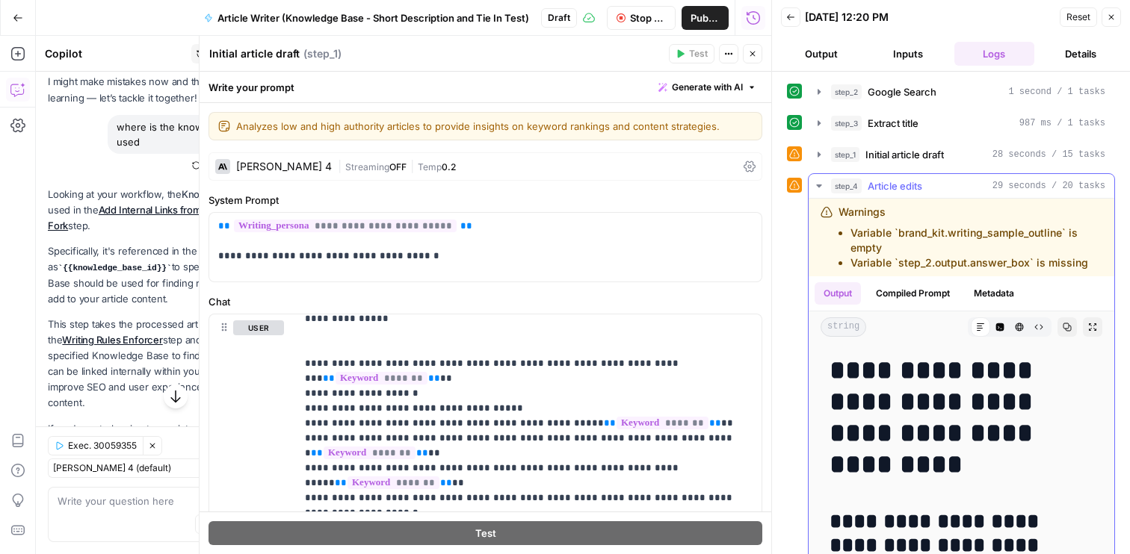
click at [824, 185] on icon "button" at bounding box center [819, 186] width 12 height 12
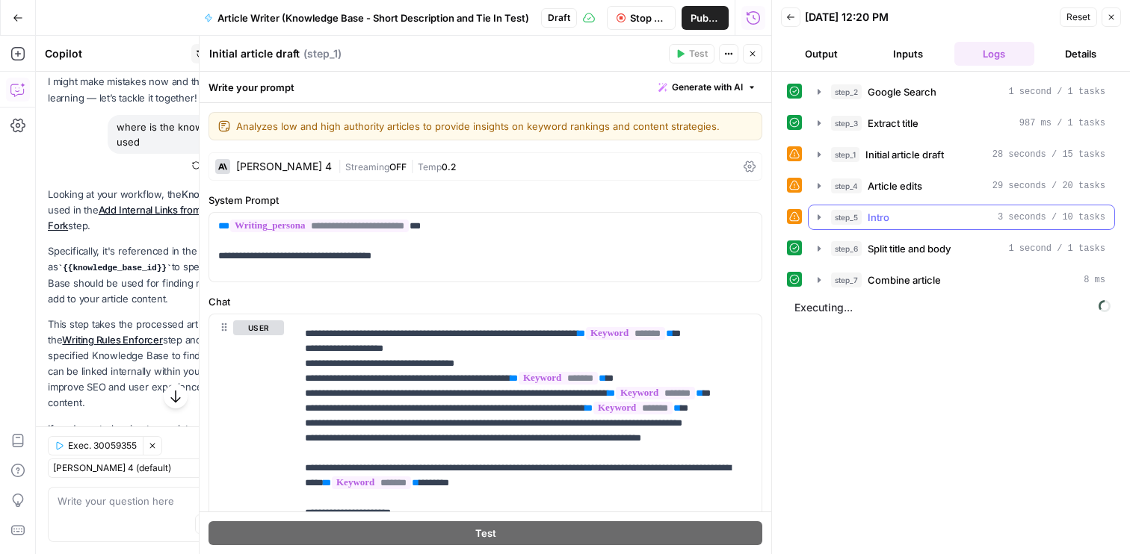
click at [820, 206] on button "step_5 Intro 3 seconds / 10 tasks" at bounding box center [962, 217] width 306 height 24
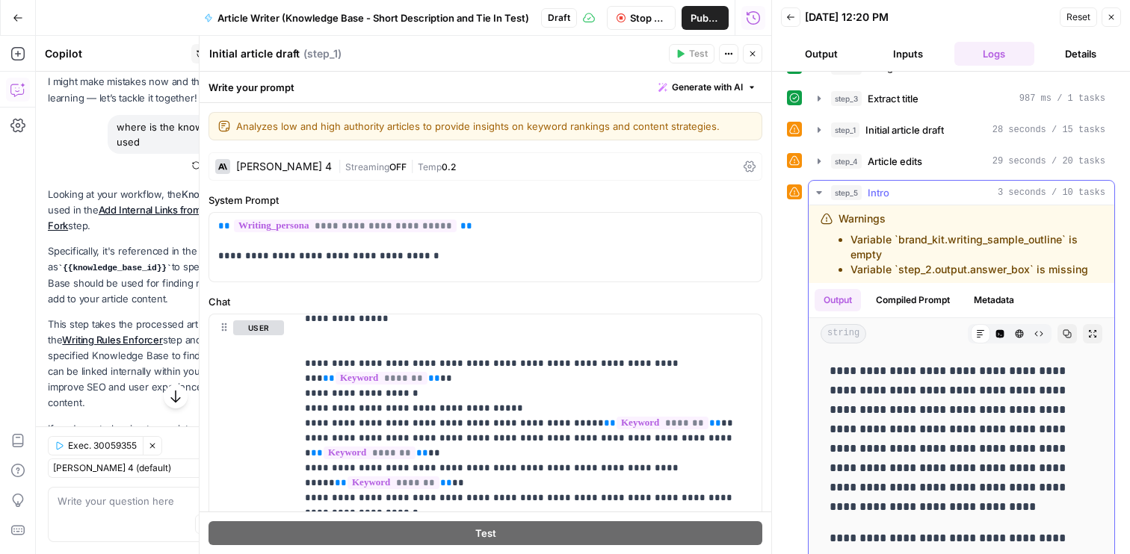
scroll to position [0, 0]
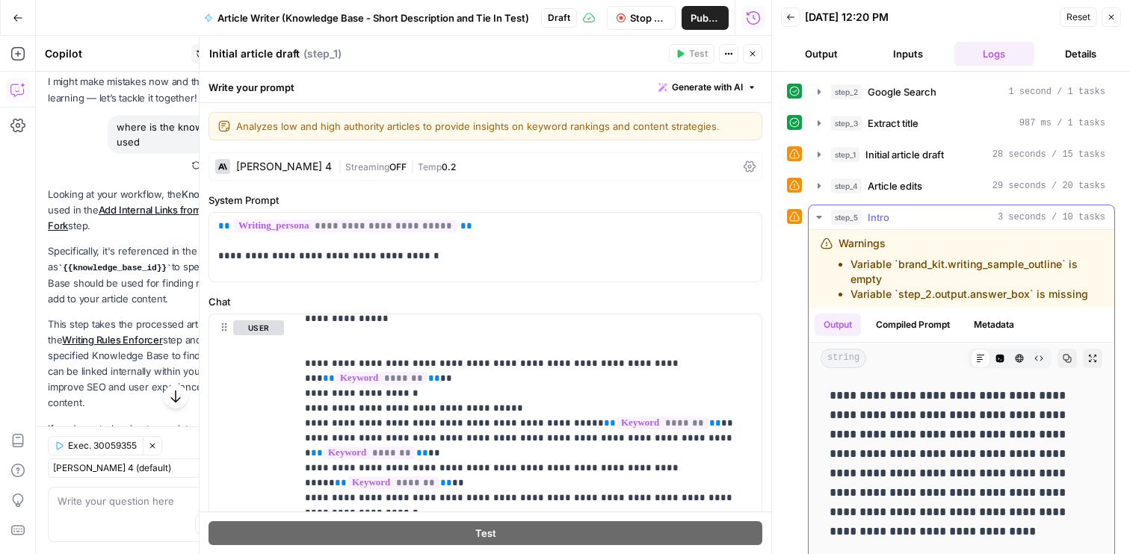
click at [822, 220] on icon "button" at bounding box center [819, 217] width 12 height 12
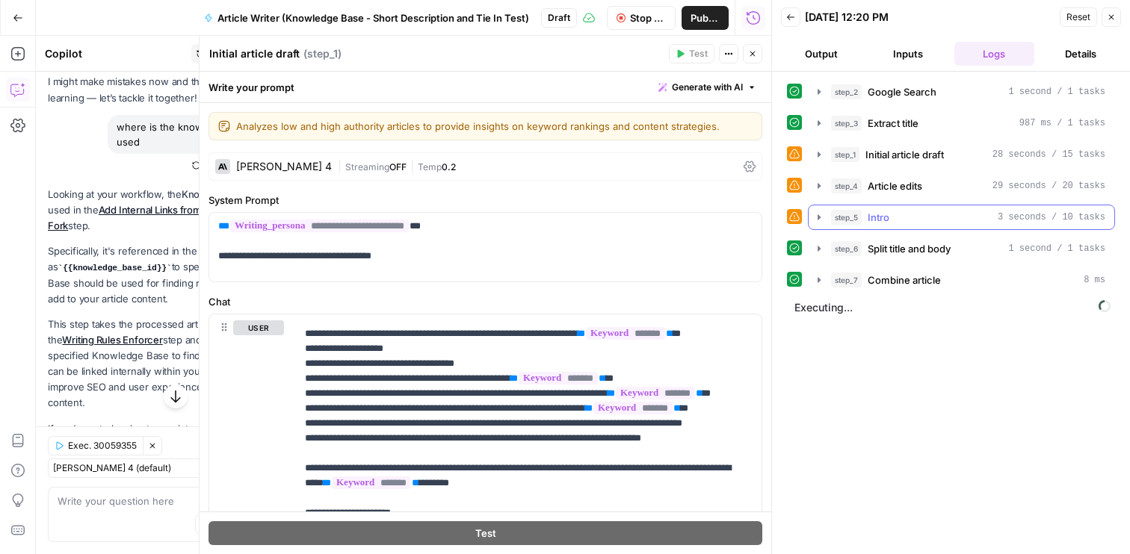
click at [822, 220] on icon "button" at bounding box center [819, 217] width 12 height 12
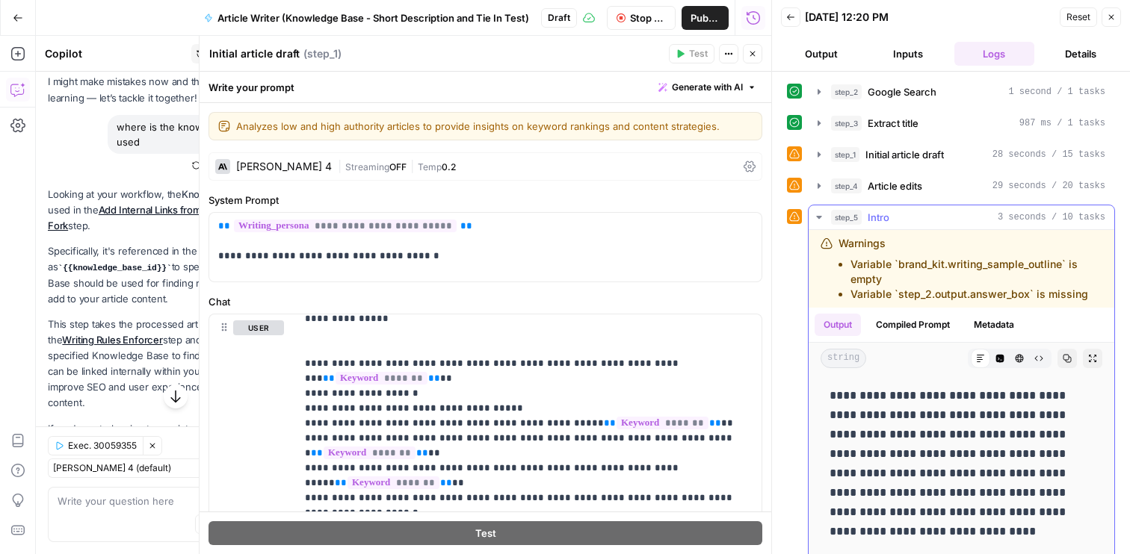
click at [822, 220] on icon "button" at bounding box center [819, 217] width 12 height 12
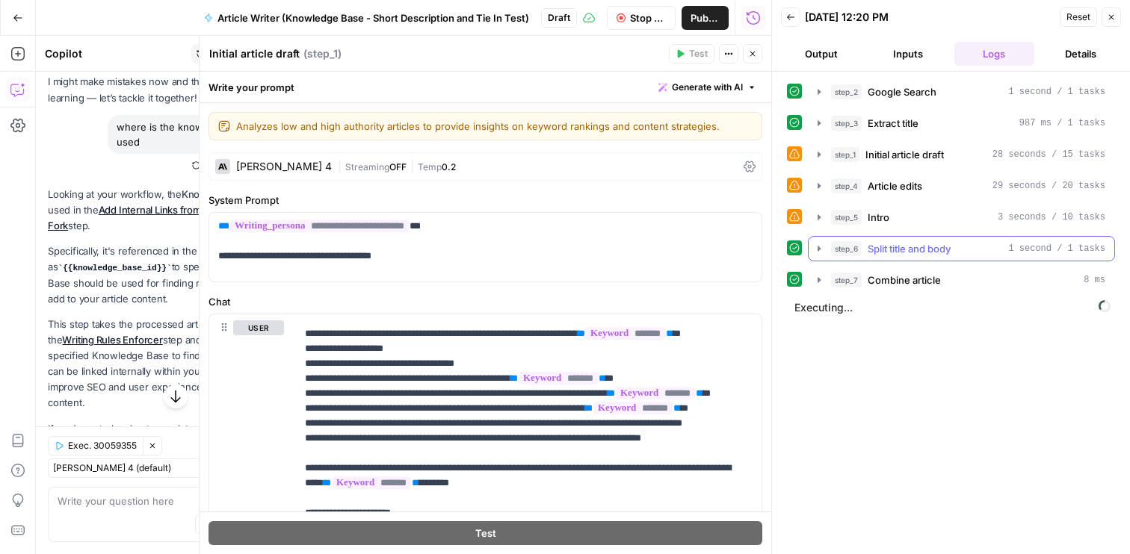
click at [816, 250] on icon "button" at bounding box center [819, 249] width 12 height 12
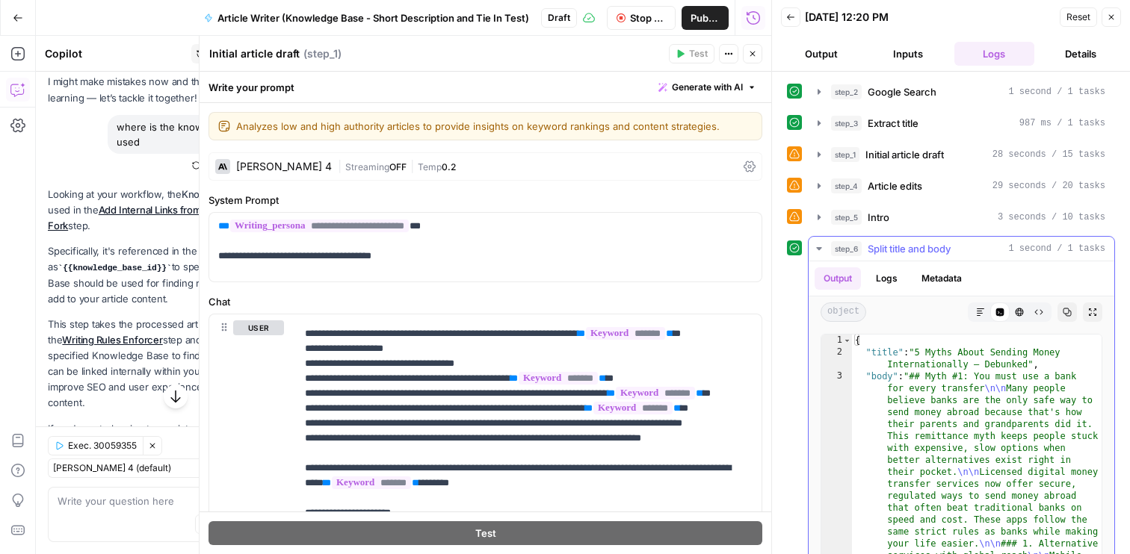
click at [816, 250] on icon "button" at bounding box center [819, 249] width 12 height 12
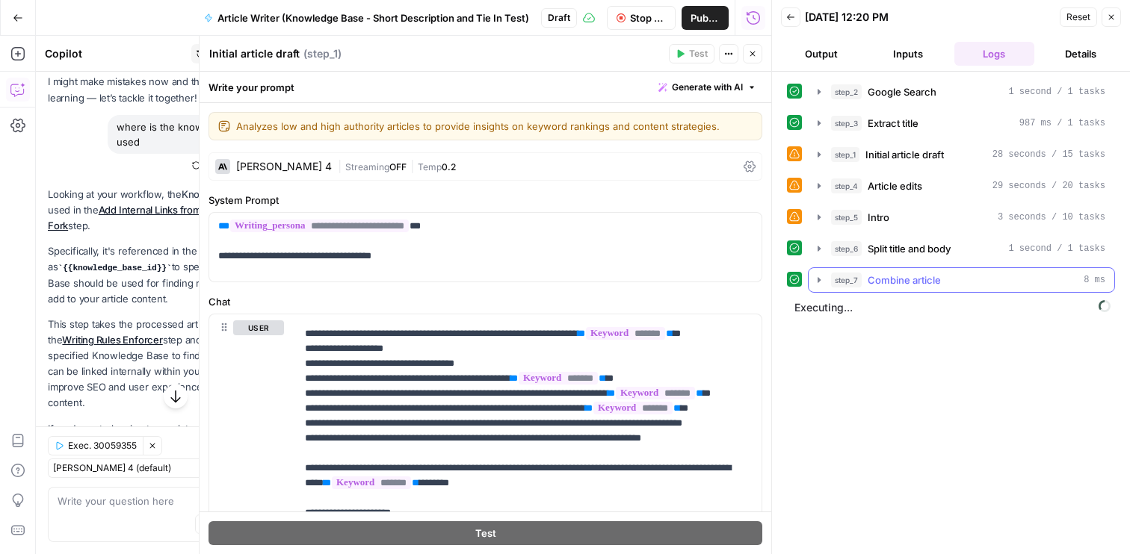
click at [821, 275] on icon "button" at bounding box center [819, 280] width 12 height 12
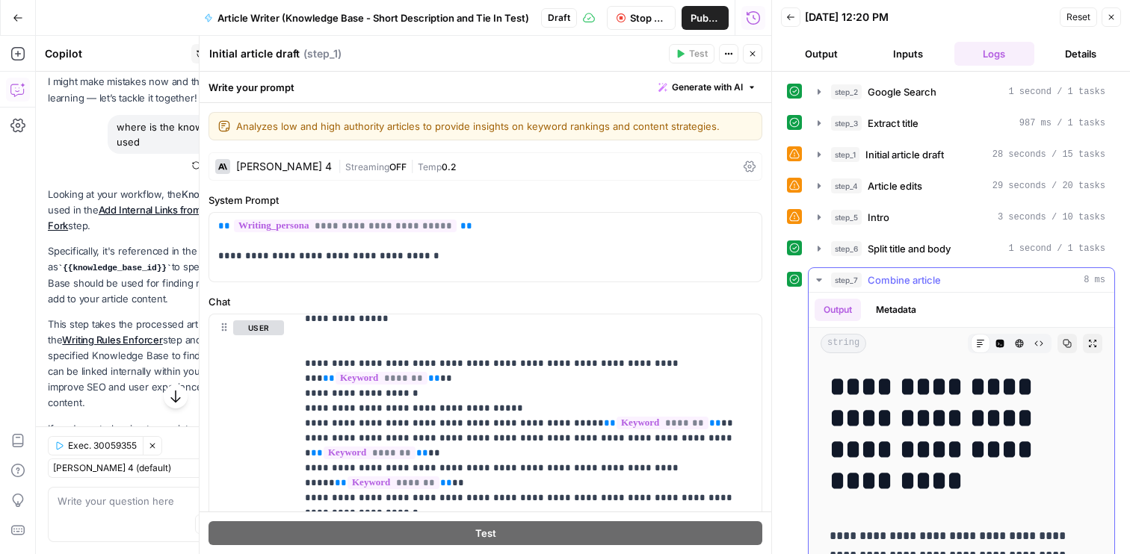
click at [821, 275] on icon "button" at bounding box center [819, 280] width 12 height 12
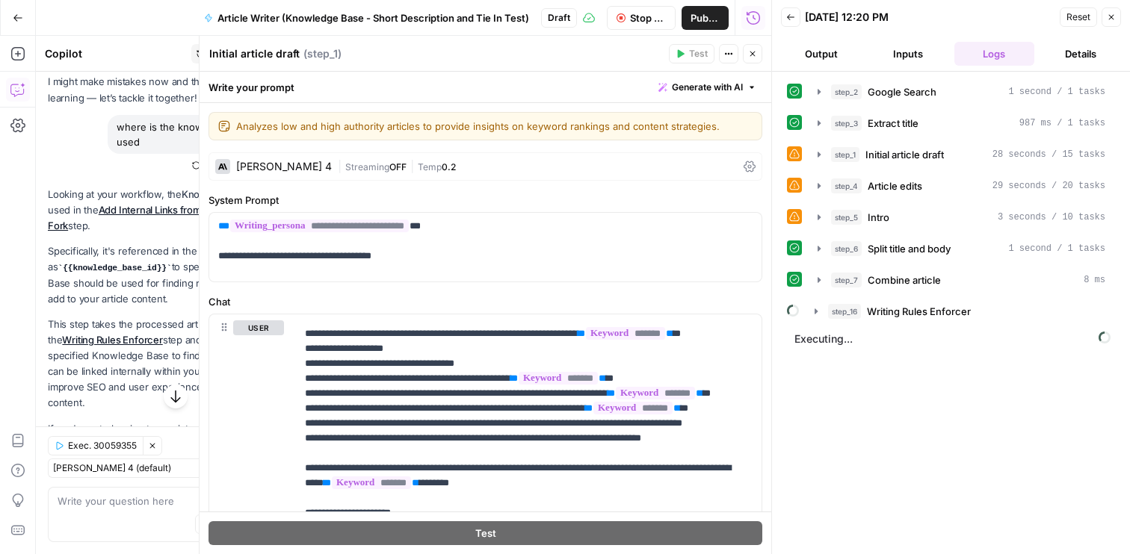
click at [754, 58] on button "Close" at bounding box center [752, 53] width 19 height 19
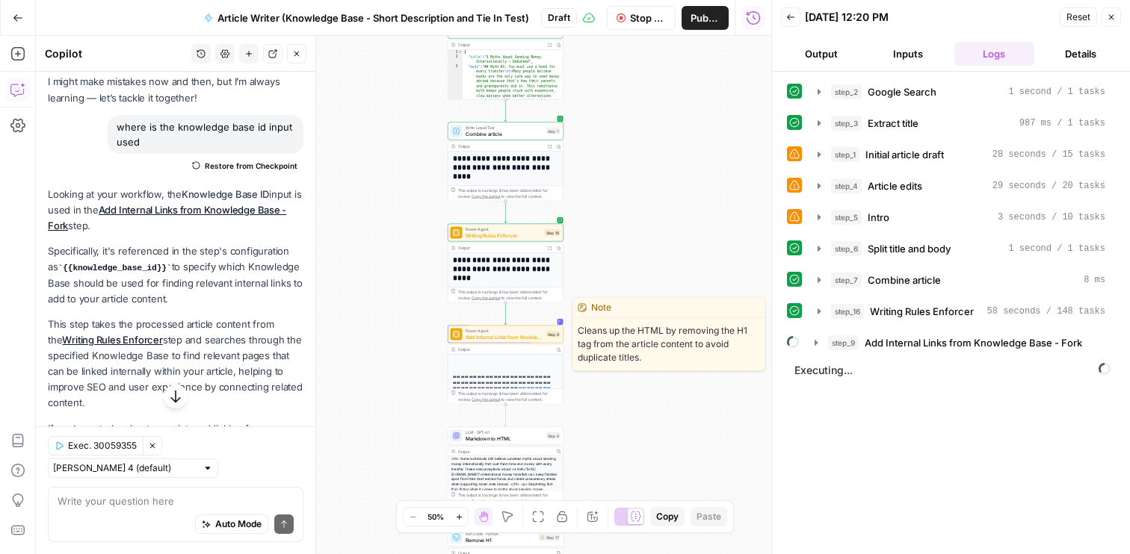
click at [520, 337] on span "Add Internal Links from Knowledge Base - Fork" at bounding box center [505, 336] width 78 height 7
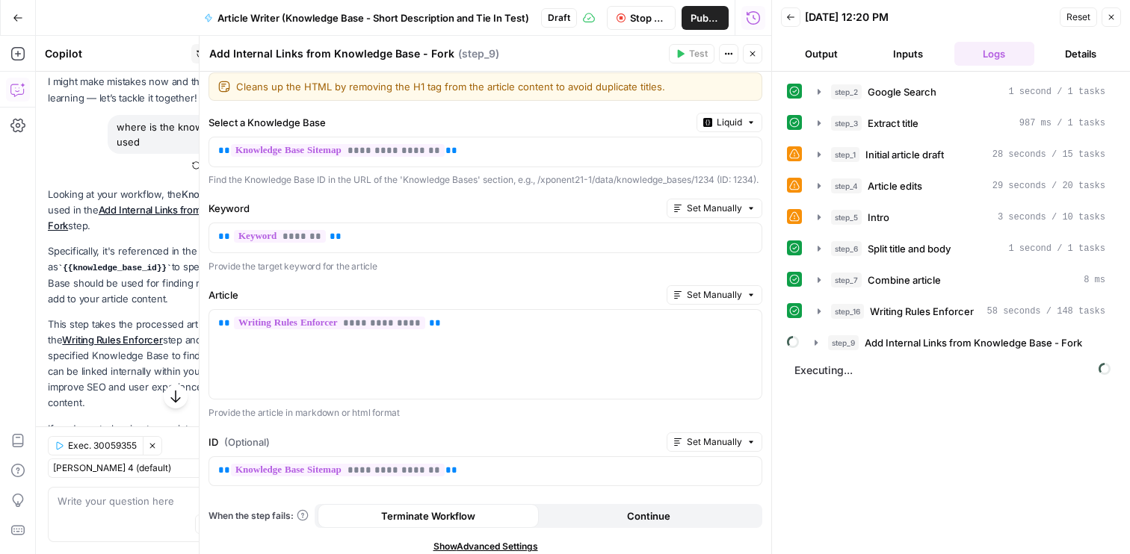
scroll to position [10, 0]
click at [818, 346] on icon "button" at bounding box center [816, 343] width 12 height 12
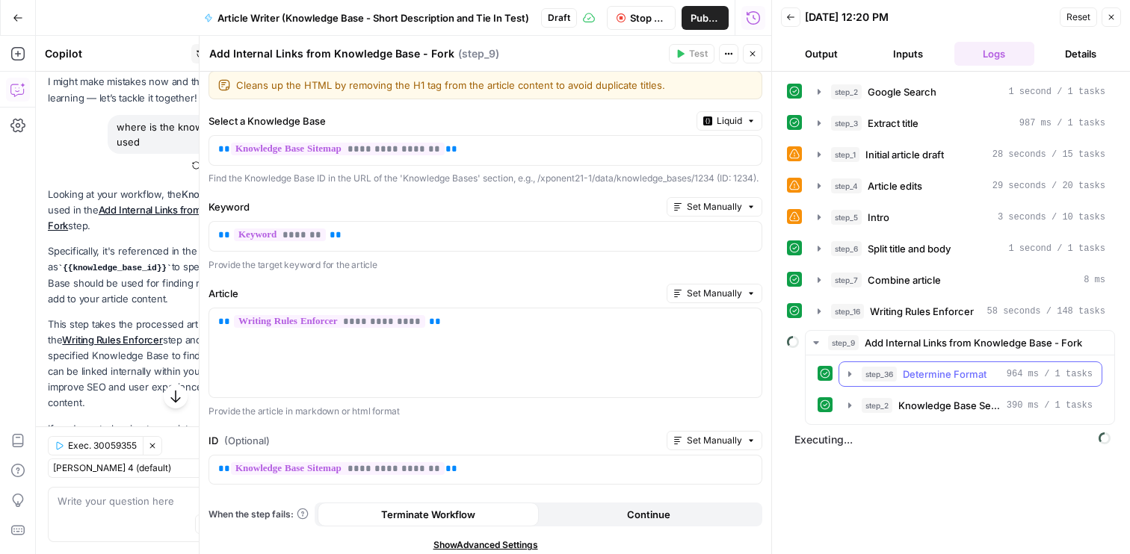
click at [849, 374] on icon "button" at bounding box center [849, 373] width 3 height 5
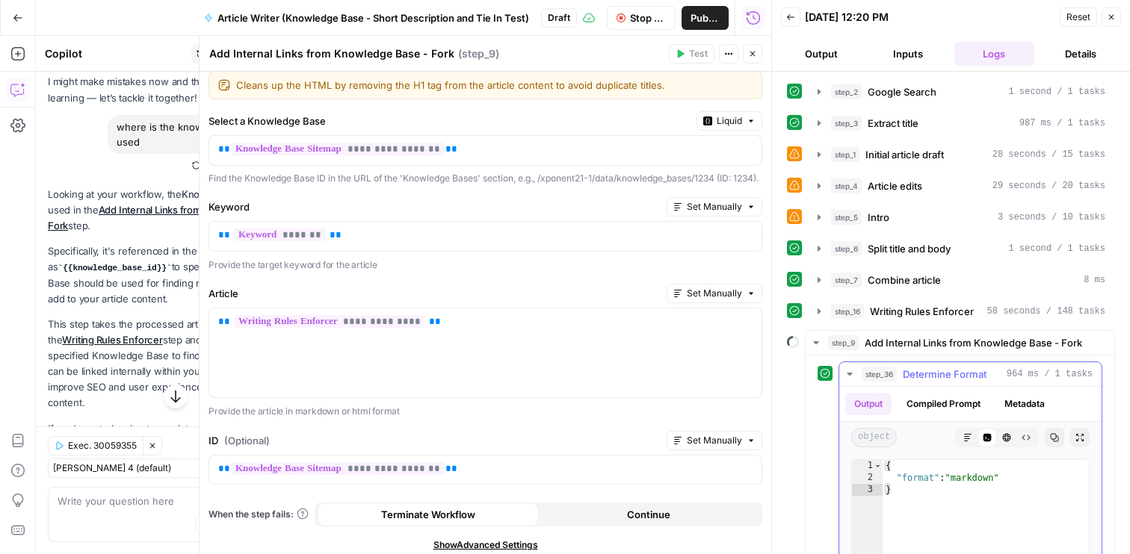
click at [849, 374] on icon "button" at bounding box center [849, 374] width 5 height 3
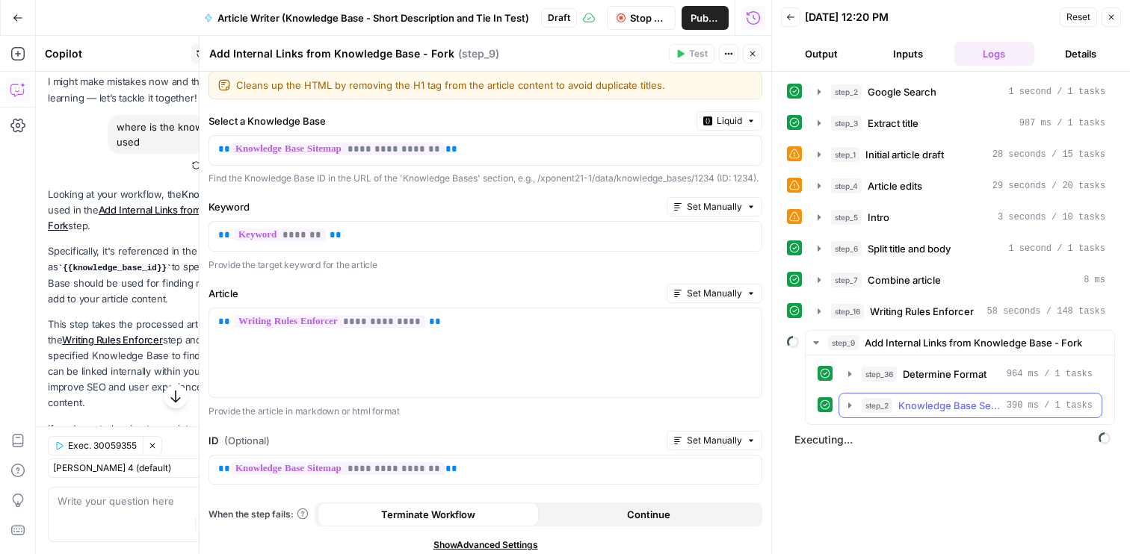
click at [852, 401] on icon "button" at bounding box center [850, 406] width 12 height 12
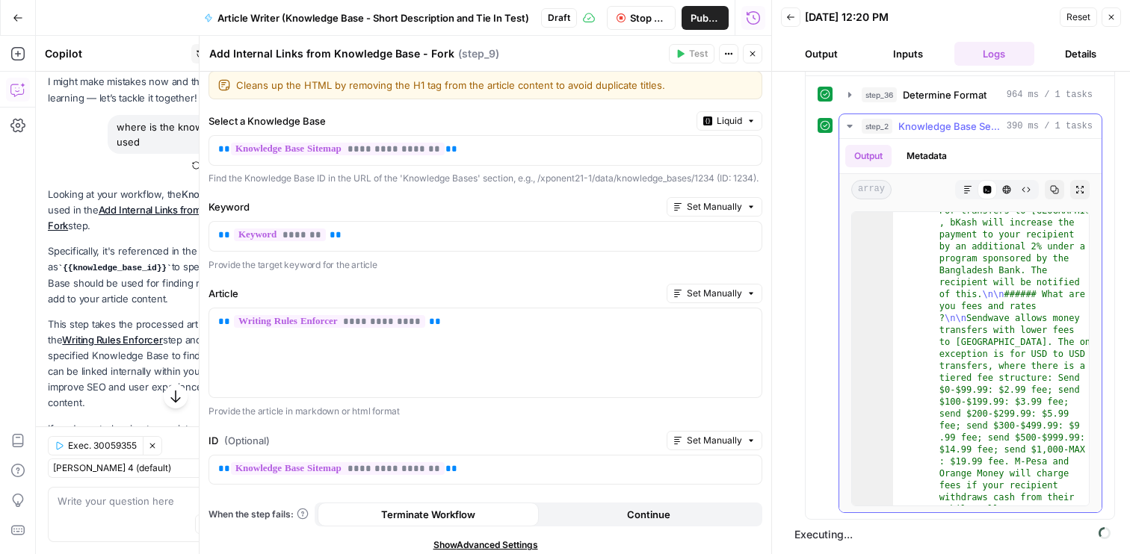
scroll to position [1477, 0]
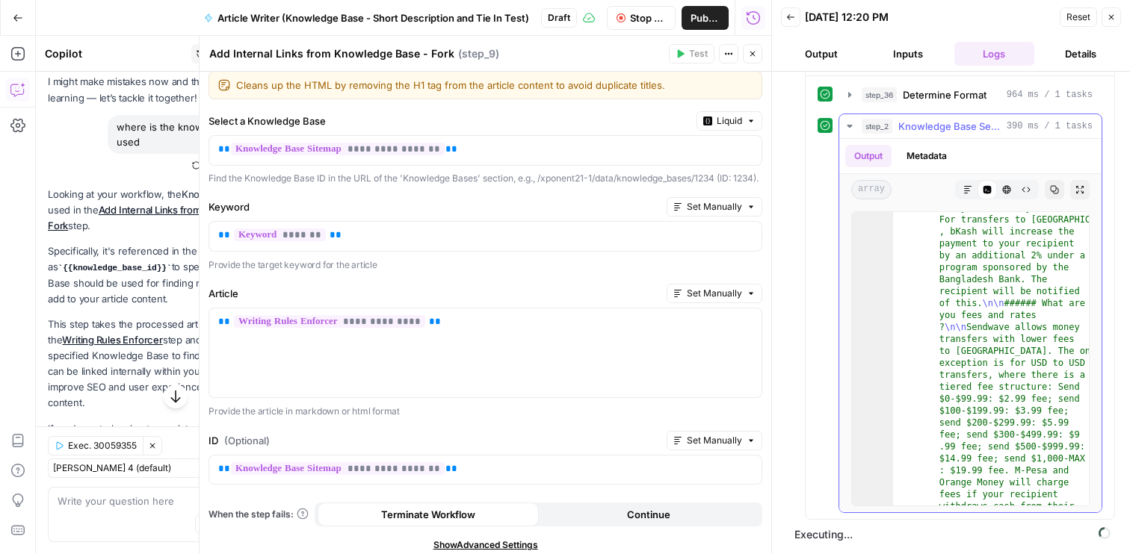
click at [846, 128] on icon "button" at bounding box center [850, 126] width 12 height 12
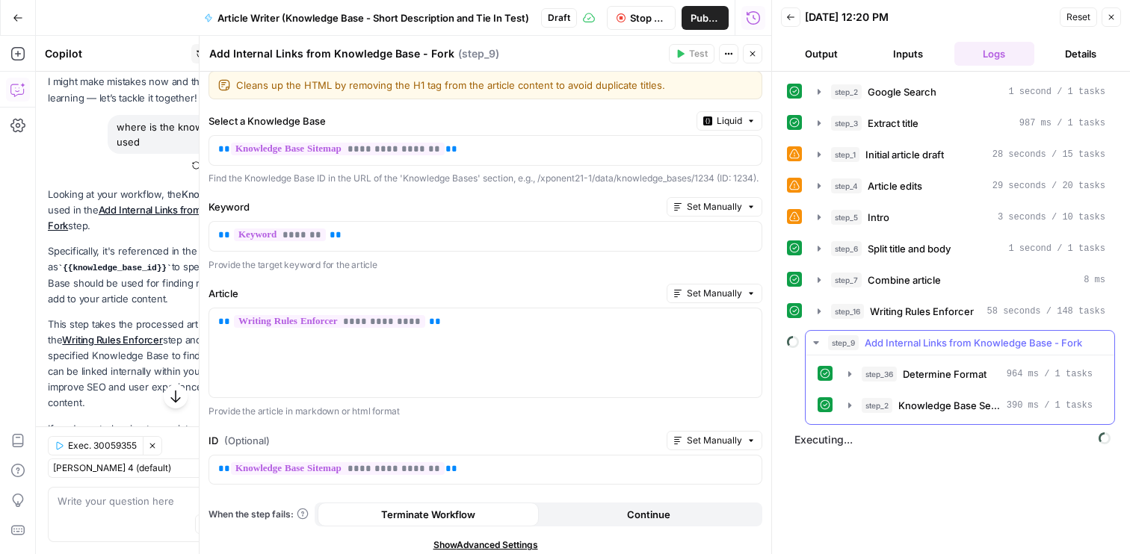
click at [820, 347] on icon "button" at bounding box center [816, 343] width 12 height 12
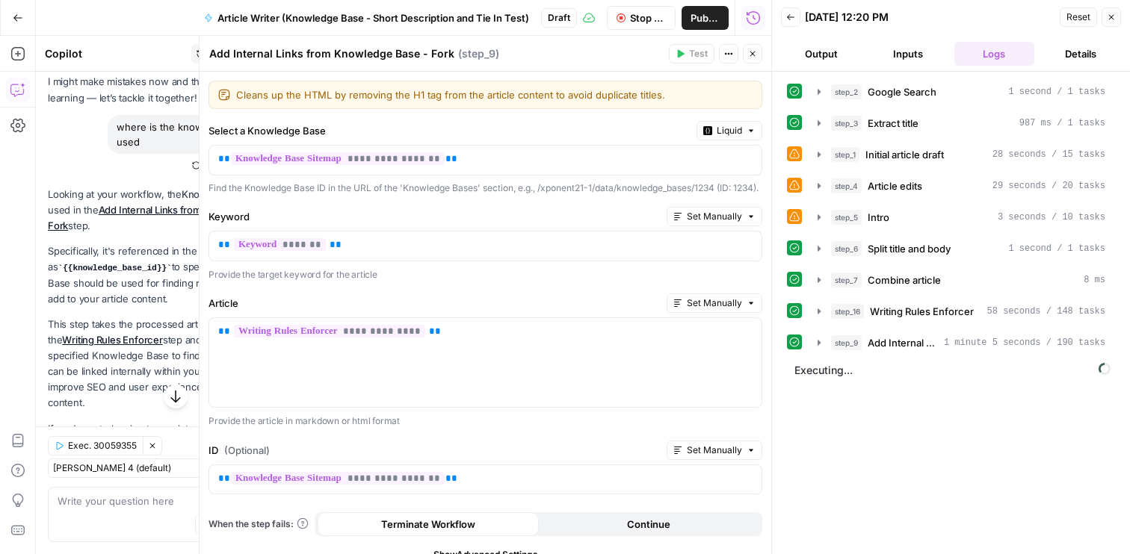
click at [752, 58] on icon "button" at bounding box center [752, 53] width 9 height 9
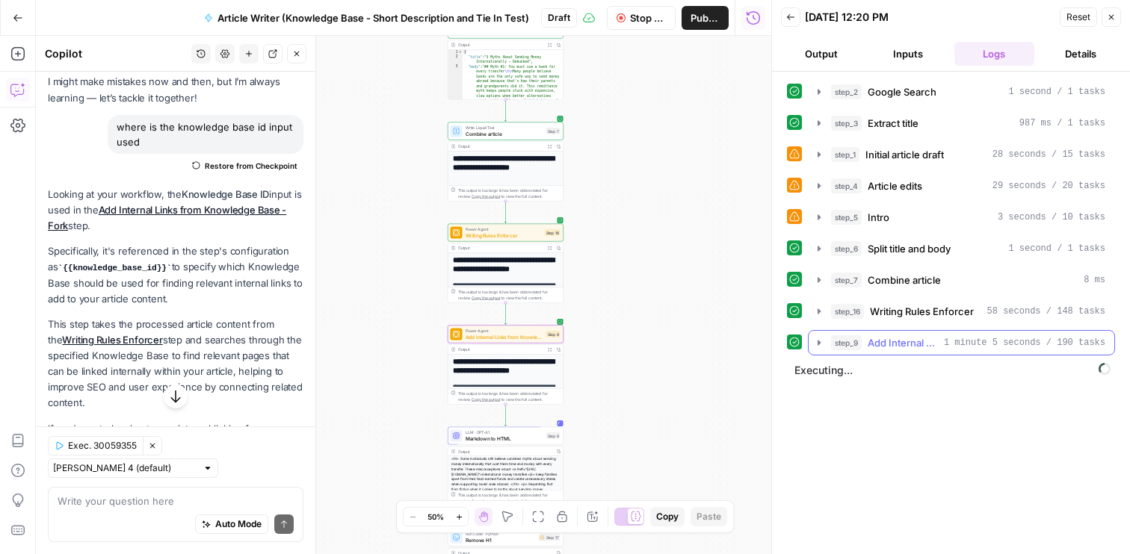
click at [821, 341] on icon "button" at bounding box center [819, 343] width 12 height 12
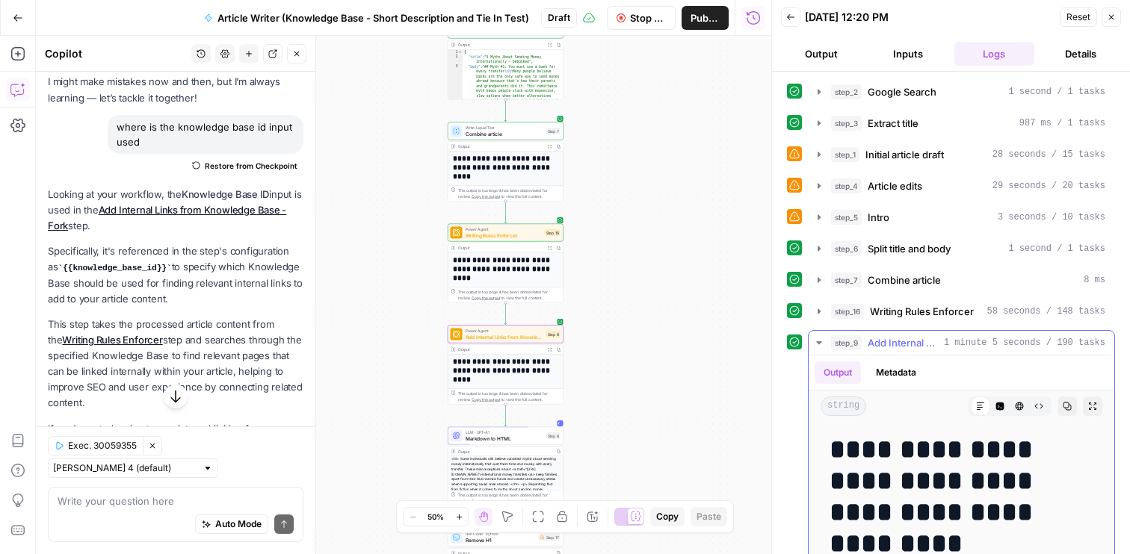
click at [821, 341] on icon "button" at bounding box center [818, 342] width 5 height 3
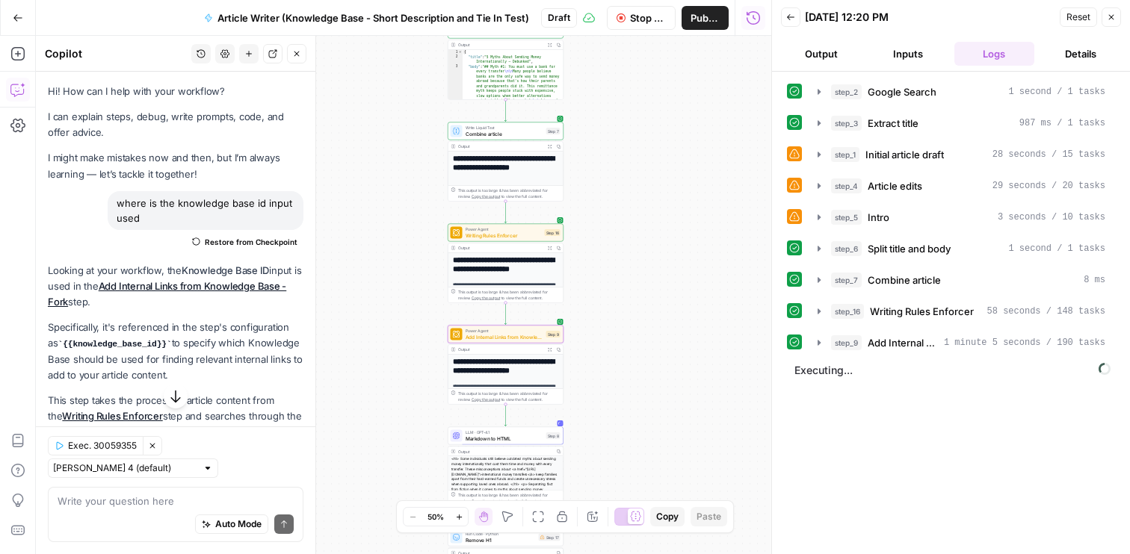
scroll to position [76, 0]
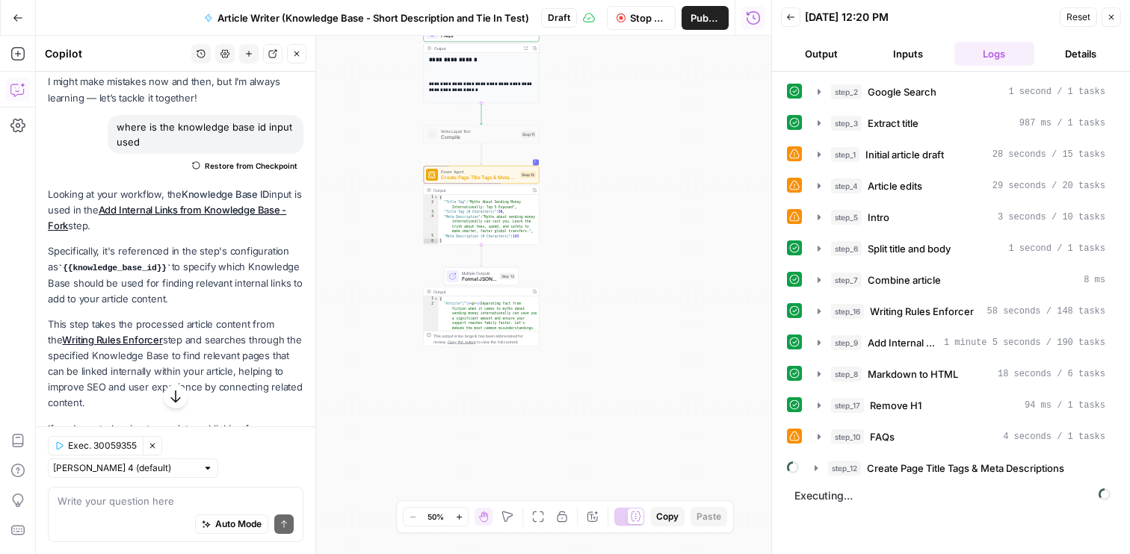
click at [921, 54] on button "Inputs" at bounding box center [908, 54] width 81 height 24
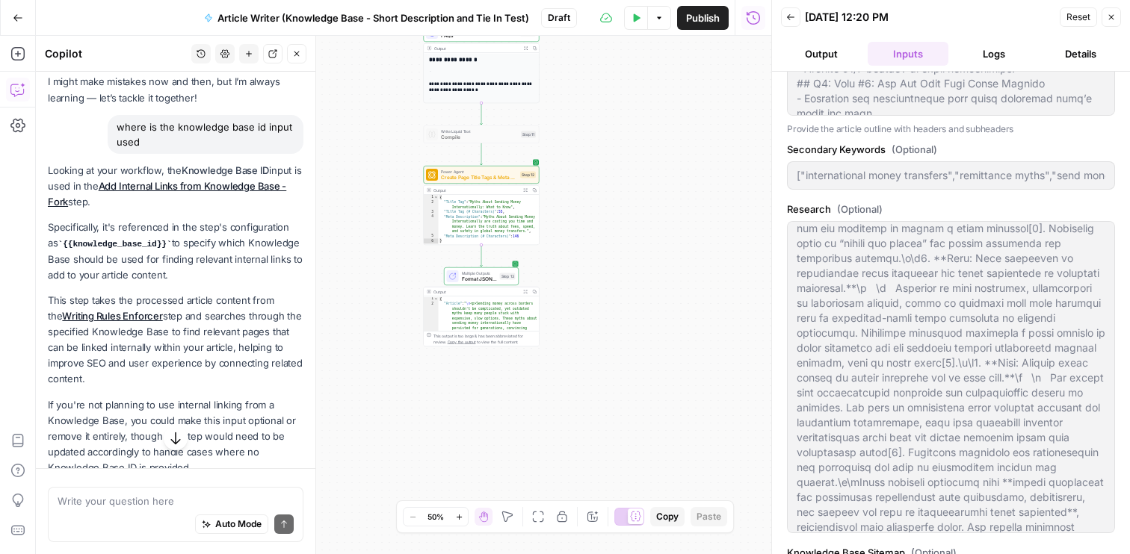
scroll to position [596, 0]
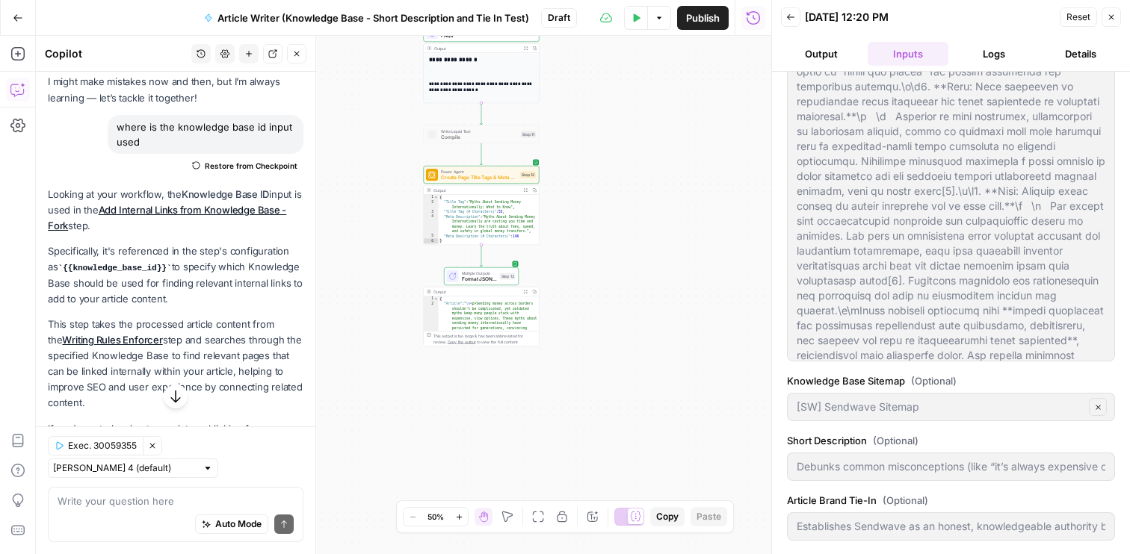
click at [987, 44] on button "Logs" at bounding box center [994, 54] width 81 height 24
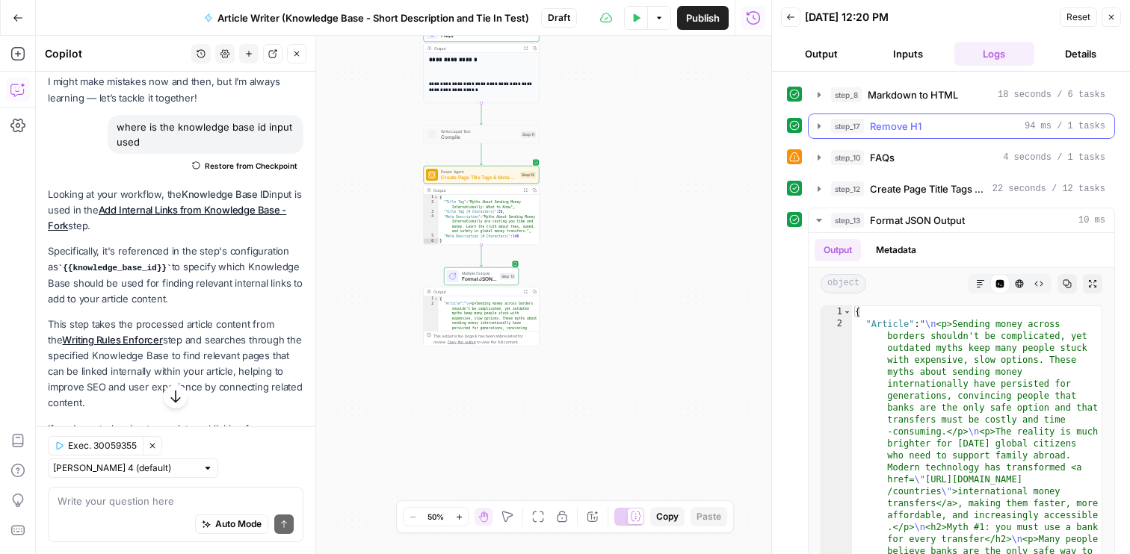
scroll to position [340, 0]
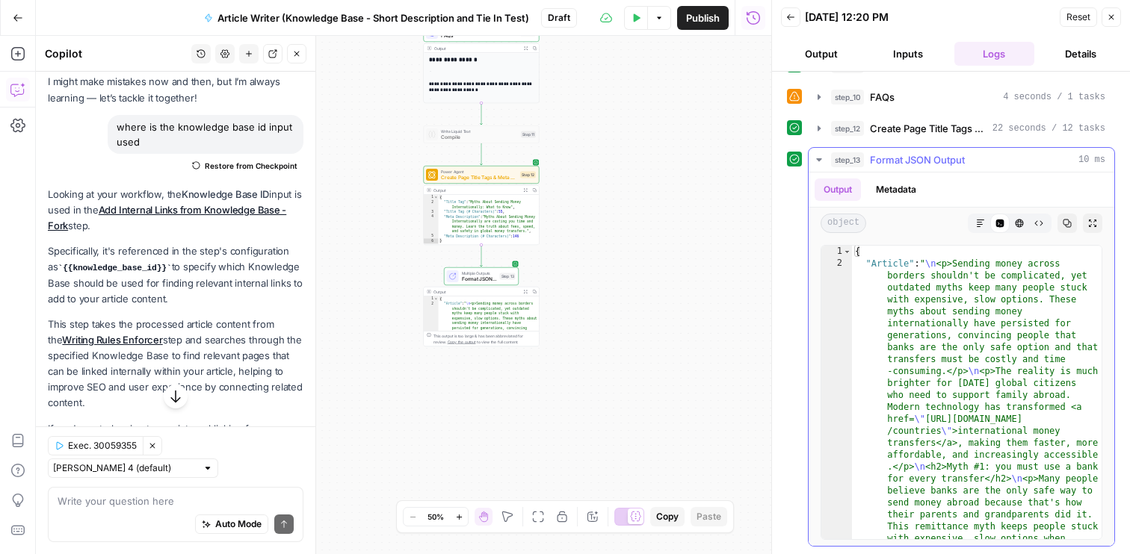
click at [822, 160] on icon "button" at bounding box center [819, 160] width 12 height 12
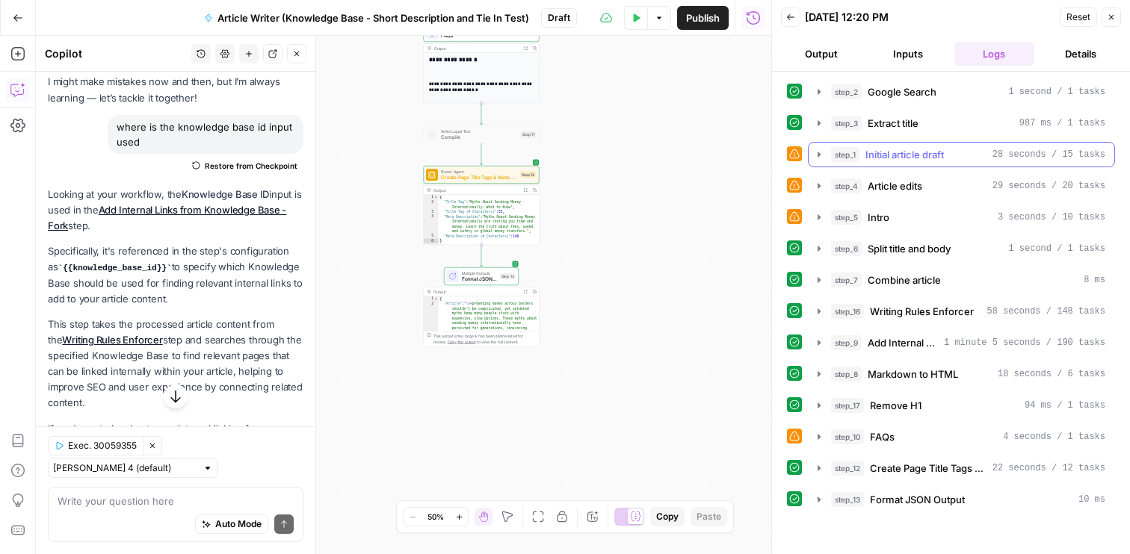
scroll to position [0, 0]
click at [908, 500] on span "Format JSON Output" at bounding box center [917, 499] width 95 height 15
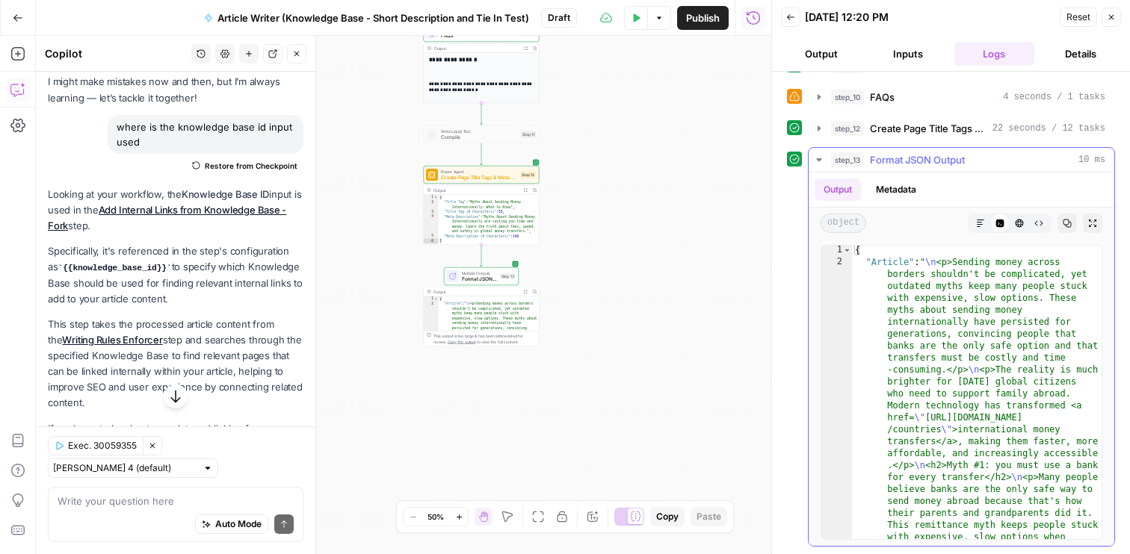
scroll to position [28, 0]
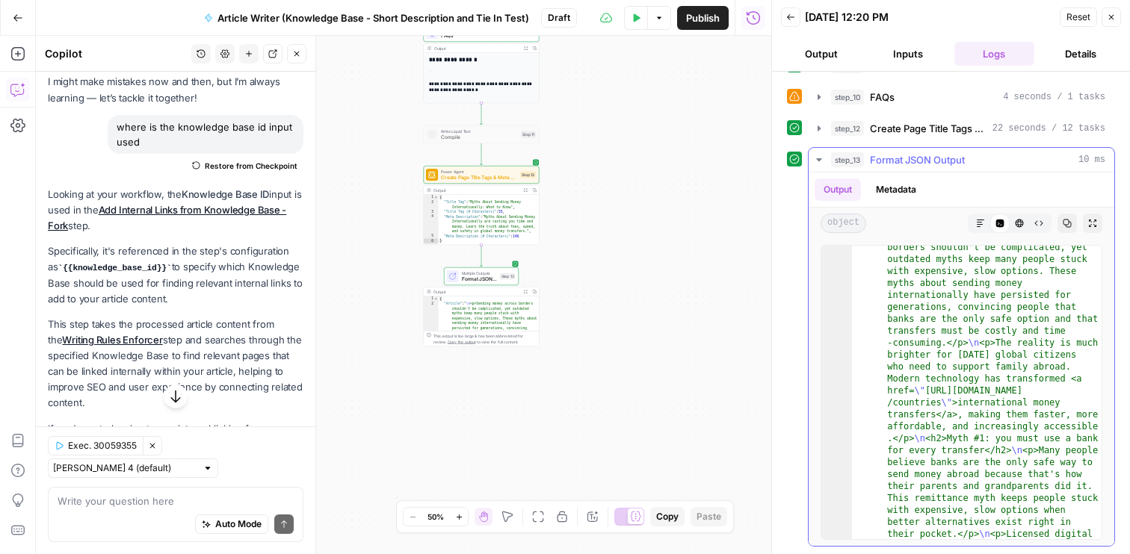
click at [987, 222] on button "Markdown" at bounding box center [980, 223] width 19 height 19
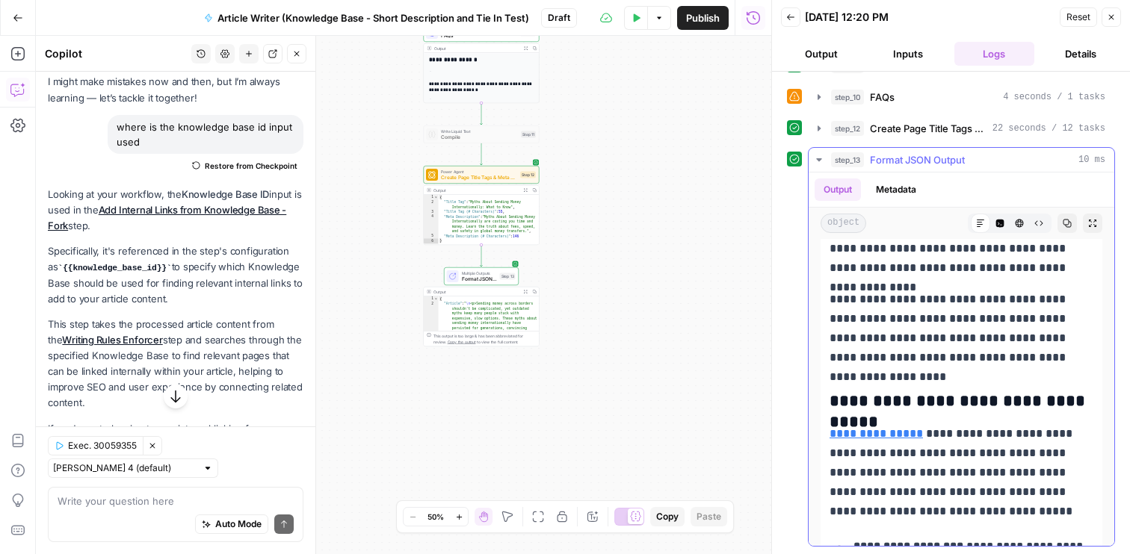
scroll to position [4156, 0]
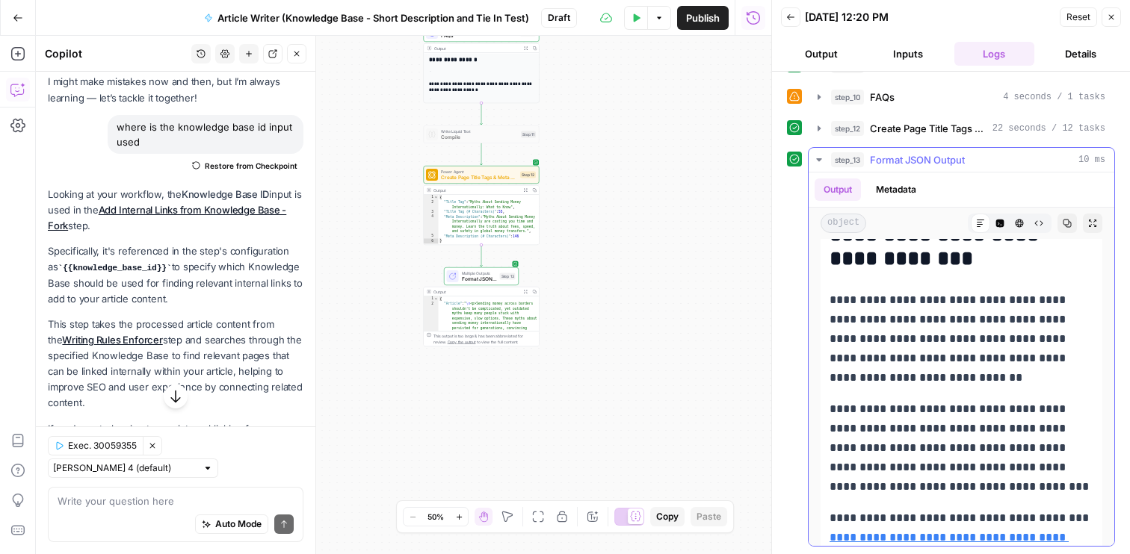
click at [993, 442] on p "**********" at bounding box center [961, 448] width 264 height 97
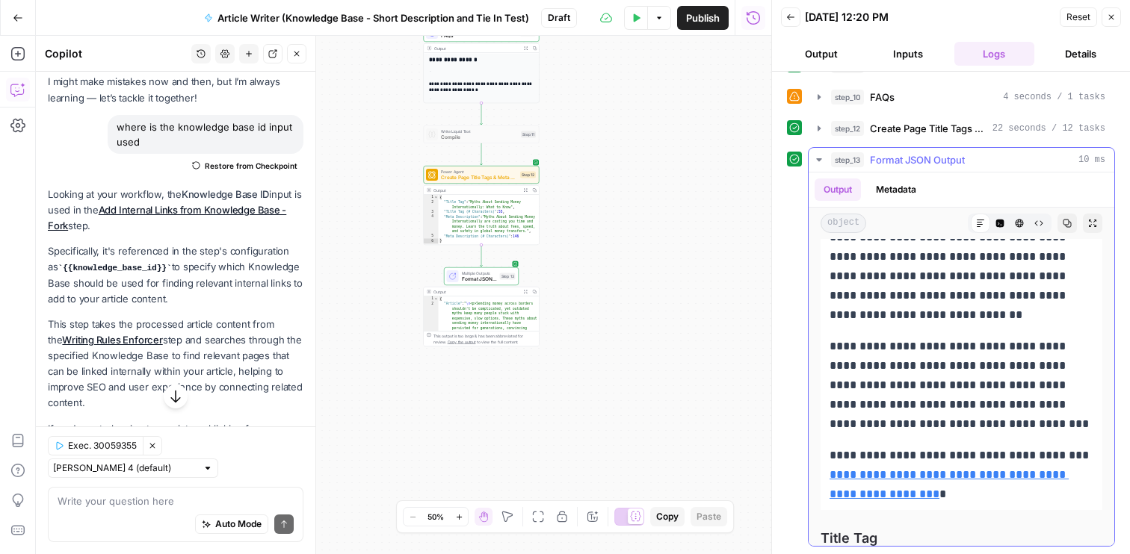
scroll to position [4693, 0]
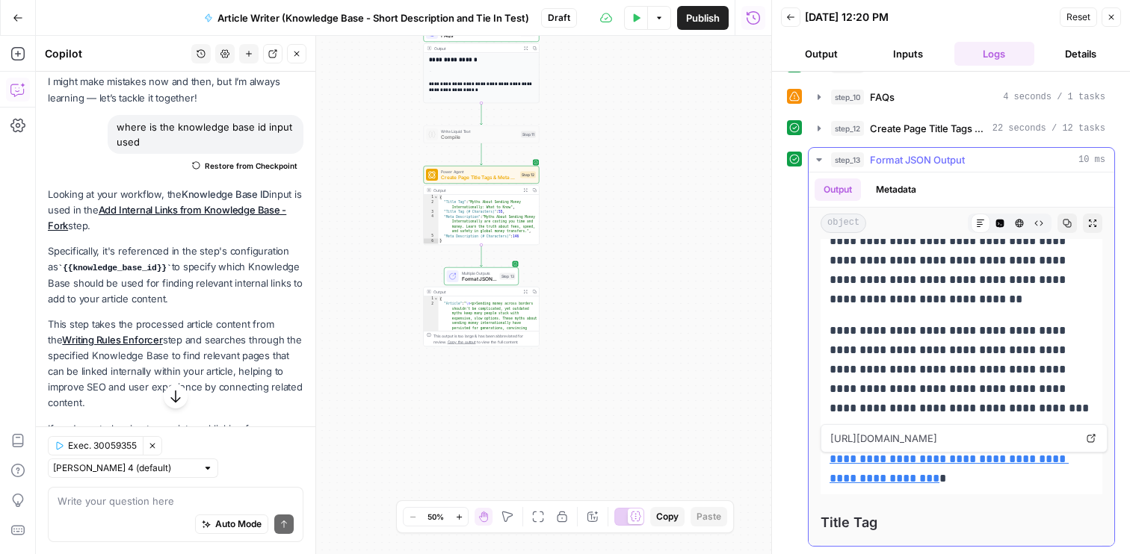
click at [952, 380] on p "**********" at bounding box center [961, 369] width 264 height 97
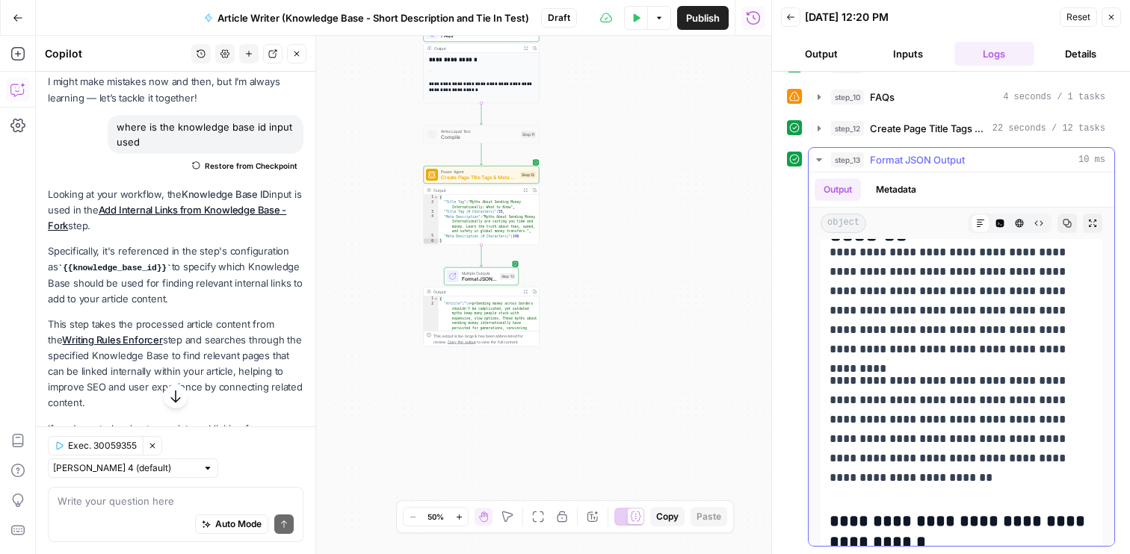
scroll to position [312, 0]
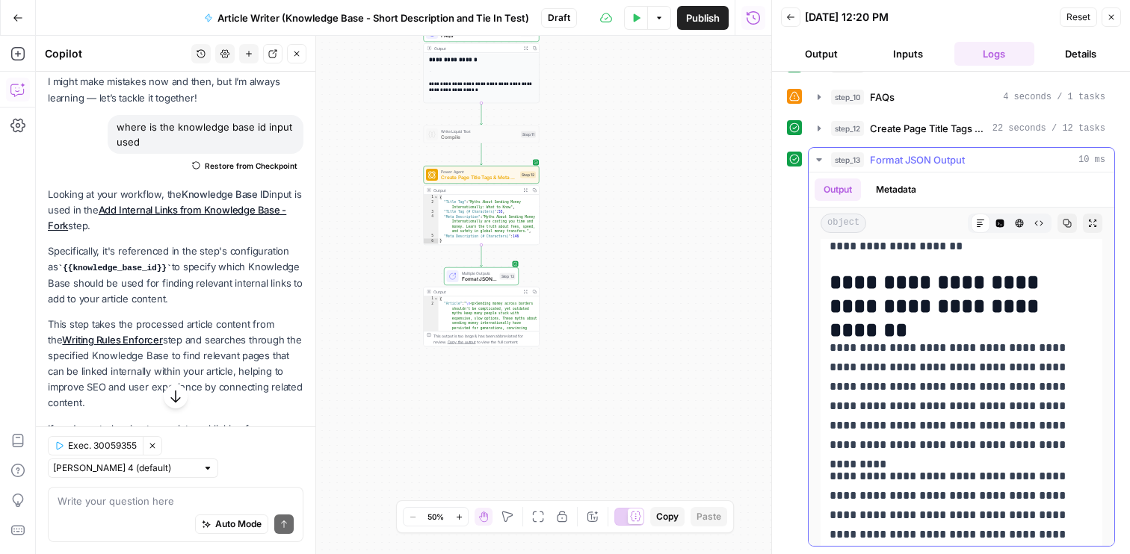
click at [819, 156] on icon "button" at bounding box center [819, 160] width 12 height 12
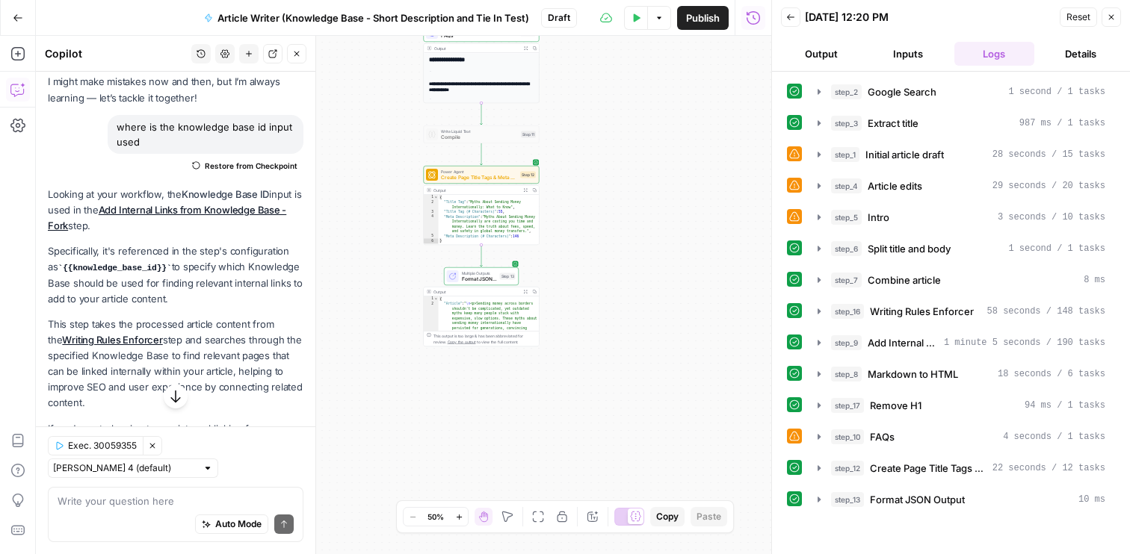
scroll to position [147, 0]
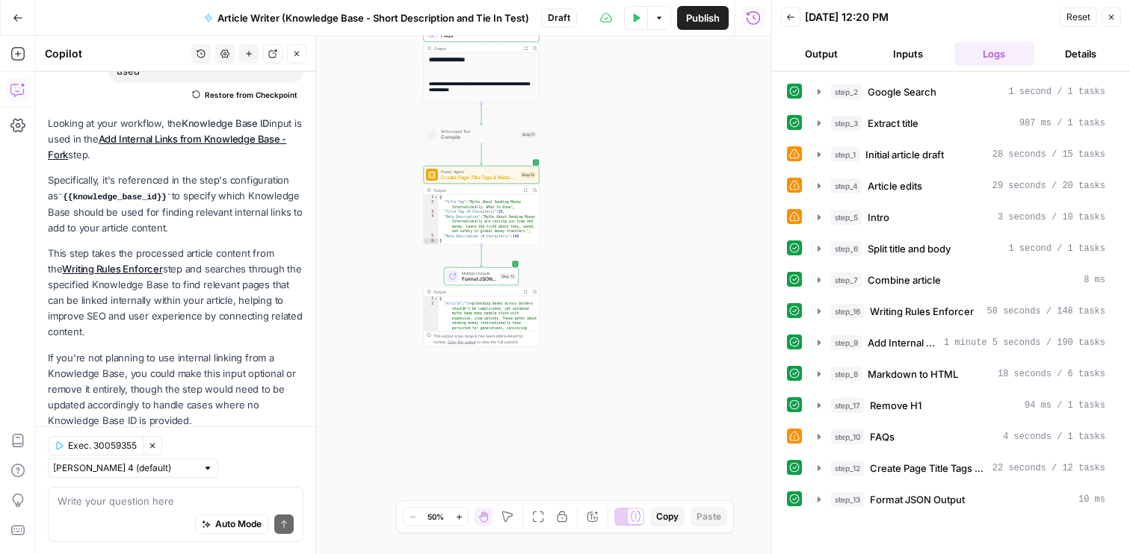
click at [218, 473] on div "Claude Sonnet 4 (default)" at bounding box center [133, 468] width 170 height 19
type input "Claude Sonnet 4 (default)"
click at [336, 430] on div "**********" at bounding box center [403, 295] width 735 height 519
click at [1113, 19] on icon "button" at bounding box center [1111, 17] width 5 height 5
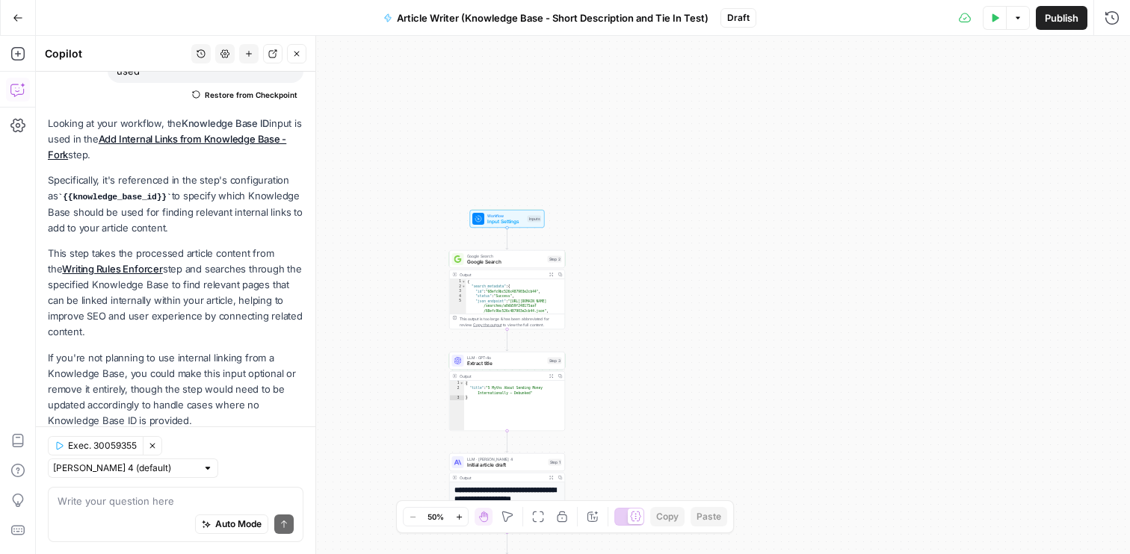
click at [19, 13] on icon "button" at bounding box center [18, 18] width 10 height 10
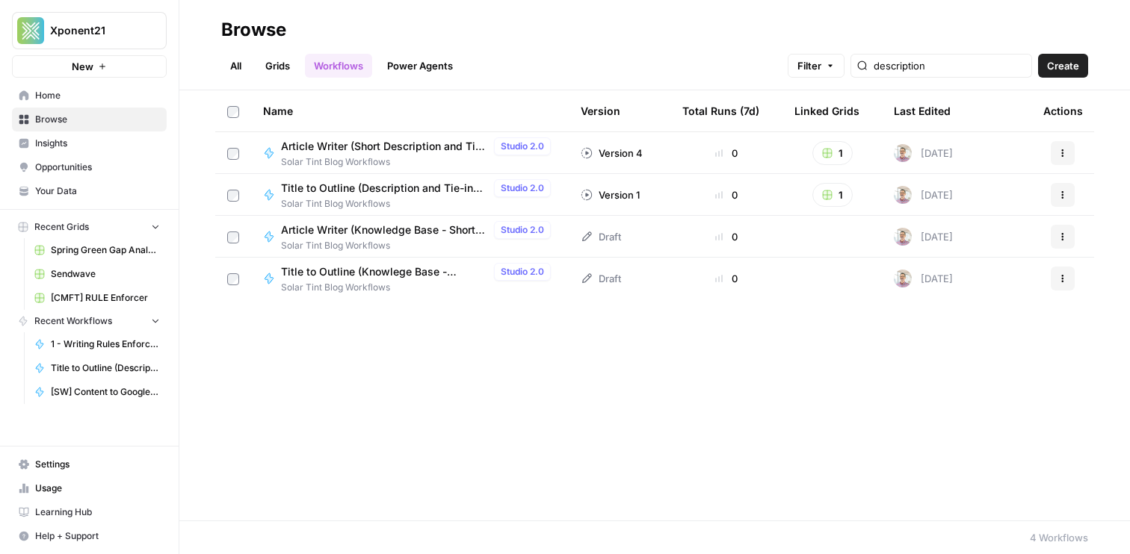
click at [406, 226] on span "Article Writer (Knowledge Base - Short Description and Tie In Test)" at bounding box center [384, 230] width 207 height 15
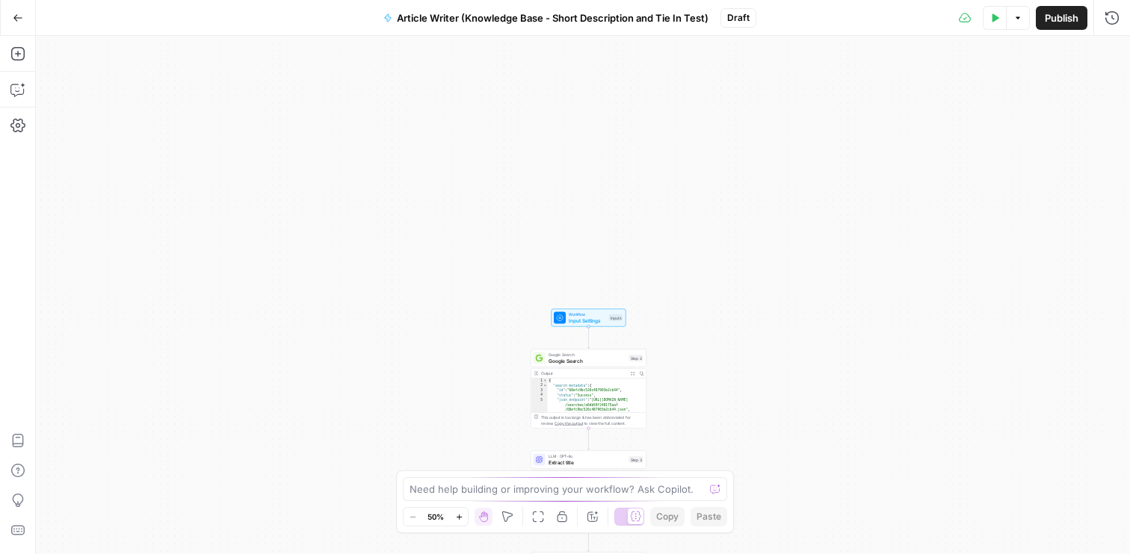
click at [604, 325] on div "Workflow Input Settings Inputs Test Step" at bounding box center [588, 318] width 75 height 18
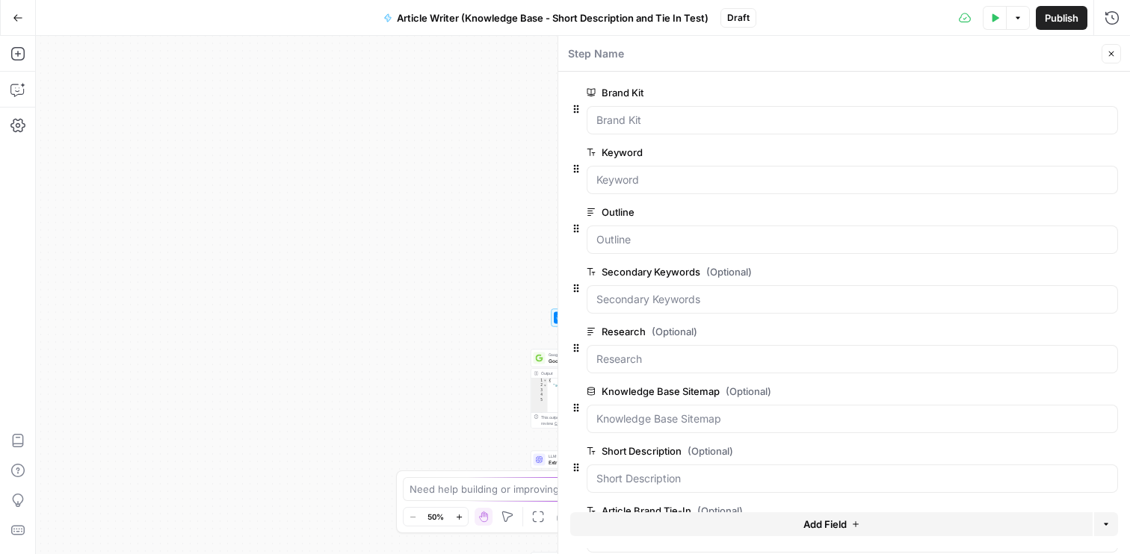
scroll to position [61, 0]
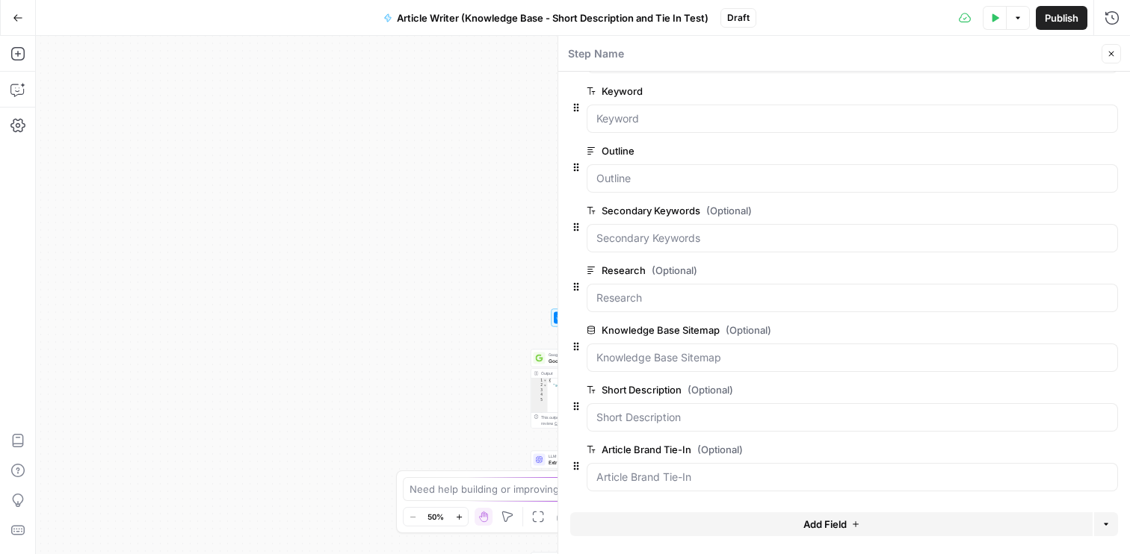
click at [811, 524] on span "Add Field" at bounding box center [824, 524] width 43 height 15
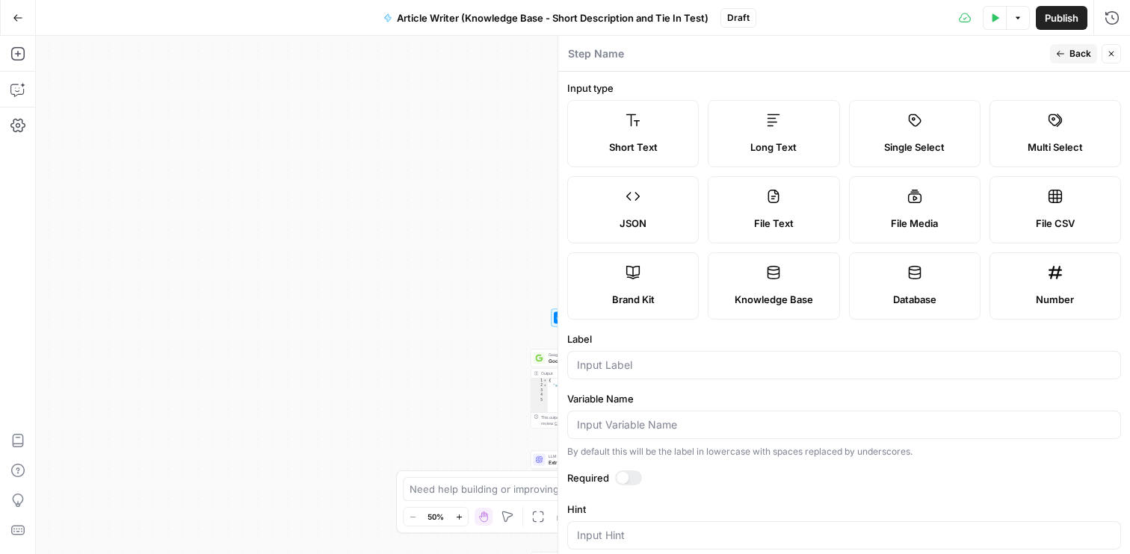
click at [770, 298] on span "Knowledge Base" at bounding box center [774, 299] width 78 height 15
click at [620, 372] on input "Label" at bounding box center [844, 365] width 534 height 15
type input "Additional Knowledge Base Info"
click at [785, 442] on div "Variable Name By default this will be the label in lowercase with spaces replac…" at bounding box center [844, 425] width 554 height 67
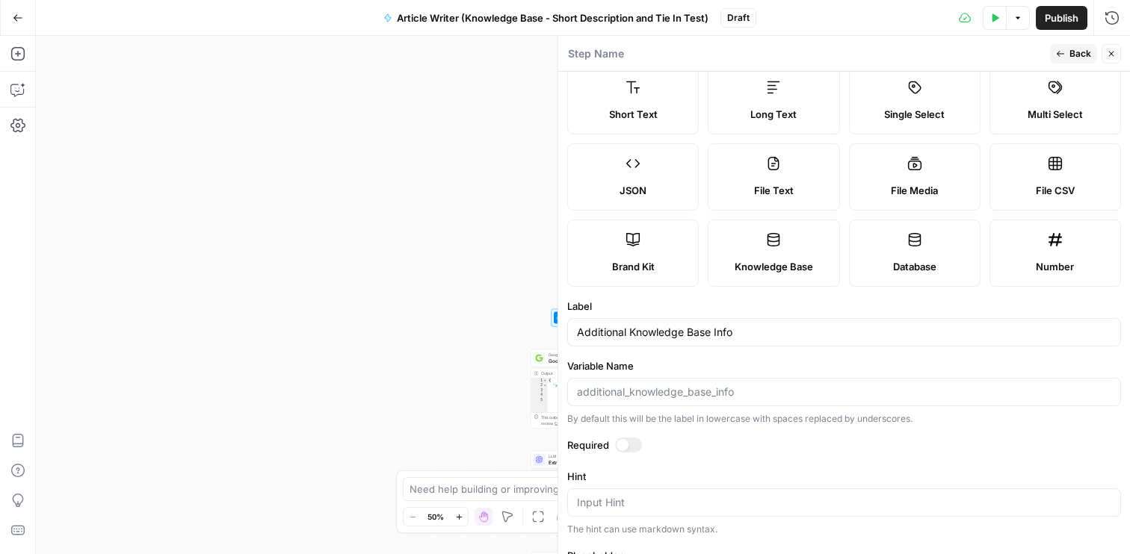
scroll to position [0, 0]
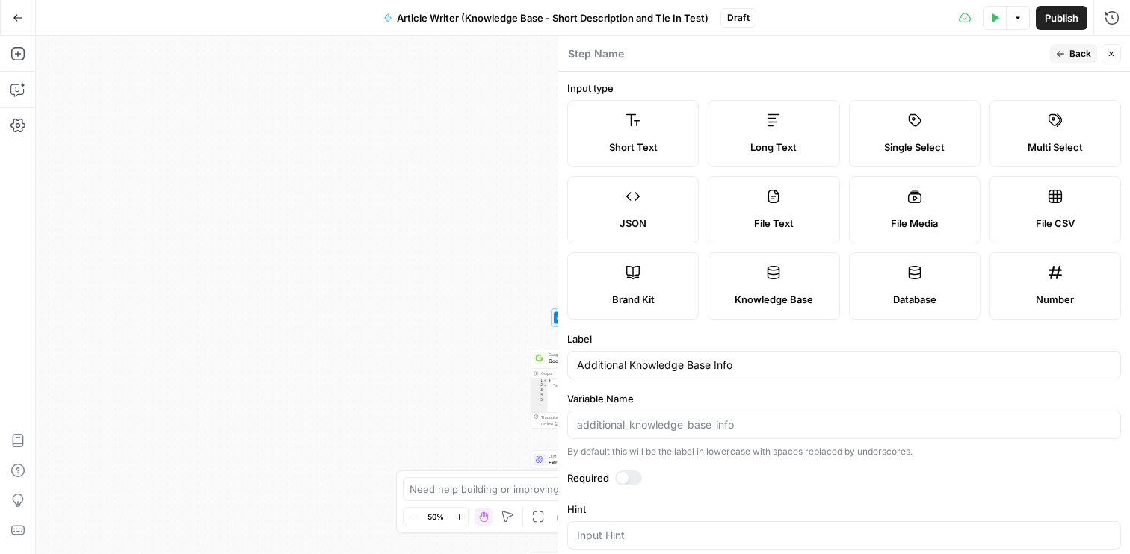
click at [1019, 55] on div "Step Name" at bounding box center [806, 54] width 478 height 16
click at [1062, 58] on icon "button" at bounding box center [1060, 53] width 9 height 9
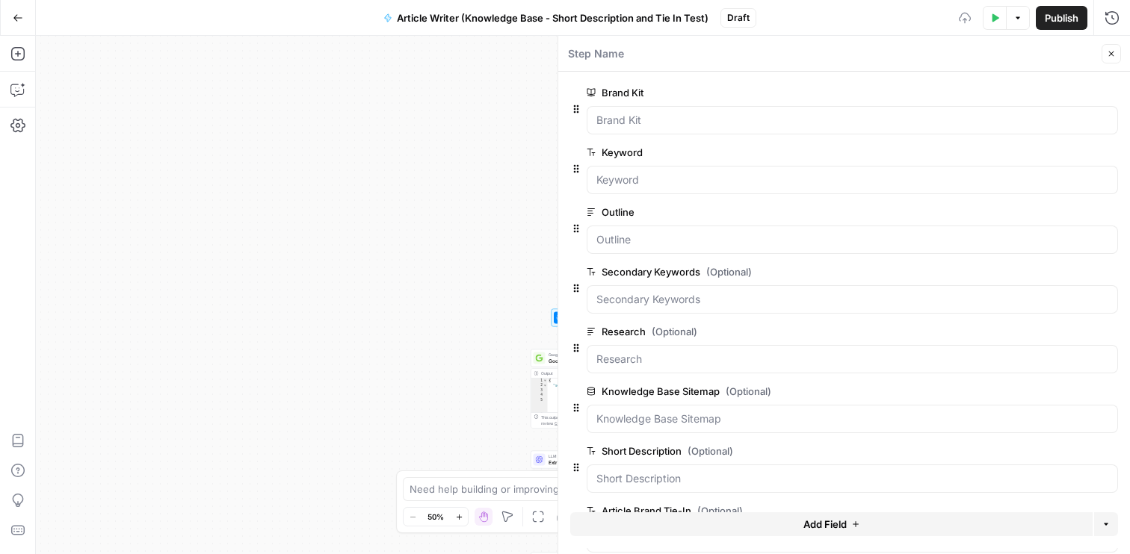
scroll to position [121, 0]
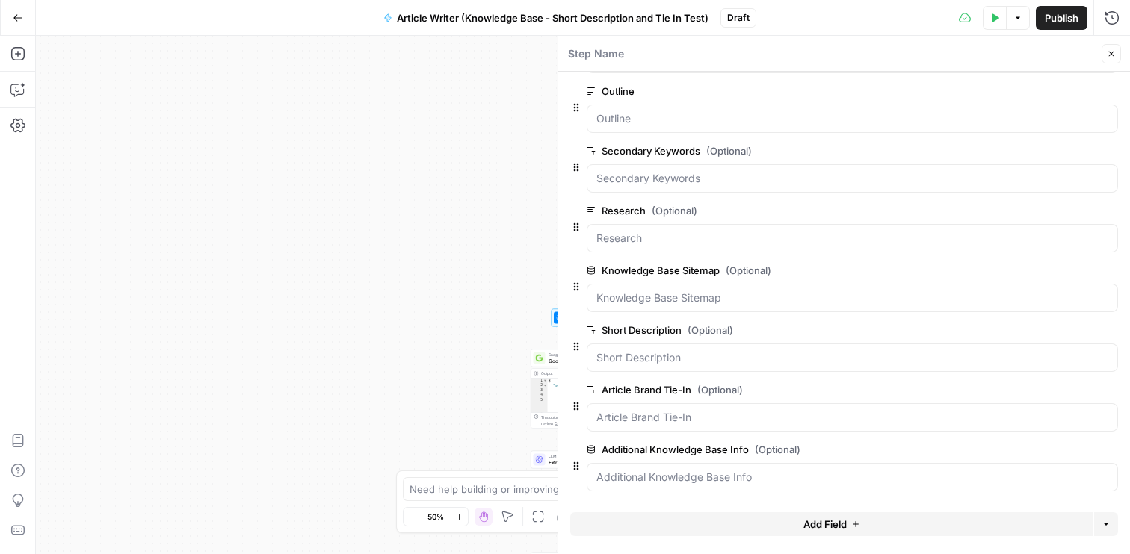
drag, startPoint x: 747, startPoint y: 449, endPoint x: 599, endPoint y: 442, distance: 148.1
click at [599, 442] on label "Additional Knowledge Base Info (Optional)" at bounding box center [810, 449] width 447 height 15
copy label "Additional Knowledge Base Info"
click at [1107, 53] on icon "button" at bounding box center [1111, 53] width 9 height 9
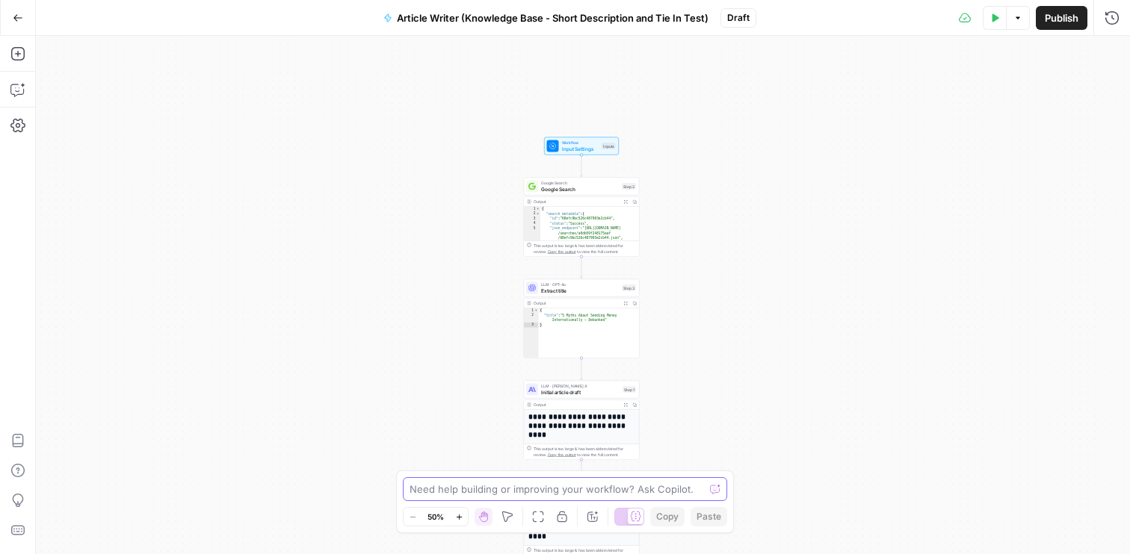
click at [482, 493] on textarea at bounding box center [556, 489] width 294 height 15
type textarea "i"
paste textarea "Additional Knowledge Base Info"
click at [501, 489] on textarea "Incorporate the new input "Additional Knowledge Base Info"" at bounding box center [549, 489] width 281 height 15
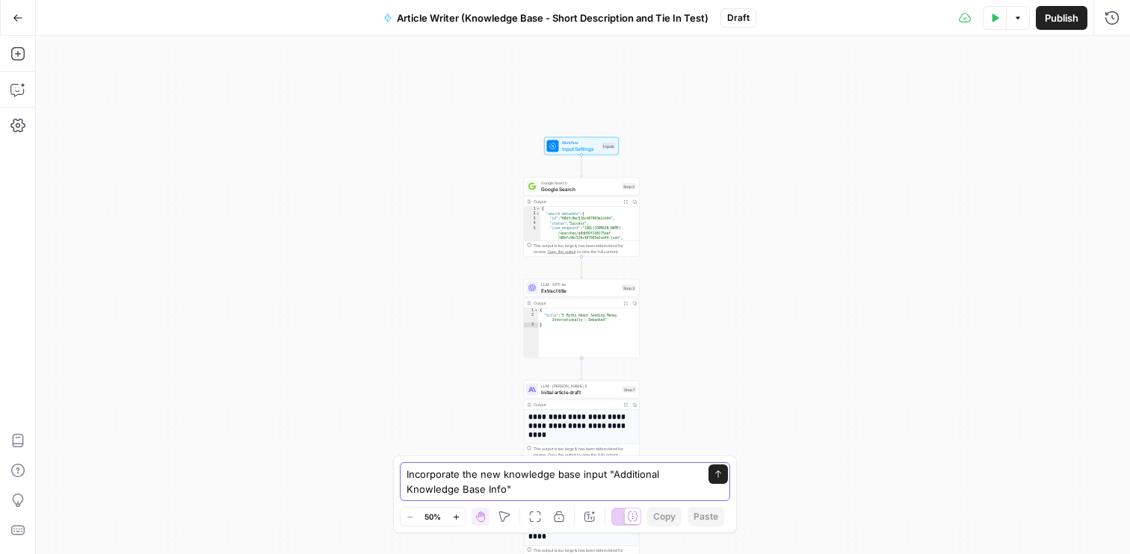
click at [526, 487] on textarea "Incorporate the new knowledge base input "Additional Knowledge Base Info"" at bounding box center [549, 482] width 287 height 30
type textarea "Incorporate the new knowledge base input "Additional Knowledge Base Info" so it…"
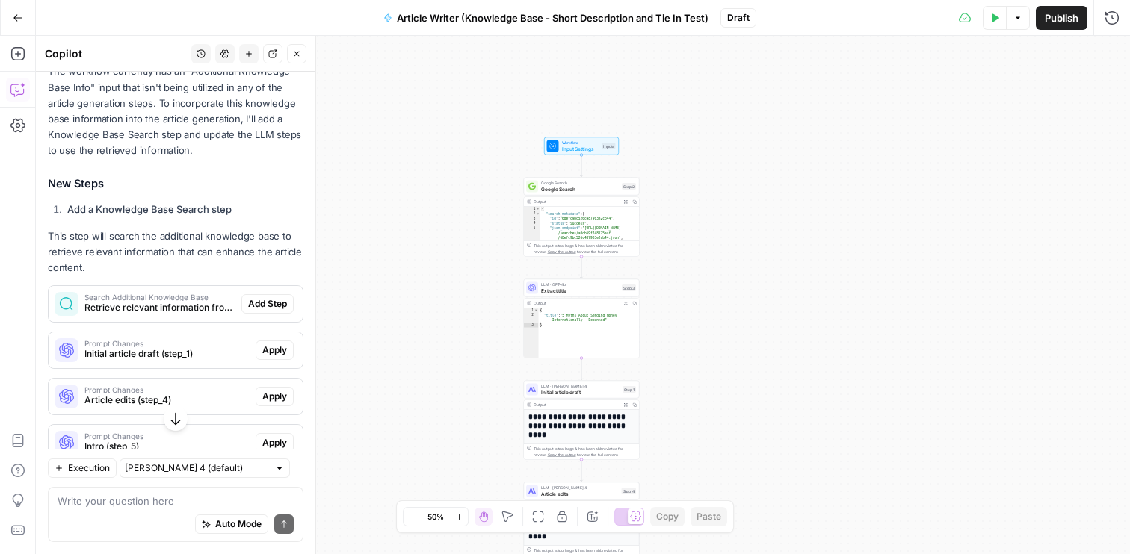
scroll to position [278, 0]
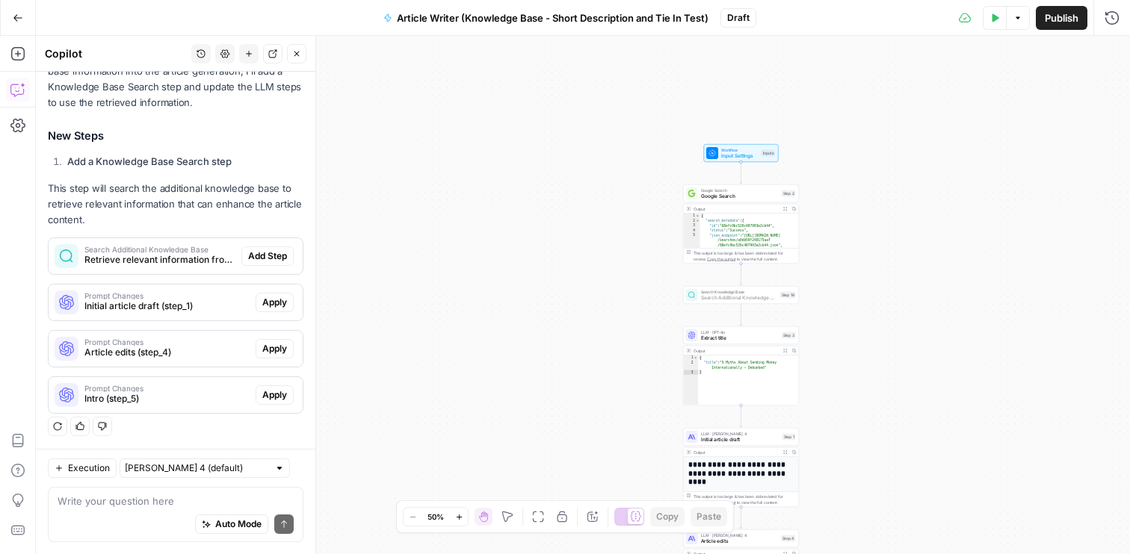
click at [275, 256] on span "Add Step" at bounding box center [267, 256] width 39 height 13
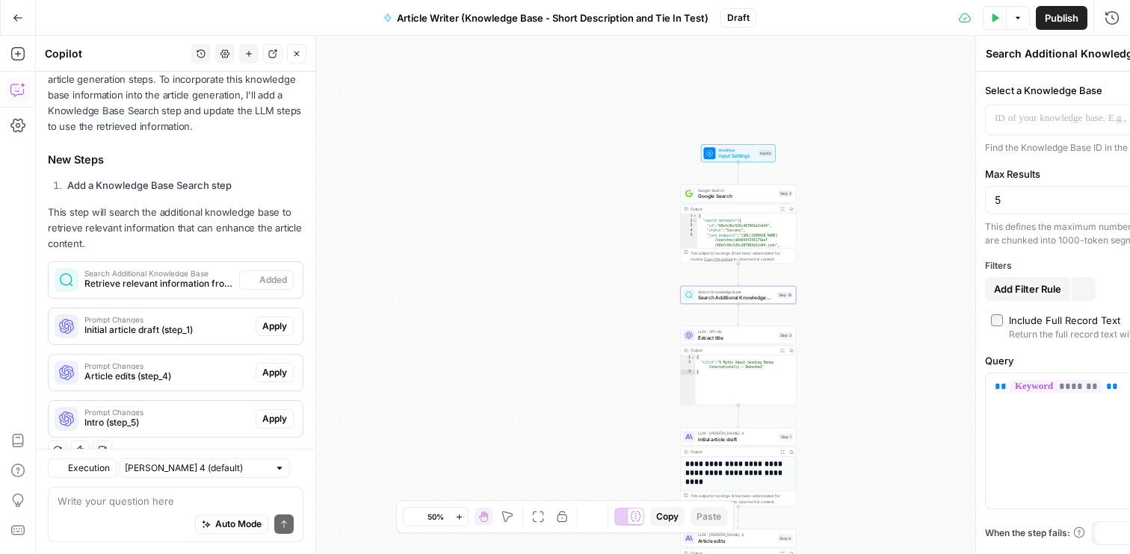
scroll to position [302, 0]
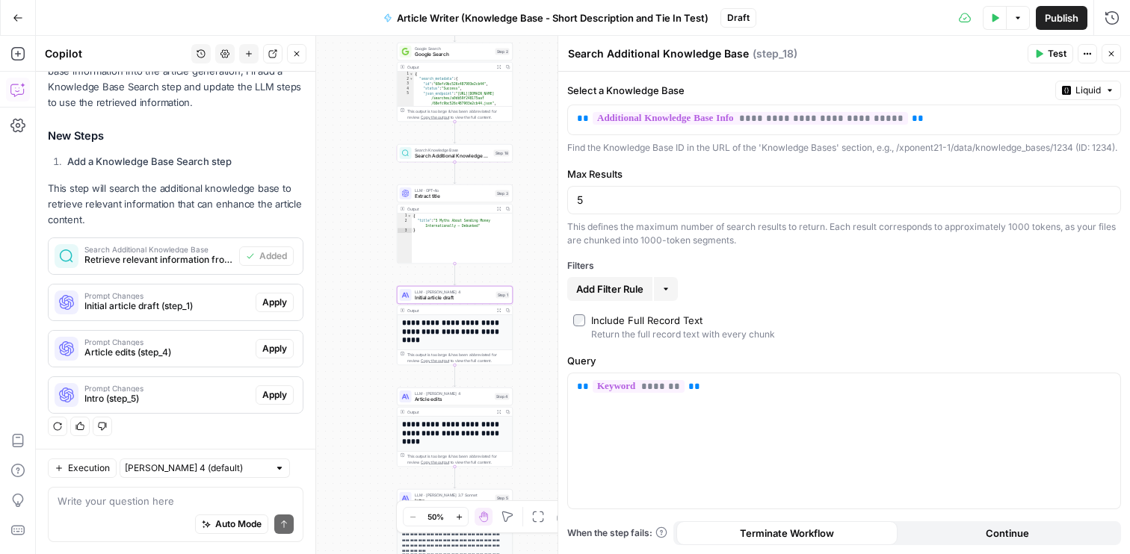
click at [278, 299] on span "Apply" at bounding box center [274, 302] width 25 height 13
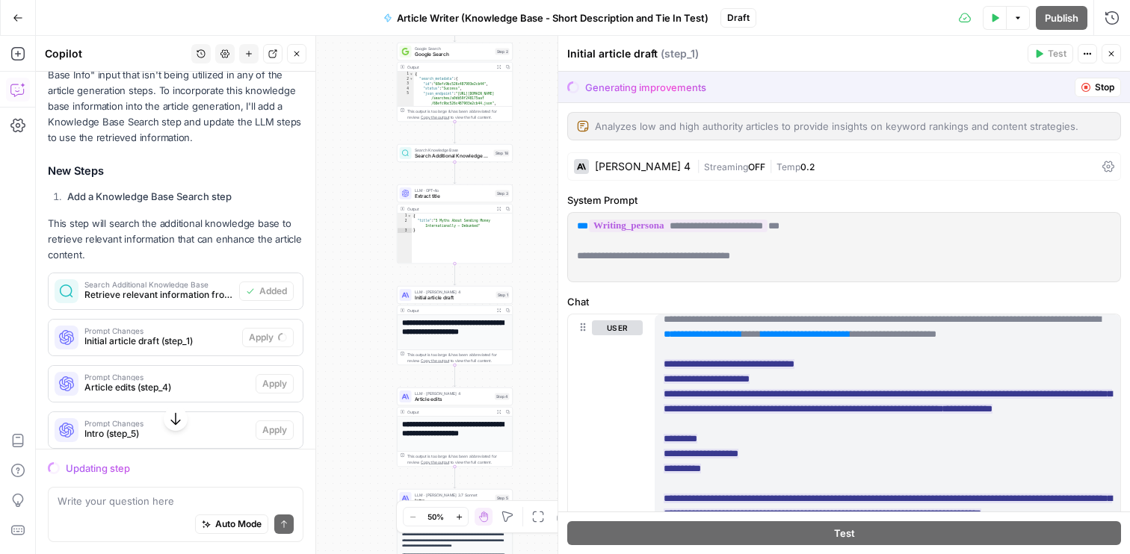
scroll to position [229, 0]
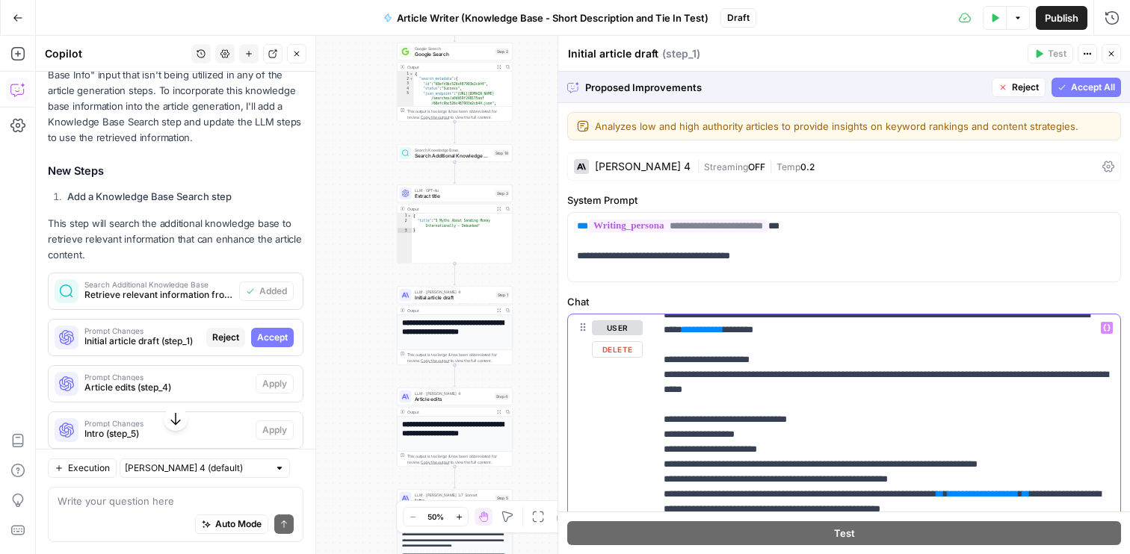
scroll to position [936, 0]
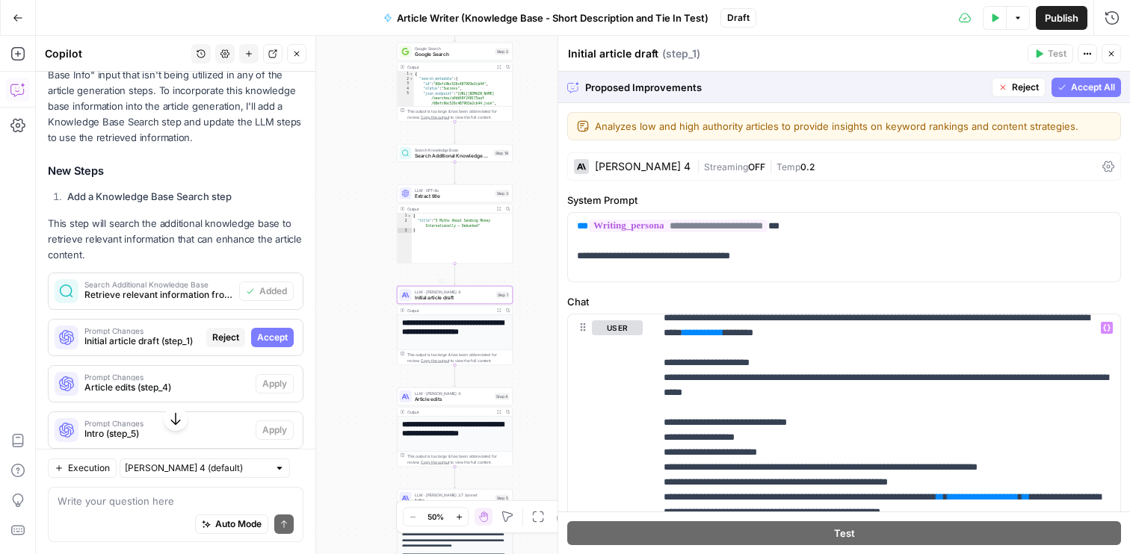
click at [273, 331] on span "Accept" at bounding box center [272, 337] width 31 height 13
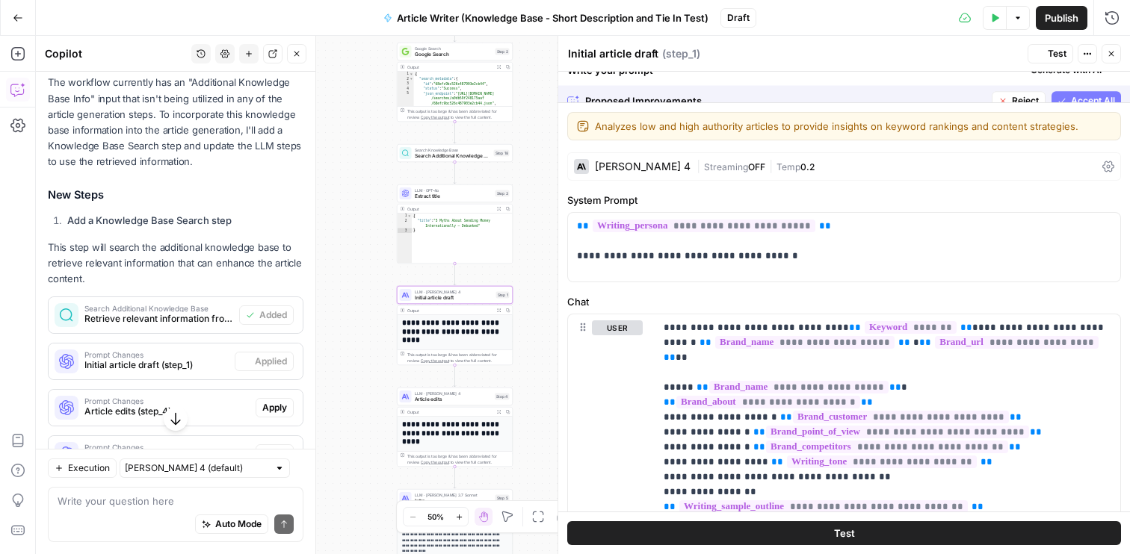
scroll to position [267, 0]
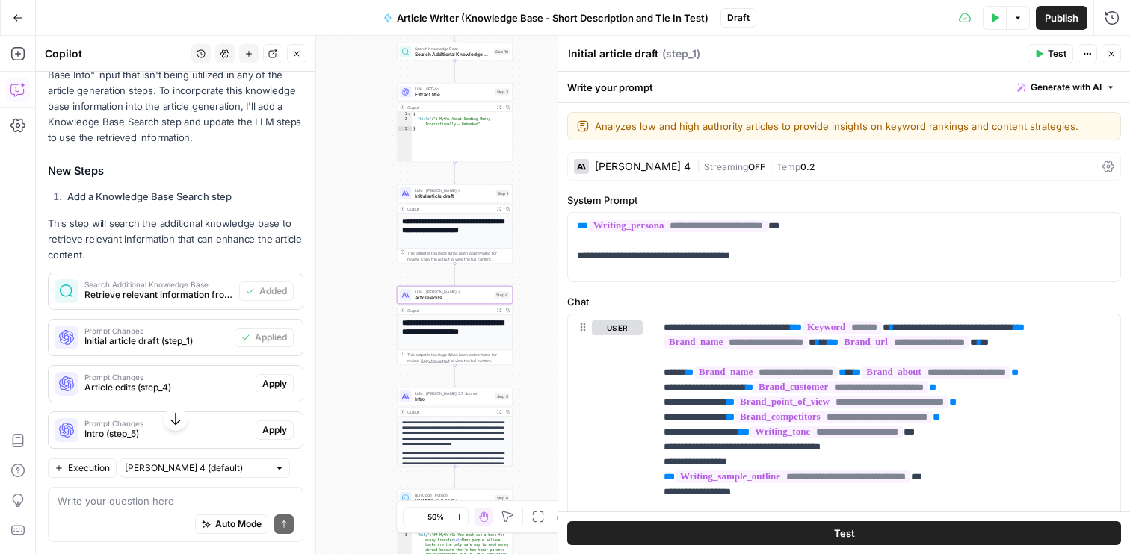
click at [283, 382] on span "Apply" at bounding box center [274, 383] width 25 height 13
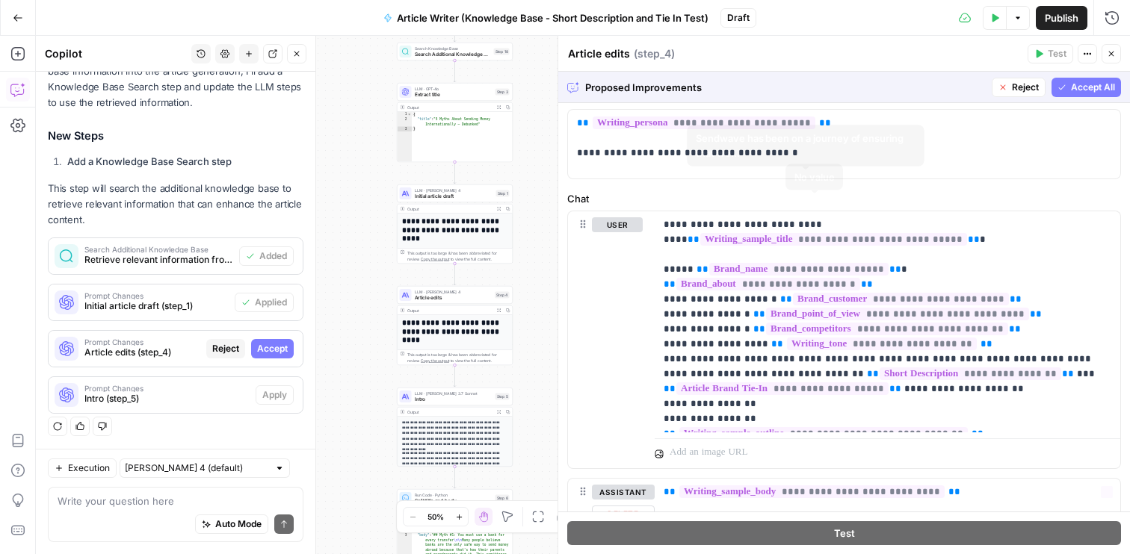
scroll to position [0, 0]
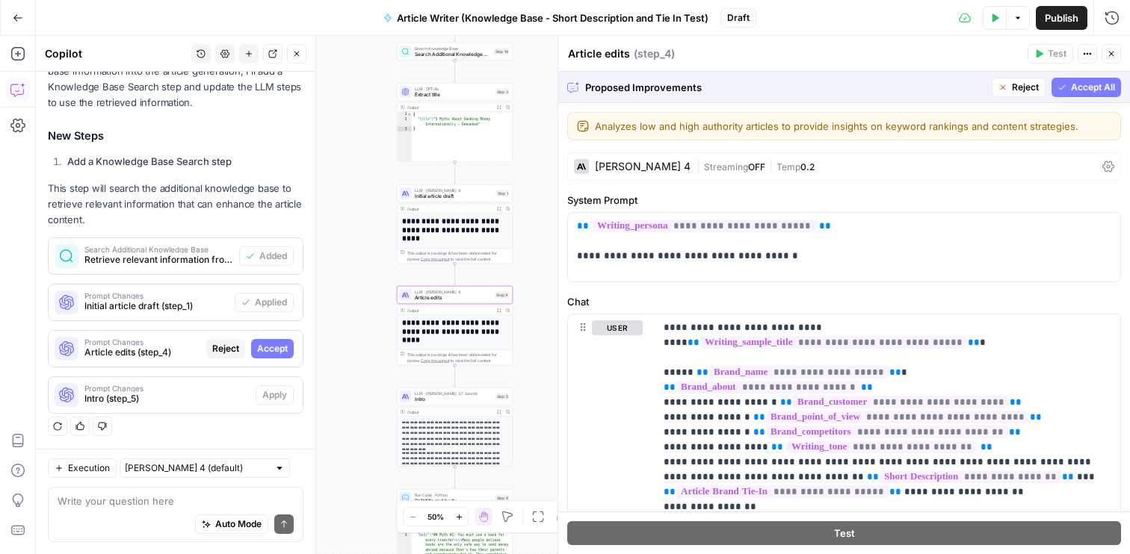
click at [285, 350] on span "Accept" at bounding box center [272, 348] width 31 height 13
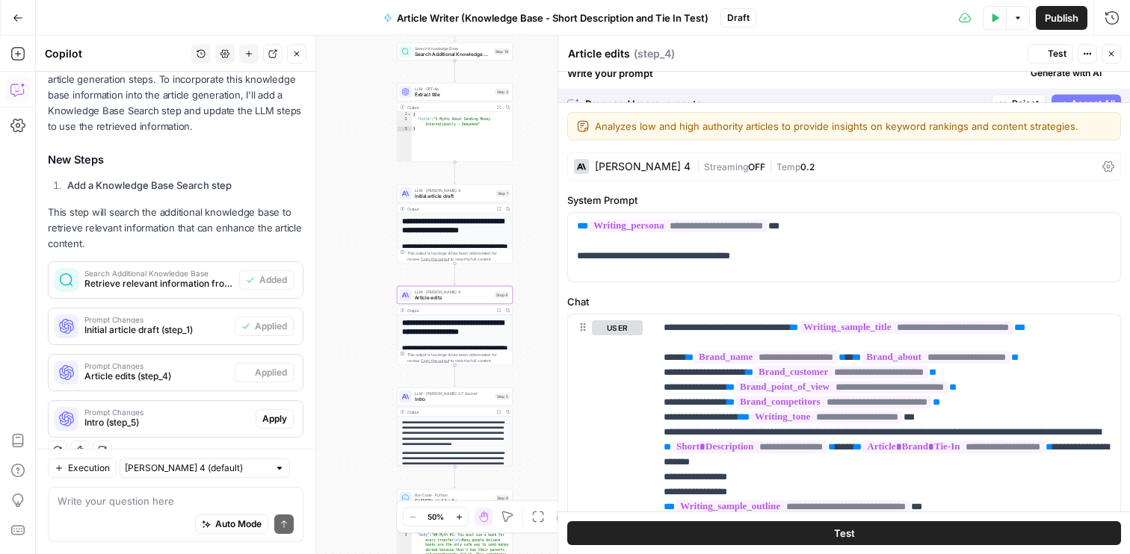
scroll to position [302, 0]
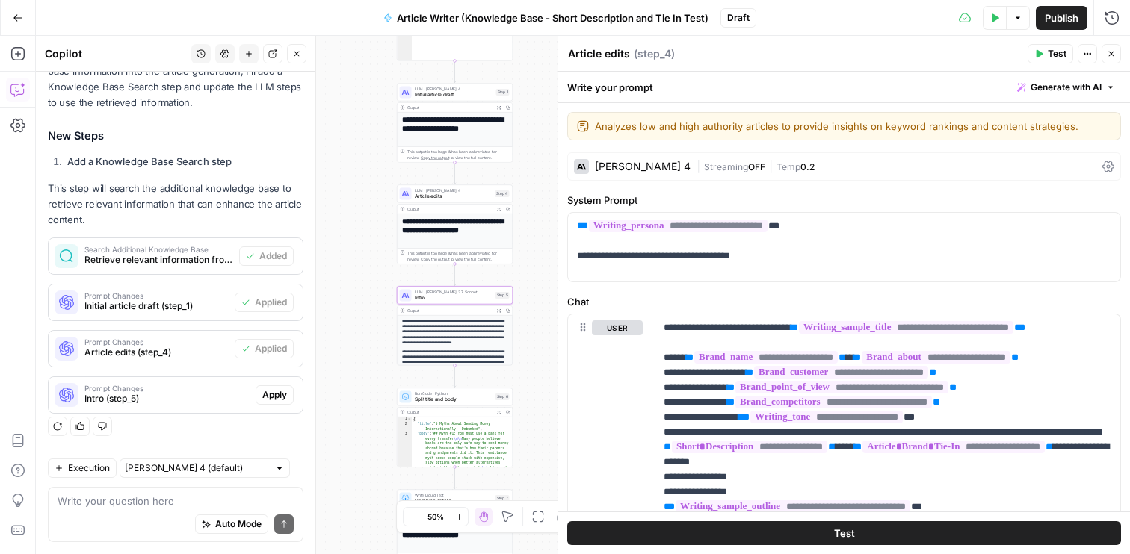
click at [274, 393] on span "Apply" at bounding box center [274, 395] width 25 height 13
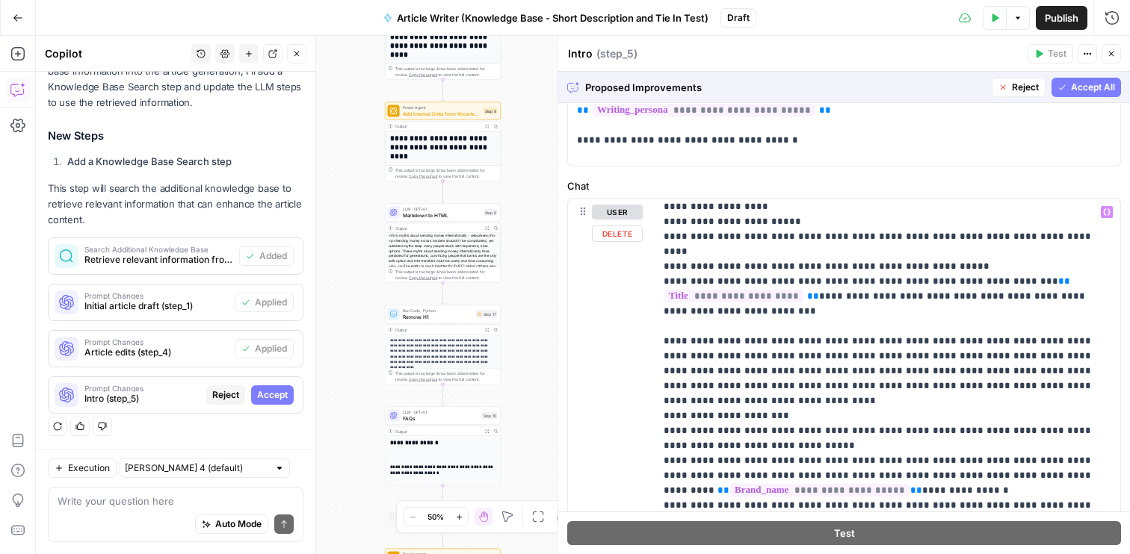
scroll to position [803, 0]
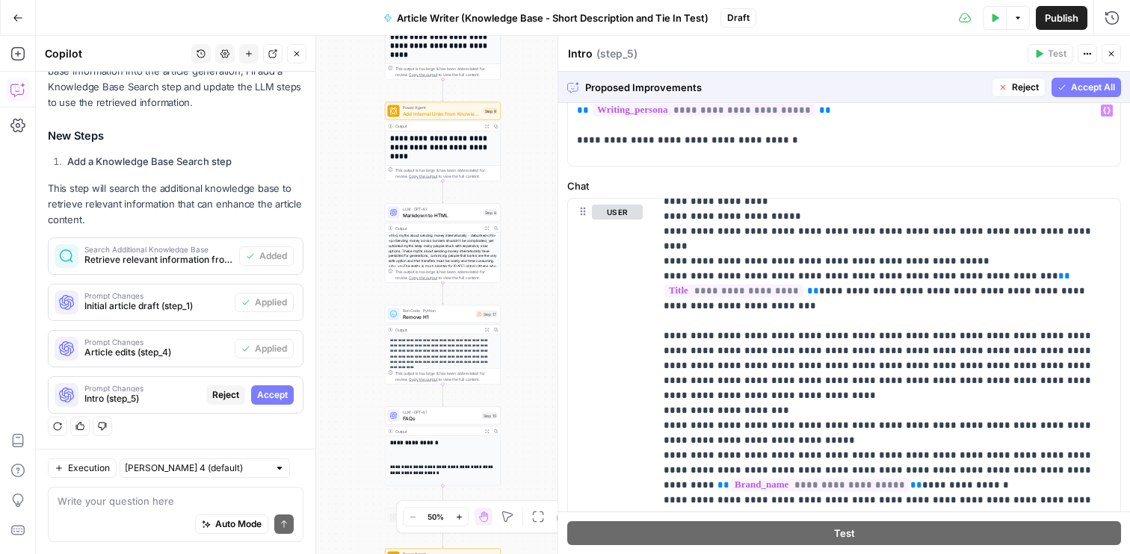
click at [1080, 84] on span "Accept All" at bounding box center [1093, 87] width 44 height 13
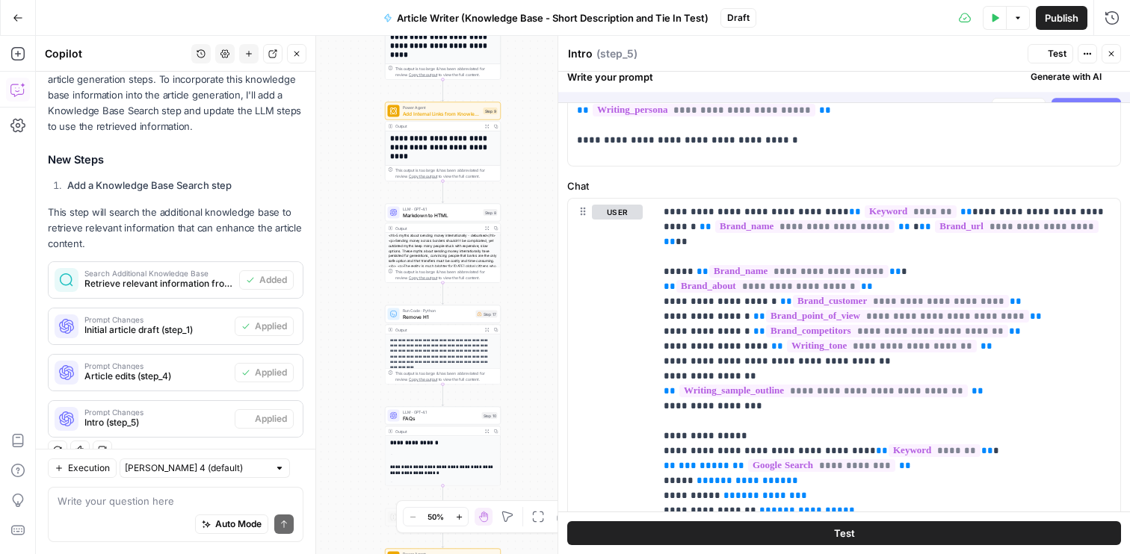
scroll to position [0, 0]
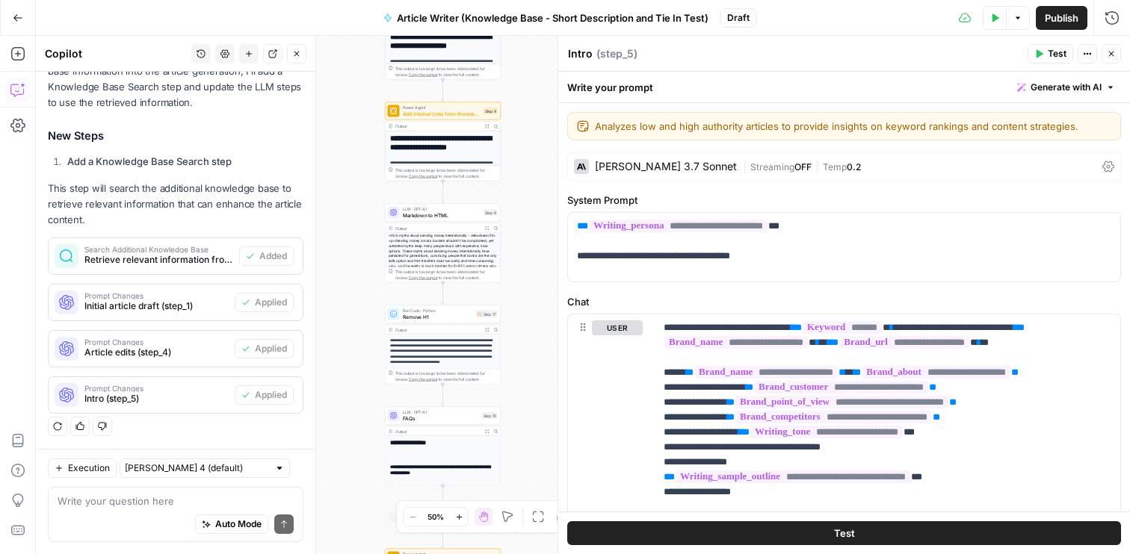
click at [635, 167] on div "Claude 3.7 Sonnet" at bounding box center [666, 166] width 142 height 10
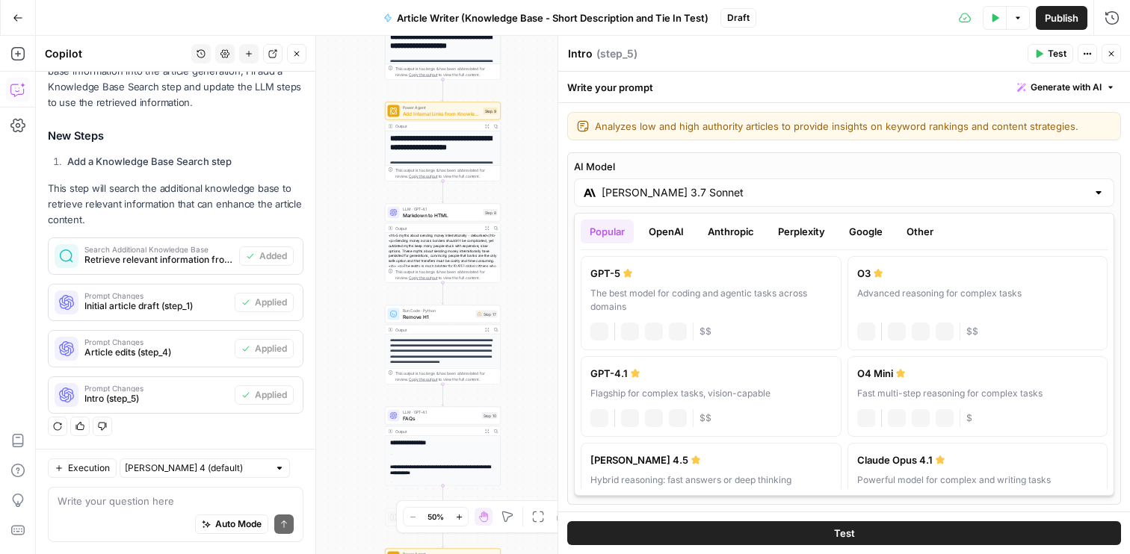
click at [769, 189] on input "Claude 3.7 Sonnet" at bounding box center [844, 192] width 485 height 15
click at [738, 226] on button "Anthropic" at bounding box center [731, 232] width 64 height 24
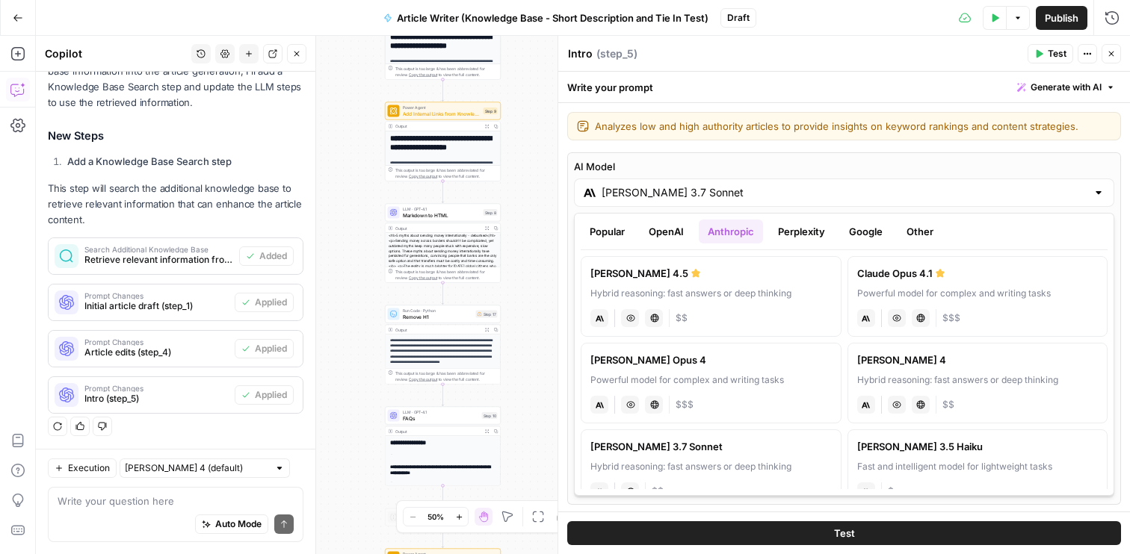
click at [741, 293] on div "Hybrid reasoning: fast answers or deep thinking" at bounding box center [710, 293] width 241 height 13
type input "Claude Sonnet 4.5"
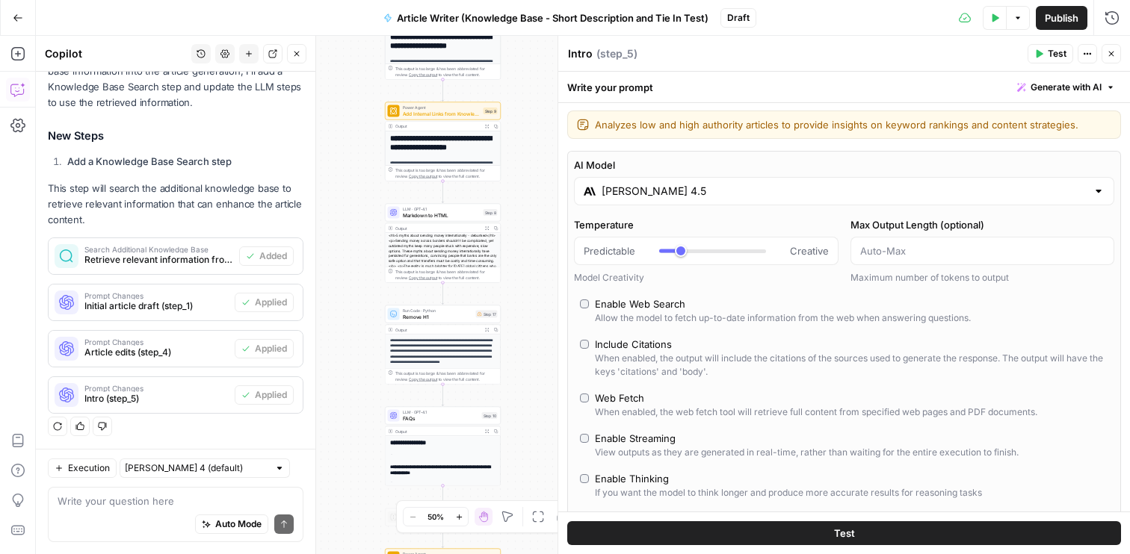
scroll to position [6, 0]
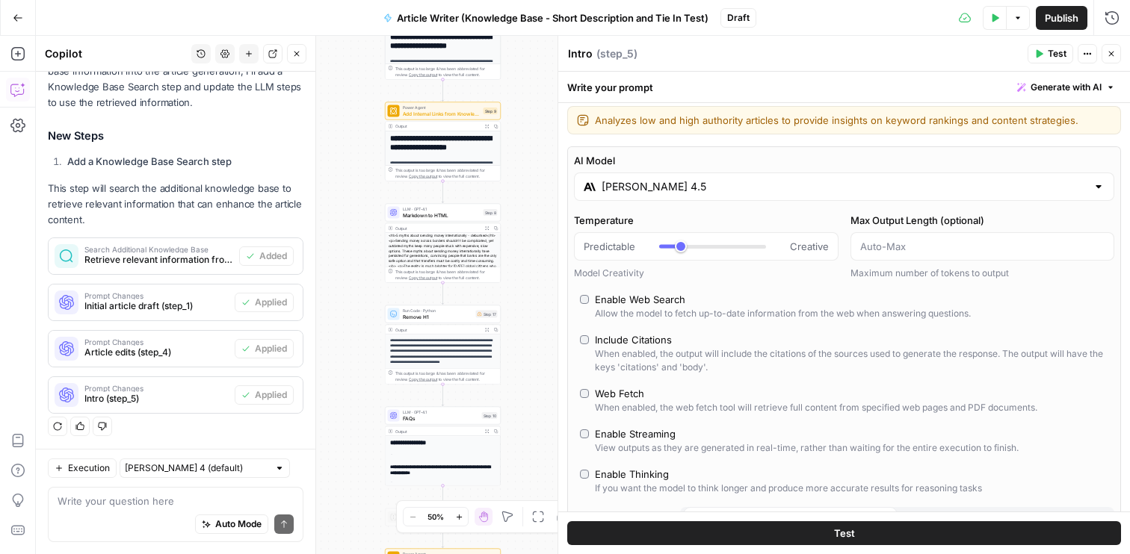
click at [589, 303] on label "Enable Web Search Allow the model to fetch up-to-date information from the web …" at bounding box center [844, 306] width 528 height 28
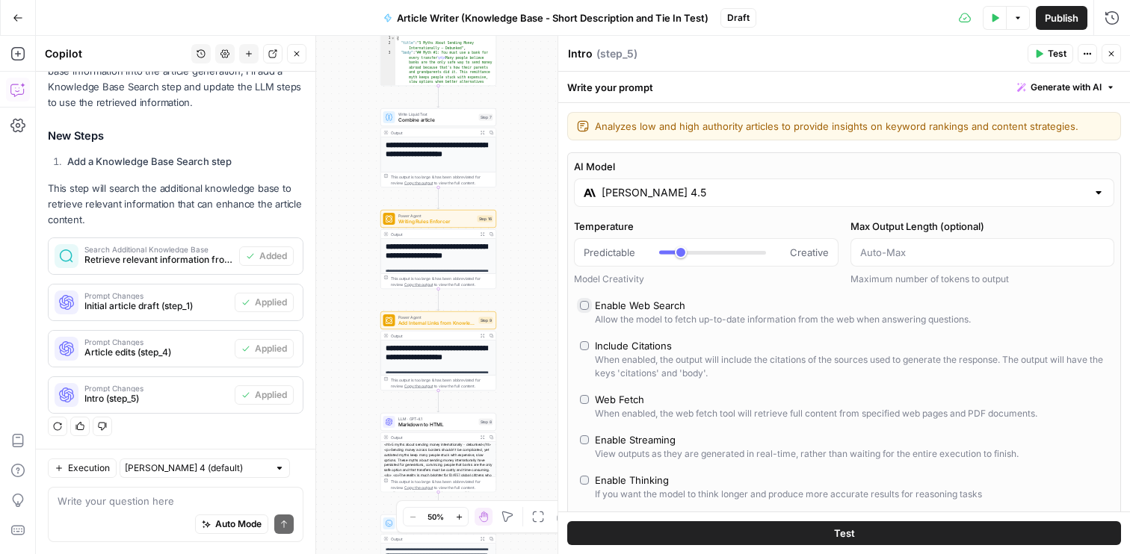
scroll to position [84, 0]
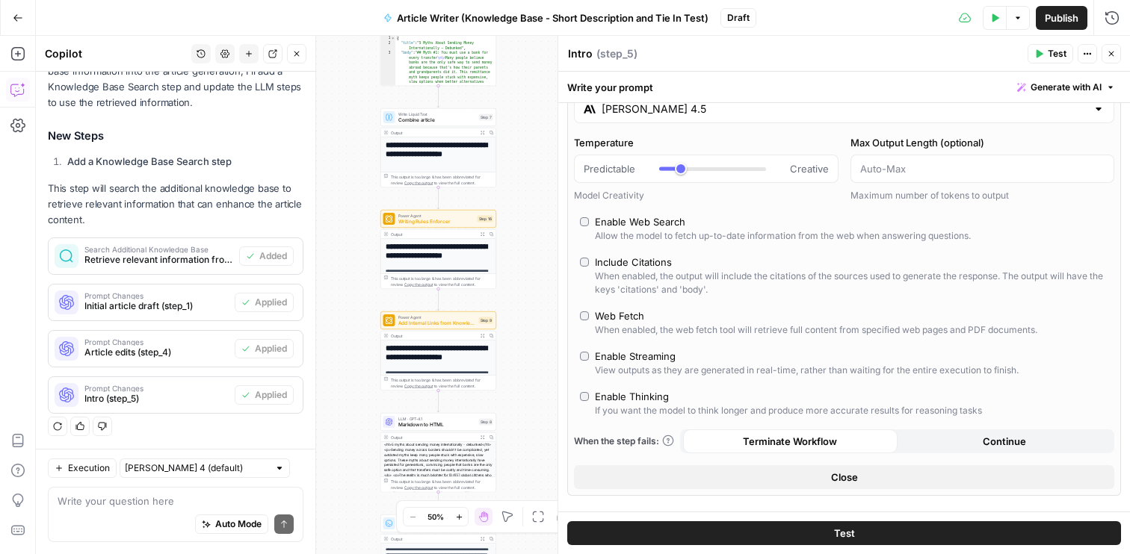
click at [1112, 58] on icon "button" at bounding box center [1111, 53] width 9 height 9
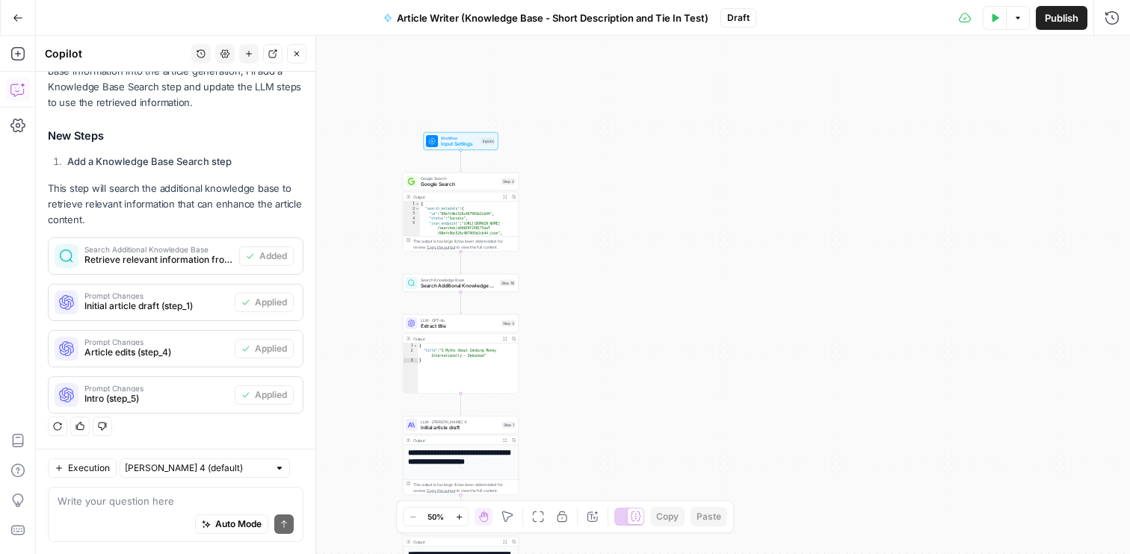
click at [467, 326] on span "Extract title" at bounding box center [460, 326] width 78 height 7
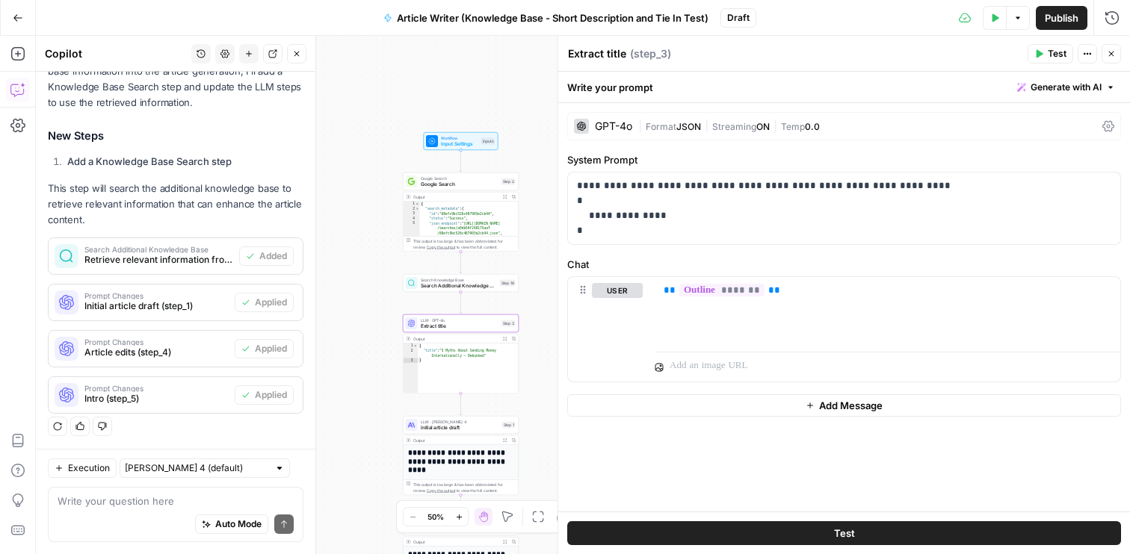
click at [612, 123] on div "GPT-4o" at bounding box center [613, 126] width 37 height 10
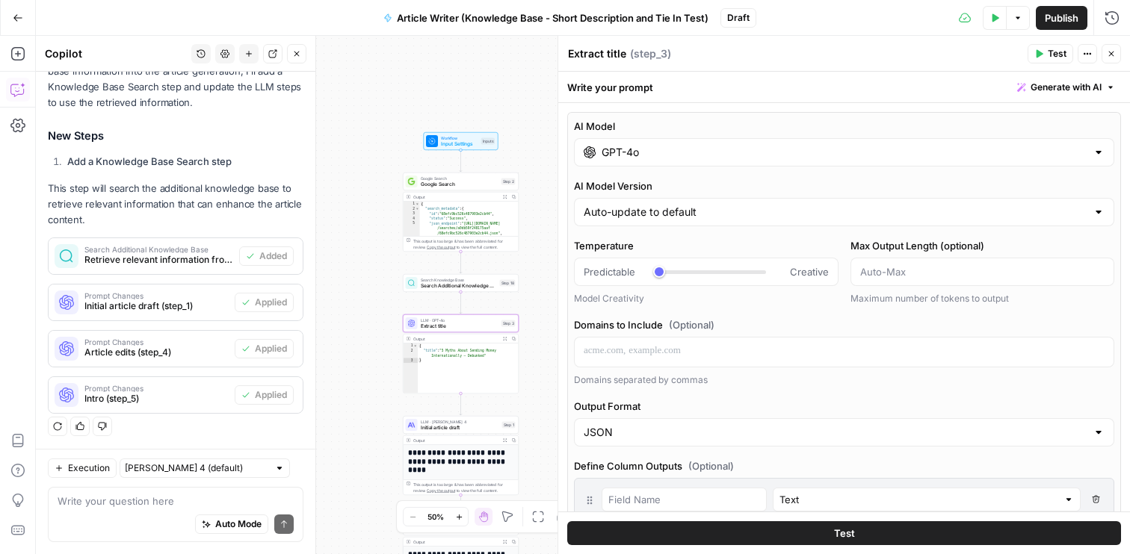
click at [708, 161] on div "GPT-4o" at bounding box center [844, 152] width 540 height 28
click at [483, 100] on div "**********" at bounding box center [583, 295] width 1094 height 519
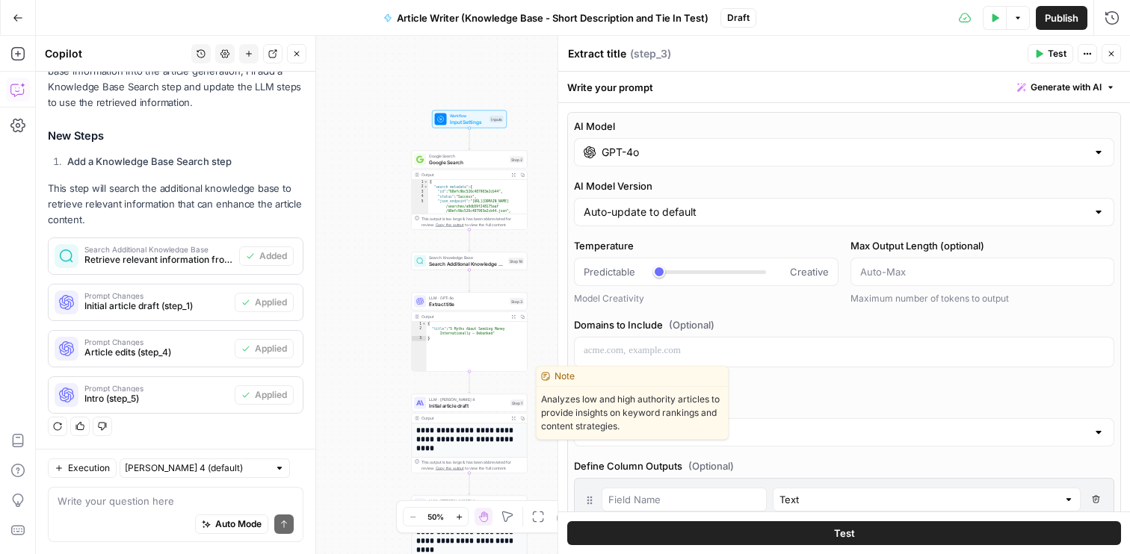
click at [482, 406] on span "Initial article draft" at bounding box center [468, 405] width 78 height 7
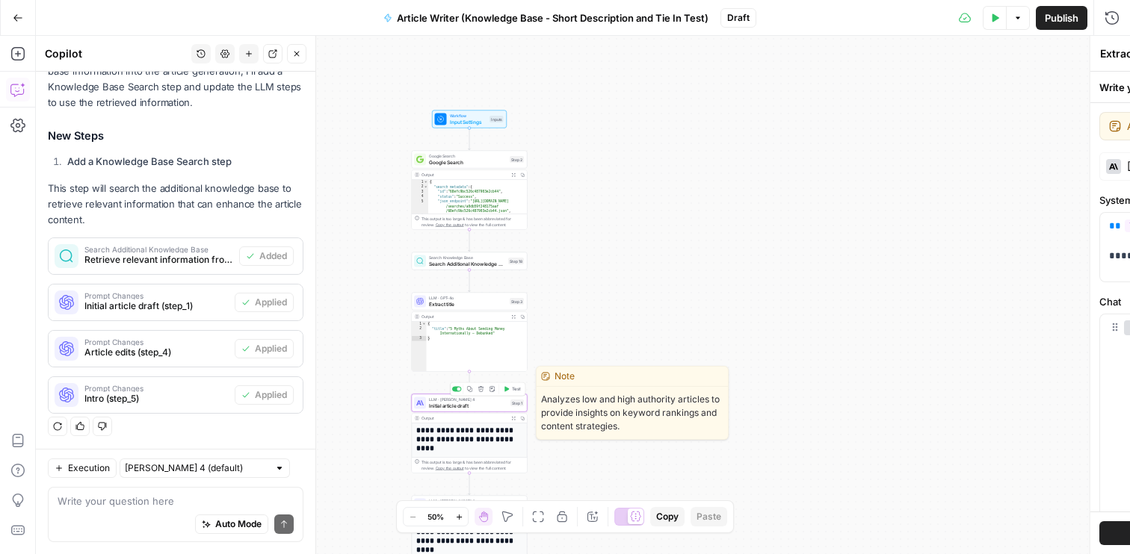
type textarea "Initial article draft"
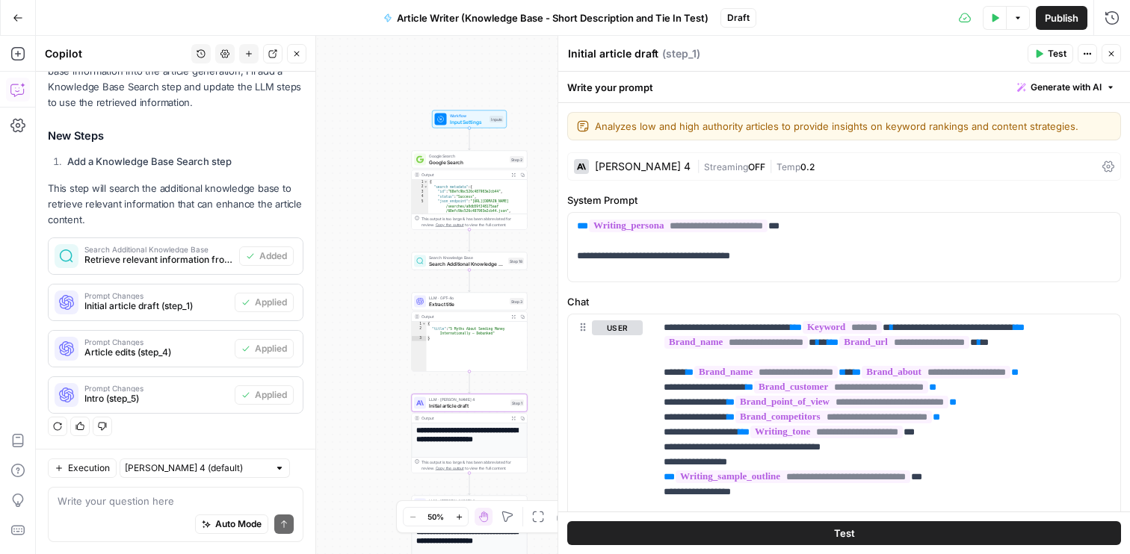
click at [656, 168] on div "Claude Sonnet 4" at bounding box center [643, 166] width 96 height 10
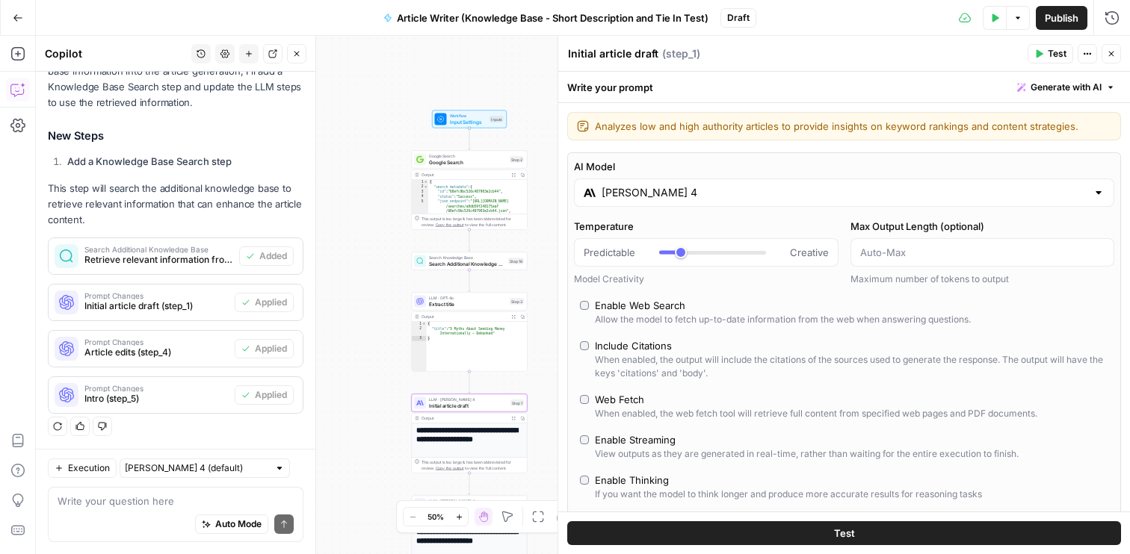
click at [671, 194] on input "Claude Sonnet 4" at bounding box center [844, 192] width 485 height 15
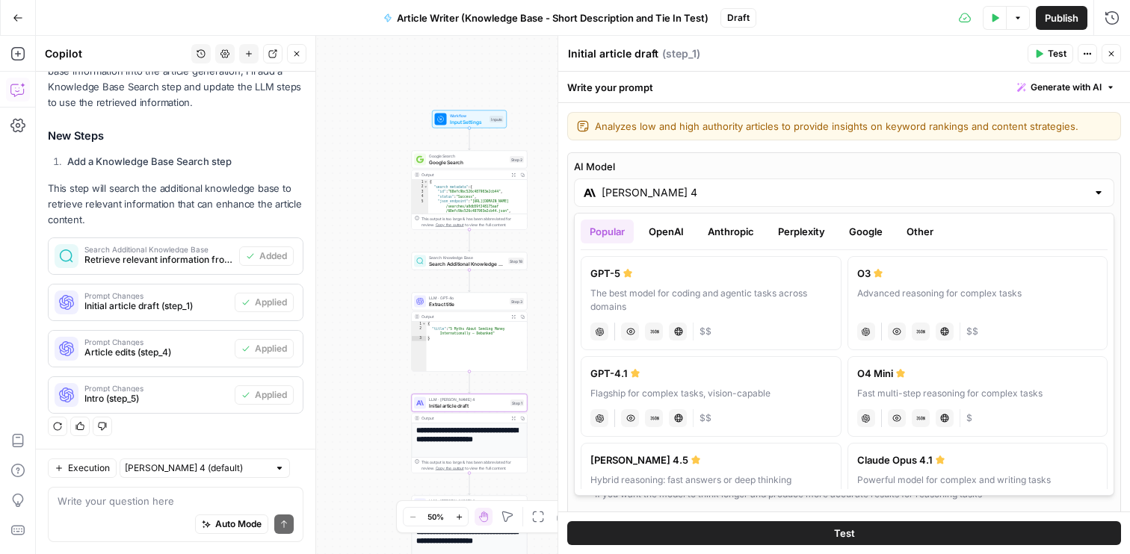
click at [719, 227] on button "Anthropic" at bounding box center [731, 232] width 64 height 24
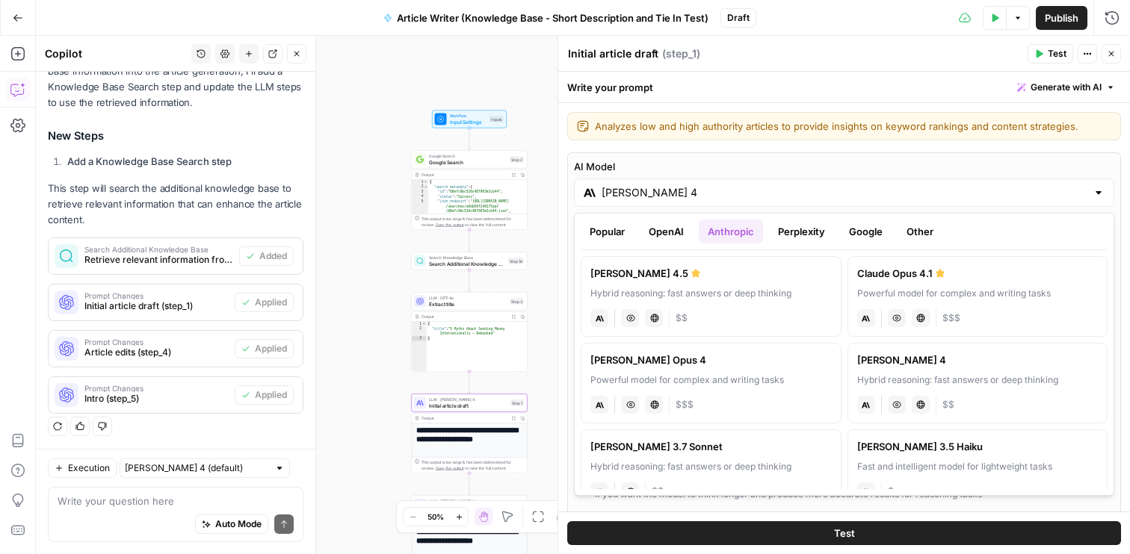
click at [713, 283] on label "Claude Sonnet 4.5 Hybrid reasoning: fast answers or deep thinking anthropic Vis…" at bounding box center [711, 296] width 261 height 81
type input "Claude Sonnet 4.5"
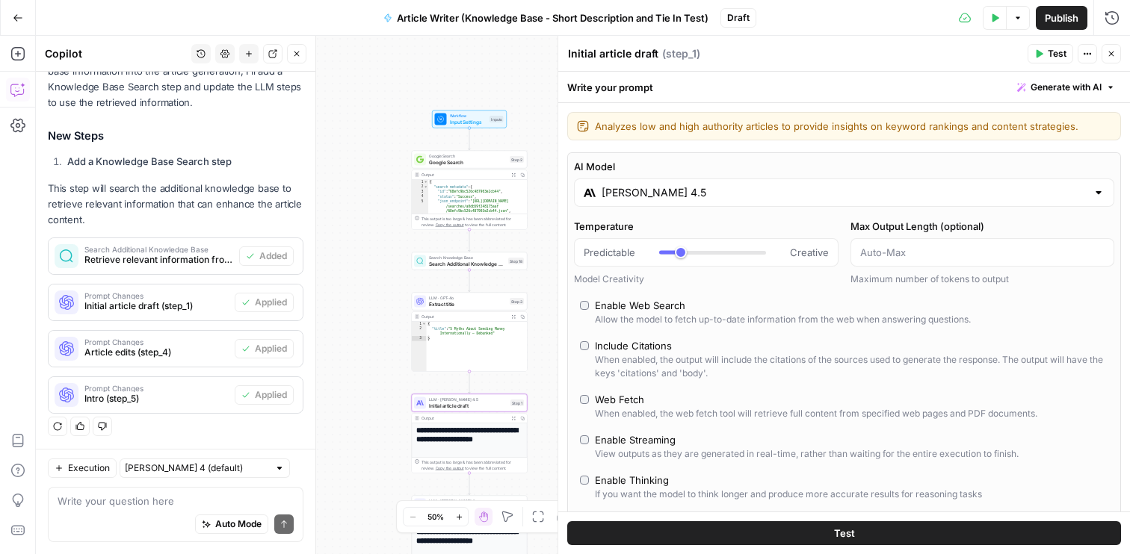
click at [590, 306] on label "Enable Web Search Allow the model to fetch up-to-date information from the web …" at bounding box center [844, 312] width 528 height 28
click at [1110, 49] on icon "button" at bounding box center [1111, 53] width 9 height 9
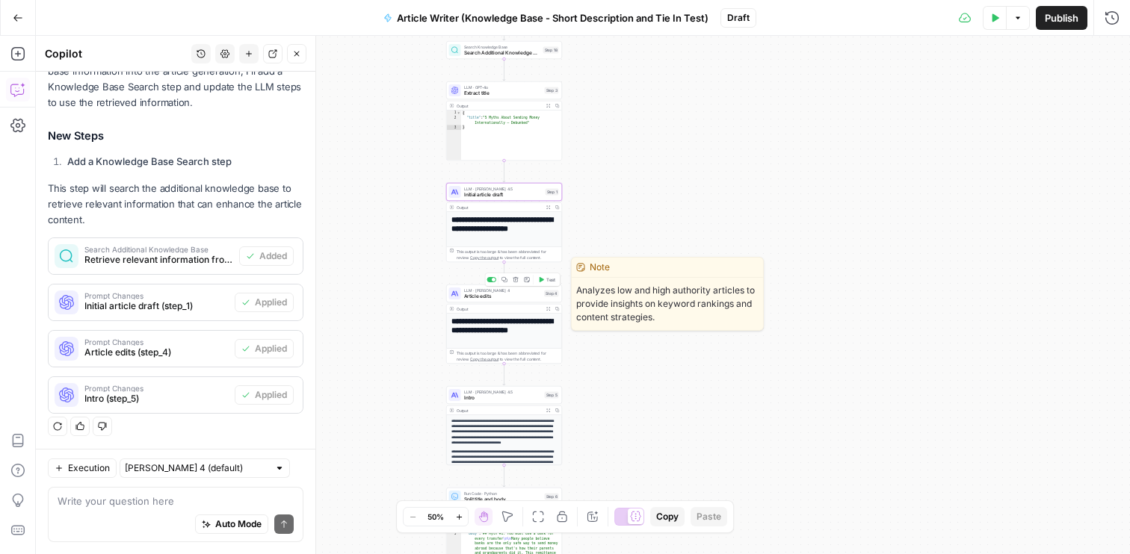
click at [519, 300] on div "LLM · Claude Sonnet 4 Article edits Step 4 Copy step Delete step Edit Note Test" at bounding box center [504, 294] width 116 height 18
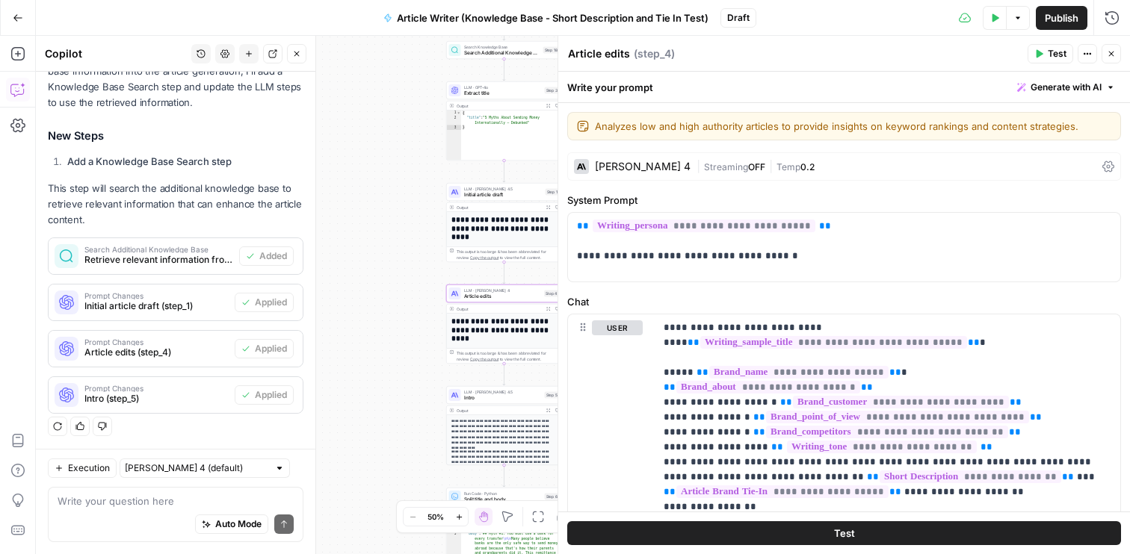
click at [655, 160] on div "Claude Sonnet 4" at bounding box center [632, 166] width 117 height 15
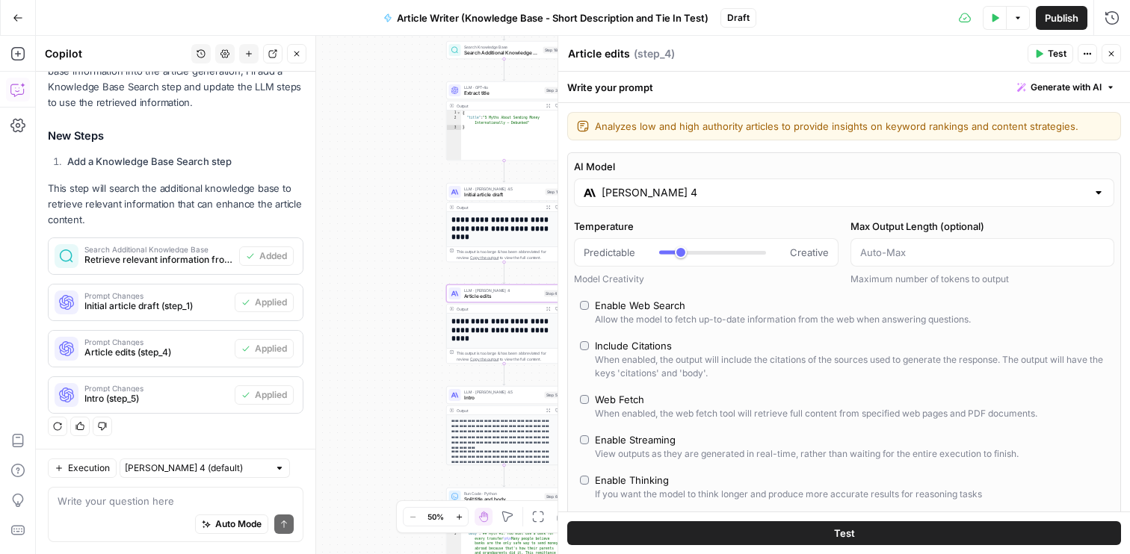
click at [744, 191] on input "Claude Sonnet 4" at bounding box center [844, 192] width 485 height 15
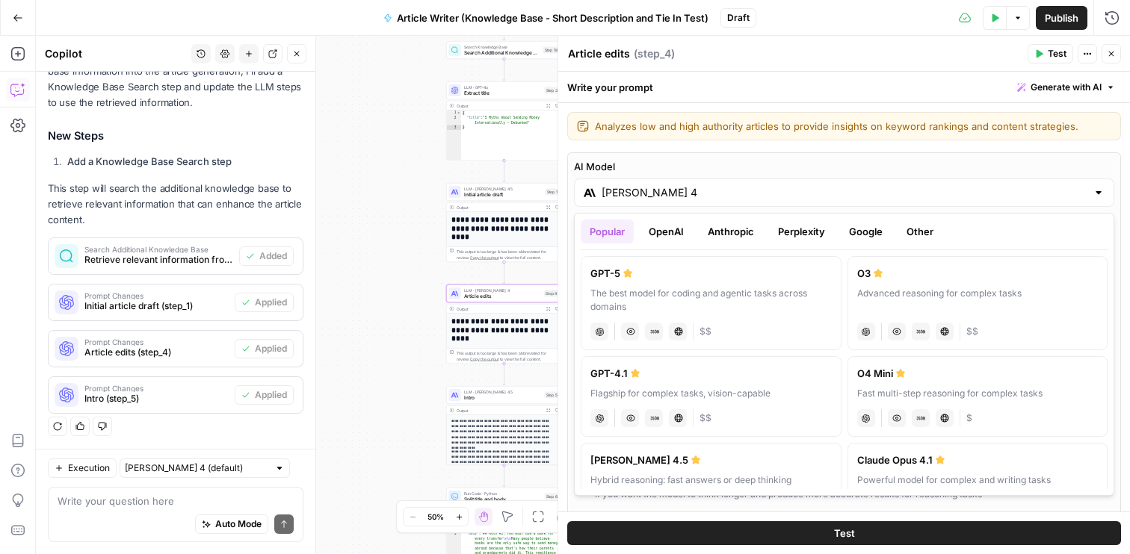
click at [729, 225] on button "Anthropic" at bounding box center [731, 232] width 64 height 24
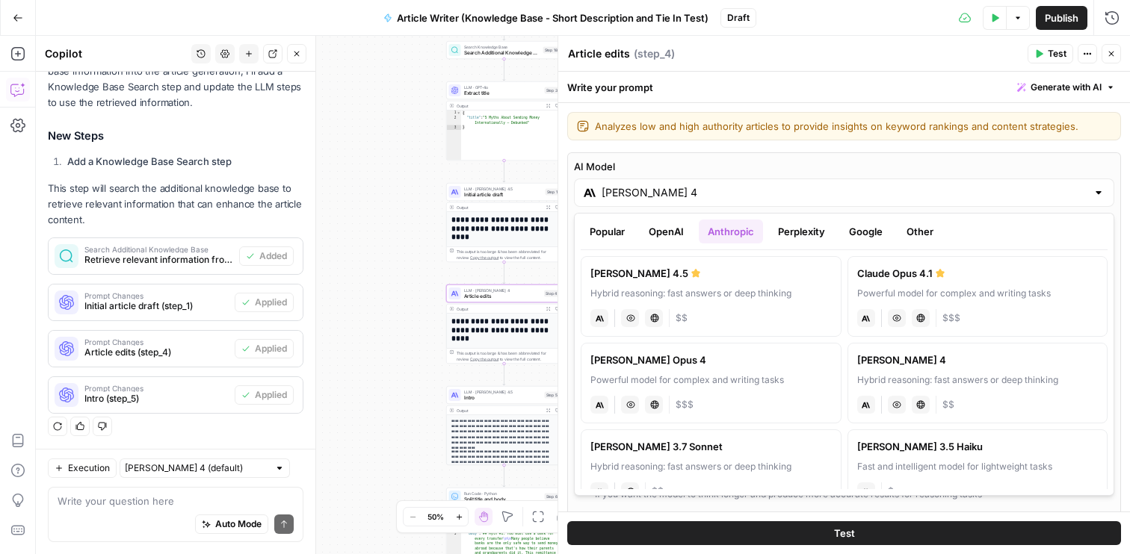
click at [693, 273] on div "Claude Sonnet 4.5" at bounding box center [710, 273] width 241 height 15
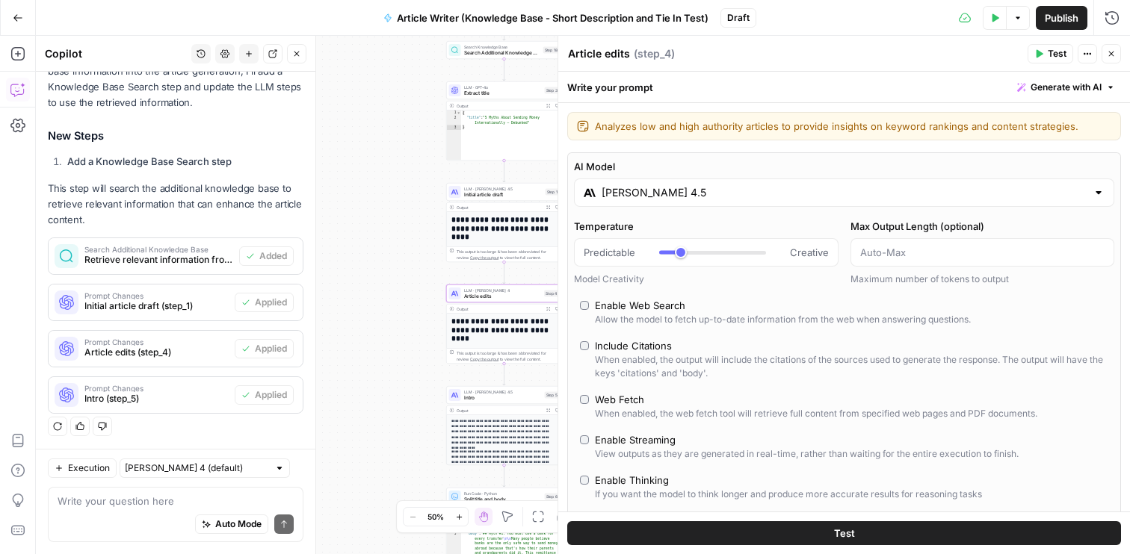
type input "Claude Sonnet 4.5"
click at [1110, 48] on button "Close" at bounding box center [1110, 53] width 19 height 19
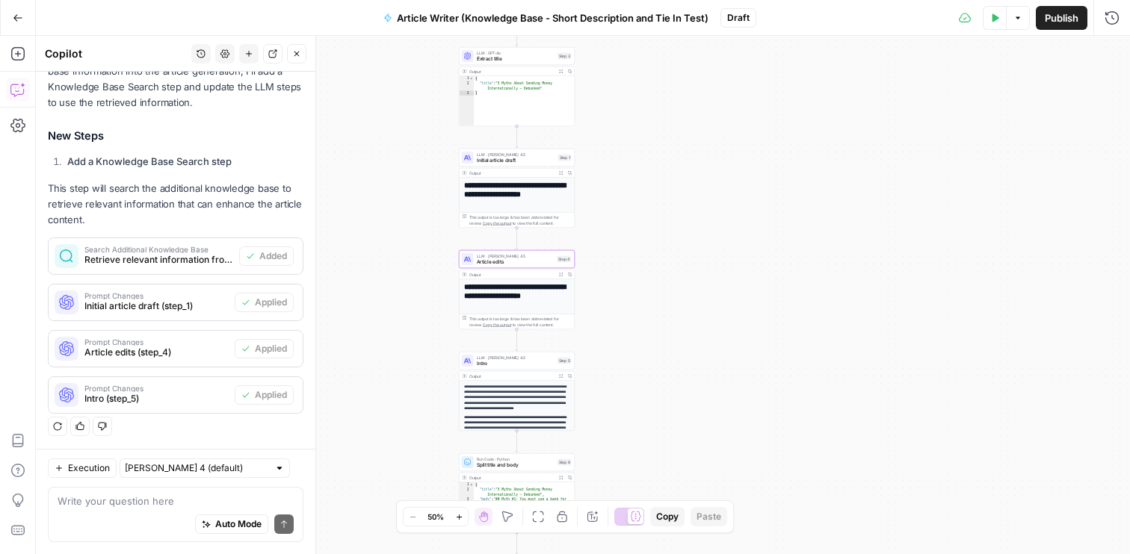
click at [525, 365] on span "Intro" at bounding box center [516, 363] width 78 height 7
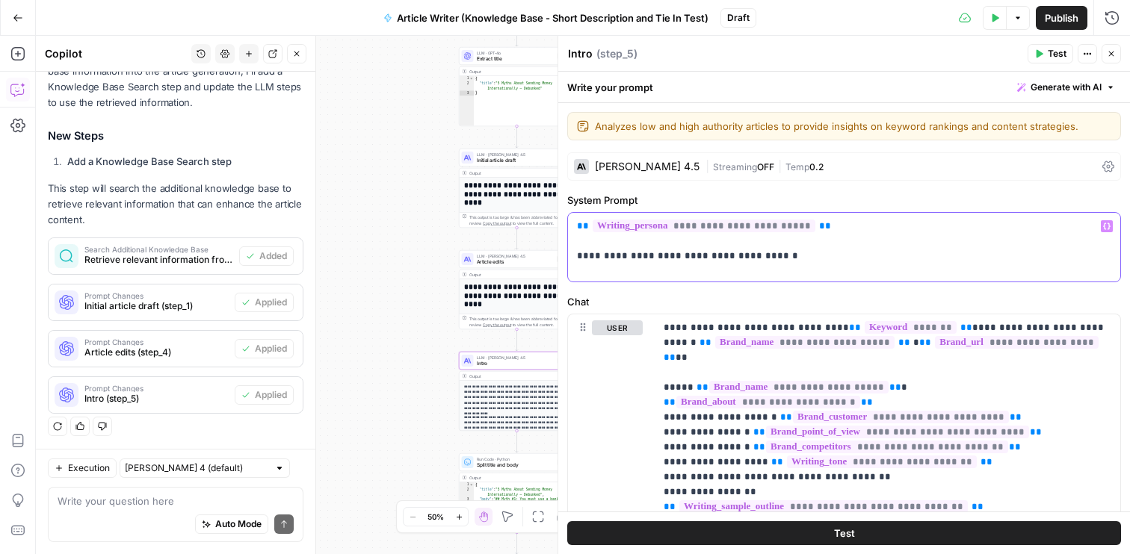
drag, startPoint x: 779, startPoint y: 259, endPoint x: 555, endPoint y: 256, distance: 223.5
click at [557, 256] on div "**********" at bounding box center [843, 295] width 572 height 519
click at [866, 202] on label "System Prompt" at bounding box center [844, 200] width 554 height 15
click at [656, 168] on div "Claude Sonnet 4.5" at bounding box center [647, 166] width 105 height 10
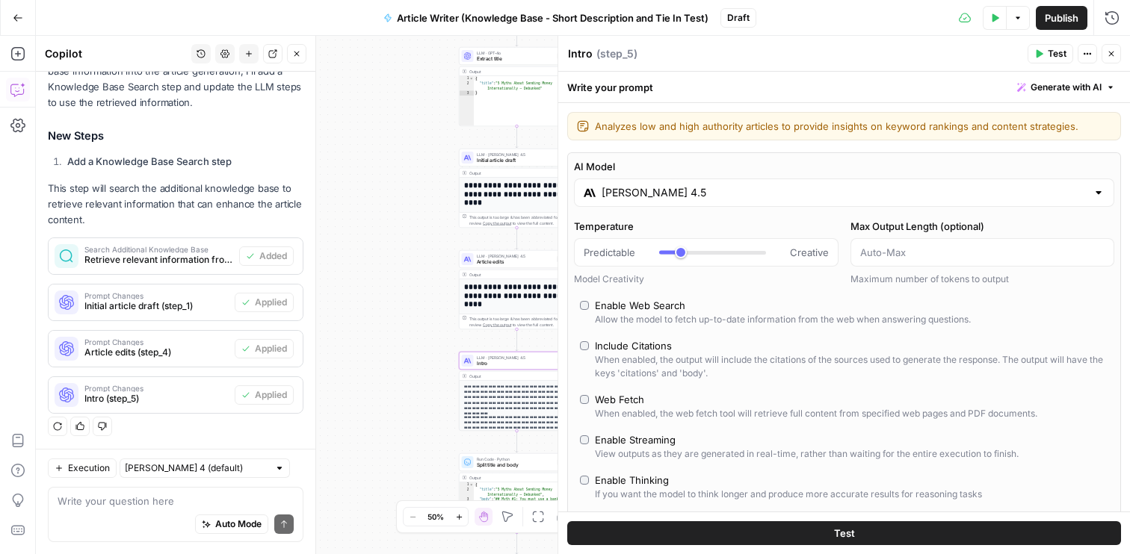
click at [1114, 55] on icon "button" at bounding box center [1111, 53] width 9 height 9
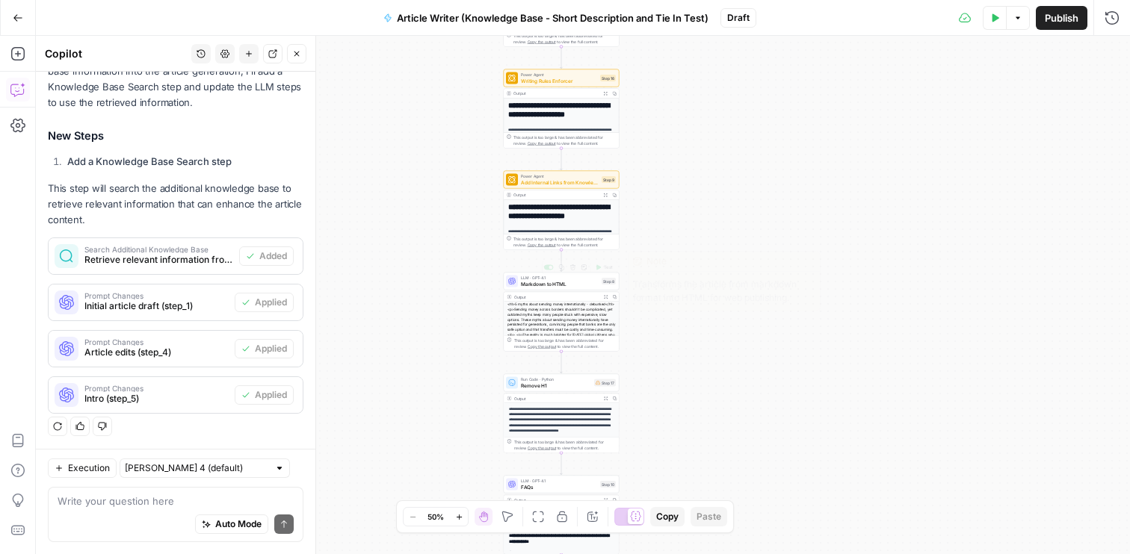
click at [563, 285] on span "Markdown to HTML" at bounding box center [560, 283] width 78 height 7
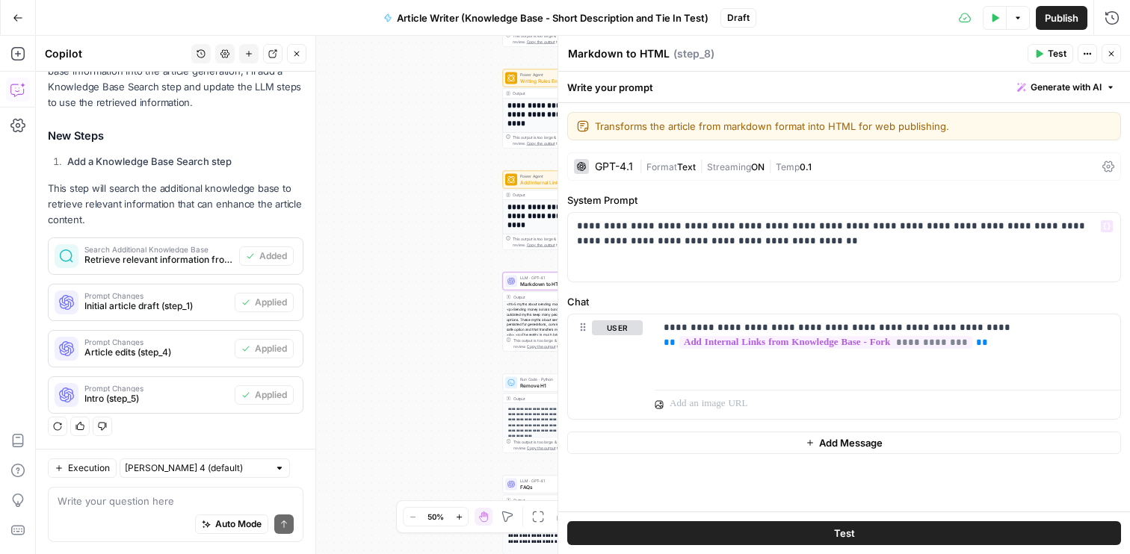
click at [412, 307] on div "**********" at bounding box center [583, 295] width 1094 height 519
click at [1110, 58] on icon "button" at bounding box center [1111, 53] width 9 height 9
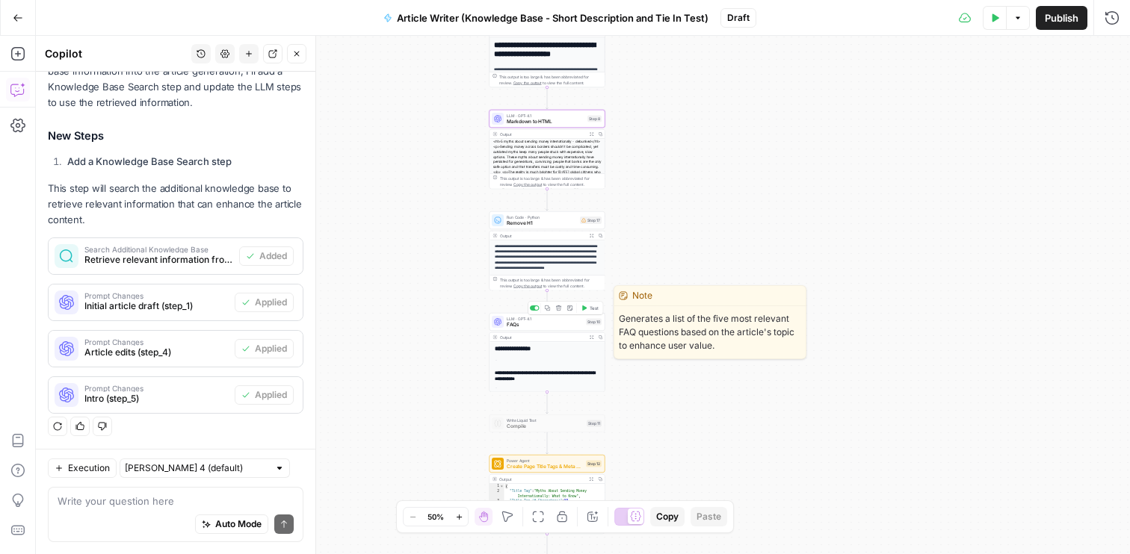
click at [546, 327] on span "FAQs" at bounding box center [545, 324] width 76 height 7
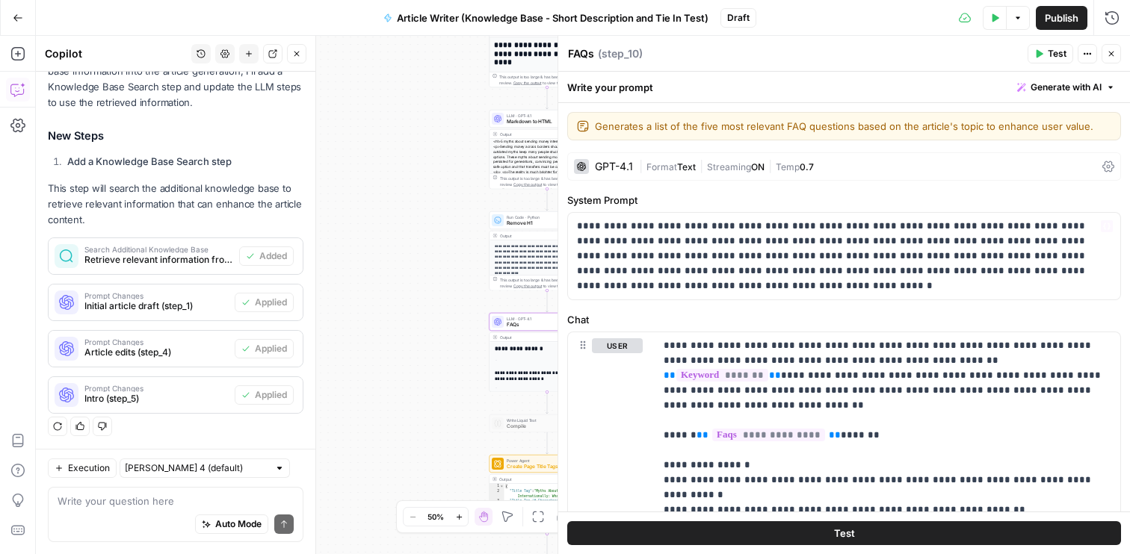
click at [404, 403] on div "**********" at bounding box center [583, 295] width 1094 height 519
click at [1107, 55] on icon "button" at bounding box center [1111, 53] width 9 height 9
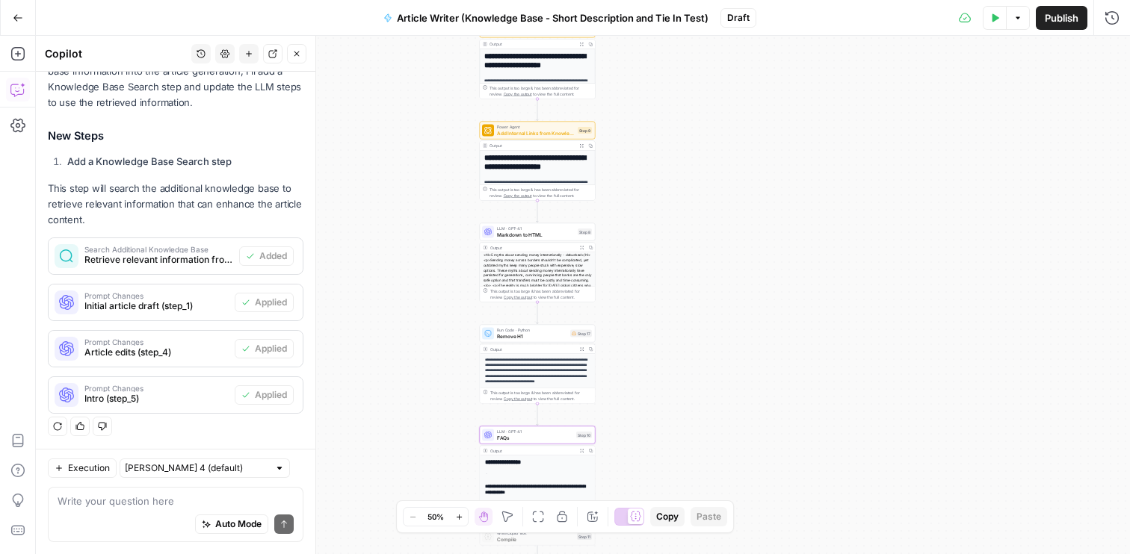
scroll to position [235, 0]
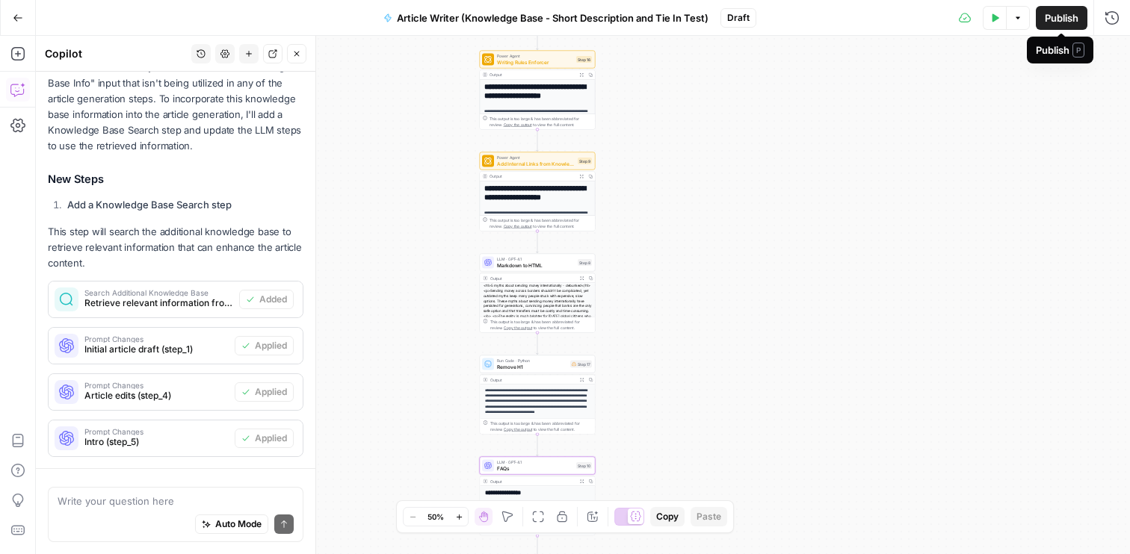
click at [1065, 13] on span "Publish" at bounding box center [1062, 17] width 34 height 15
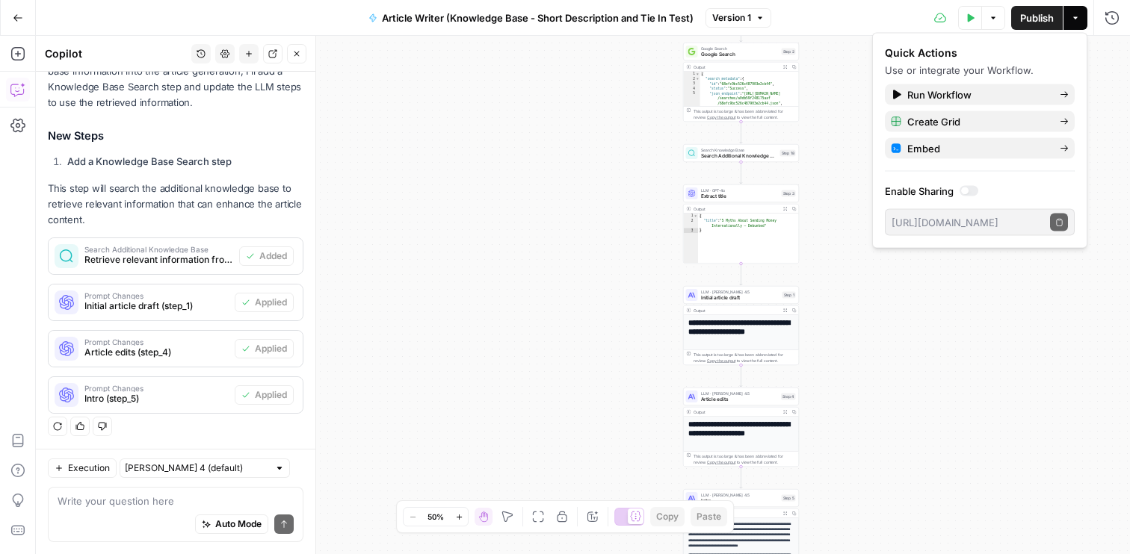
click at [15, 22] on icon "button" at bounding box center [18, 18] width 10 height 10
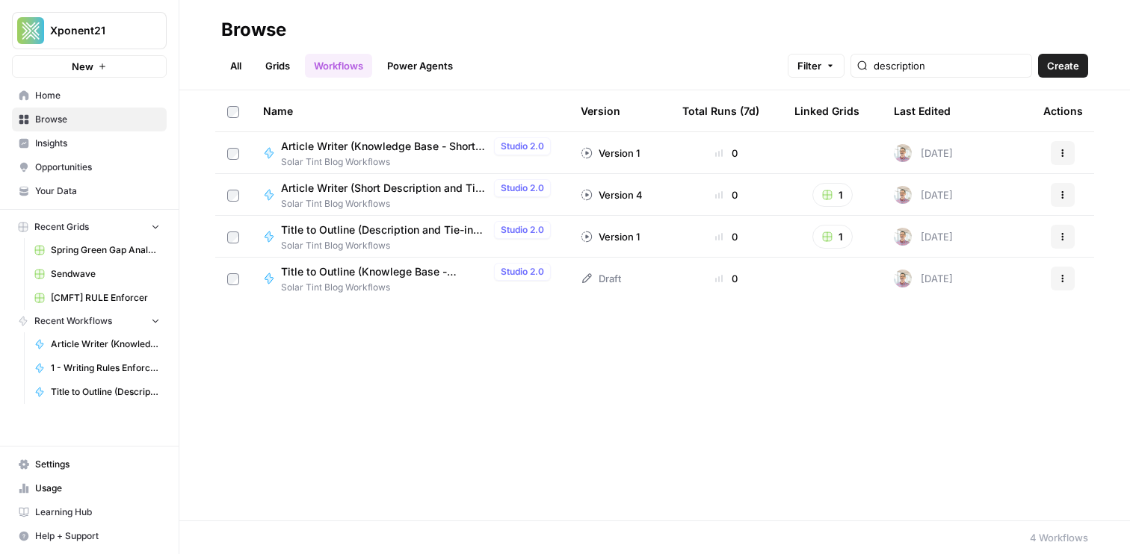
click at [382, 274] on span "Title to Outline (Knowlege Base -Description and Tie-in Test)" at bounding box center [384, 272] width 207 height 15
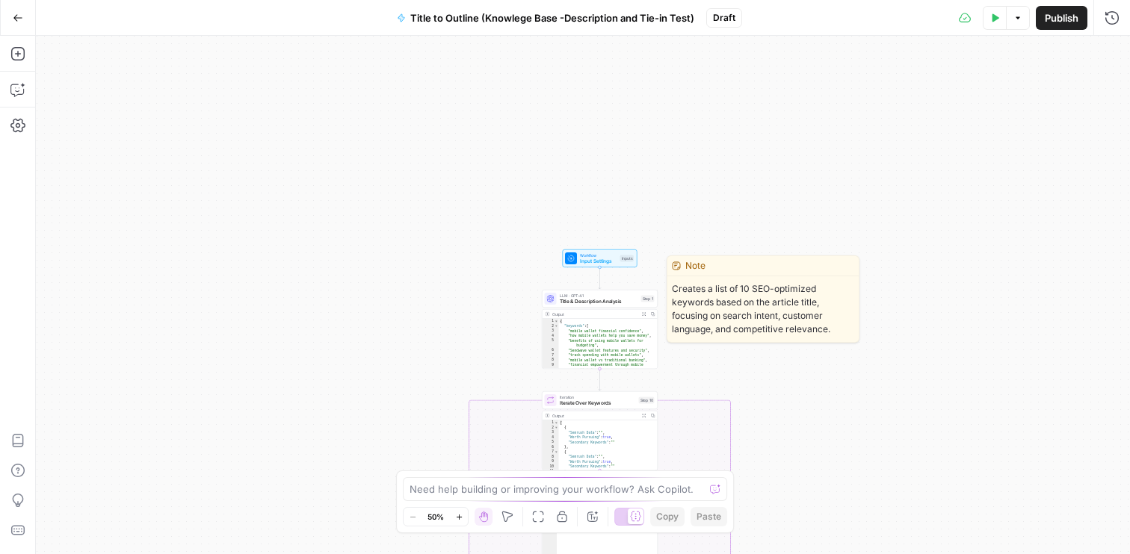
click at [594, 302] on span "Title & Description Analysis" at bounding box center [599, 301] width 78 height 7
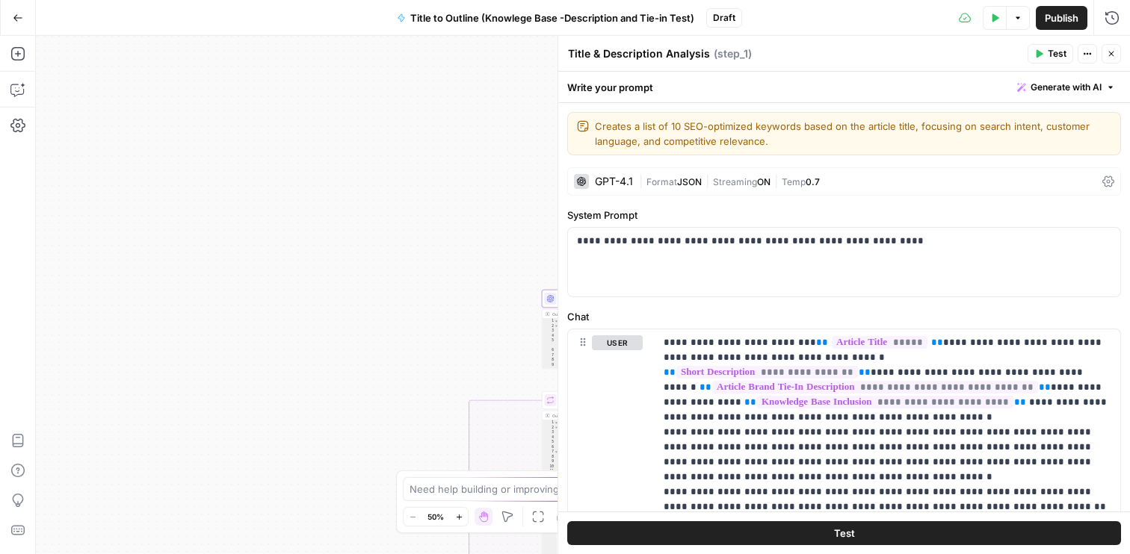
click at [619, 186] on div "GPT-4.1" at bounding box center [614, 181] width 38 height 10
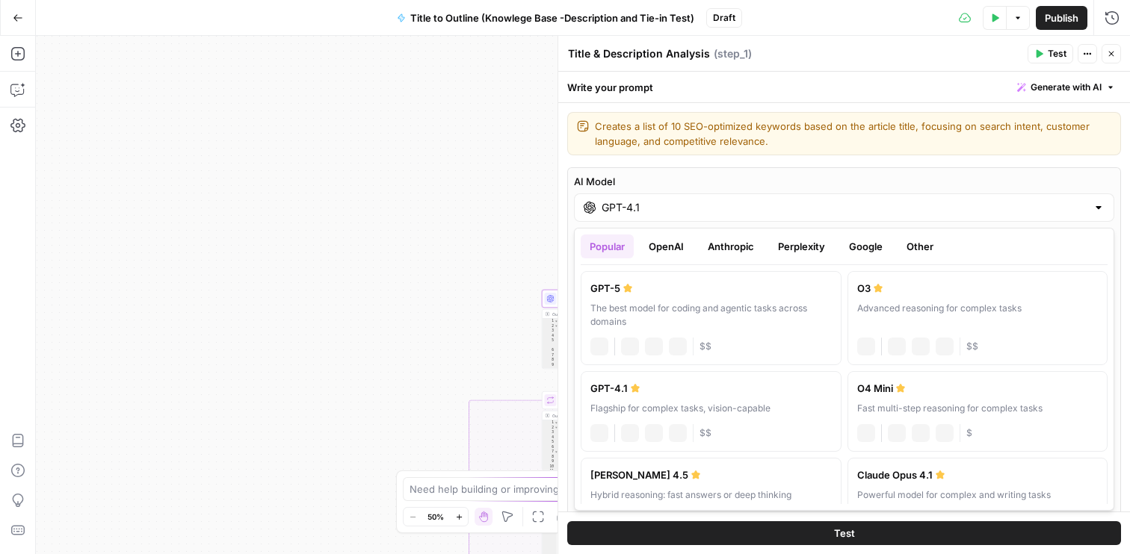
click at [696, 217] on div "GPT-4.1" at bounding box center [844, 208] width 540 height 28
click at [672, 241] on button "OpenAI" at bounding box center [666, 247] width 53 height 24
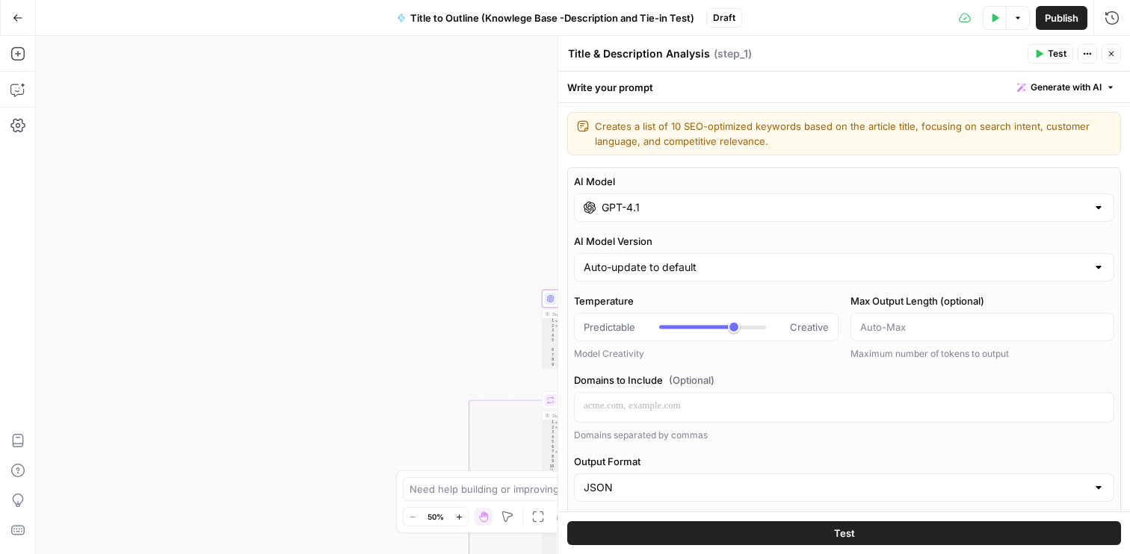
click at [1108, 45] on button "Close" at bounding box center [1110, 53] width 19 height 19
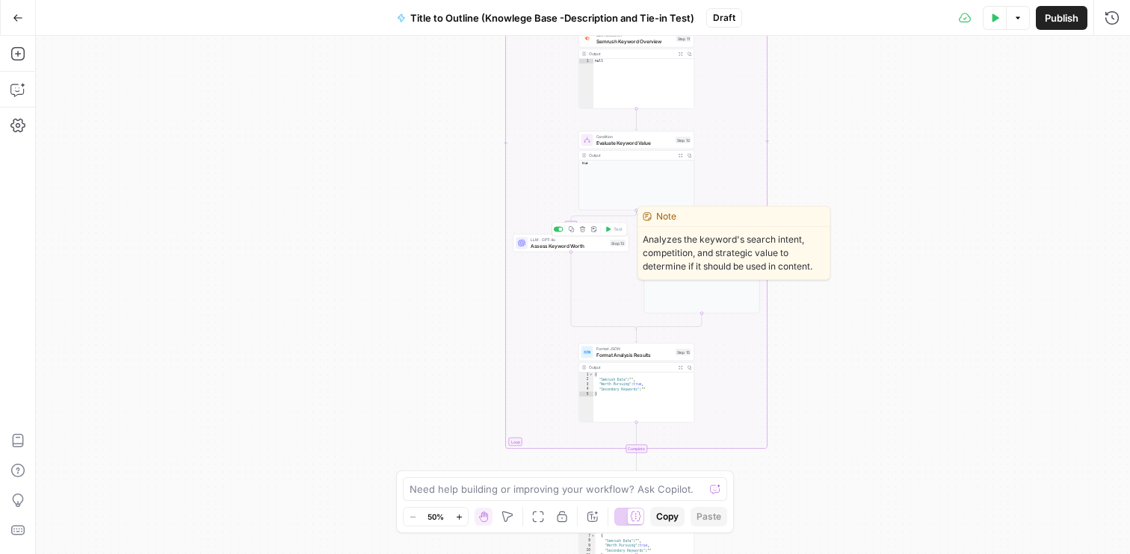
click at [557, 249] on span "Assess Keyword Worth" at bounding box center [569, 245] width 76 height 7
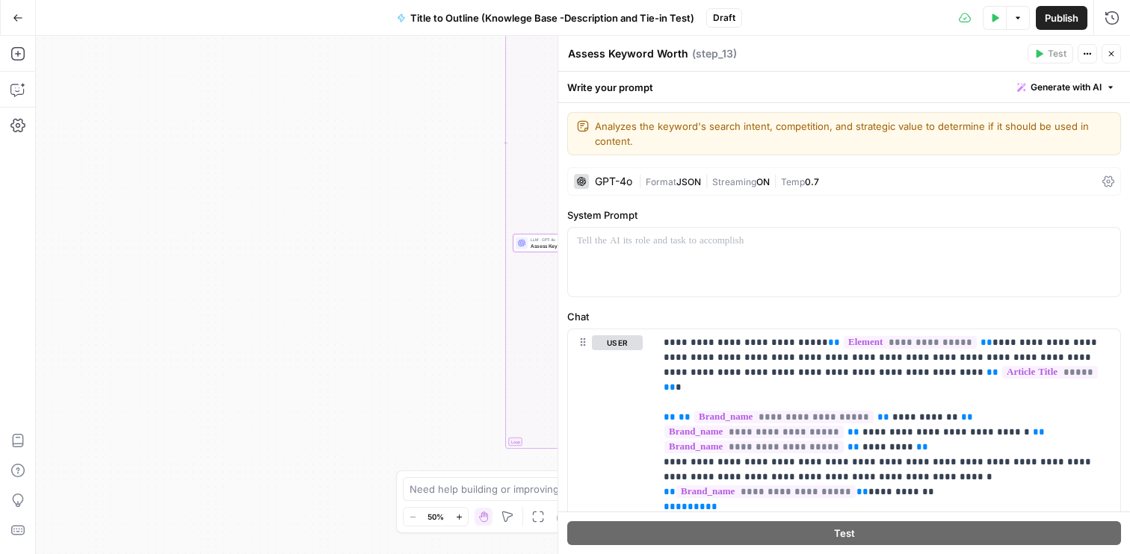
click at [596, 185] on div "GPT-4o" at bounding box center [613, 181] width 37 height 10
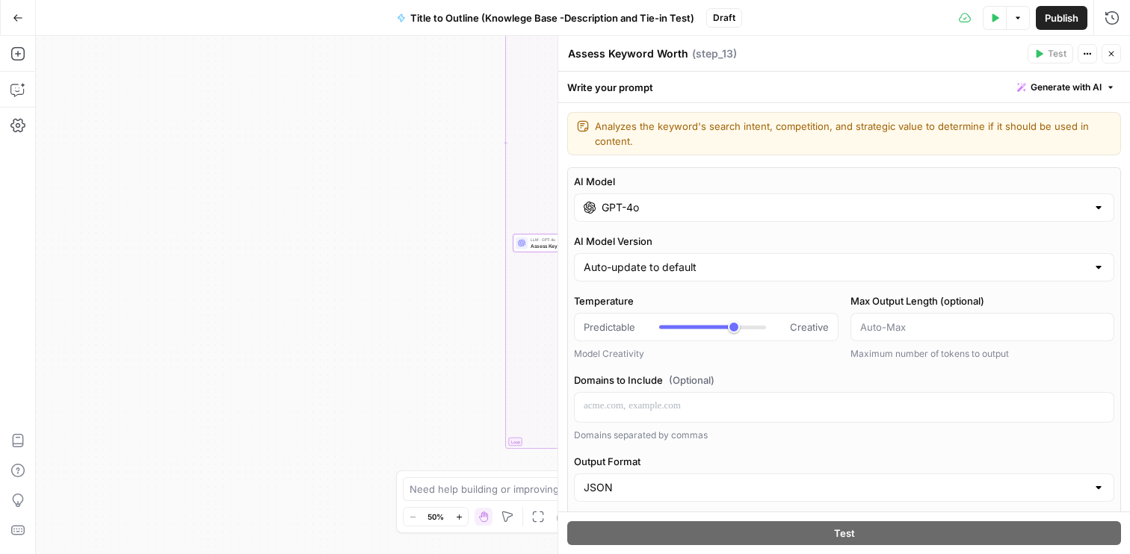
click at [730, 216] on div "GPT-4o" at bounding box center [844, 208] width 540 height 28
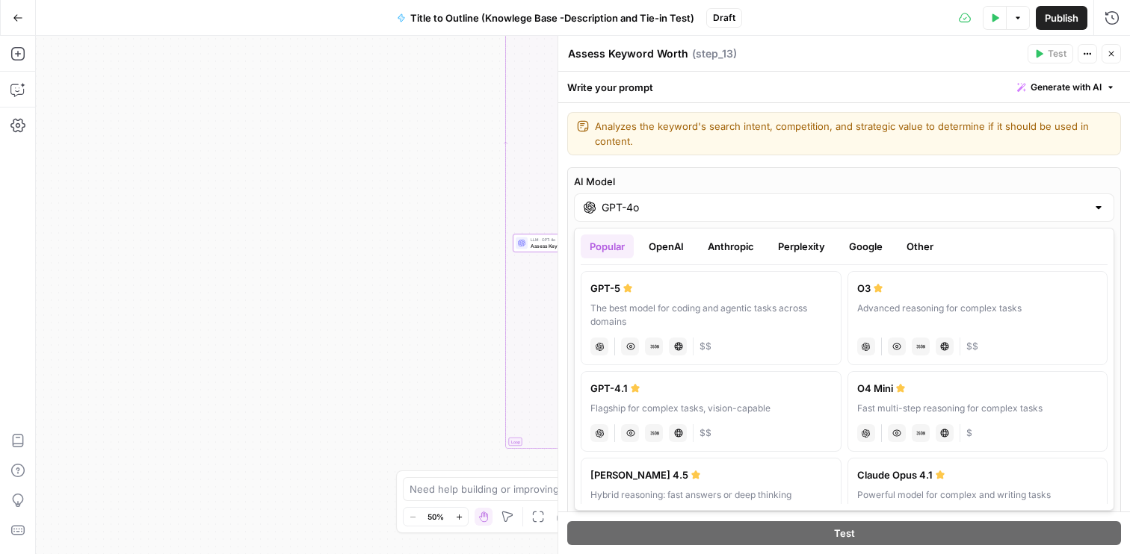
click at [673, 242] on button "OpenAI" at bounding box center [666, 247] width 53 height 24
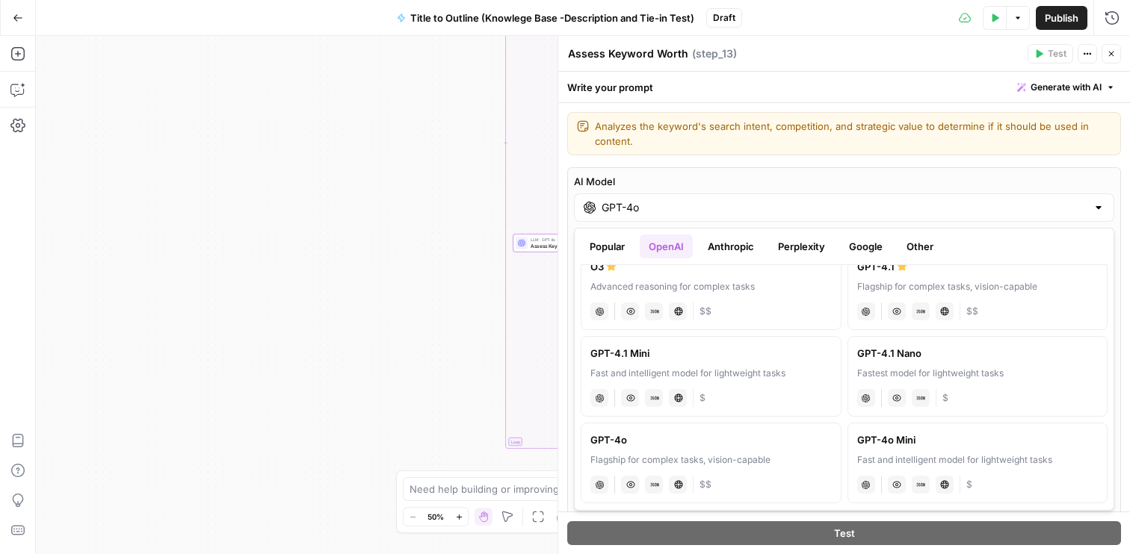
scroll to position [191, 0]
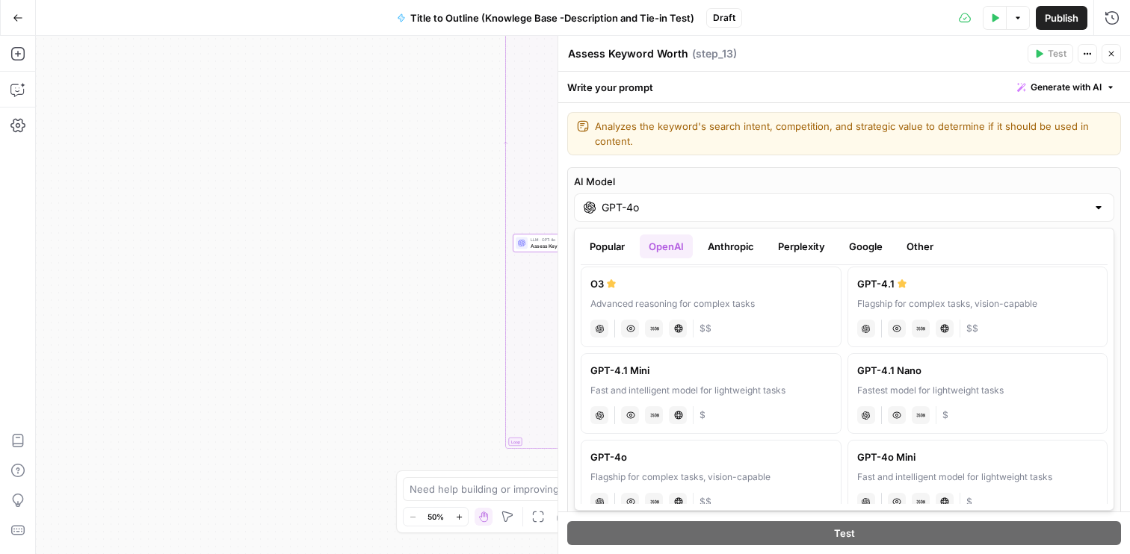
click at [932, 297] on div "Flagship for complex tasks, vision-capable" at bounding box center [977, 303] width 241 height 13
type input "GPT-4.1"
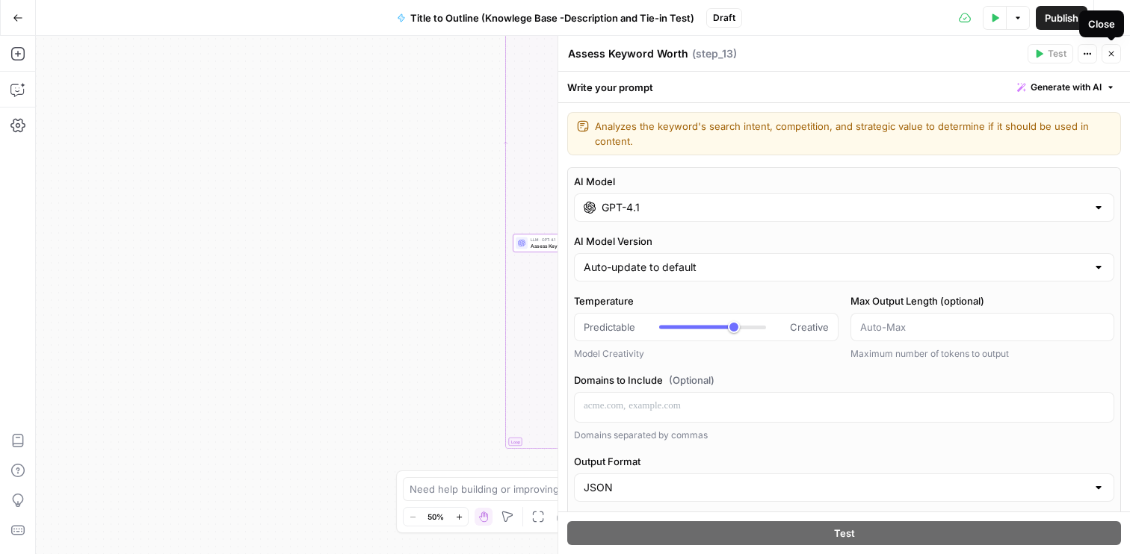
click at [1113, 56] on icon "button" at bounding box center [1111, 54] width 5 height 5
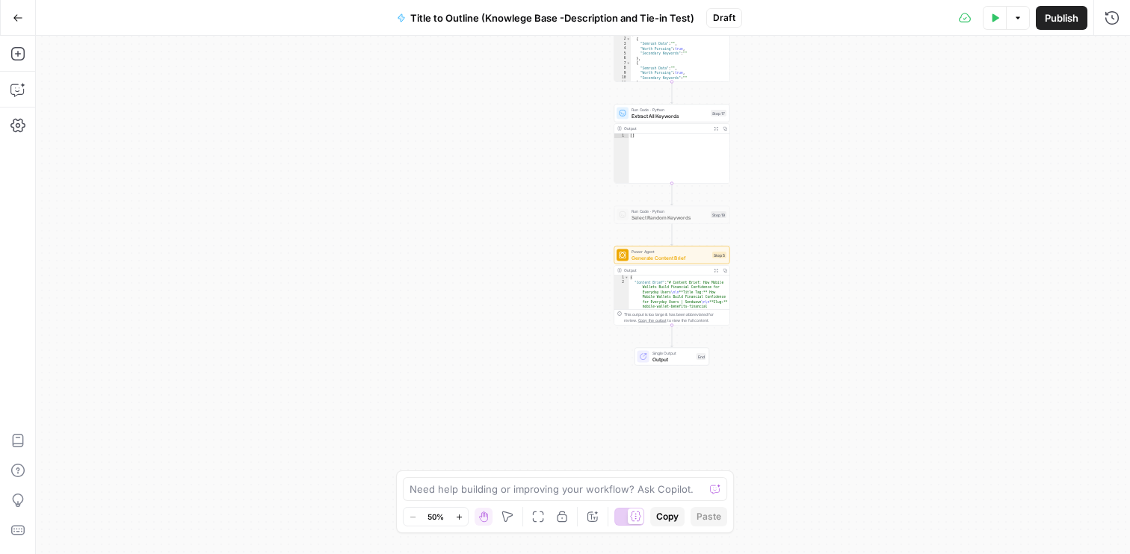
click at [1052, 27] on button "Publish" at bounding box center [1062, 18] width 52 height 24
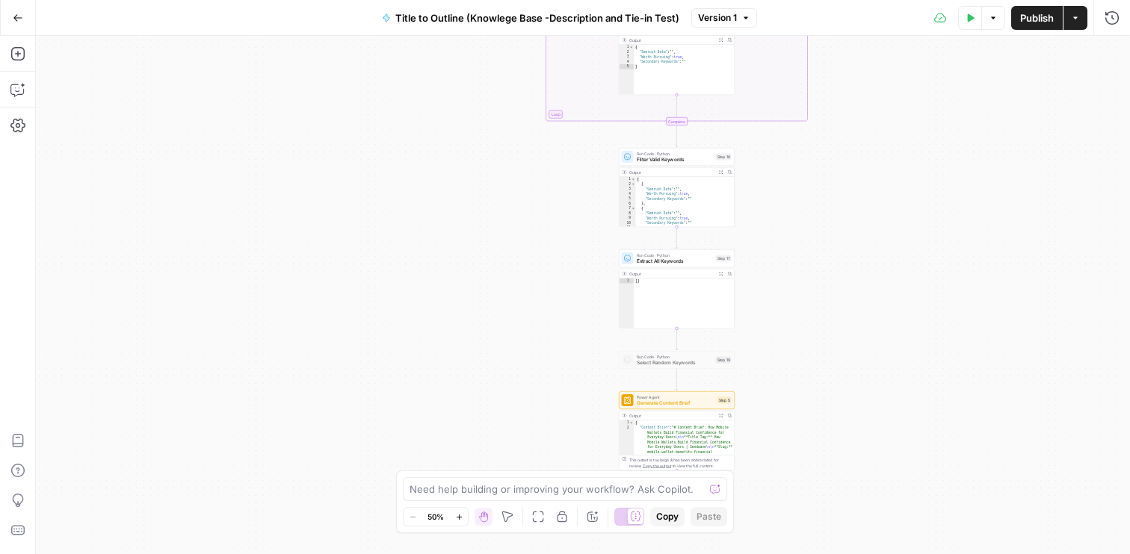
click at [7, 13] on button "Go Back" at bounding box center [17, 17] width 27 height 27
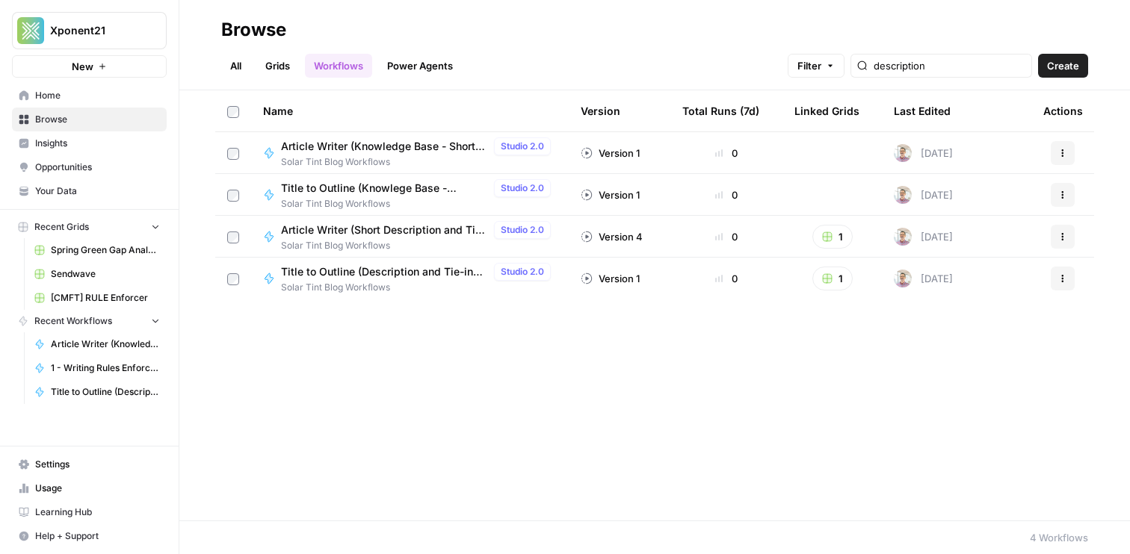
click at [55, 194] on span "Your Data" at bounding box center [97, 191] width 125 height 13
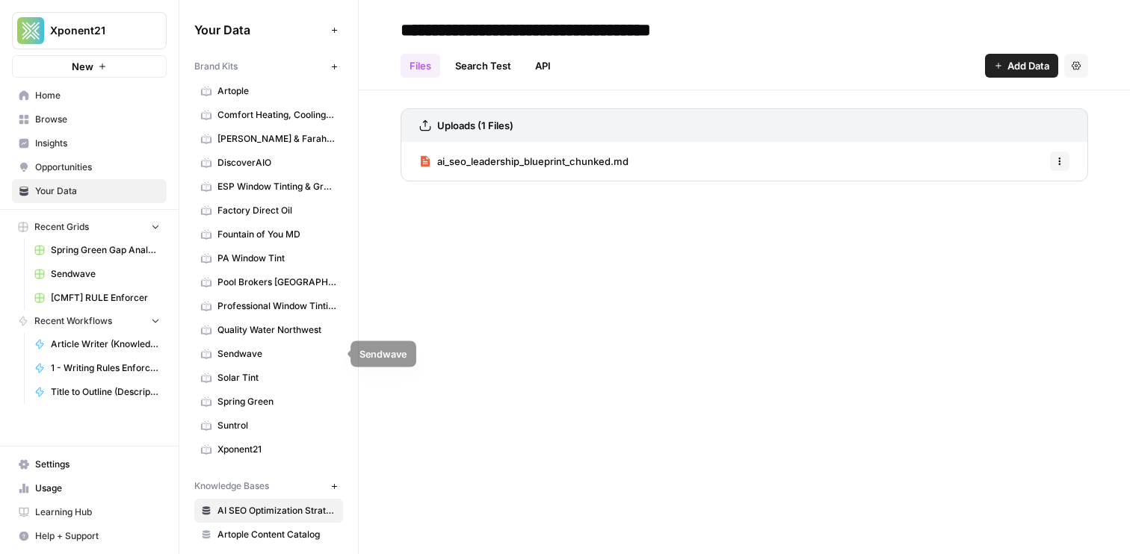
click at [238, 360] on span "Sendwave" at bounding box center [276, 353] width 119 height 13
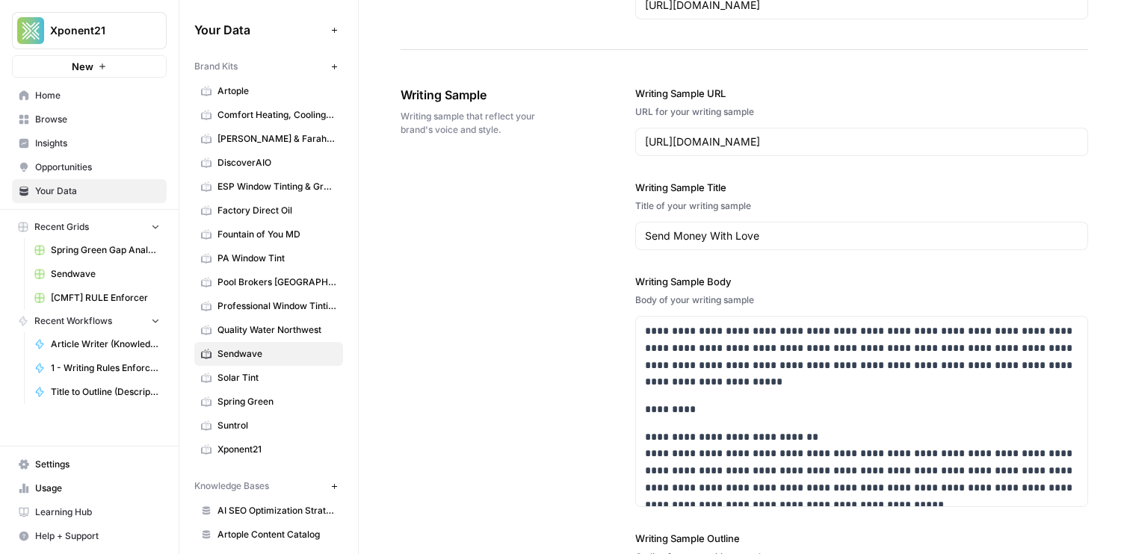
scroll to position [2178, 0]
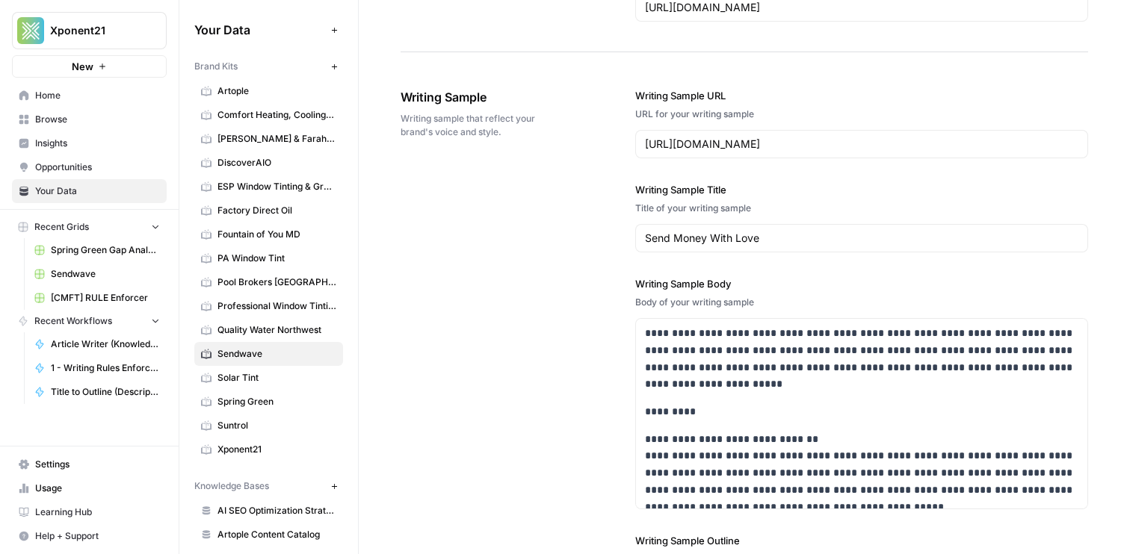
click at [869, 167] on div "**********" at bounding box center [861, 380] width 453 height 644
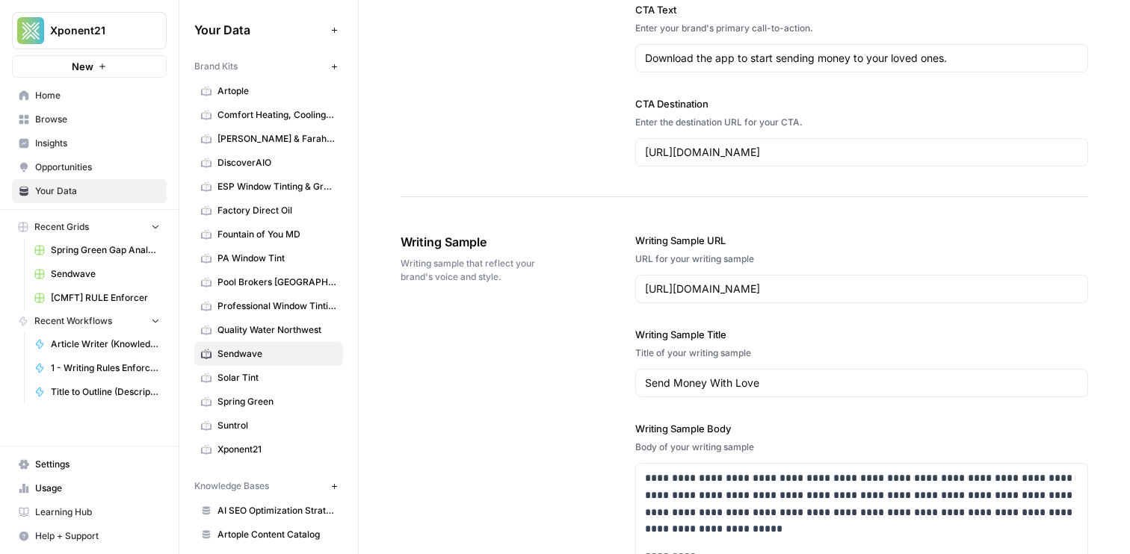
scroll to position [2038, 0]
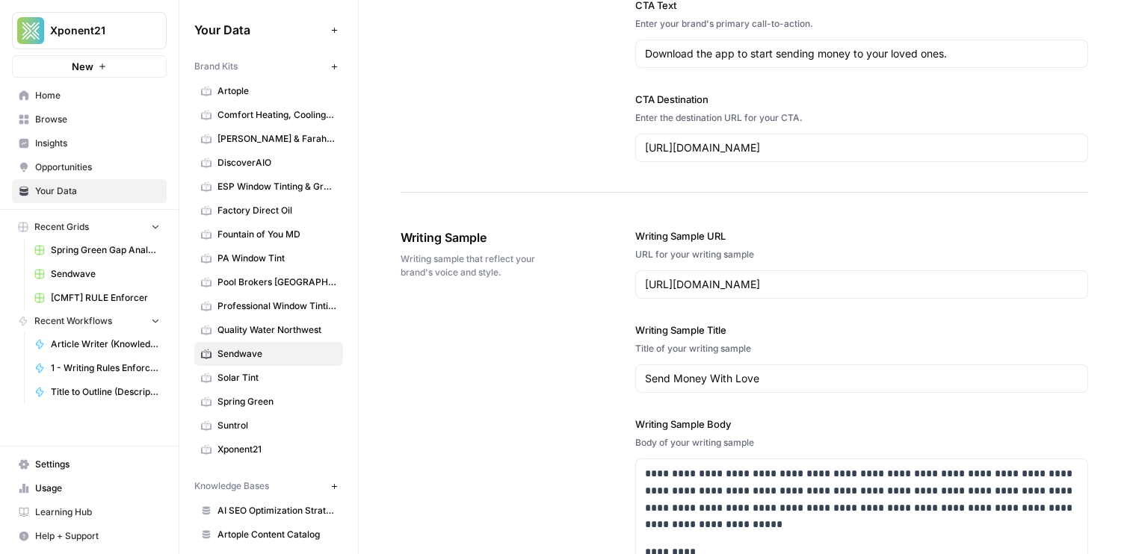
click at [799, 307] on div "**********" at bounding box center [861, 521] width 453 height 644
click at [802, 292] on div "https://www.sendwave.com/en-us/our-story" at bounding box center [861, 284] width 453 height 28
click at [781, 310] on div "**********" at bounding box center [861, 521] width 453 height 644
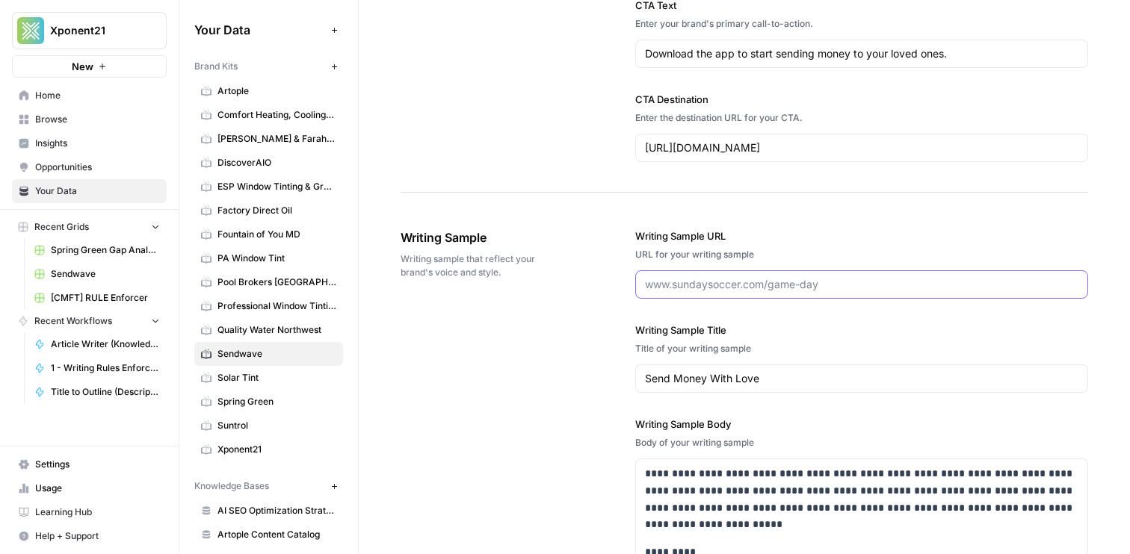
click at [769, 284] on input "Writing Sample URL" at bounding box center [861, 284] width 433 height 15
paste input "https://www.sendwave.com/en-us/our-story"
type input "https://www.sendwave.com/en-us/our-story"
click at [777, 329] on label "Writing Sample Title" at bounding box center [861, 330] width 453 height 15
click at [777, 371] on input "Send Money With Love" at bounding box center [861, 378] width 433 height 15
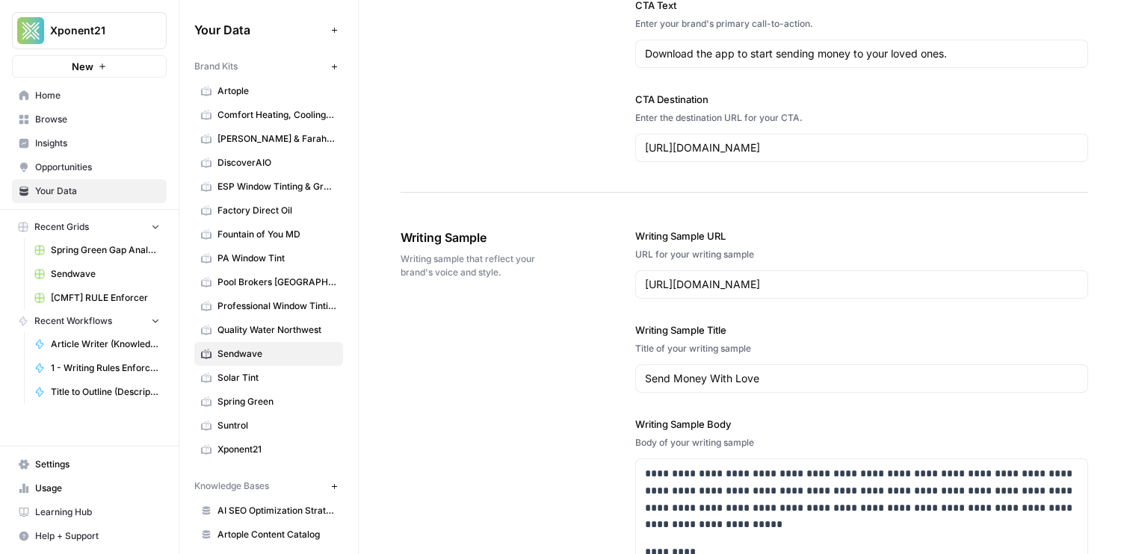
click at [569, 328] on div "**********" at bounding box center [744, 521] width 687 height 645
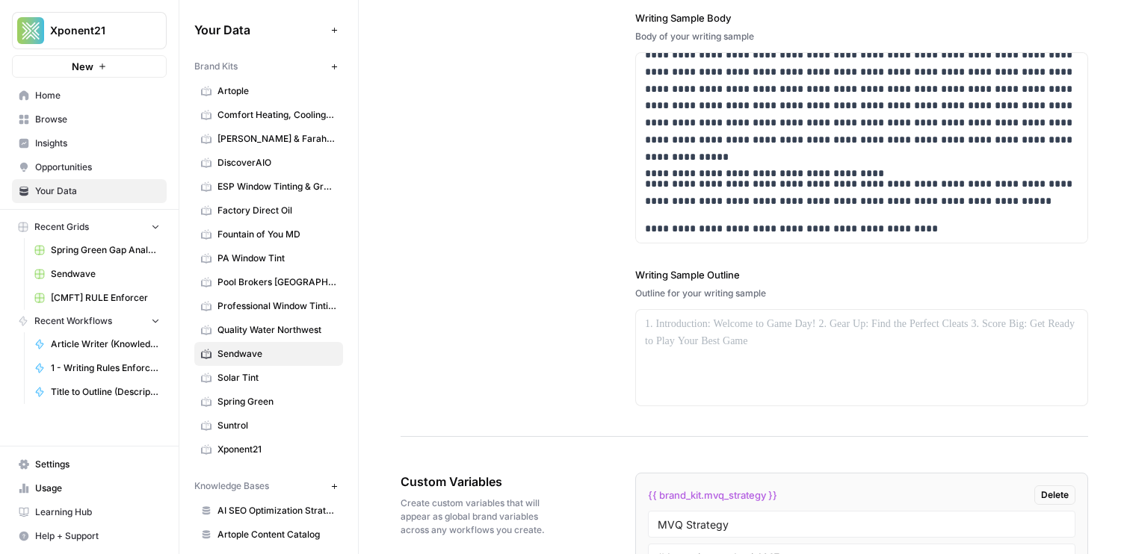
scroll to position [0, 0]
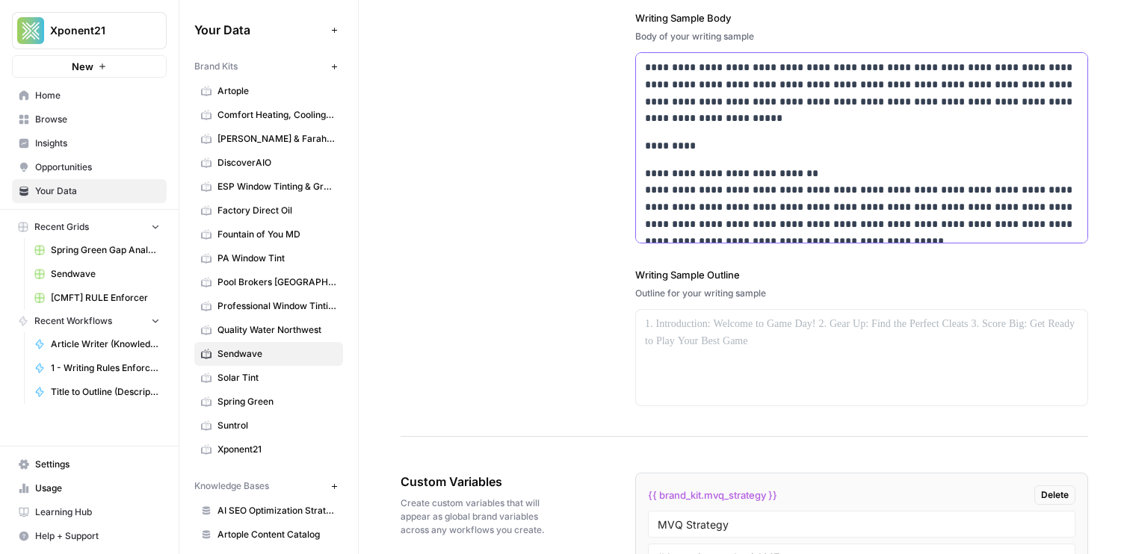
click at [802, 167] on p "**********" at bounding box center [861, 207] width 433 height 85
copy div "**********"
click at [534, 251] on div "**********" at bounding box center [744, 114] width 687 height 645
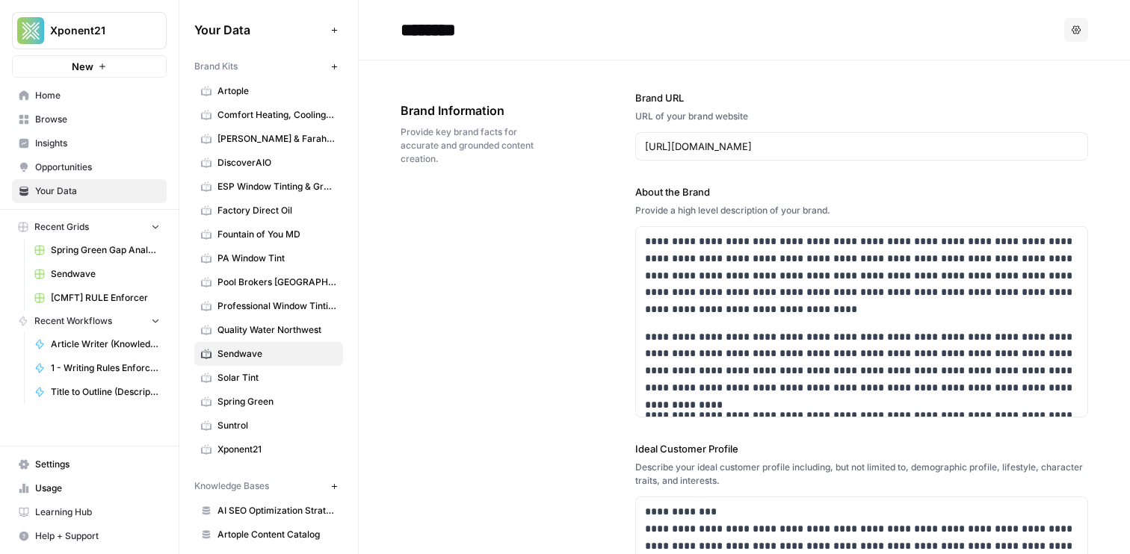
click at [83, 277] on span "Sendwave" at bounding box center [105, 274] width 109 height 13
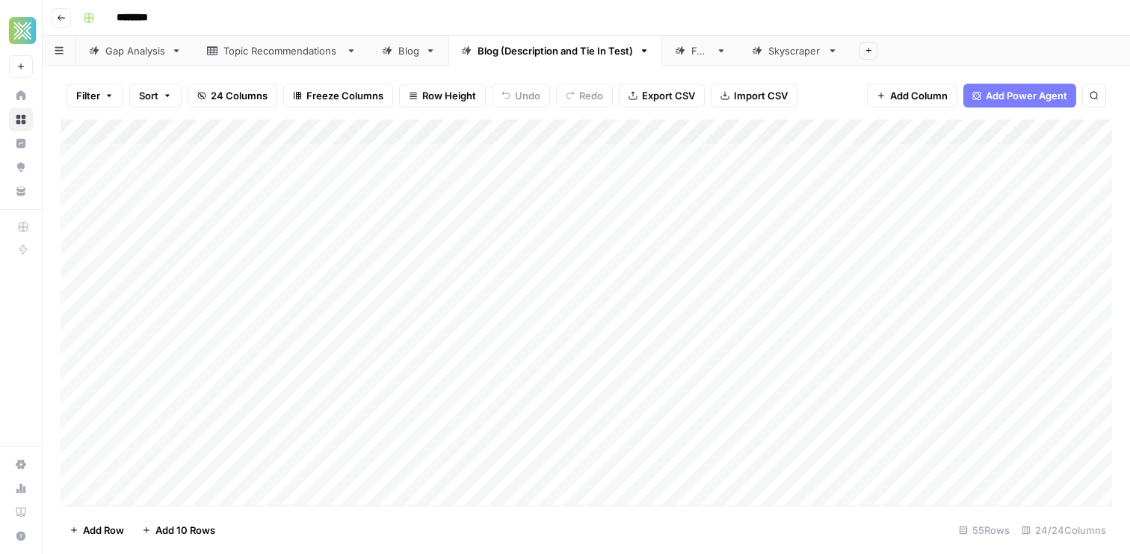
click at [871, 55] on button "Add Sheet" at bounding box center [868, 51] width 18 height 18
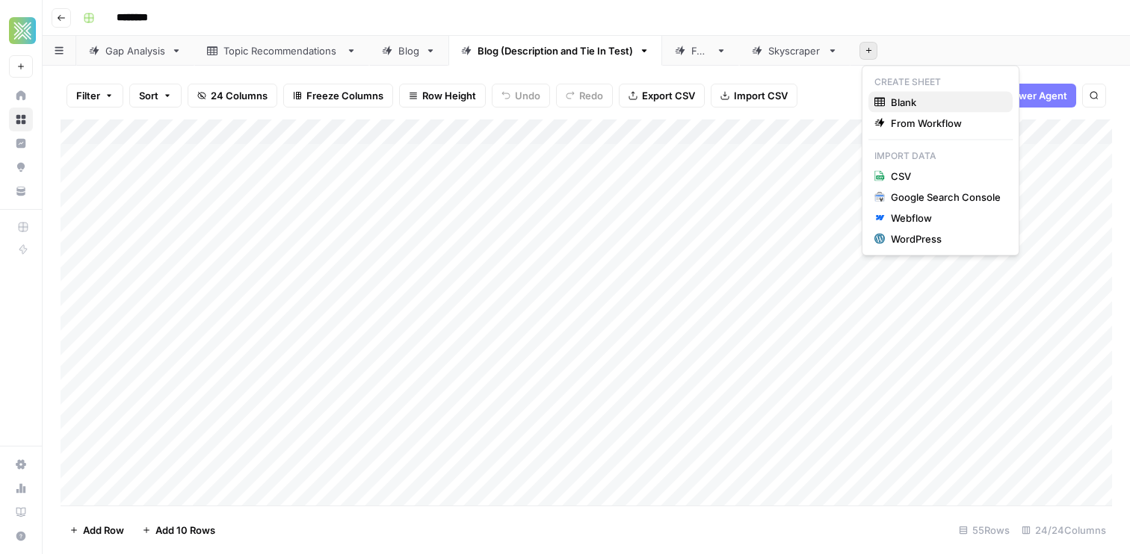
click at [896, 103] on span "Blank" at bounding box center [946, 102] width 110 height 15
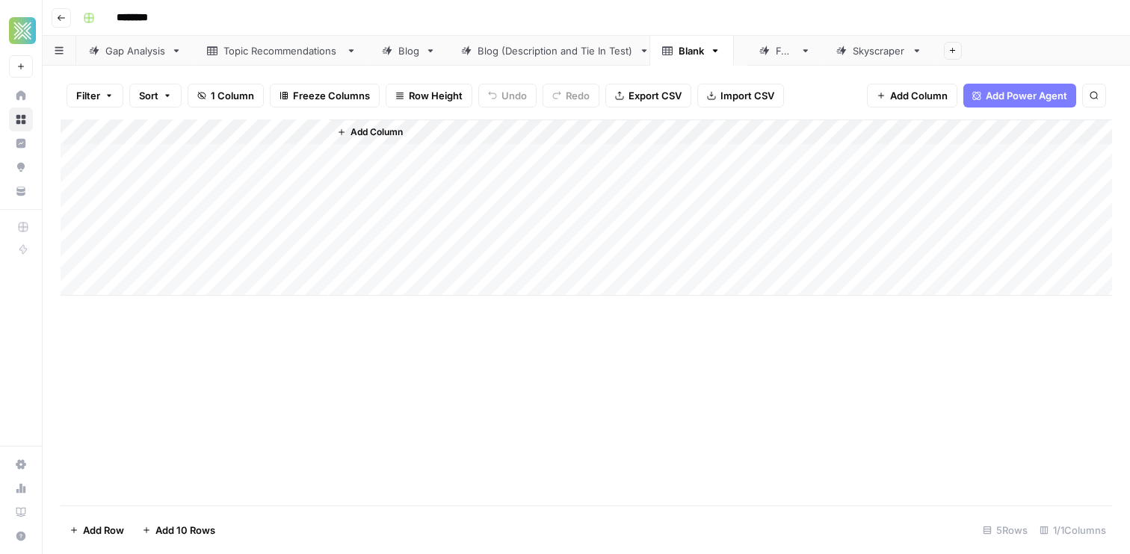
drag, startPoint x: 885, startPoint y: 50, endPoint x: 678, endPoint y: 50, distance: 207.0
click at [678, 50] on div "Gap Analysis Topic Recommendations Blog Blog (Description and Tie In Test) FAQ …" at bounding box center [586, 51] width 1087 height 30
click at [705, 53] on div "Blank" at bounding box center [703, 50] width 25 height 15
type input "*"
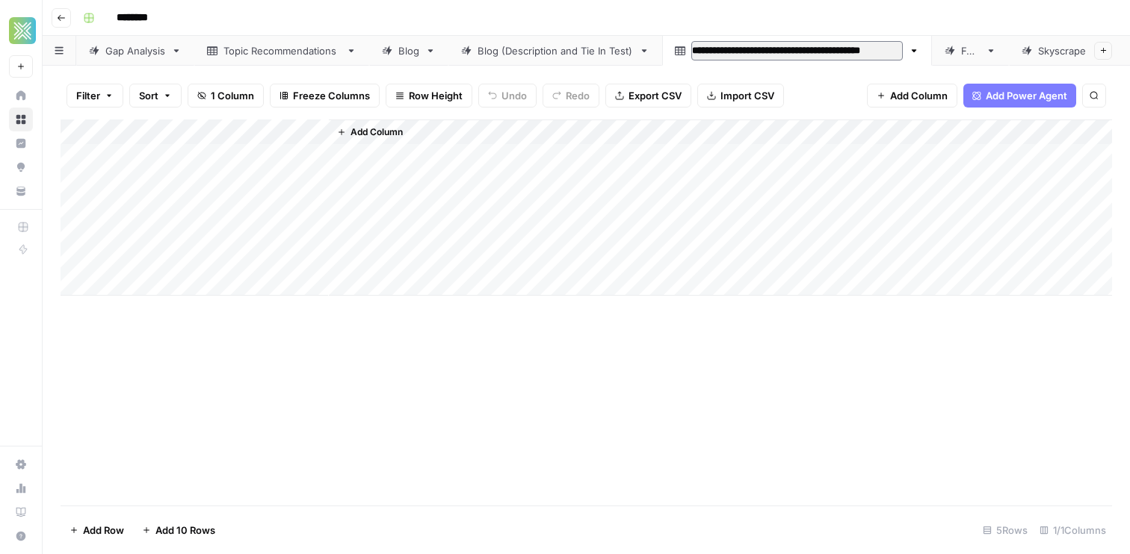
type input "**********"
click at [751, 49] on div "Blog (Digital Wallet) [knowledge- description]" at bounding box center [796, 50] width 211 height 15
click at [348, 125] on button "Add Column" at bounding box center [370, 132] width 78 height 19
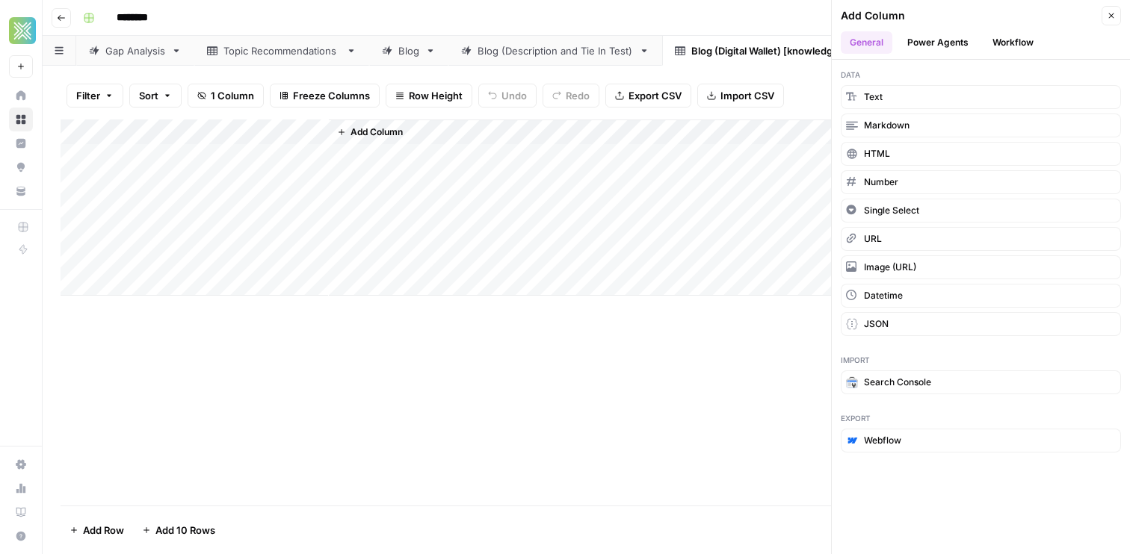
click at [1029, 21] on div "Add Column" at bounding box center [969, 15] width 256 height 15
click at [1008, 41] on button "Workflow" at bounding box center [1012, 42] width 59 height 22
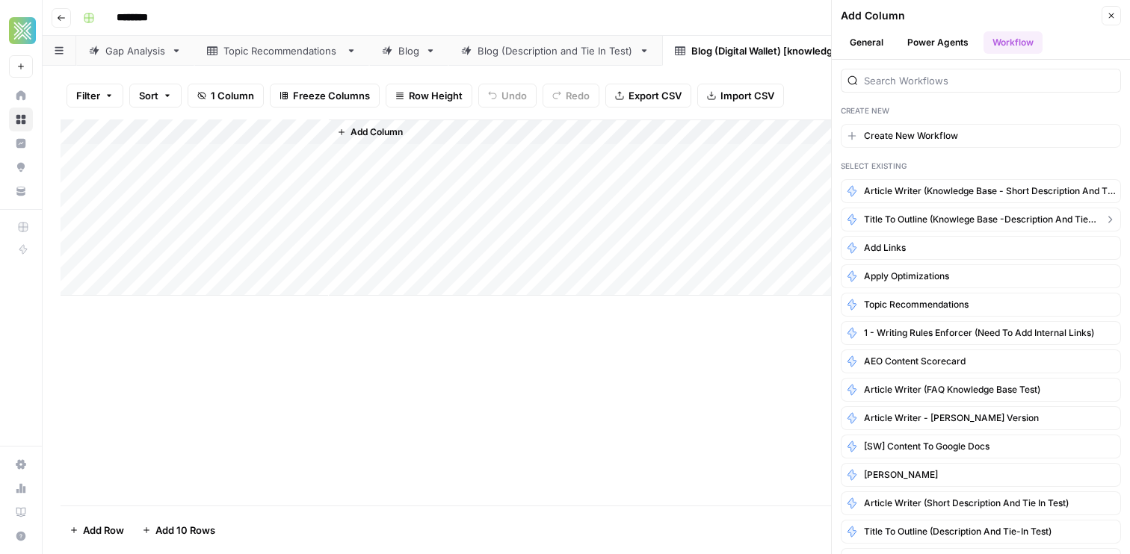
click at [941, 225] on span "Title to Outline (Knowlege Base -Description and Tie-in Test)" at bounding box center [981, 219] width 234 height 13
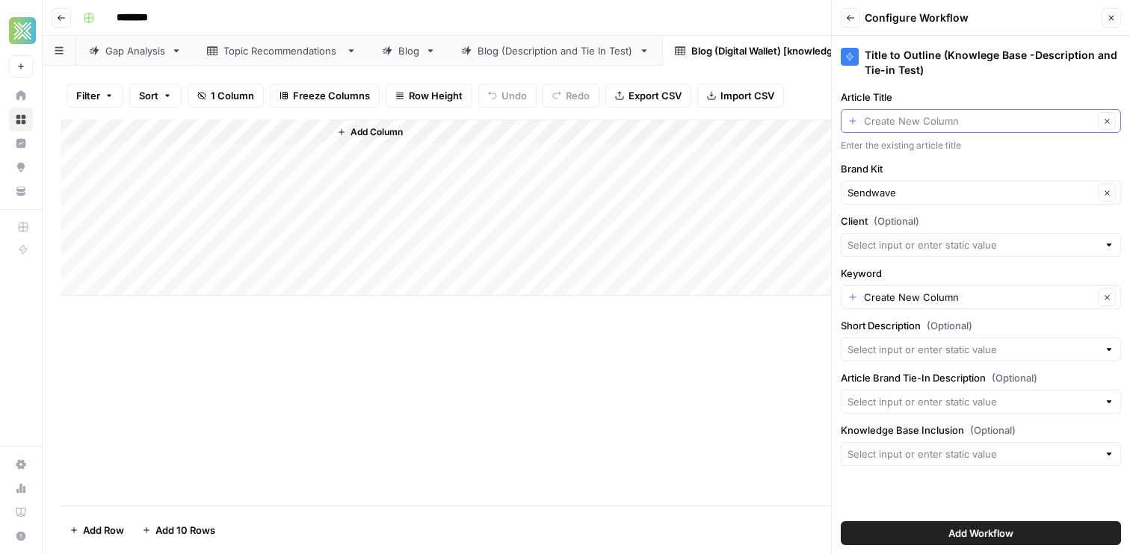
click at [1004, 121] on input "Article Title" at bounding box center [978, 121] width 229 height 15
click at [812, 350] on div "Add Column" at bounding box center [586, 313] width 1051 height 386
click at [983, 409] on input "Article Brand Tie-In Description (Optional)" at bounding box center [972, 402] width 250 height 15
click at [735, 465] on div "Add Column" at bounding box center [586, 313] width 1051 height 386
click at [914, 454] on input "Knowledge Base Inclusion (Optional)" at bounding box center [972, 454] width 250 height 15
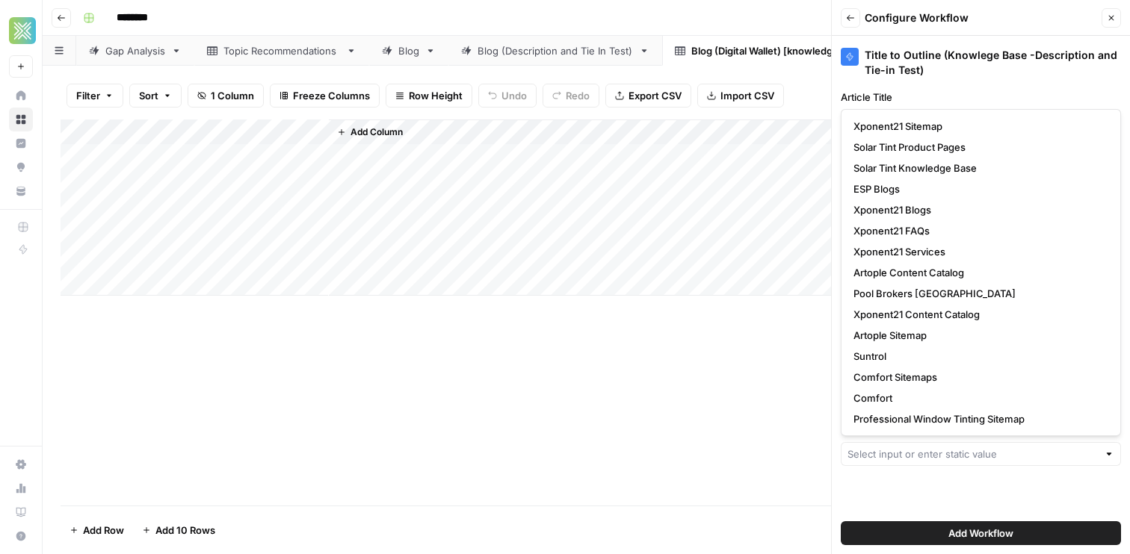
click at [737, 460] on div "Add Column" at bounding box center [586, 313] width 1051 height 386
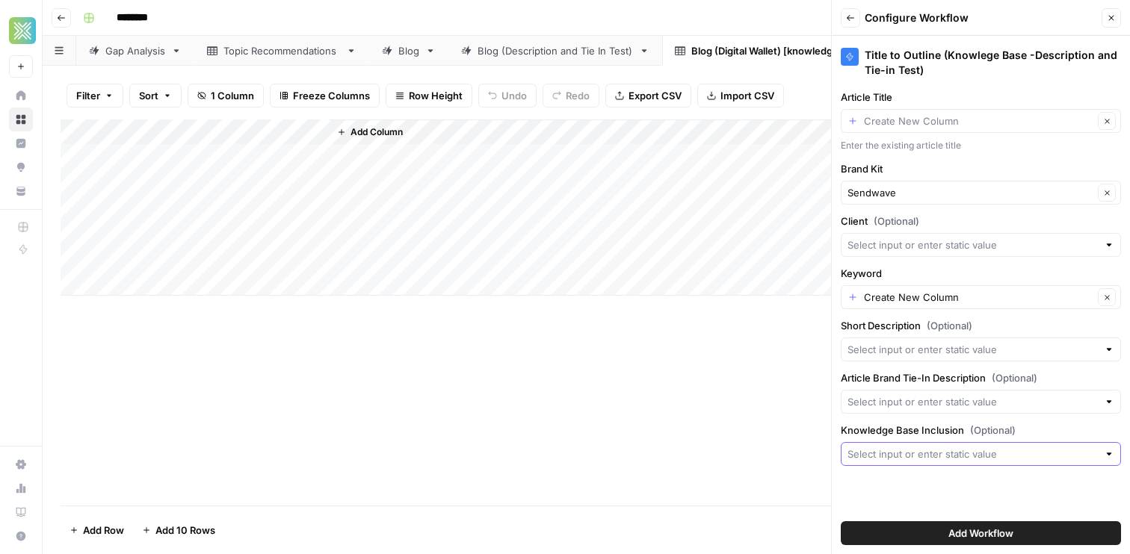
click at [947, 453] on input "Knowledge Base Inclusion (Optional)" at bounding box center [972, 454] width 250 height 15
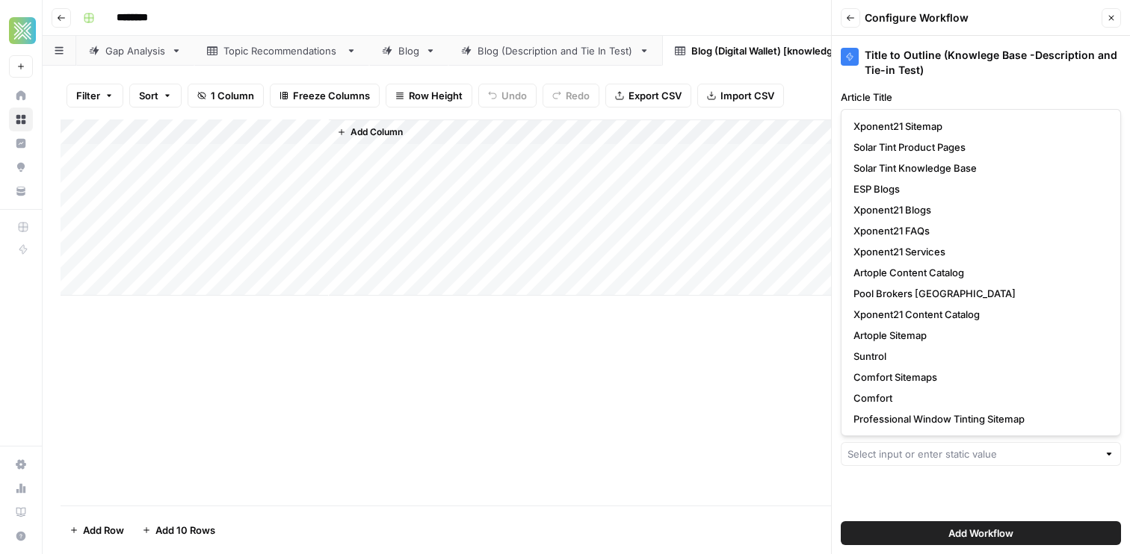
scroll to position [314, 0]
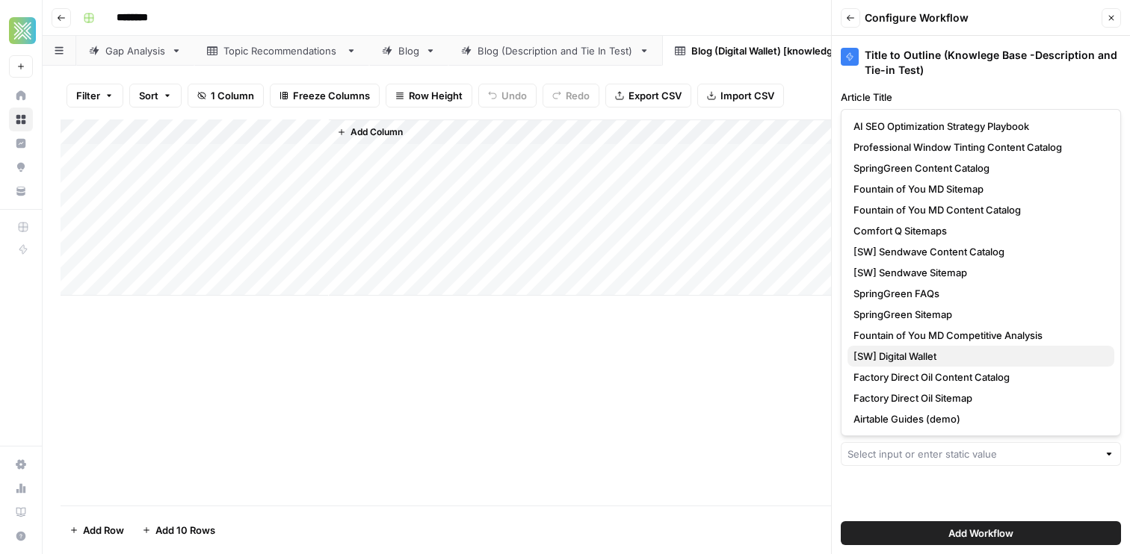
click at [913, 355] on span "[SW] Digital Wallet" at bounding box center [977, 356] width 249 height 15
type input "[SW] Digital Wallet"
click at [913, 355] on input "Short Description (Optional)" at bounding box center [972, 349] width 250 height 15
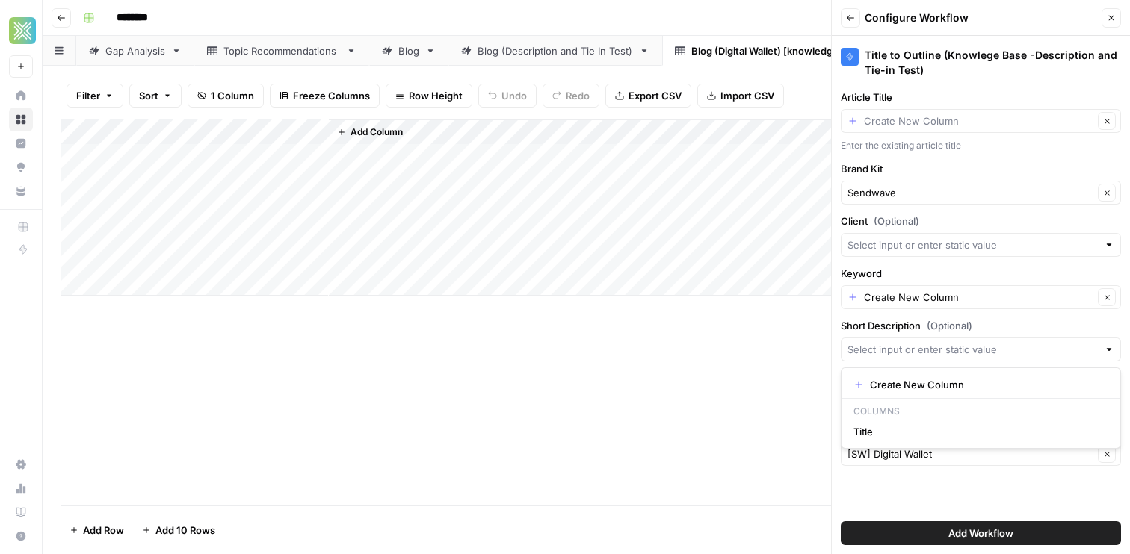
click at [758, 473] on div "Add Column" at bounding box center [586, 313] width 1051 height 386
click at [937, 400] on input "Article Brand Tie-In Description (Optional)" at bounding box center [972, 402] width 250 height 15
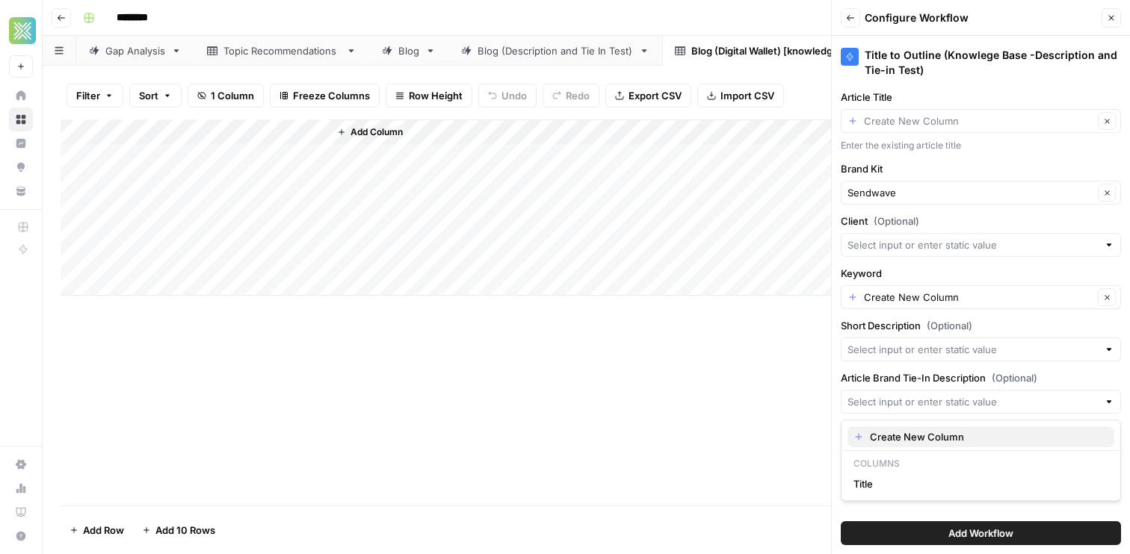
click at [906, 434] on span "Create New Column" at bounding box center [986, 437] width 232 height 15
type input "Create New Column"
click at [935, 344] on input "Short Description (Optional)" at bounding box center [972, 349] width 250 height 15
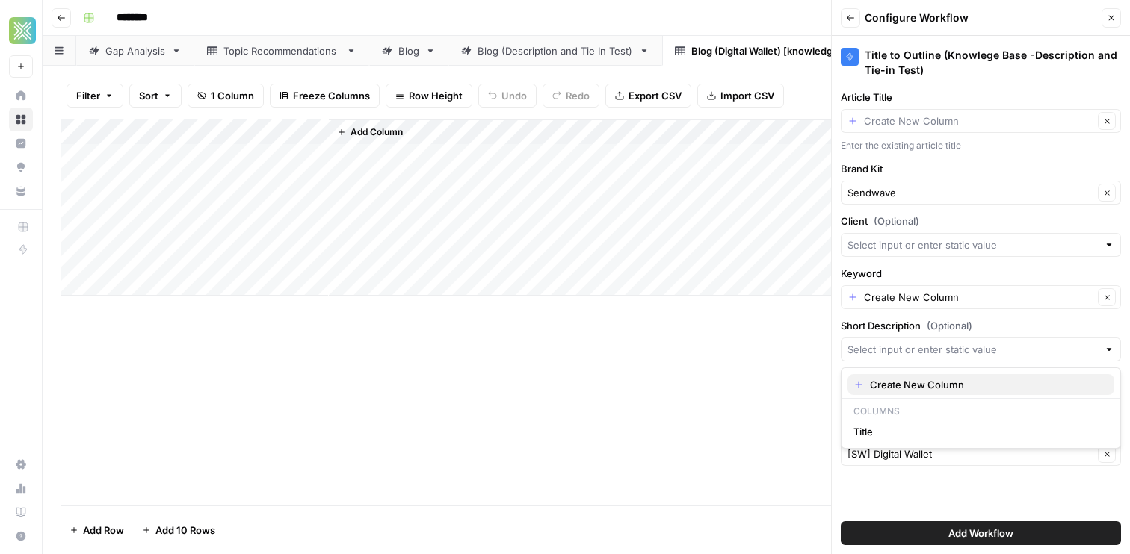
click at [900, 386] on span "Create New Column" at bounding box center [986, 384] width 232 height 15
type input "Create New Column"
click at [919, 243] on input "Client (Optional)" at bounding box center [972, 245] width 250 height 15
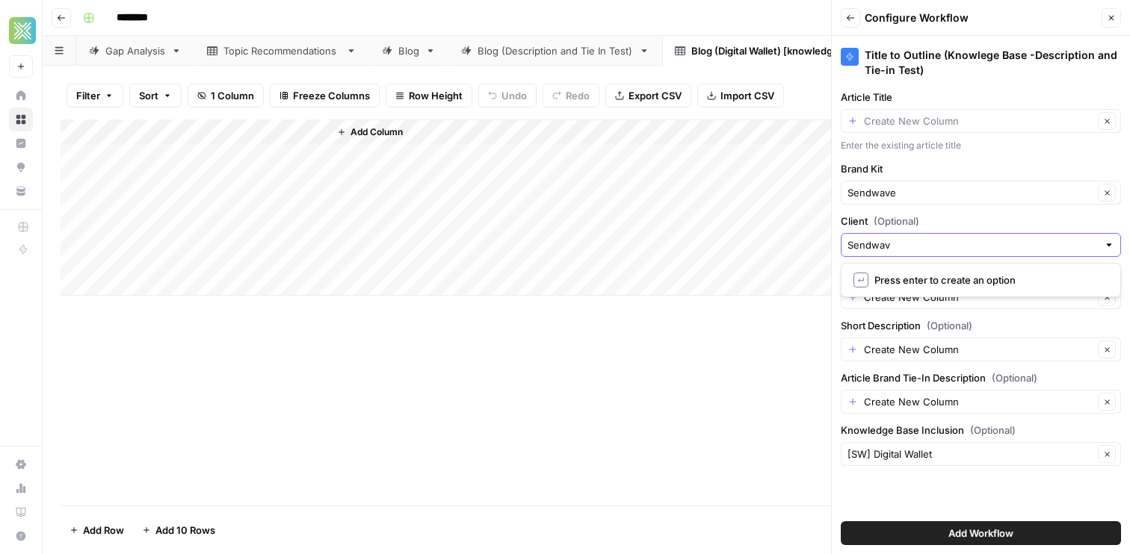
type input "Sendwave"
click at [841, 522] on button "Add Workflow" at bounding box center [981, 534] width 280 height 24
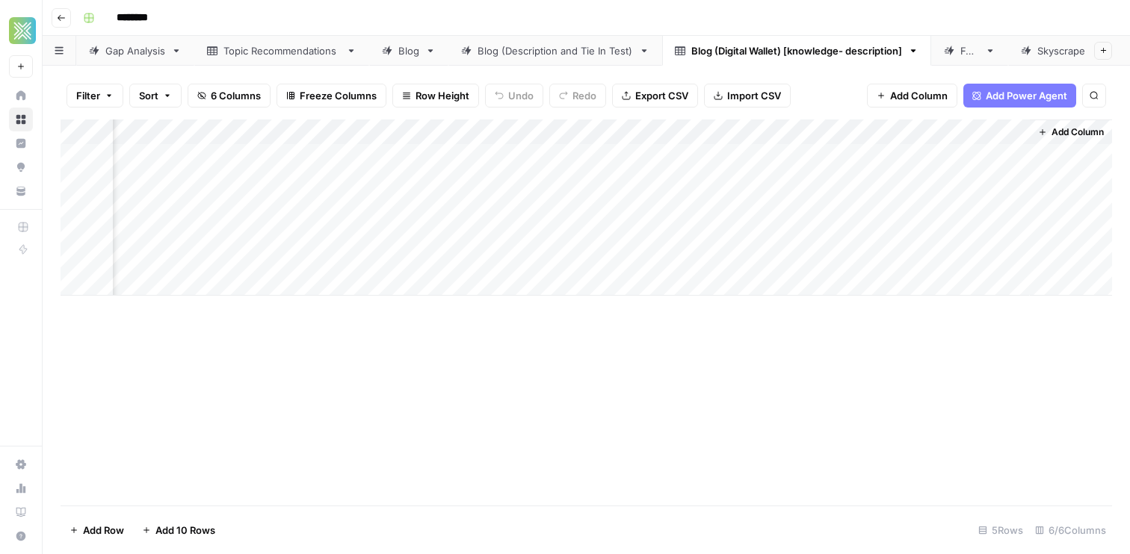
scroll to position [0, 0]
click at [315, 133] on div "Add Column" at bounding box center [586, 208] width 1051 height 176
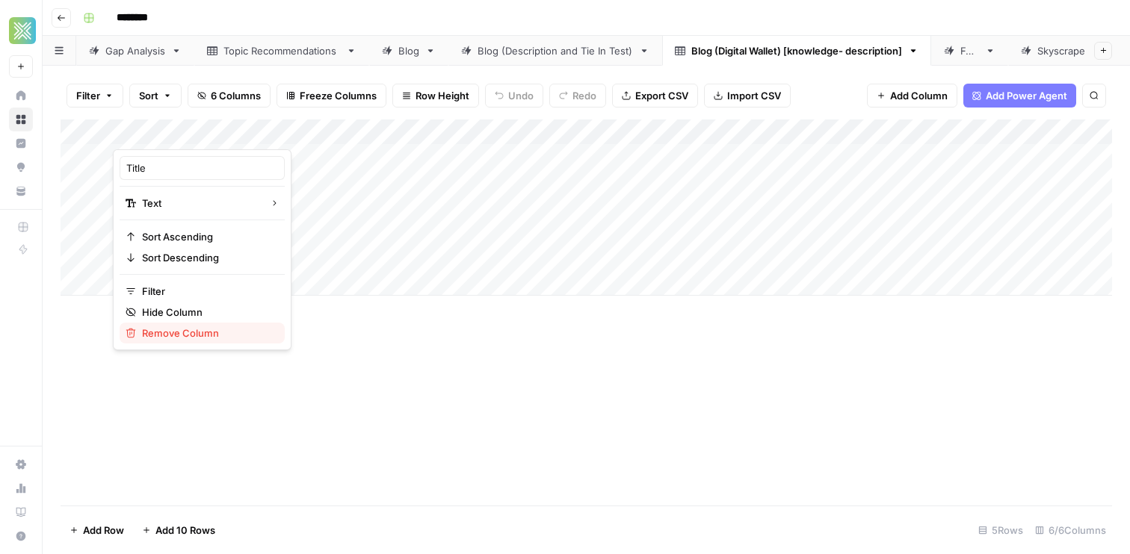
click at [176, 330] on span "Remove Column" at bounding box center [207, 333] width 131 height 15
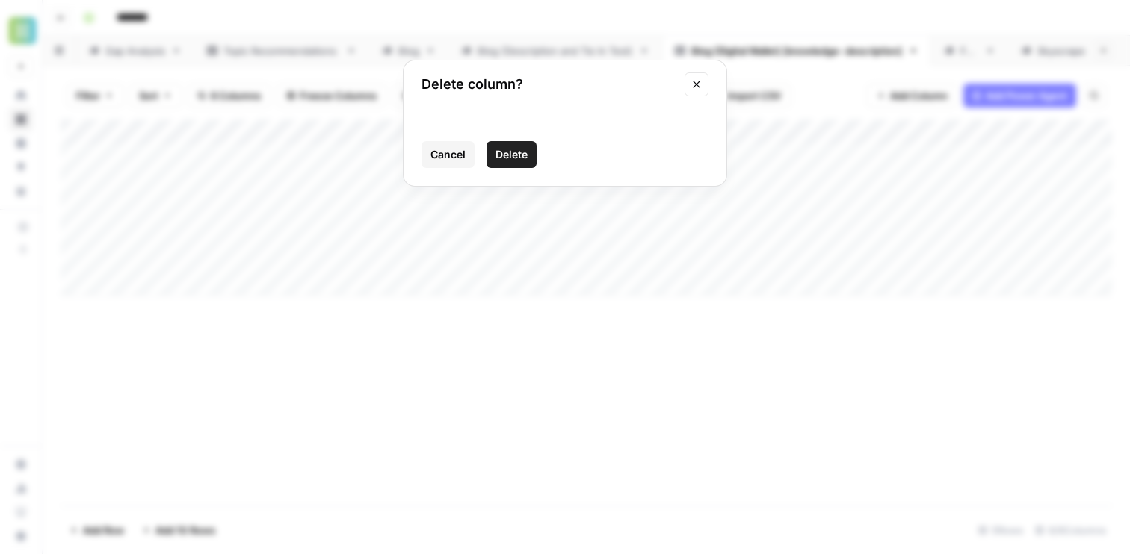
click at [517, 149] on span "Delete" at bounding box center [511, 154] width 32 height 15
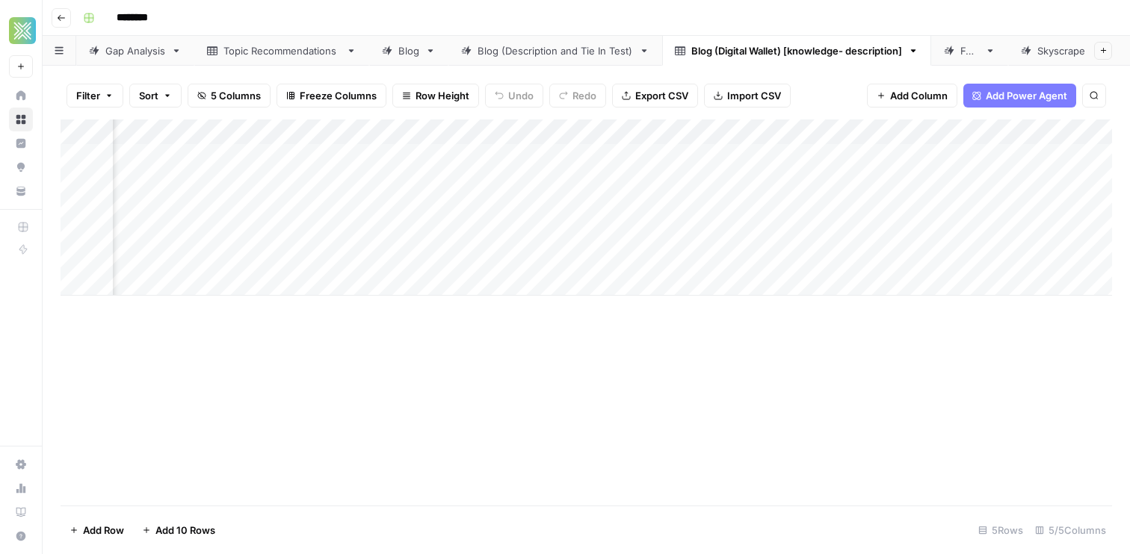
scroll to position [0, 296]
click at [1000, 132] on div "Add Column" at bounding box center [586, 208] width 1051 height 176
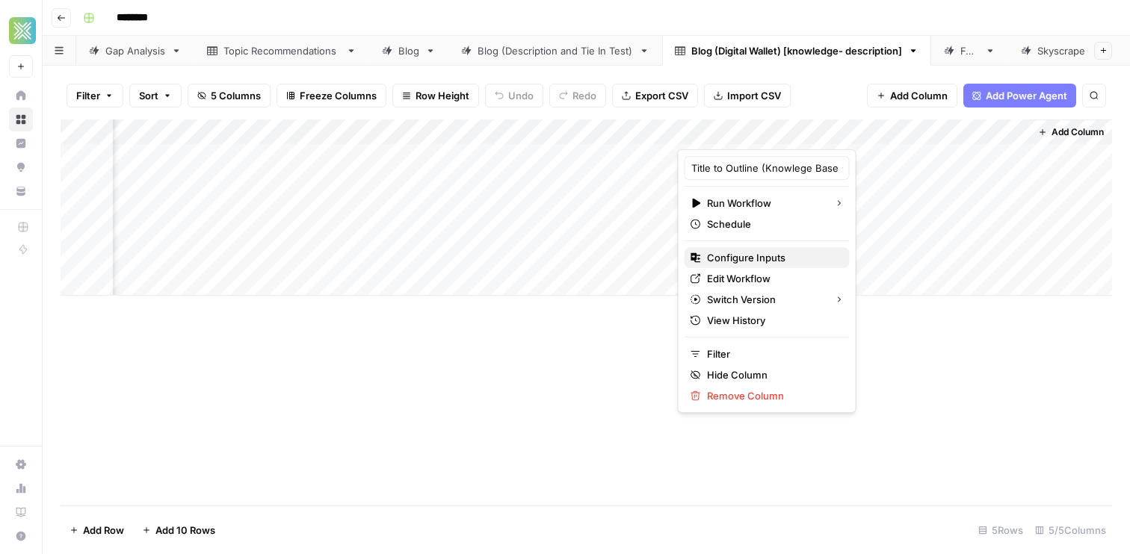
click at [742, 262] on span "Configure Inputs" at bounding box center [772, 257] width 131 height 15
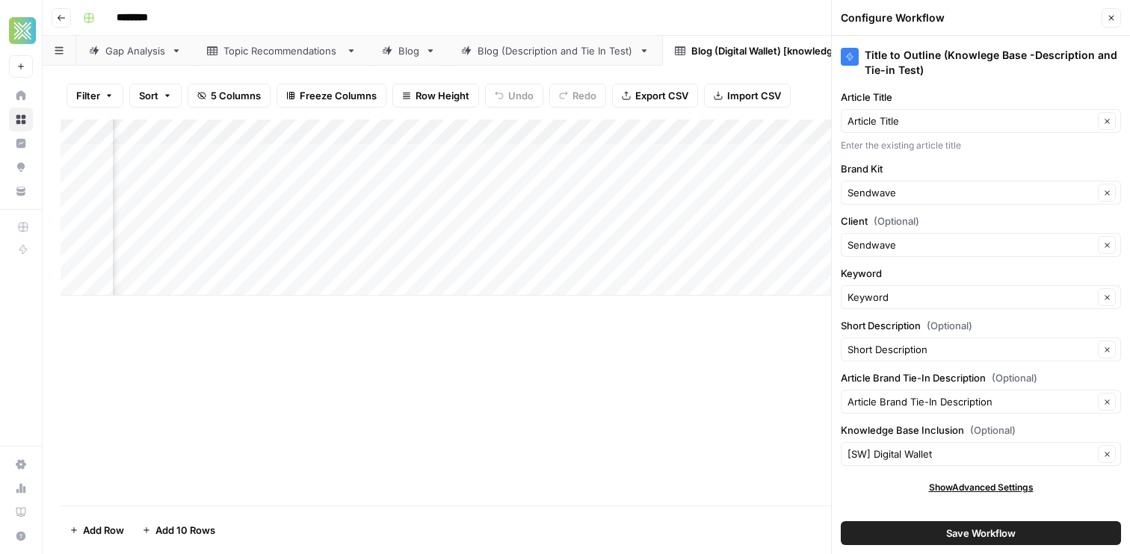
click at [1116, 14] on button "Close" at bounding box center [1110, 17] width 19 height 19
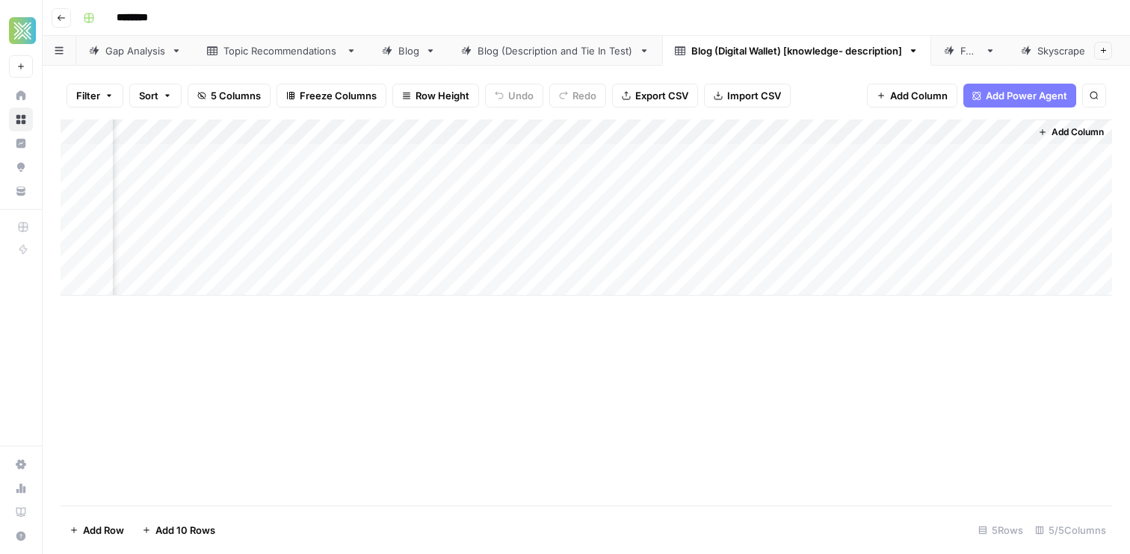
click at [1075, 142] on div "Add Column" at bounding box center [1071, 208] width 82 height 176
click at [1075, 120] on div "Add Column" at bounding box center [1071, 208] width 82 height 176
click at [1066, 136] on span "Add Column" at bounding box center [1077, 132] width 52 height 13
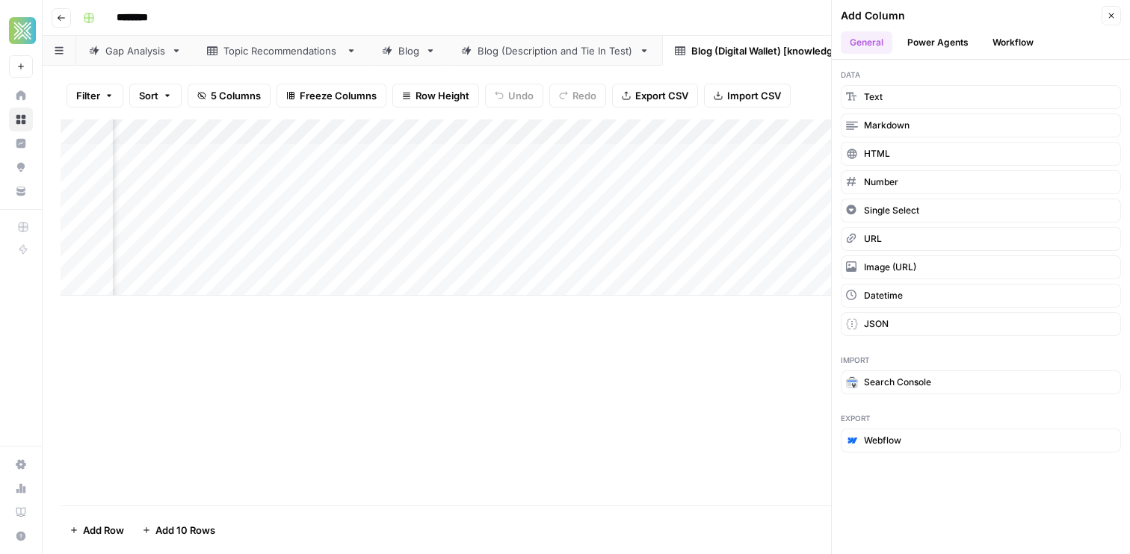
click at [1007, 56] on header "Add Column Close General Power Agents Workflow" at bounding box center [981, 30] width 298 height 60
click at [1007, 34] on button "Workflow" at bounding box center [1012, 42] width 59 height 22
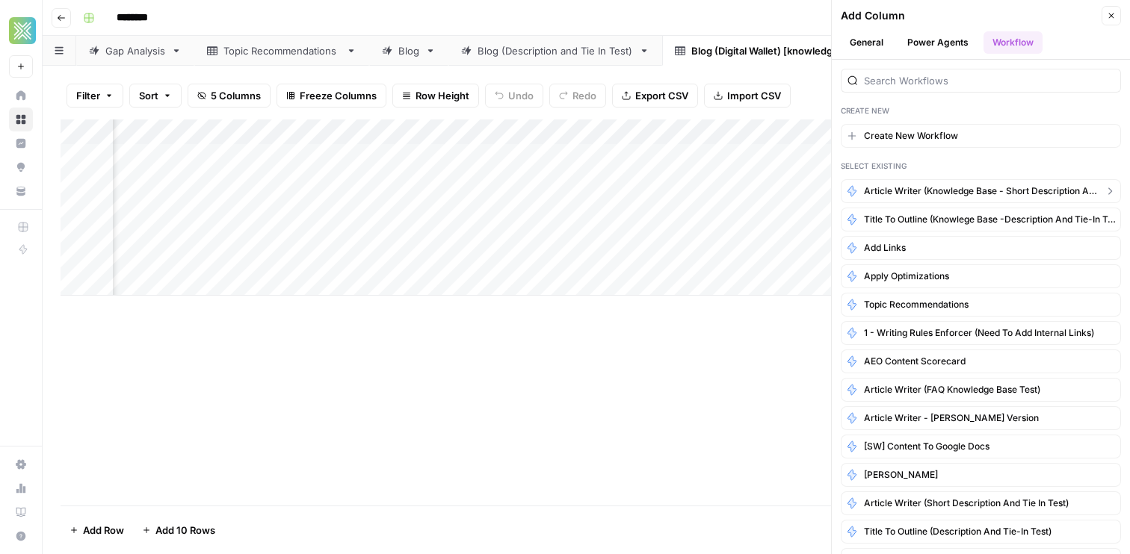
click at [927, 193] on span "Article Writer (Knowledge Base - Short Description and Tie In Test)" at bounding box center [981, 191] width 234 height 13
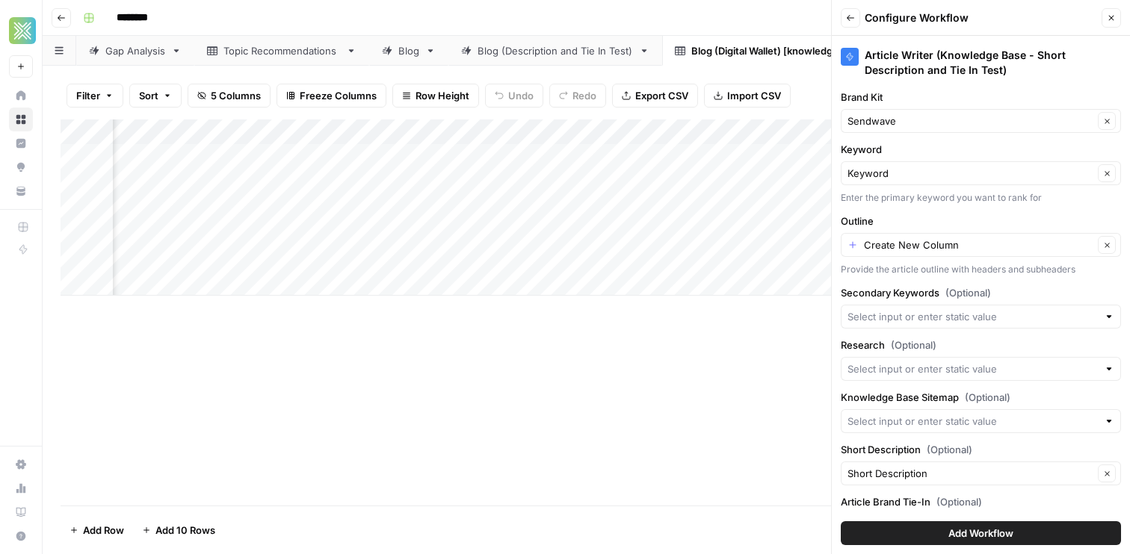
click at [1108, 20] on icon "button" at bounding box center [1111, 17] width 9 height 9
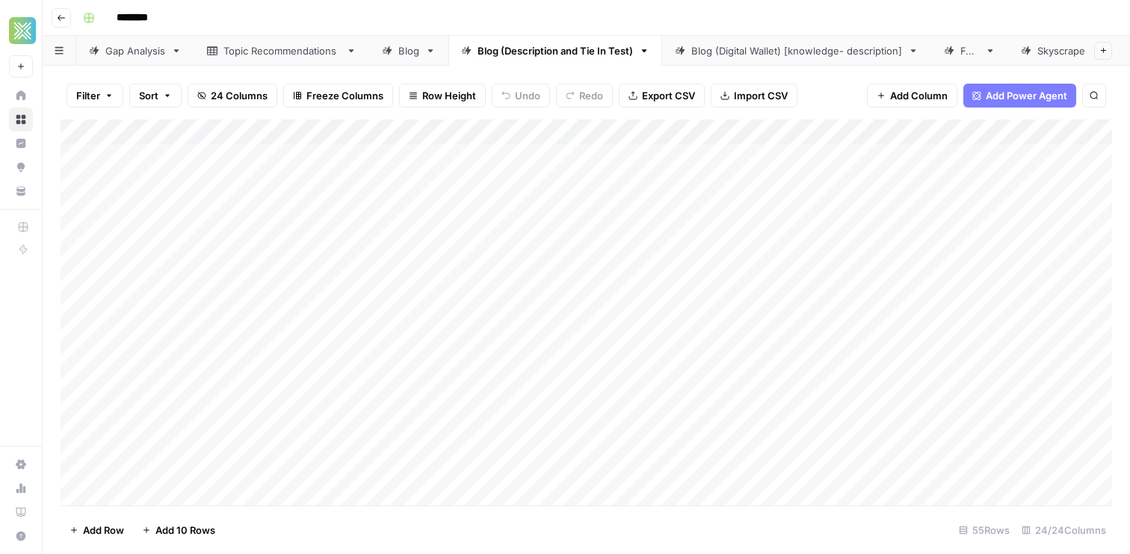
click at [713, 55] on div "Blog (Digital Wallet) [knowledge- description]" at bounding box center [796, 50] width 211 height 15
click at [158, 158] on div "Add Column" at bounding box center [586, 208] width 1051 height 176
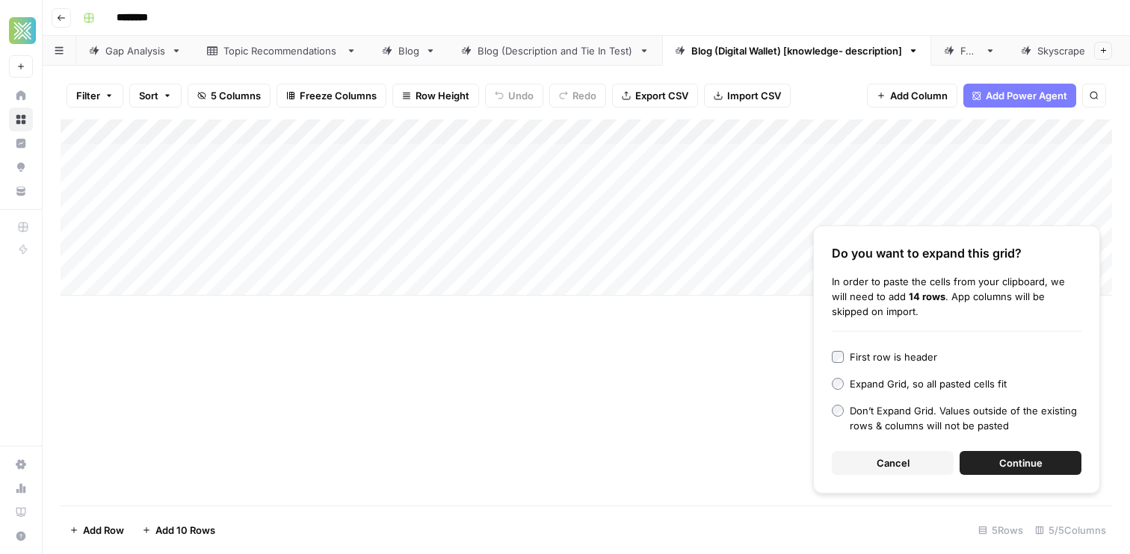
click at [1004, 457] on span "Continue" at bounding box center [1020, 463] width 43 height 15
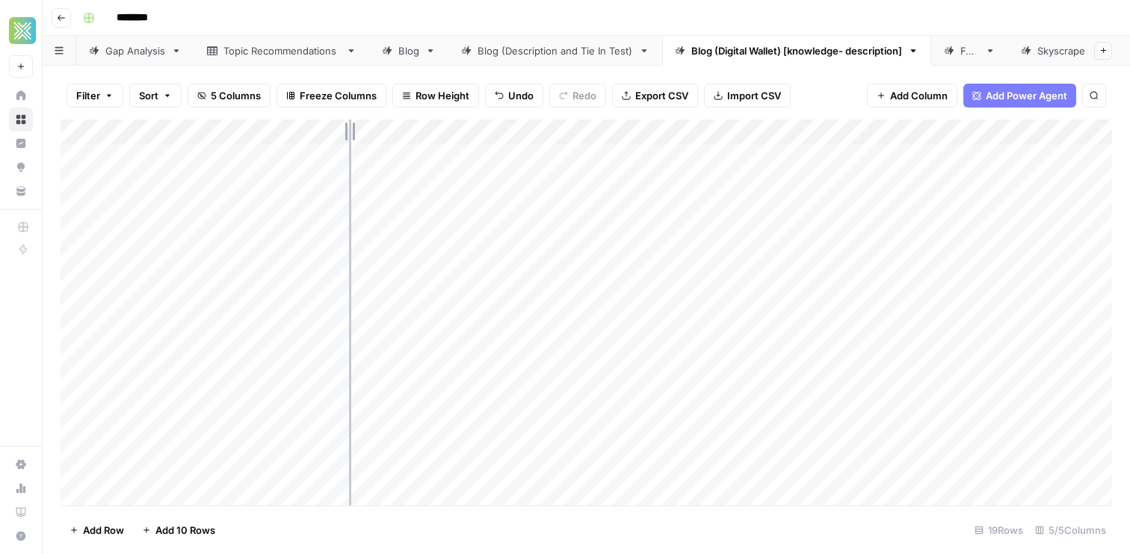
drag, startPoint x: 330, startPoint y: 130, endPoint x: 358, endPoint y: 130, distance: 27.6
click at [353, 130] on div "Add Column" at bounding box center [586, 313] width 1051 height 386
drag, startPoint x: 352, startPoint y: 127, endPoint x: 412, endPoint y: 127, distance: 60.5
click at [412, 127] on div "Add Column" at bounding box center [586, 313] width 1051 height 386
drag, startPoint x: 409, startPoint y: 128, endPoint x: 456, endPoint y: 132, distance: 46.5
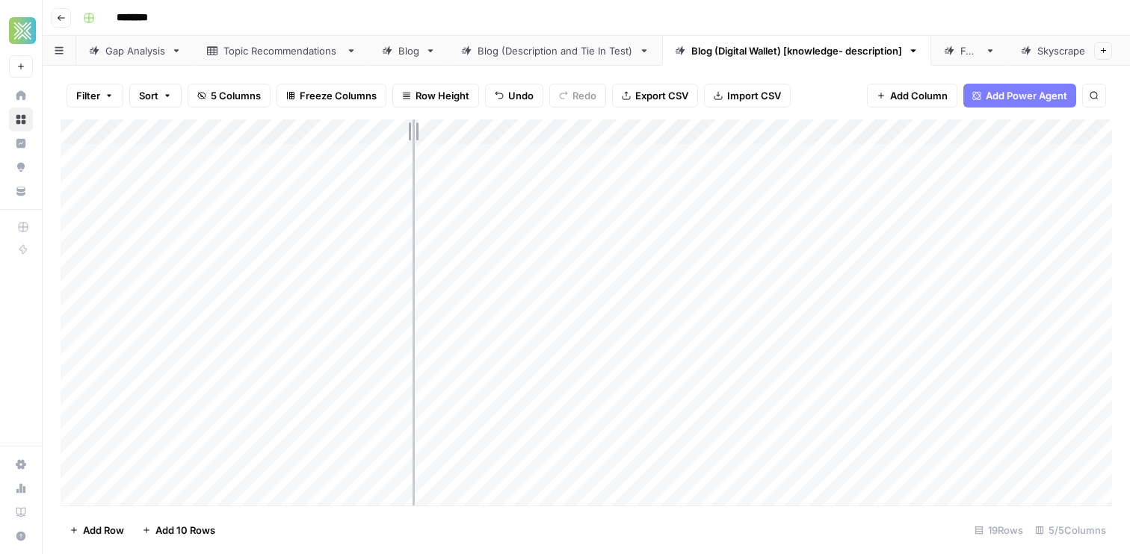
click at [453, 129] on div "Add Column" at bounding box center [586, 313] width 1051 height 386
click at [308, 281] on div "Add Column" at bounding box center [586, 313] width 1051 height 386
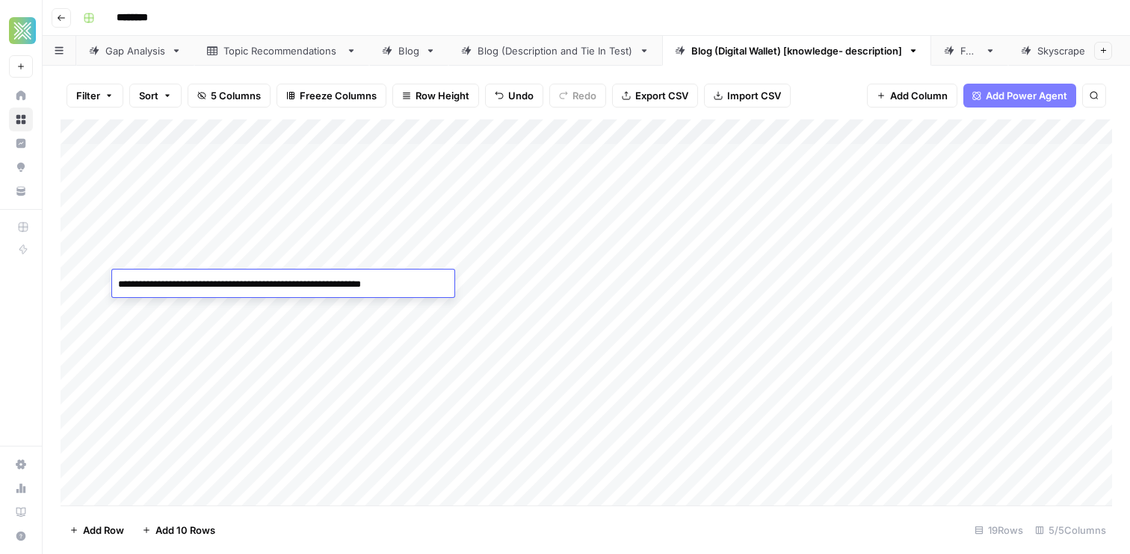
click at [309, 284] on textarea "**********" at bounding box center [283, 284] width 342 height 21
type textarea "**********"
click at [369, 305] on div "Add Column" at bounding box center [586, 313] width 1051 height 386
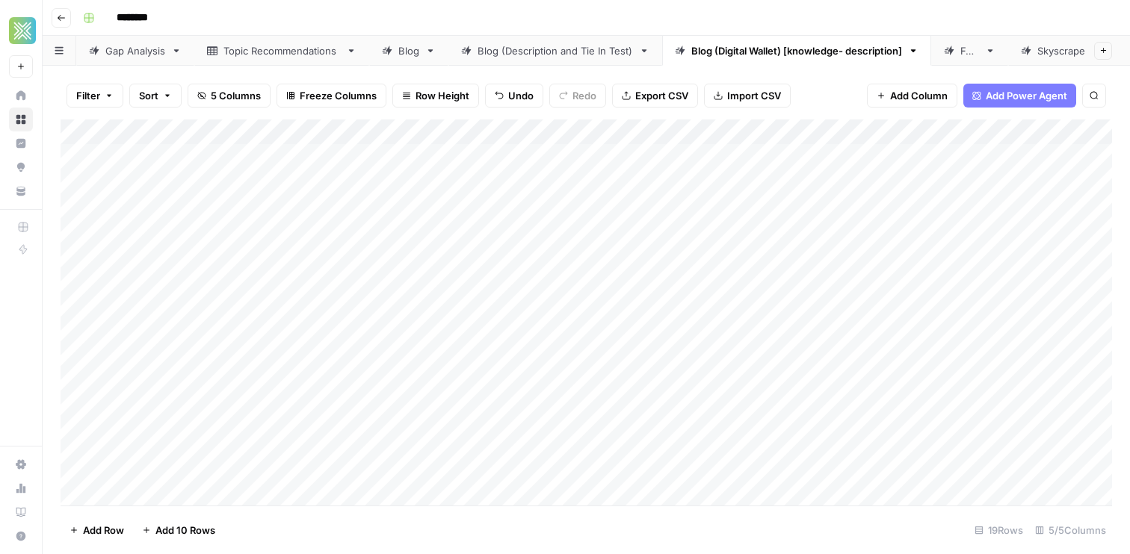
click at [744, 276] on div "Add Column" at bounding box center [586, 313] width 1051 height 386
click at [758, 281] on div "Add Column" at bounding box center [586, 313] width 1051 height 386
click at [617, 272] on div "Add Column" at bounding box center [586, 313] width 1051 height 386
click at [926, 287] on div "Add Column" at bounding box center [586, 313] width 1051 height 386
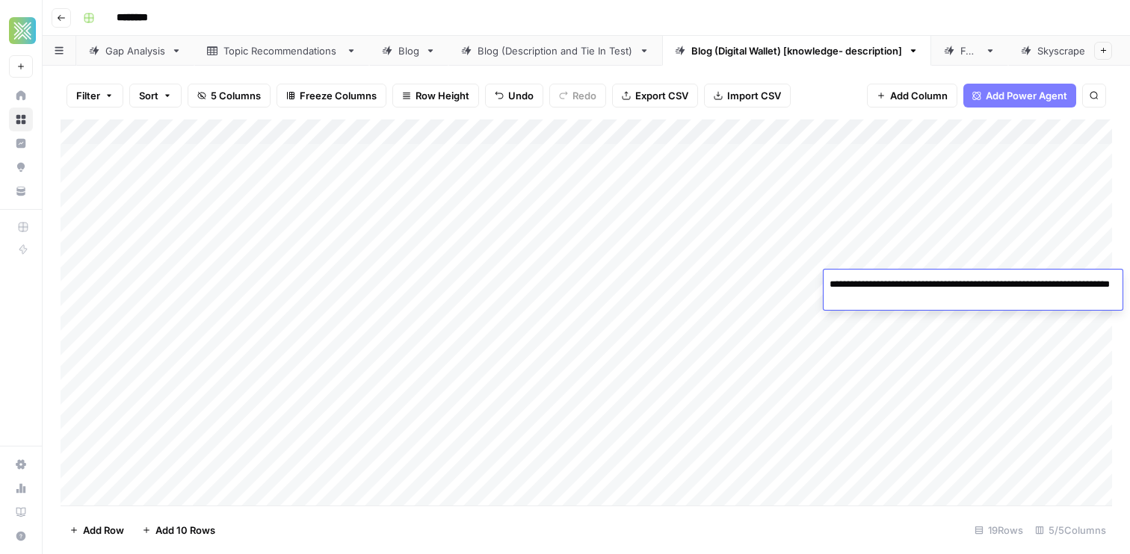
click at [992, 285] on textarea "**********" at bounding box center [972, 292] width 299 height 36
type textarea "**********"
click at [947, 348] on div "Add Column" at bounding box center [586, 313] width 1051 height 386
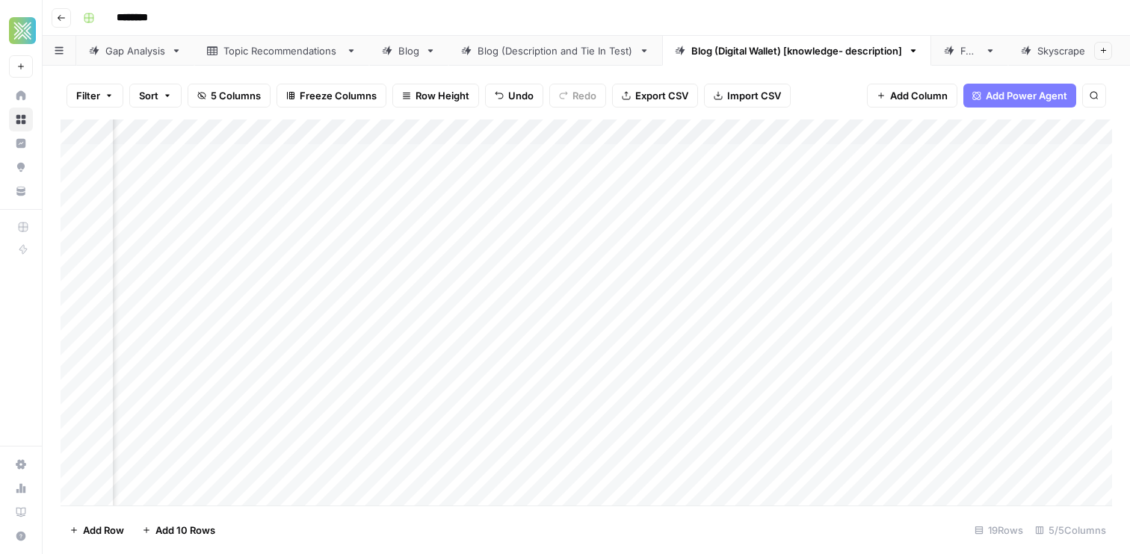
scroll to position [0, 421]
click at [573, 161] on div "Add Column" at bounding box center [586, 313] width 1051 height 386
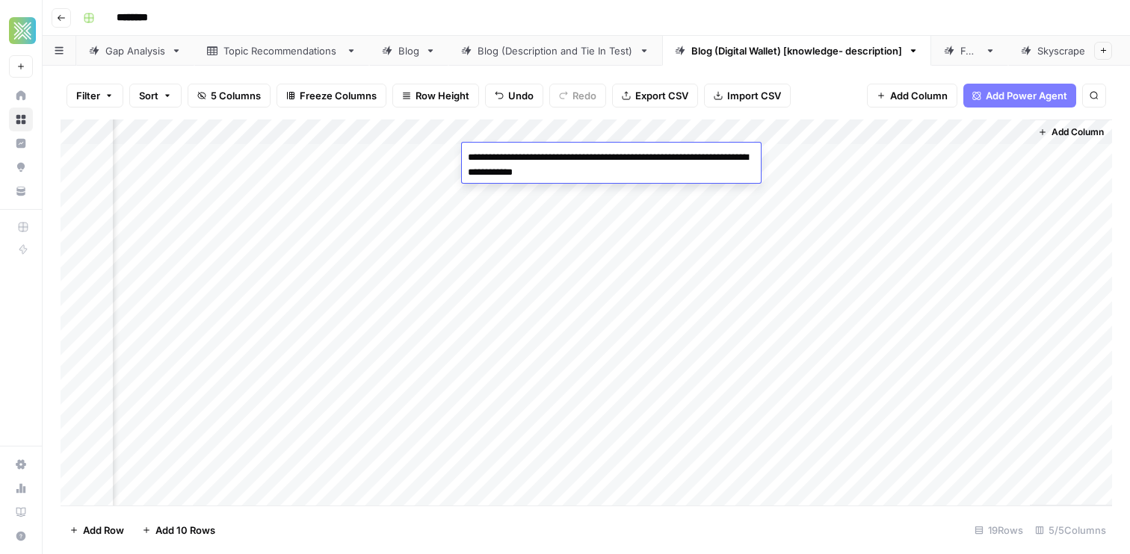
click at [573, 161] on textarea "**********" at bounding box center [611, 165] width 299 height 36
click at [598, 198] on div "Add Column" at bounding box center [586, 313] width 1051 height 386
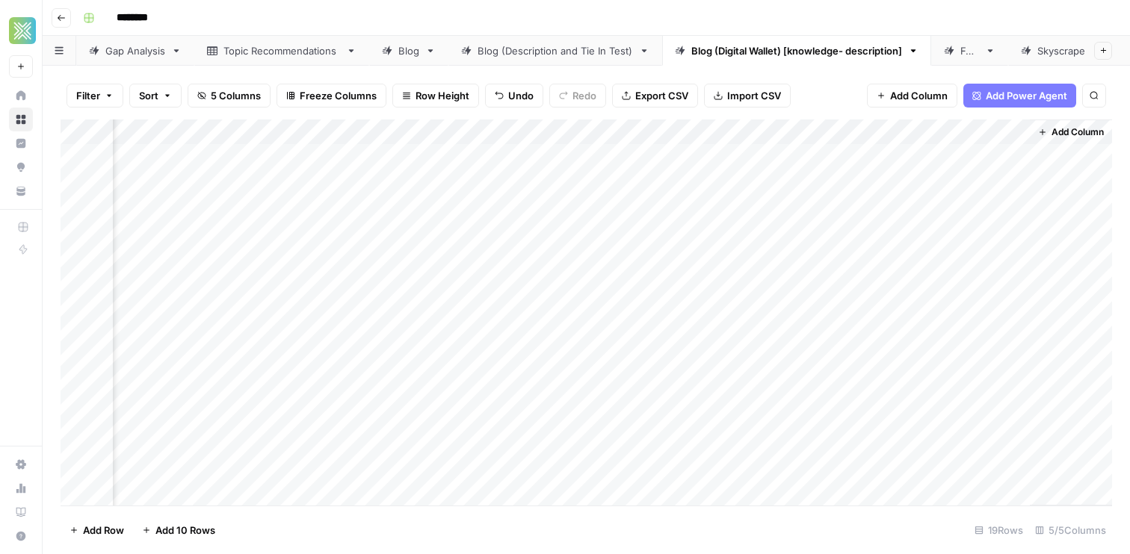
click at [854, 152] on div "Add Column" at bounding box center [586, 313] width 1051 height 386
click at [402, 183] on div "Add Column" at bounding box center [586, 313] width 1051 height 386
click at [500, 188] on div "Add Column" at bounding box center [586, 313] width 1051 height 386
click at [720, 183] on div "Add Column" at bounding box center [586, 313] width 1051 height 386
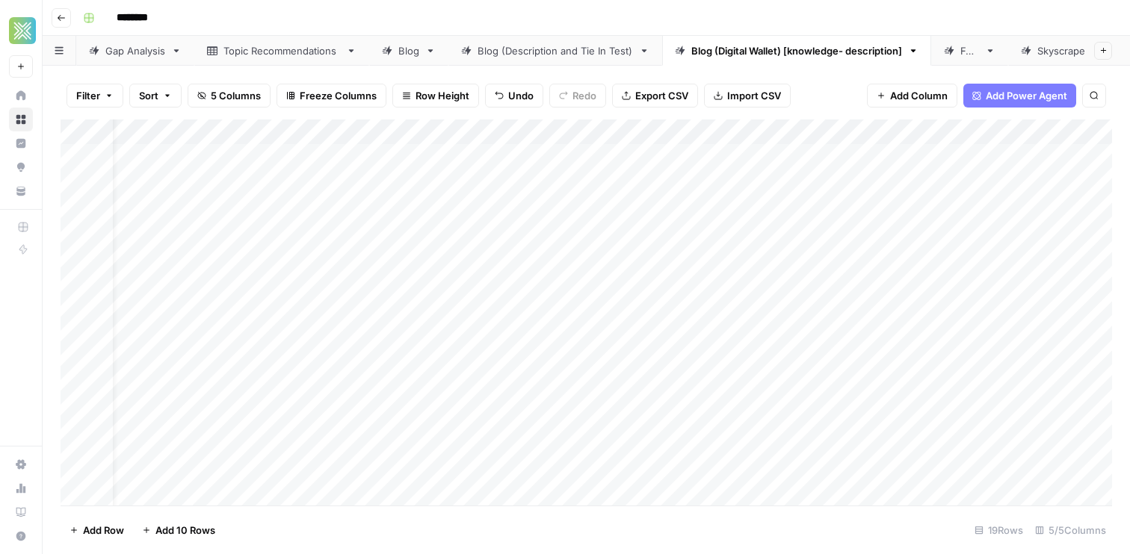
click at [910, 182] on div "Add Column" at bounding box center [586, 313] width 1051 height 386
click at [361, 203] on div "Add Column" at bounding box center [586, 313] width 1051 height 386
click at [519, 209] on div "Add Column" at bounding box center [586, 313] width 1051 height 386
click at [704, 205] on div "Add Column" at bounding box center [586, 313] width 1051 height 386
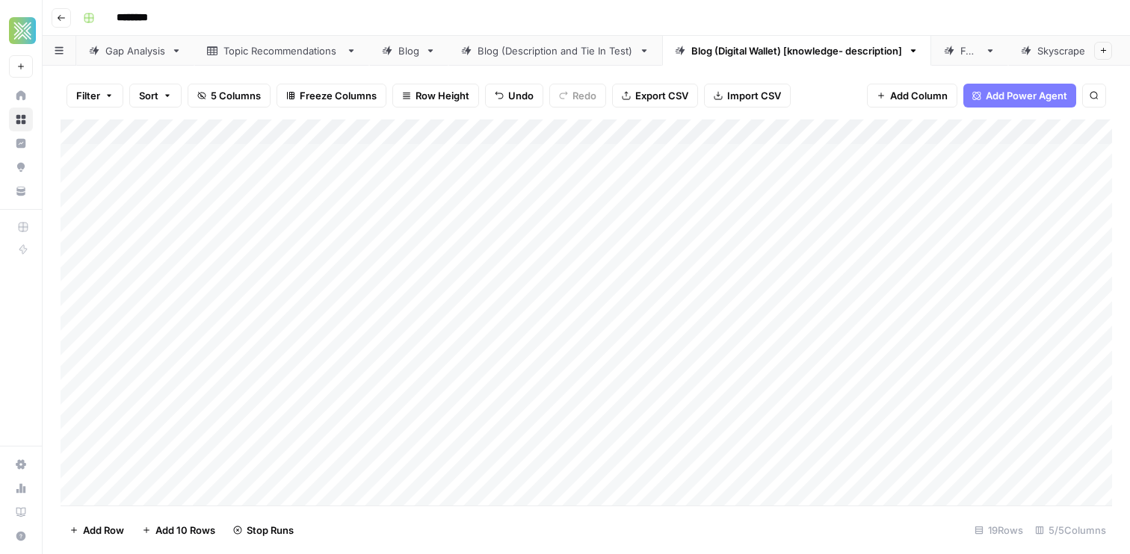
click at [704, 205] on div "Add Column" at bounding box center [586, 313] width 1051 height 386
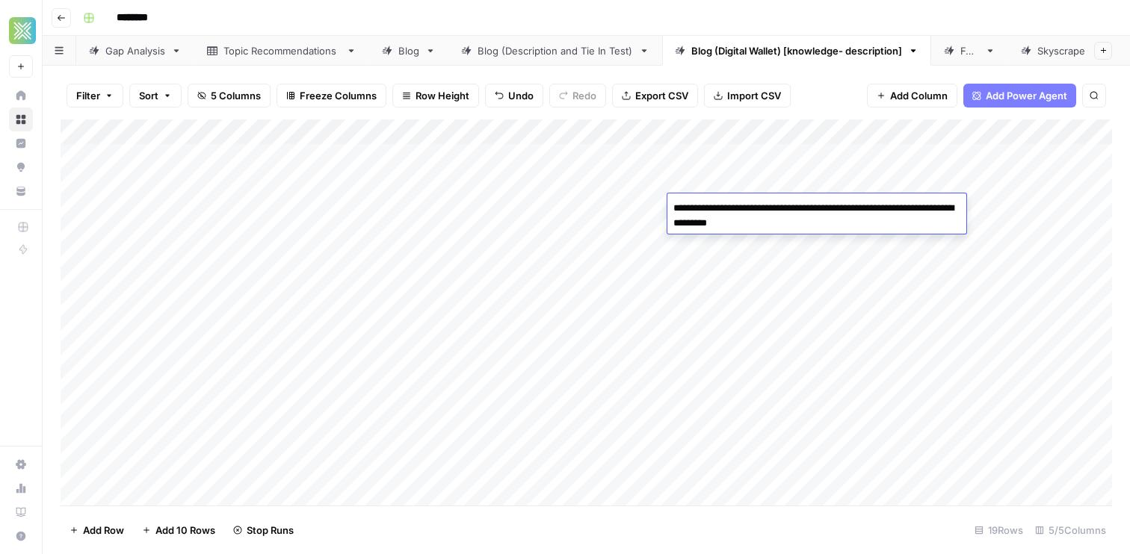
click at [987, 228] on div "Add Column" at bounding box center [586, 313] width 1051 height 386
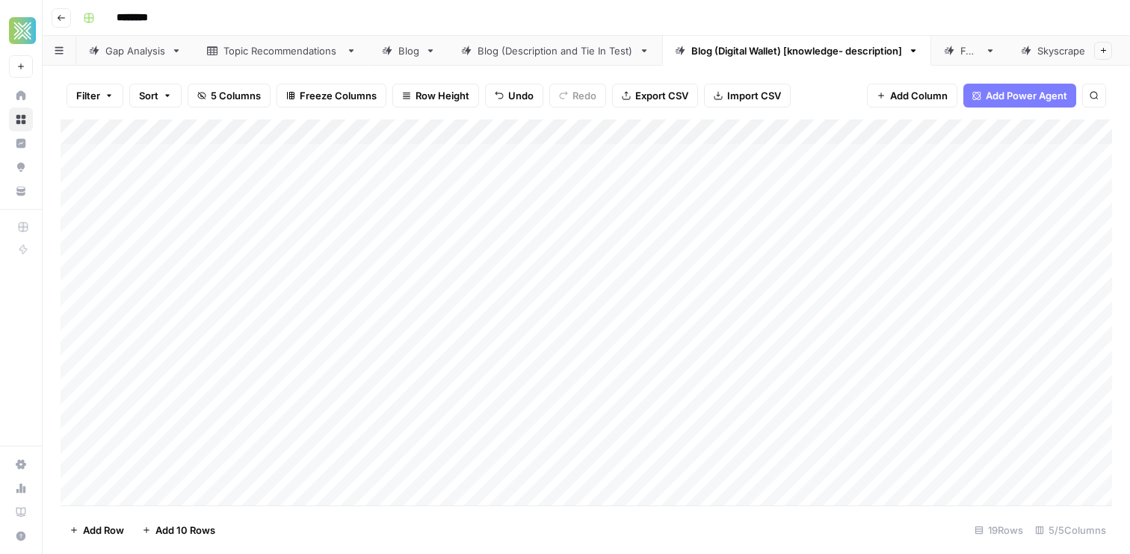
click at [984, 208] on div "Add Column" at bounding box center [586, 313] width 1051 height 386
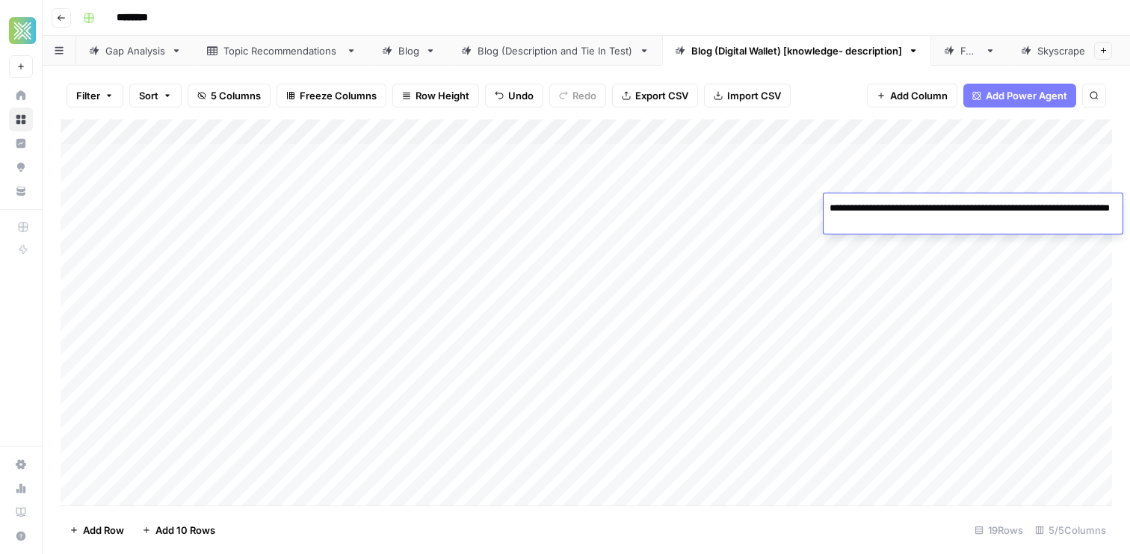
click at [965, 253] on div "Add Column" at bounding box center [586, 313] width 1051 height 386
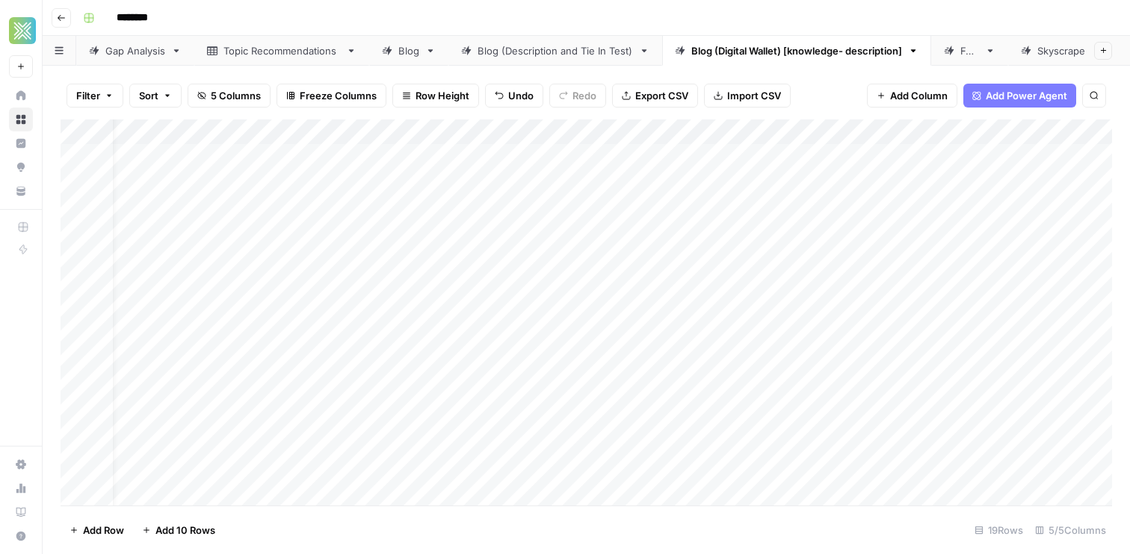
scroll to position [0, 91]
click at [1093, 205] on div "Add Column" at bounding box center [586, 313] width 1051 height 386
click at [596, 238] on div "Add Column" at bounding box center [586, 313] width 1051 height 386
click at [761, 232] on div "Add Column" at bounding box center [586, 313] width 1051 height 386
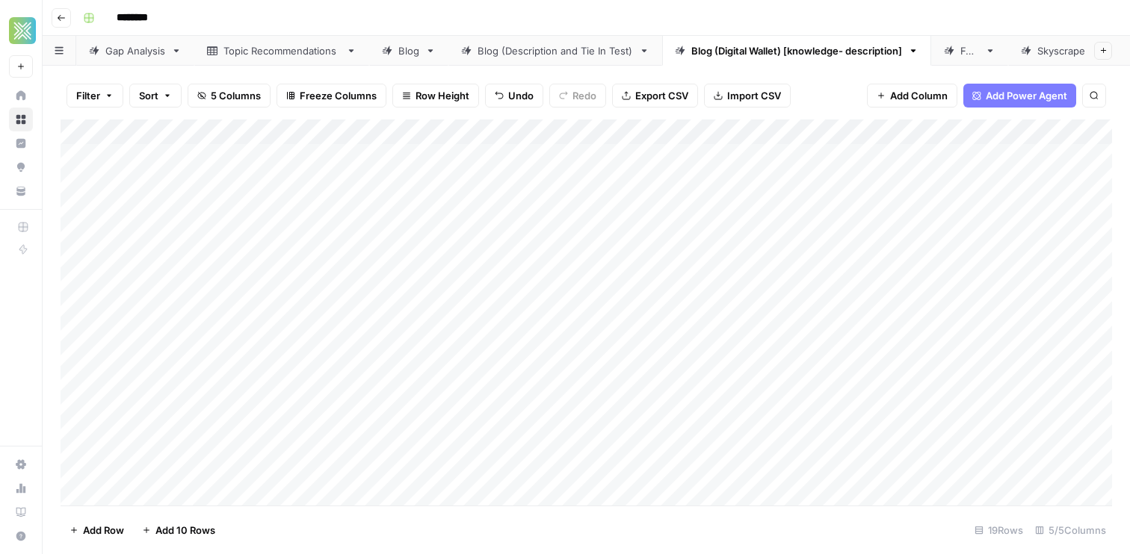
click at [761, 232] on div "Add Column" at bounding box center [586, 313] width 1051 height 386
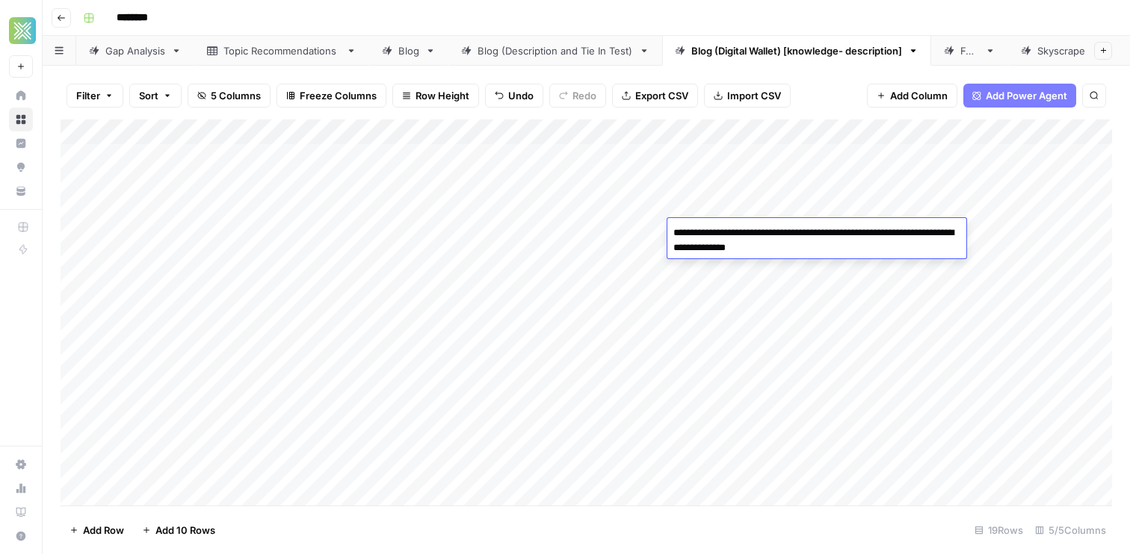
click at [761, 232] on textarea "**********" at bounding box center [816, 241] width 299 height 36
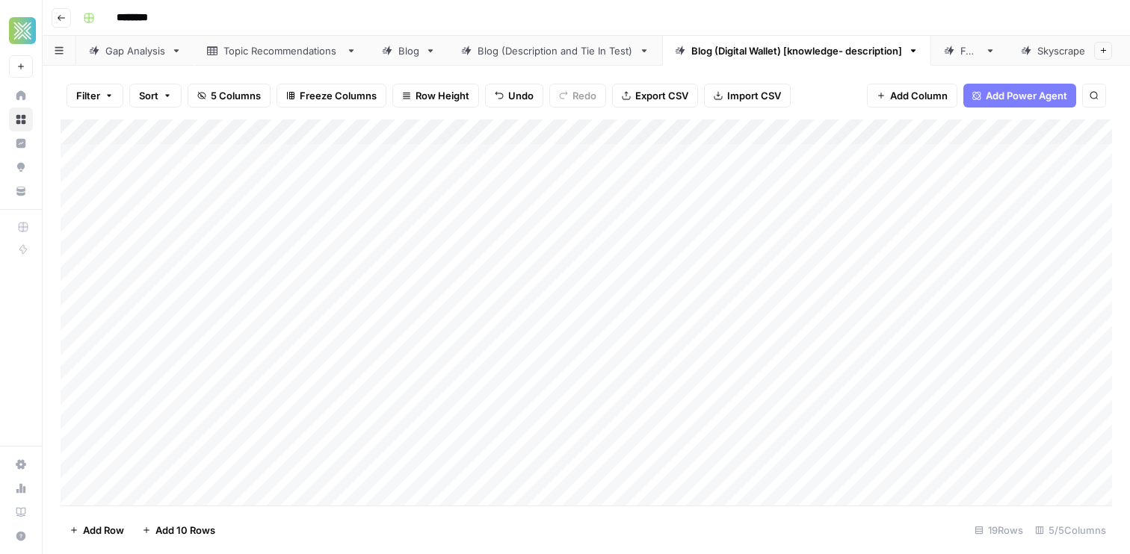
click at [995, 234] on div "Add Column" at bounding box center [586, 313] width 1051 height 386
click at [885, 273] on div "Add Column" at bounding box center [586, 313] width 1051 height 386
click at [1070, 231] on div "Add Column" at bounding box center [586, 313] width 1051 height 386
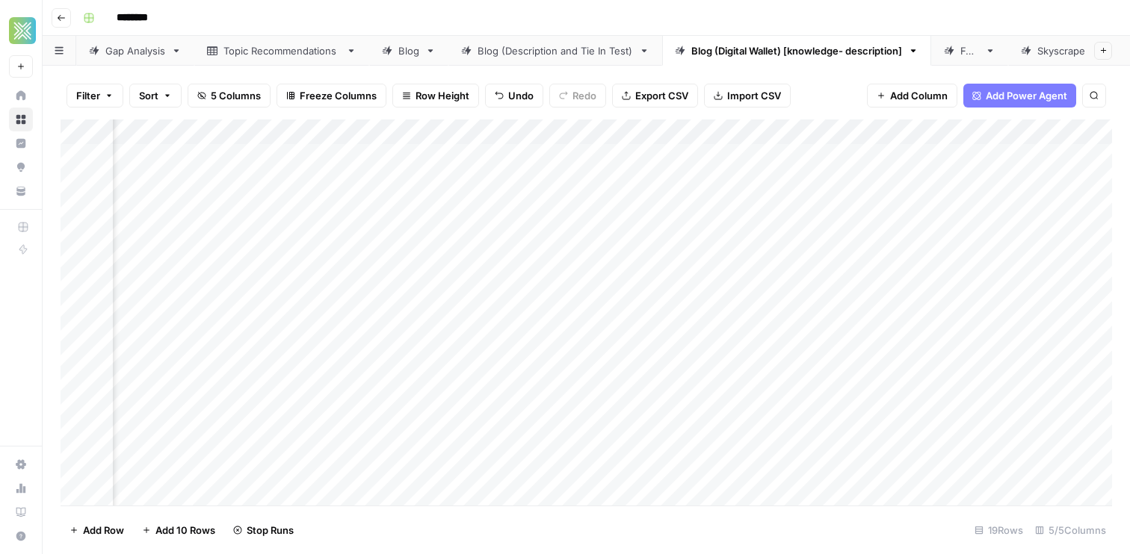
scroll to position [1, 0]
click at [365, 256] on div "Add Column" at bounding box center [586, 313] width 1051 height 386
click at [545, 250] on div "Add Column" at bounding box center [586, 313] width 1051 height 386
click at [720, 270] on div "Add Column" at bounding box center [586, 313] width 1051 height 386
click at [937, 254] on div "Add Column" at bounding box center [586, 313] width 1051 height 386
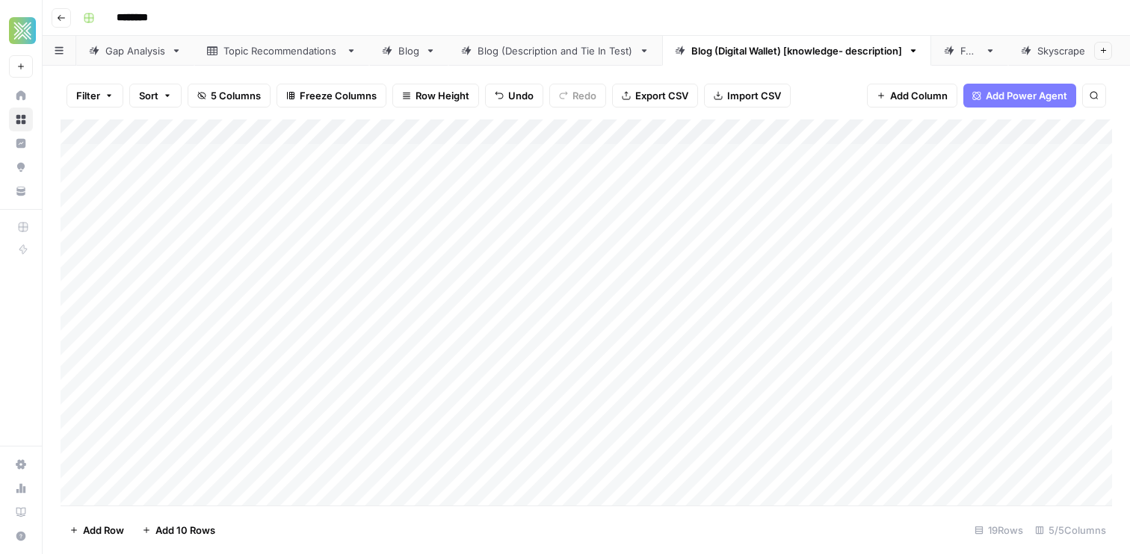
click at [937, 254] on div "Add Column" at bounding box center [586, 313] width 1051 height 386
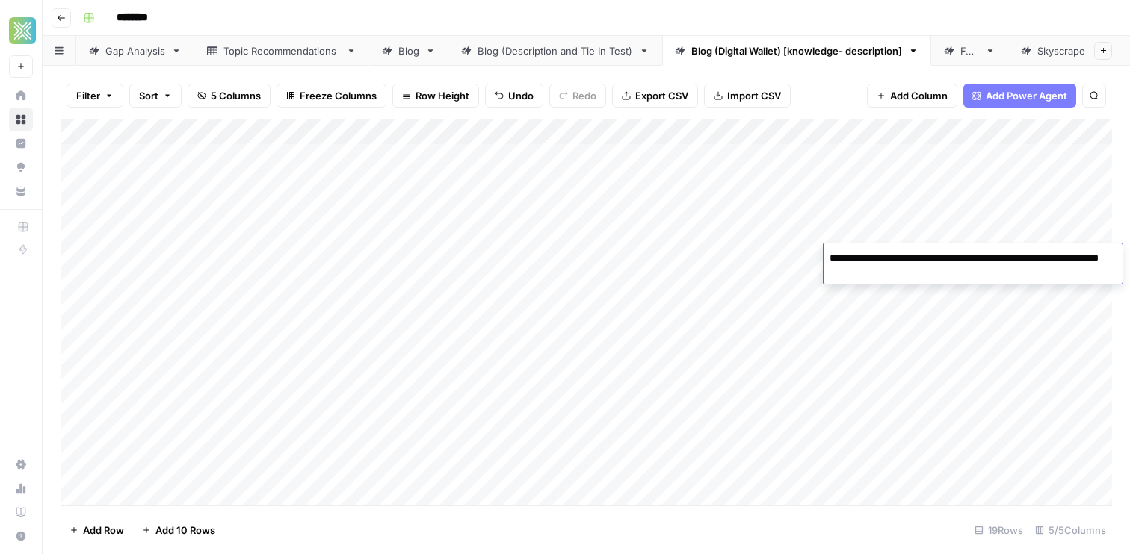
click at [917, 320] on div "Add Column" at bounding box center [586, 313] width 1051 height 386
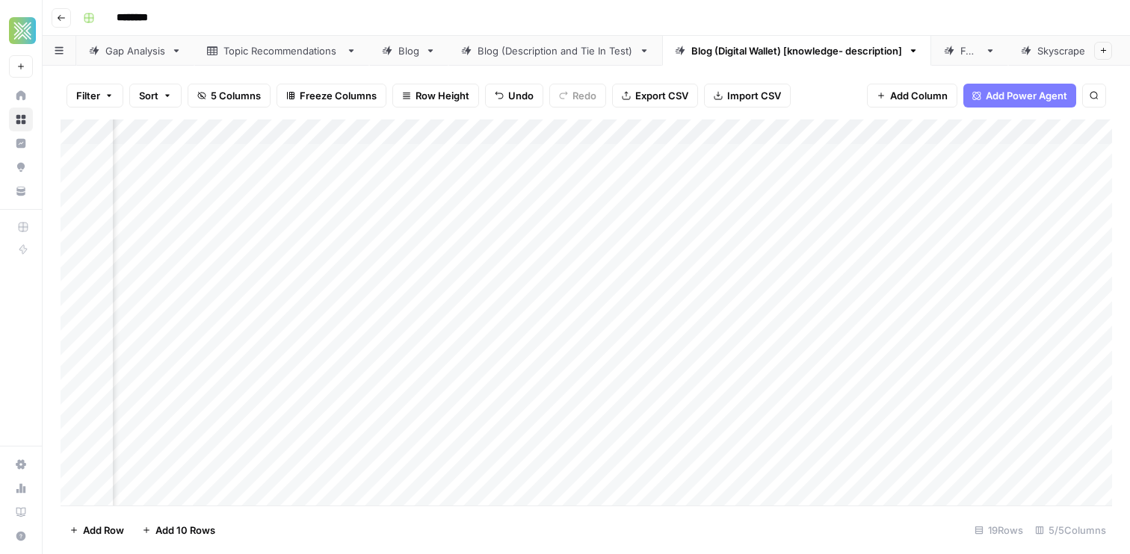
scroll to position [1, 348]
click at [930, 257] on div "Add Column" at bounding box center [586, 313] width 1051 height 386
click at [865, 284] on div "Add Column" at bounding box center [586, 313] width 1051 height 386
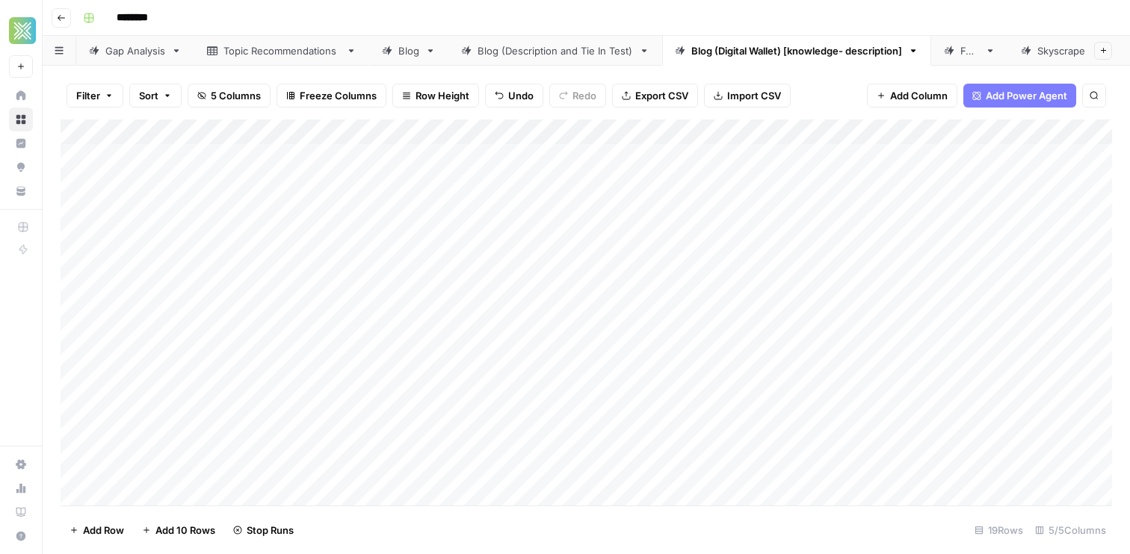
click at [941, 318] on div "Add Column" at bounding box center [586, 313] width 1051 height 386
click at [942, 316] on div "Add Column" at bounding box center [586, 313] width 1051 height 386
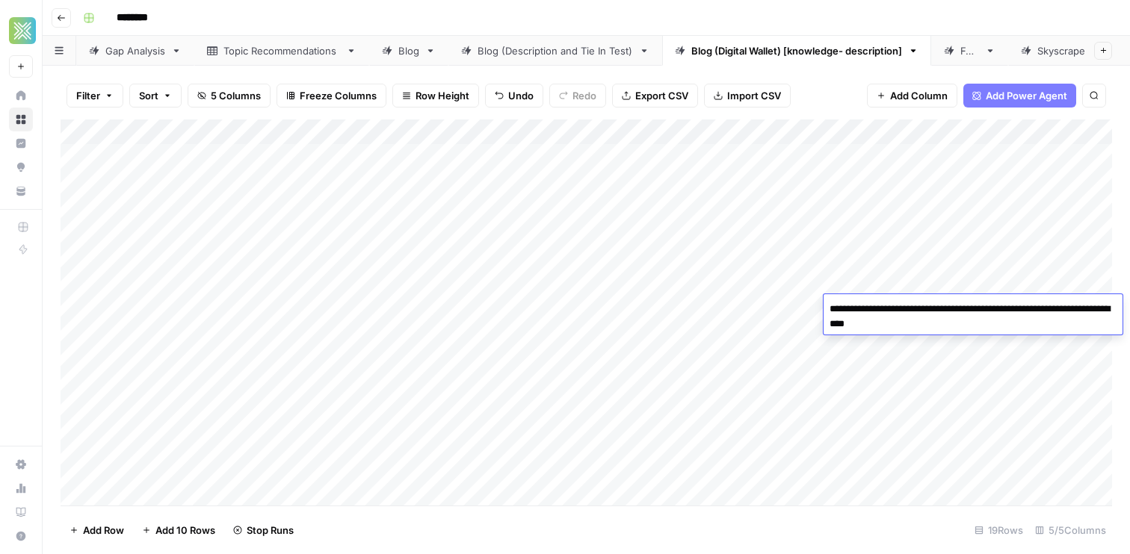
click at [779, 299] on div "Add Column" at bounding box center [586, 313] width 1051 height 386
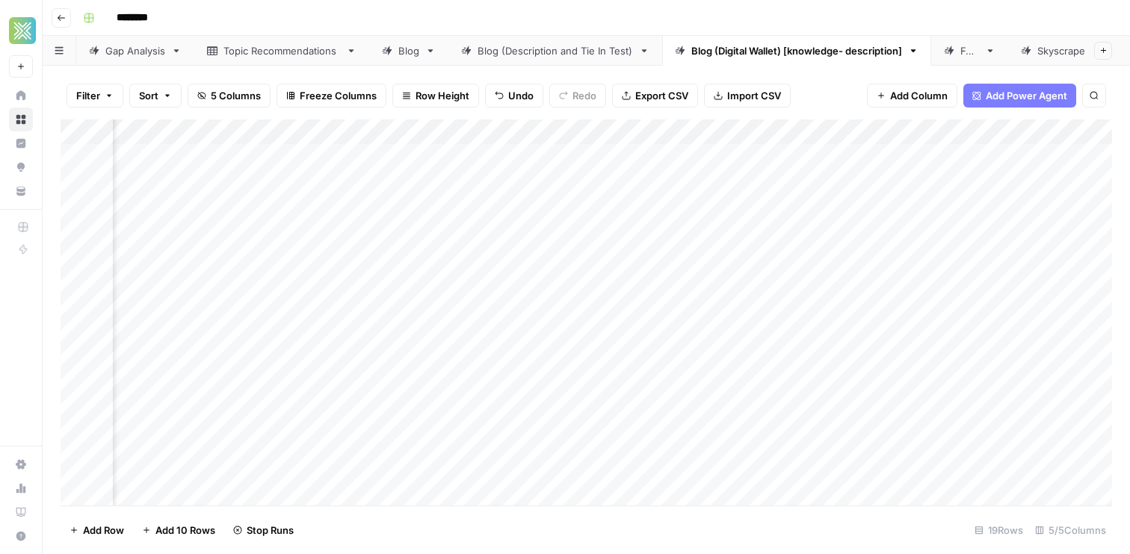
scroll to position [1, 349]
click at [920, 309] on div "Add Column" at bounding box center [586, 313] width 1051 height 386
